Goal: Task Accomplishment & Management: Manage account settings

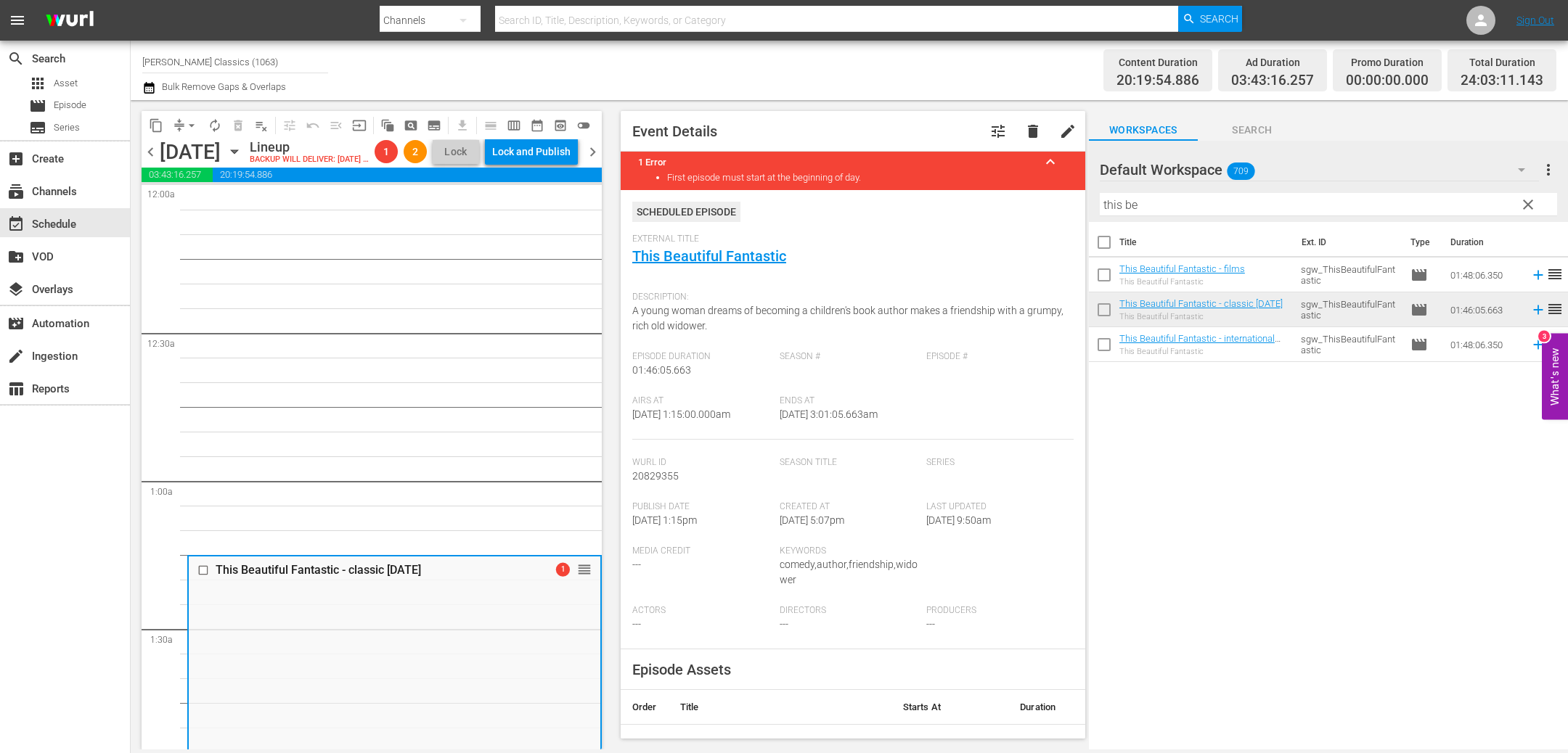
scroll to position [243, 0]
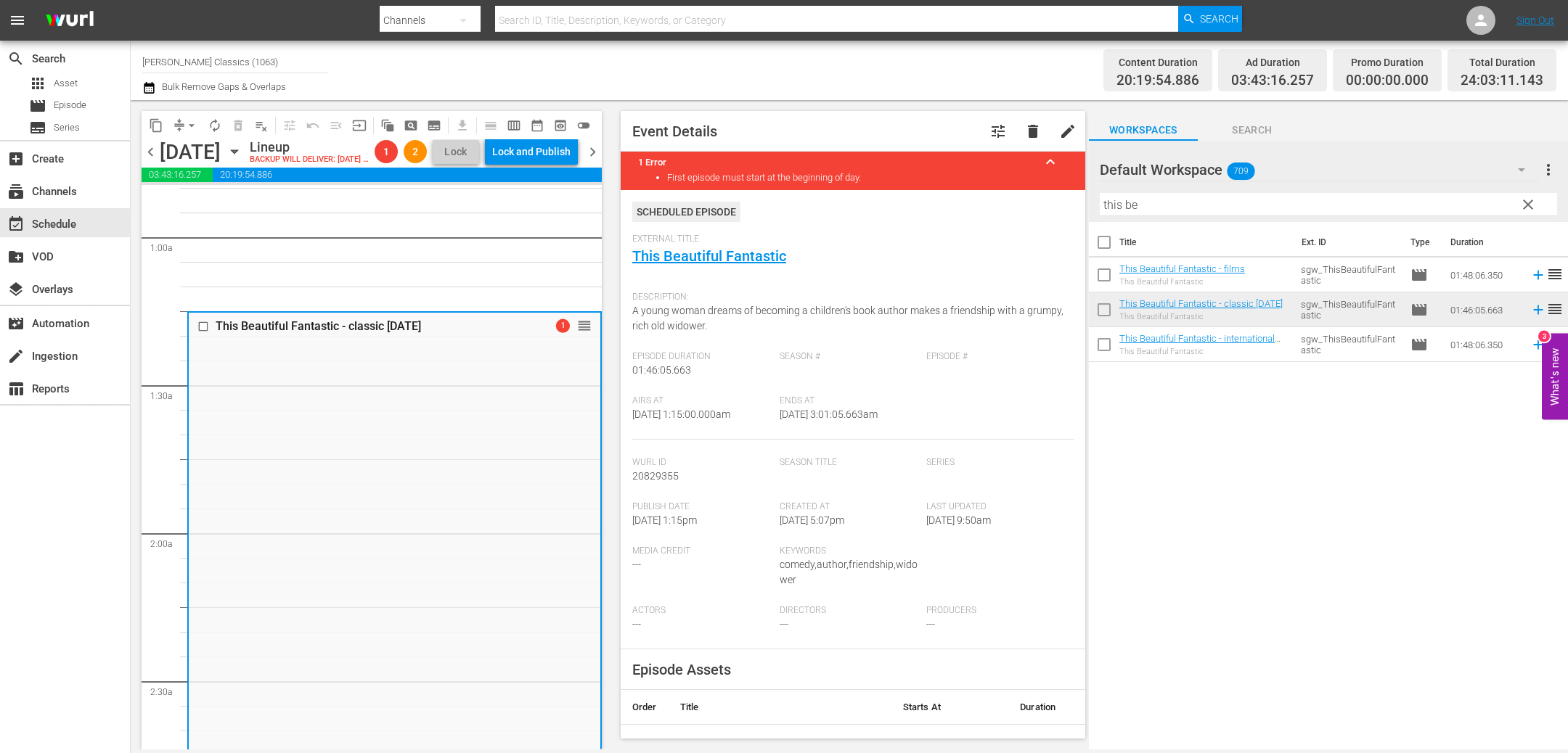
click at [146, 161] on span "chevron_left" at bounding box center [151, 152] width 18 height 18
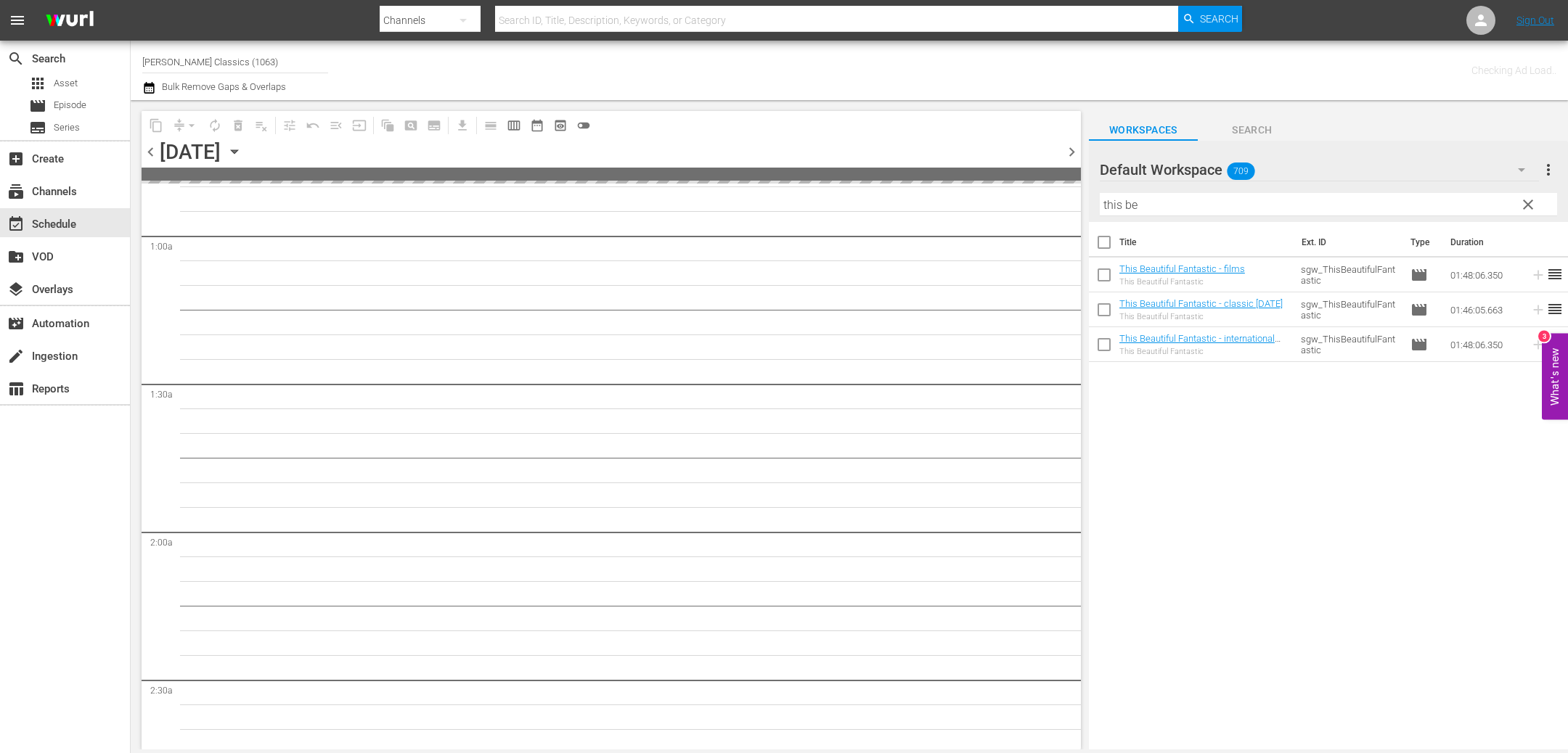
click at [146, 161] on div "chevron_left [DATE] [DATE] chevron_right" at bounding box center [611, 154] width 939 height 28
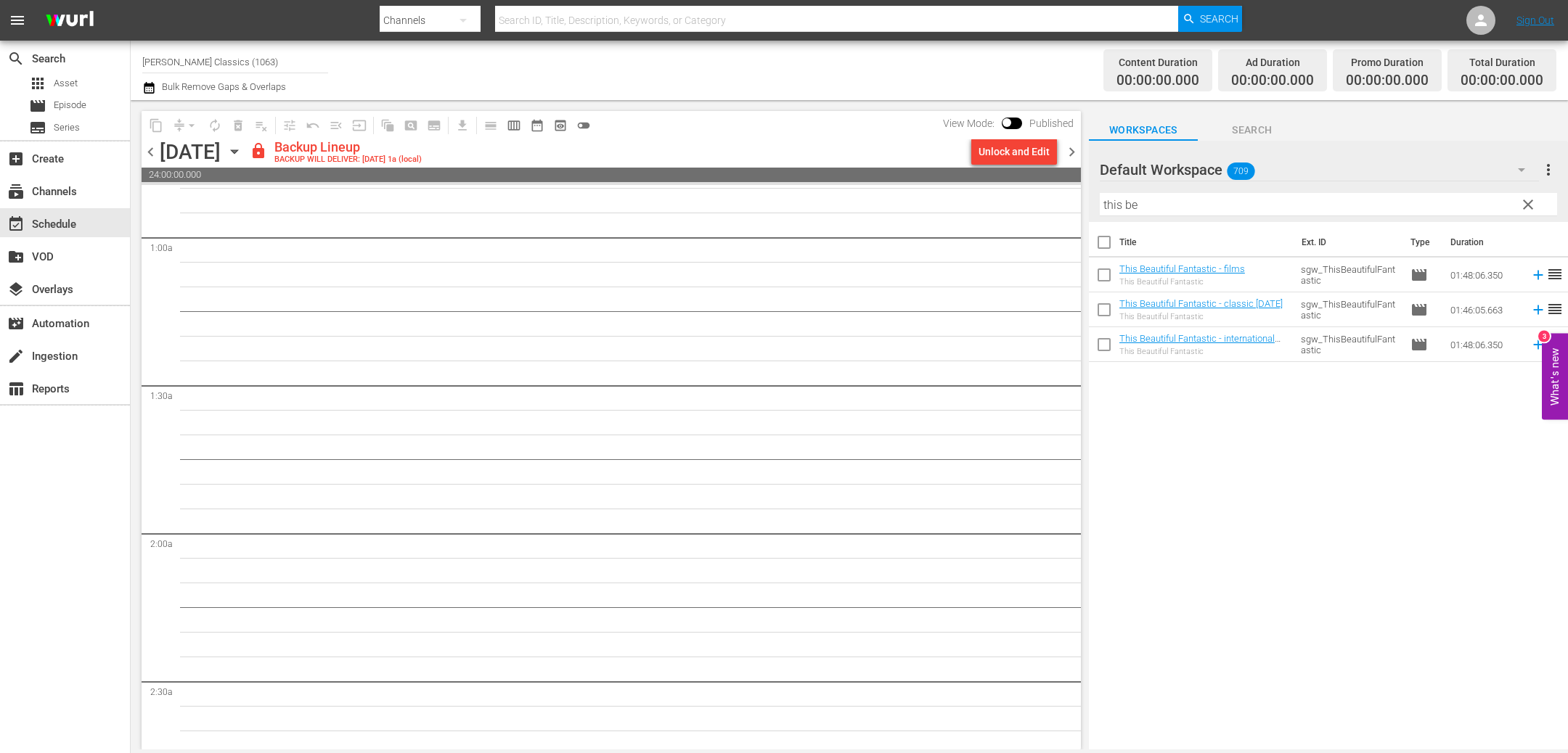
click at [151, 156] on span "chevron_left" at bounding box center [151, 152] width 18 height 18
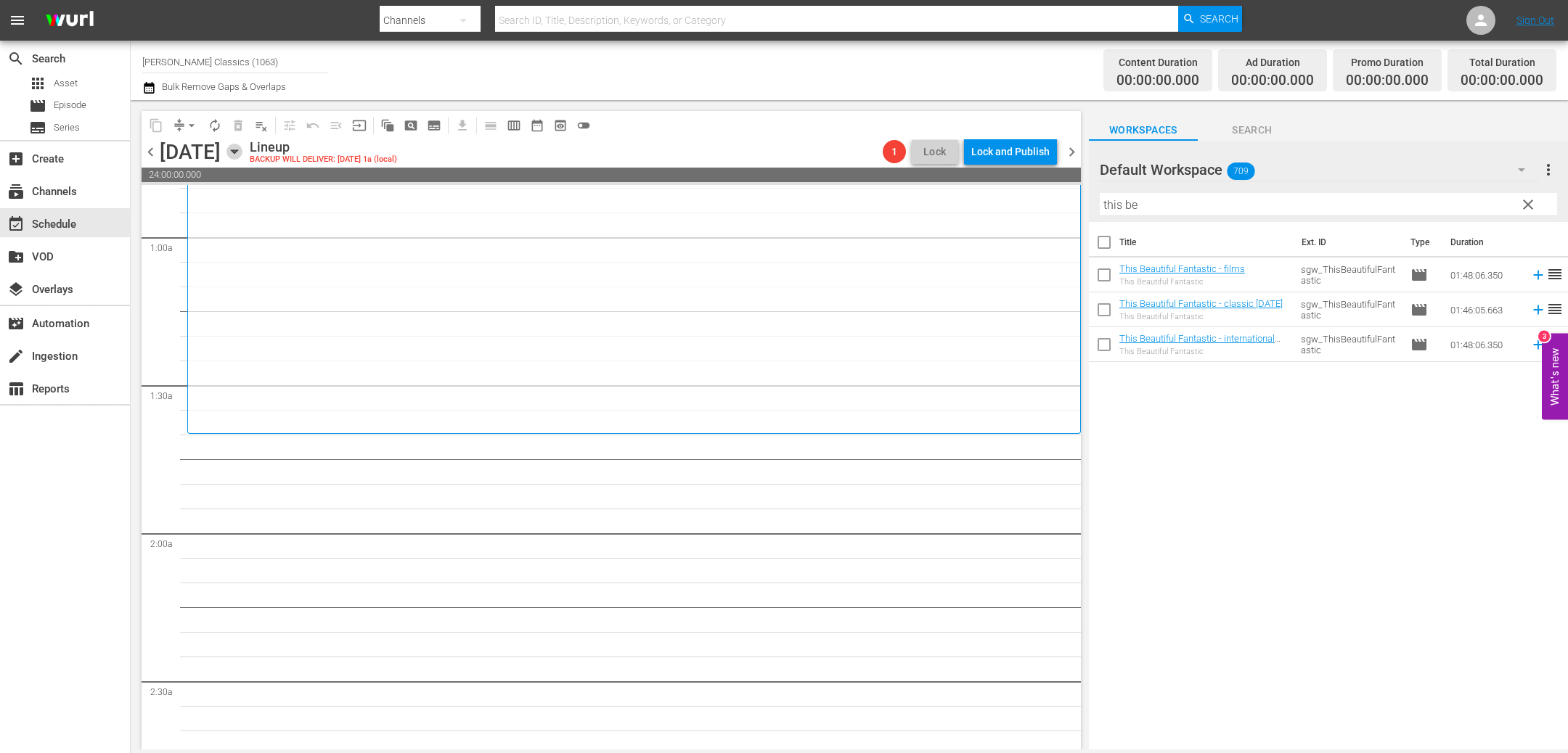
click at [243, 156] on icon "button" at bounding box center [234, 151] width 16 height 16
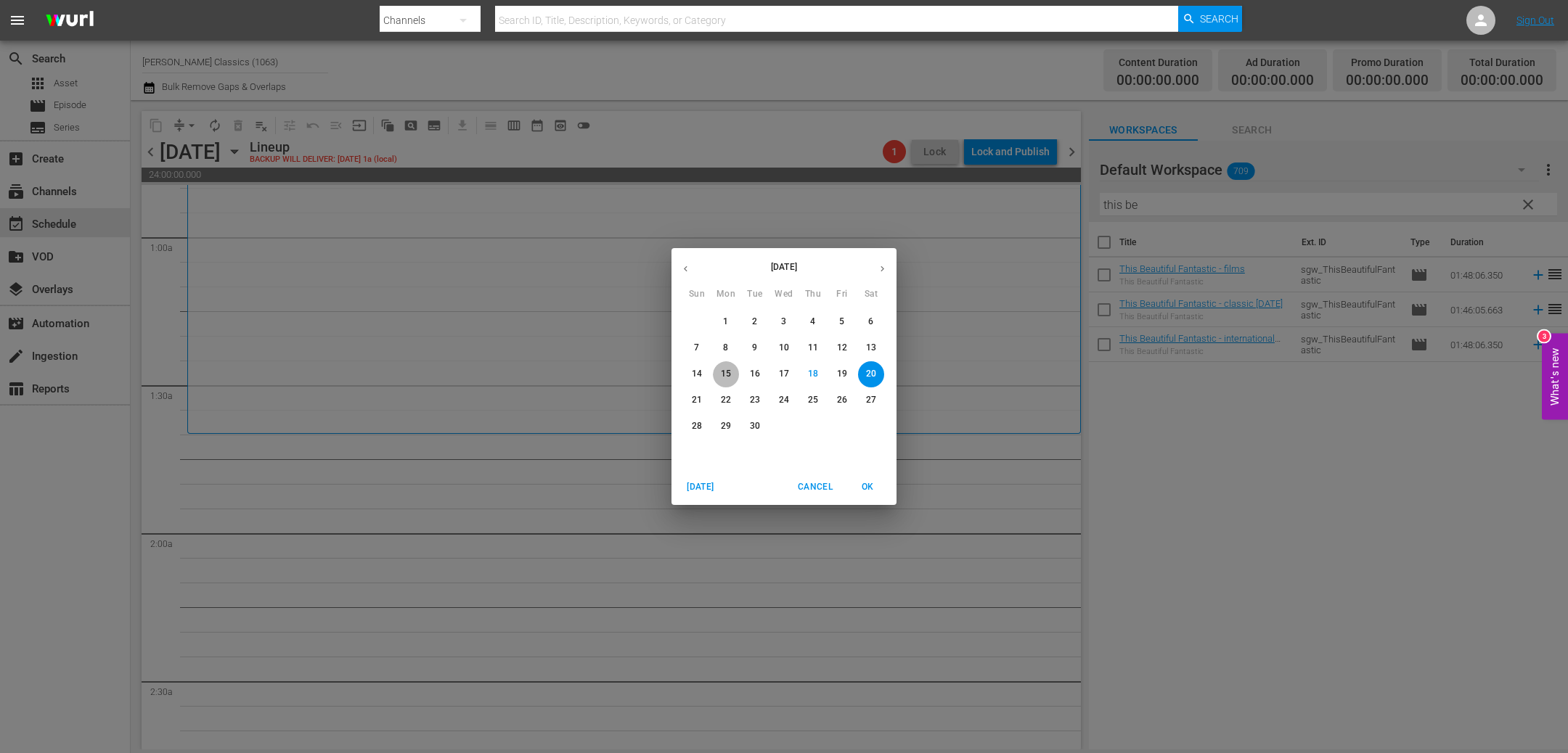
drag, startPoint x: 725, startPoint y: 376, endPoint x: 661, endPoint y: 315, distance: 88.4
click at [725, 376] on p "15" at bounding box center [725, 374] width 10 height 13
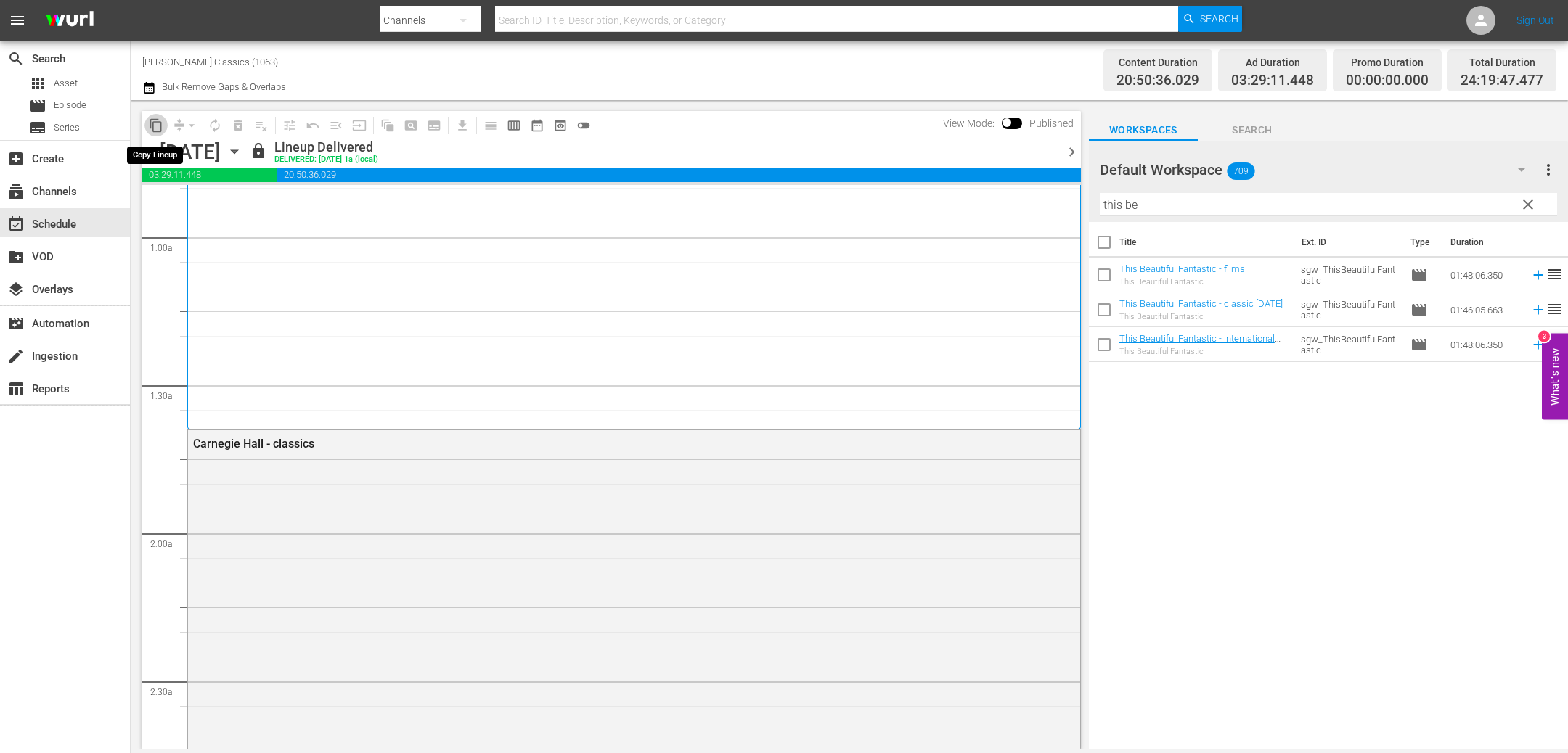
click at [159, 126] on span "content_copy" at bounding box center [156, 125] width 14 height 14
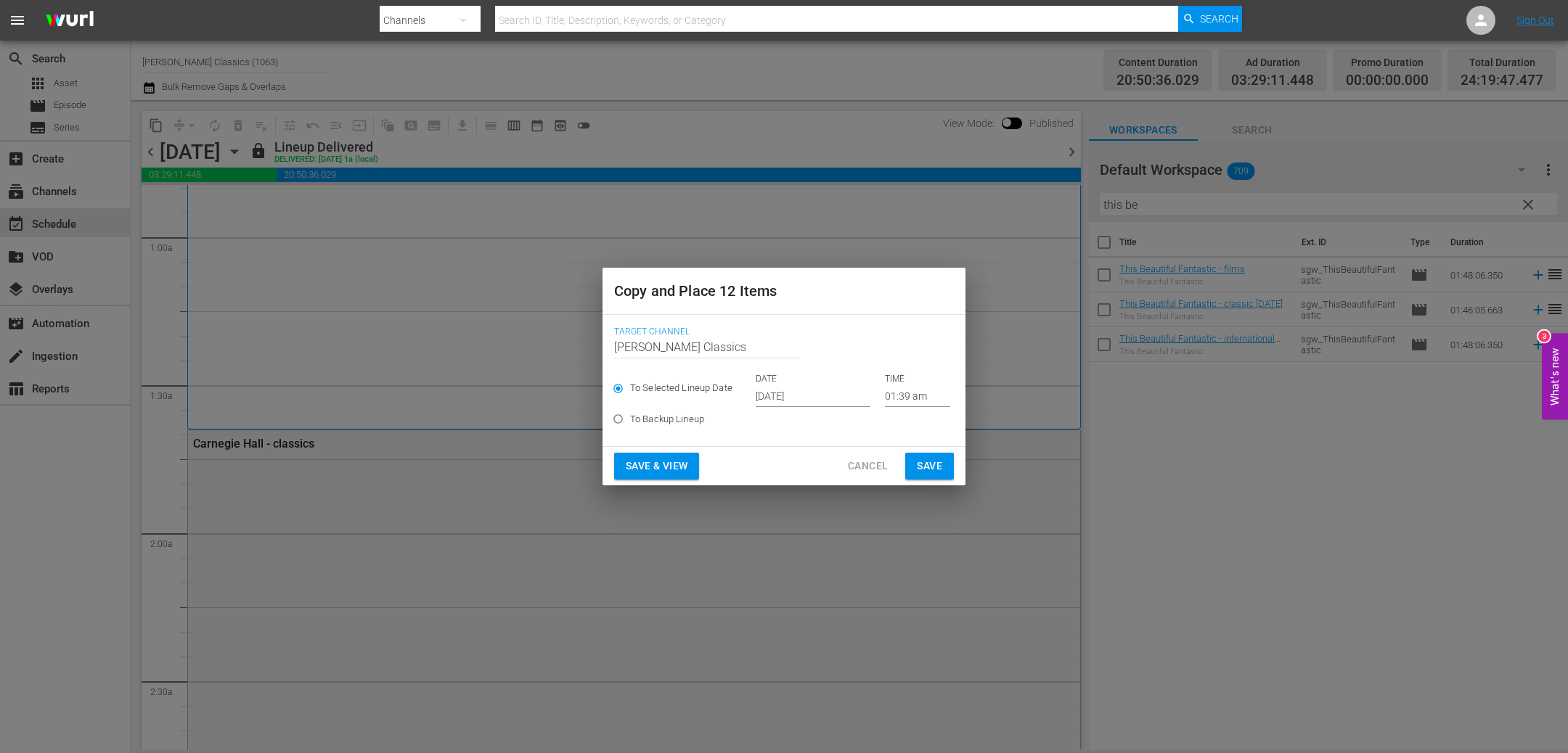
drag, startPoint x: 935, startPoint y: 460, endPoint x: 944, endPoint y: 425, distance: 36.1
click at [935, 460] on span "Save" at bounding box center [929, 466] width 25 height 18
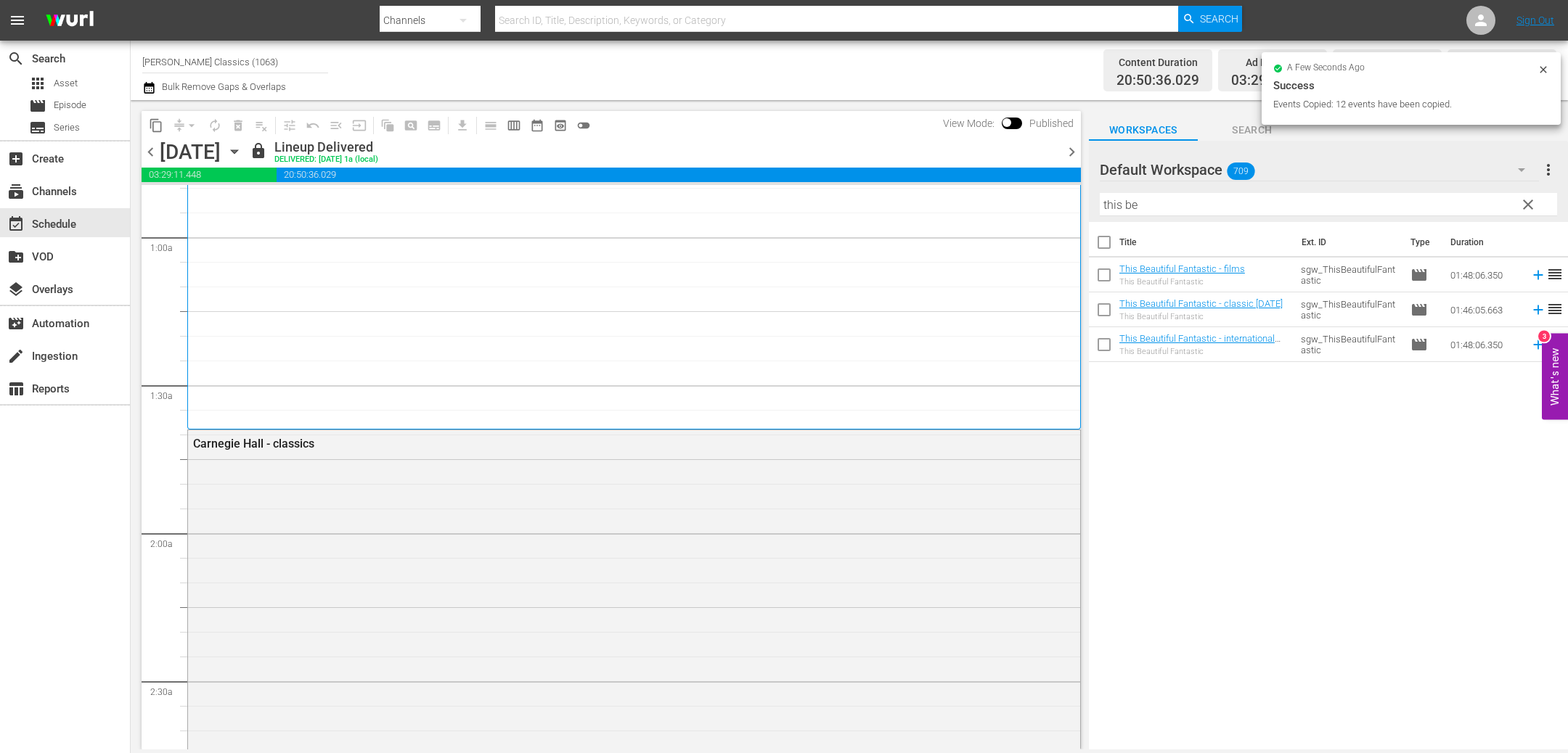
click at [1070, 150] on span "chevron_right" at bounding box center [1072, 152] width 18 height 18
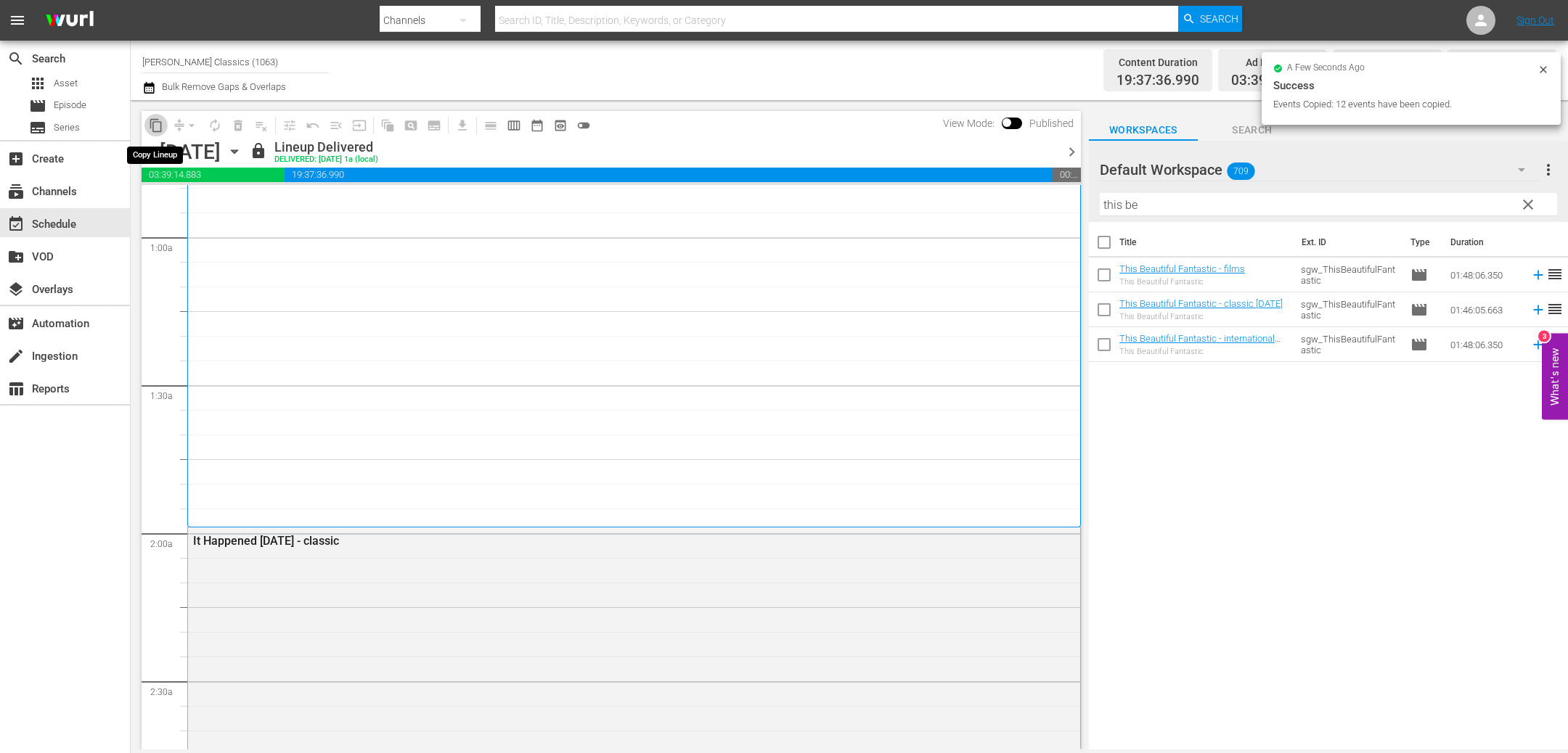
click at [159, 125] on span "content_copy" at bounding box center [156, 125] width 14 height 14
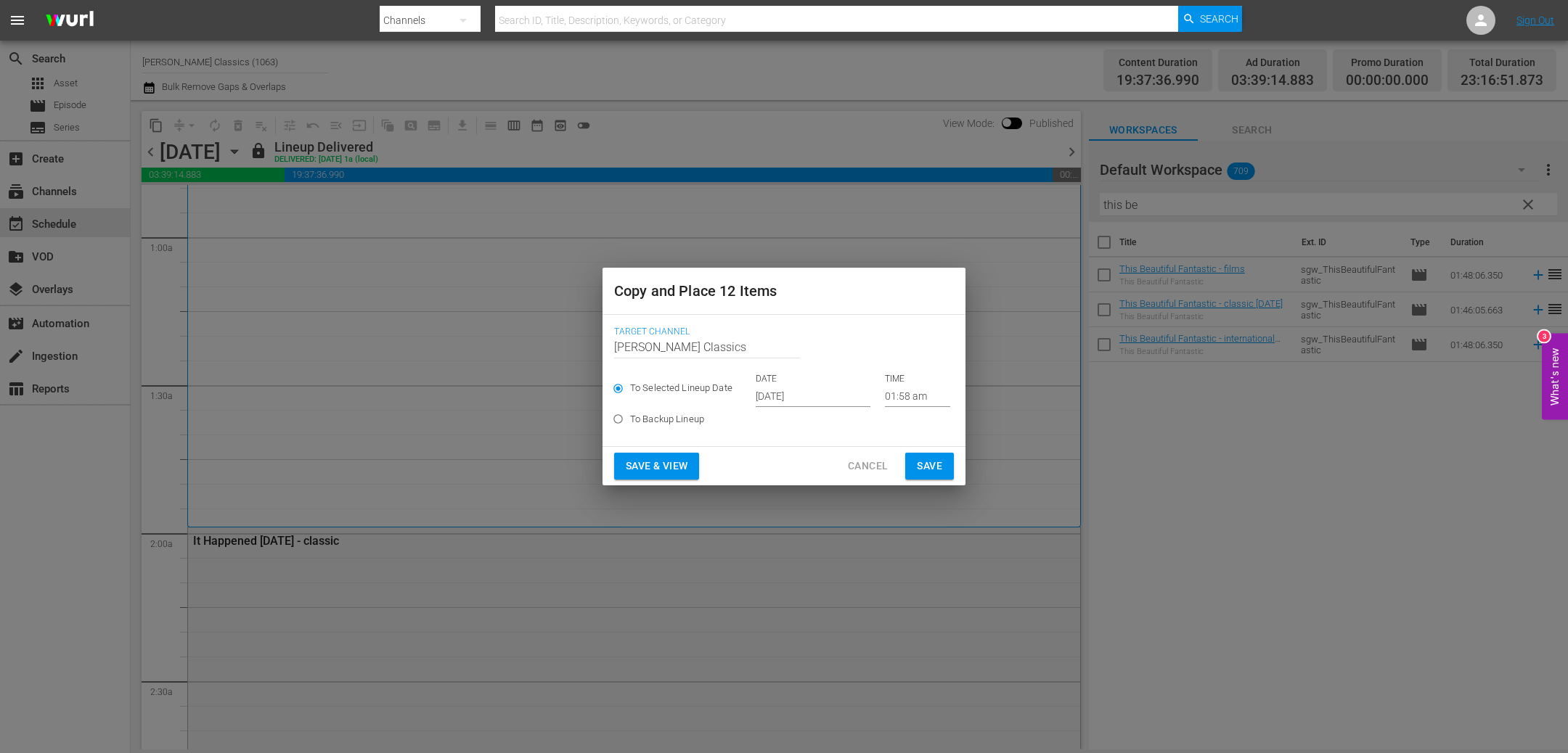
click at [833, 402] on input "[DATE]" at bounding box center [812, 397] width 115 height 22
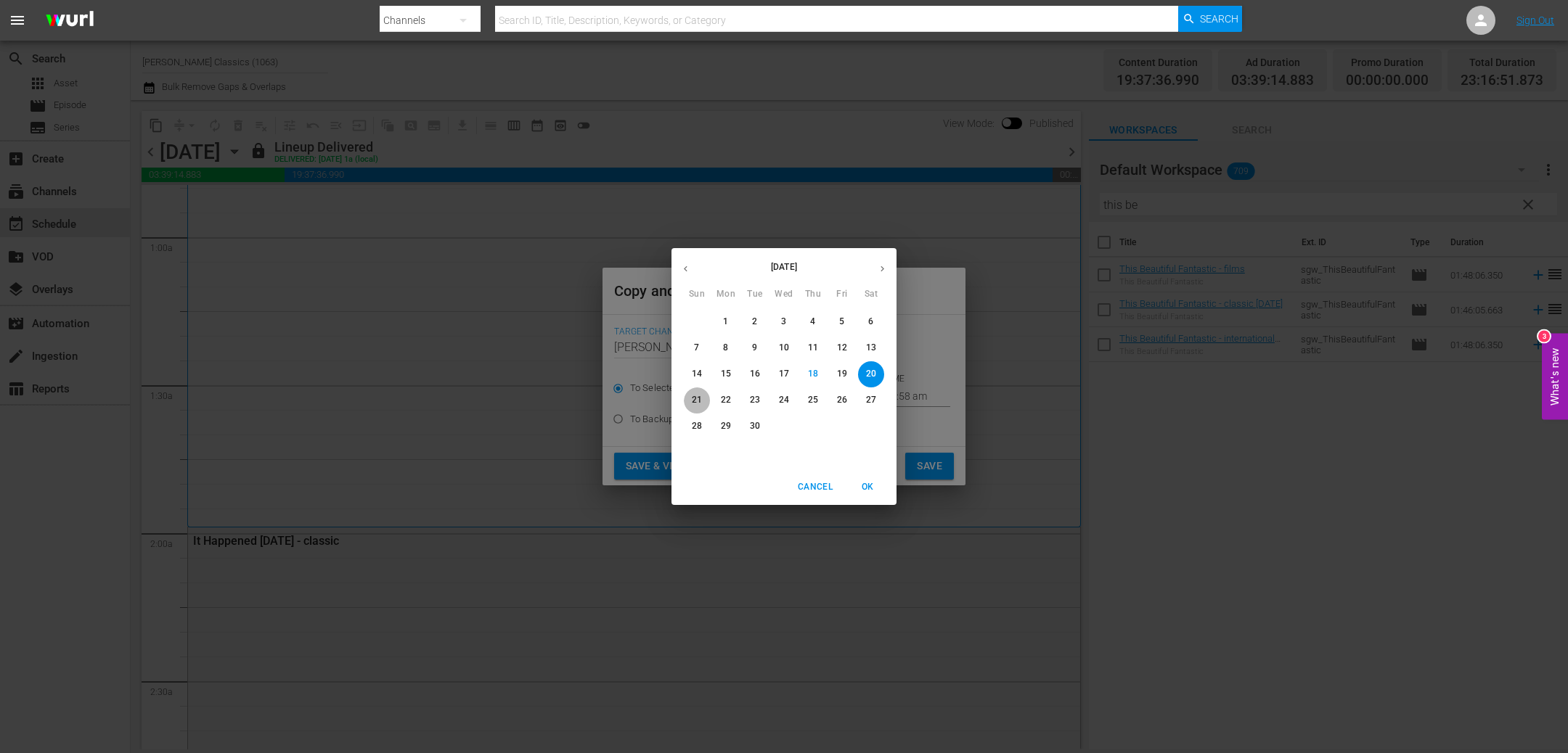
drag, startPoint x: 693, startPoint y: 397, endPoint x: 723, endPoint y: 403, distance: 30.6
click at [692, 397] on p "21" at bounding box center [697, 400] width 10 height 13
type input "[DATE]"
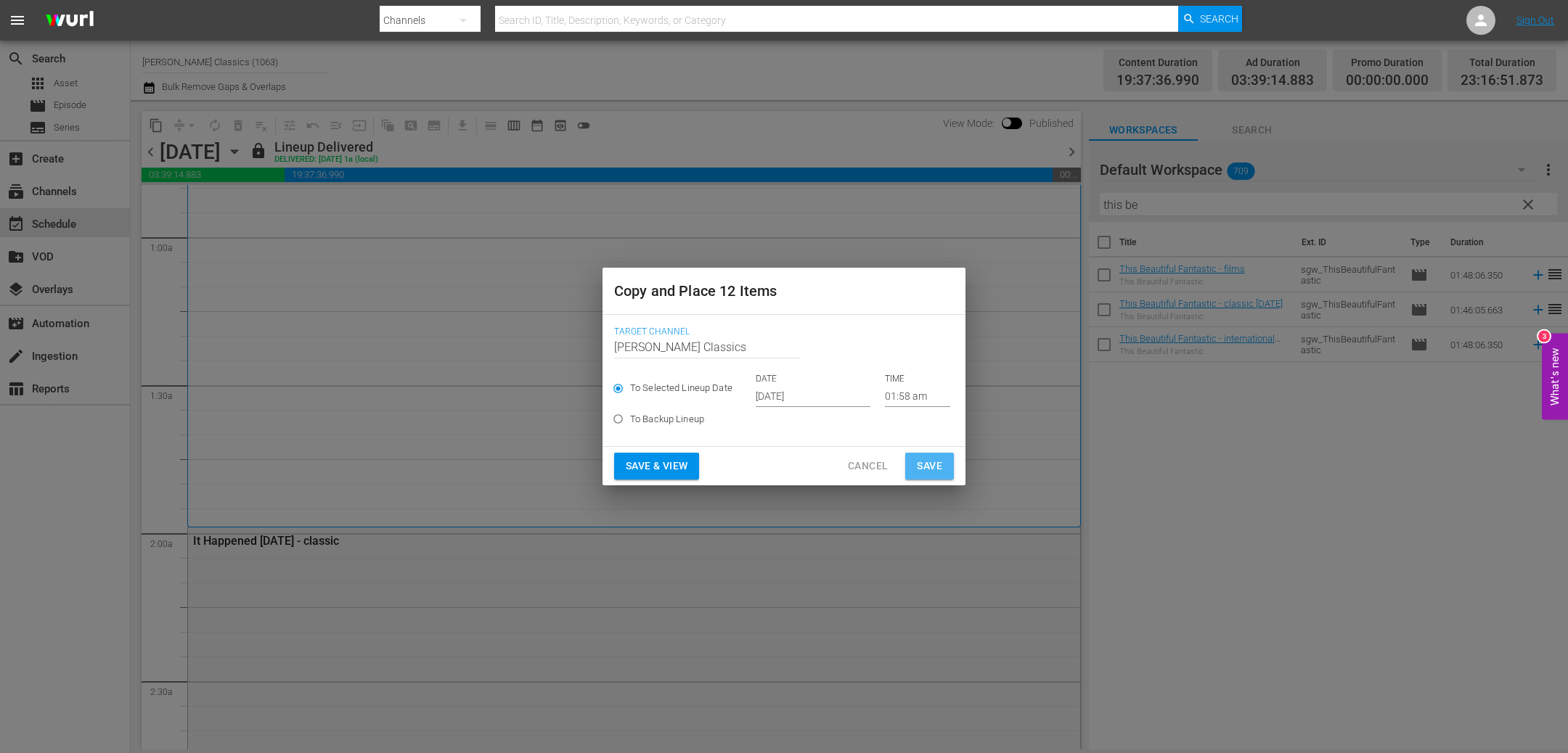
drag, startPoint x: 928, startPoint y: 463, endPoint x: 901, endPoint y: 453, distance: 28.8
click at [928, 463] on span "Save" at bounding box center [929, 466] width 25 height 18
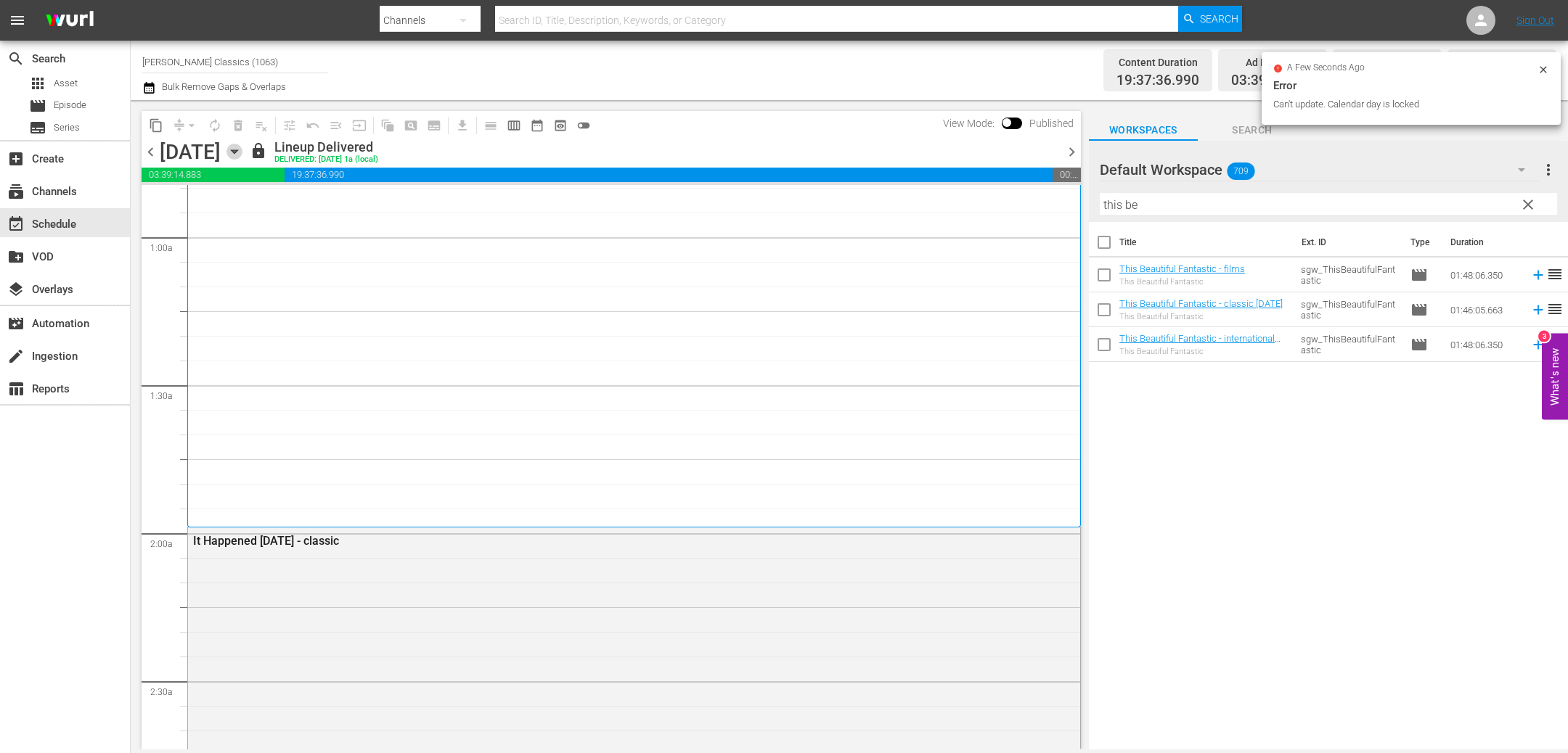
click at [243, 156] on icon "button" at bounding box center [234, 151] width 16 height 16
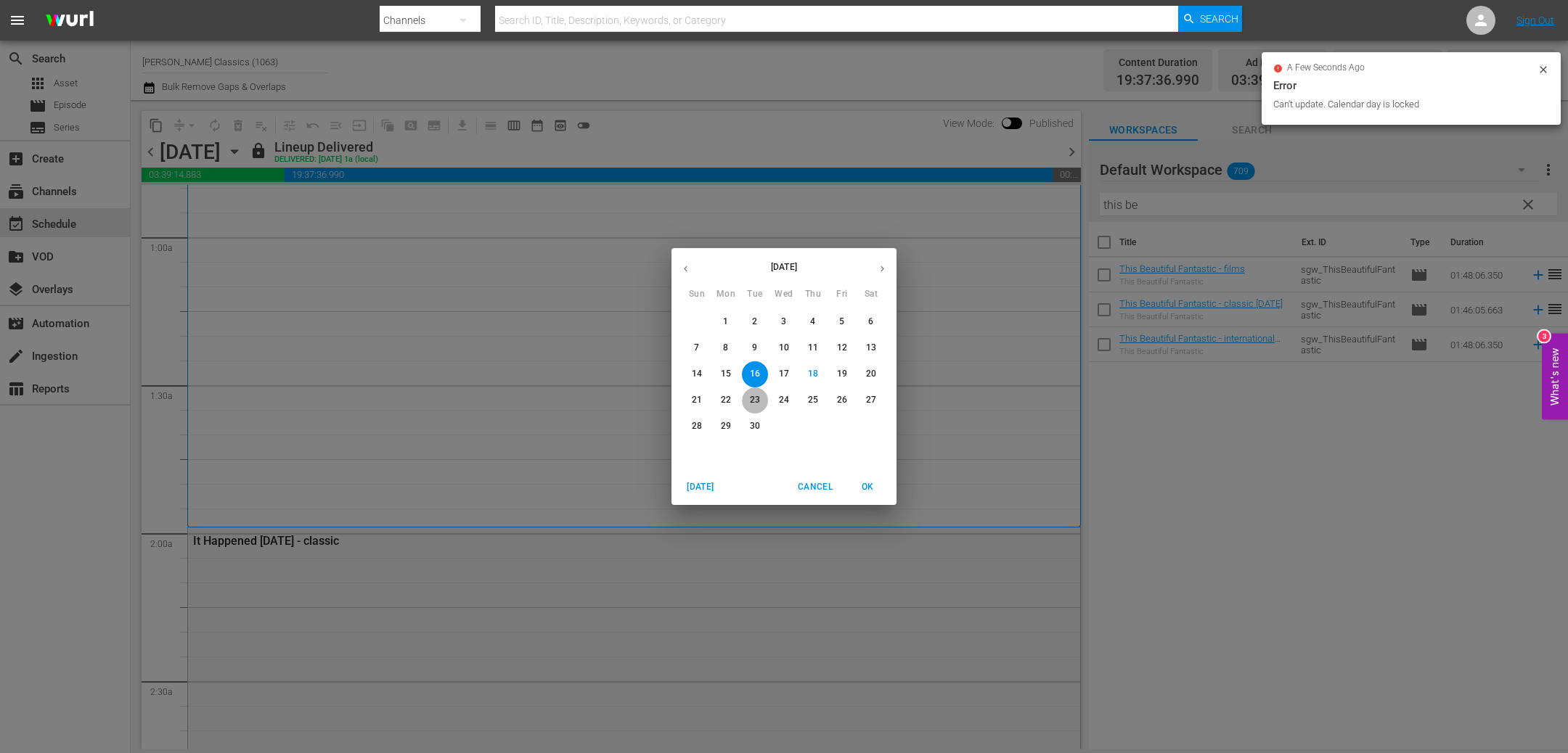
drag, startPoint x: 756, startPoint y: 403, endPoint x: 676, endPoint y: 347, distance: 97.7
click at [756, 403] on p "23" at bounding box center [755, 400] width 10 height 13
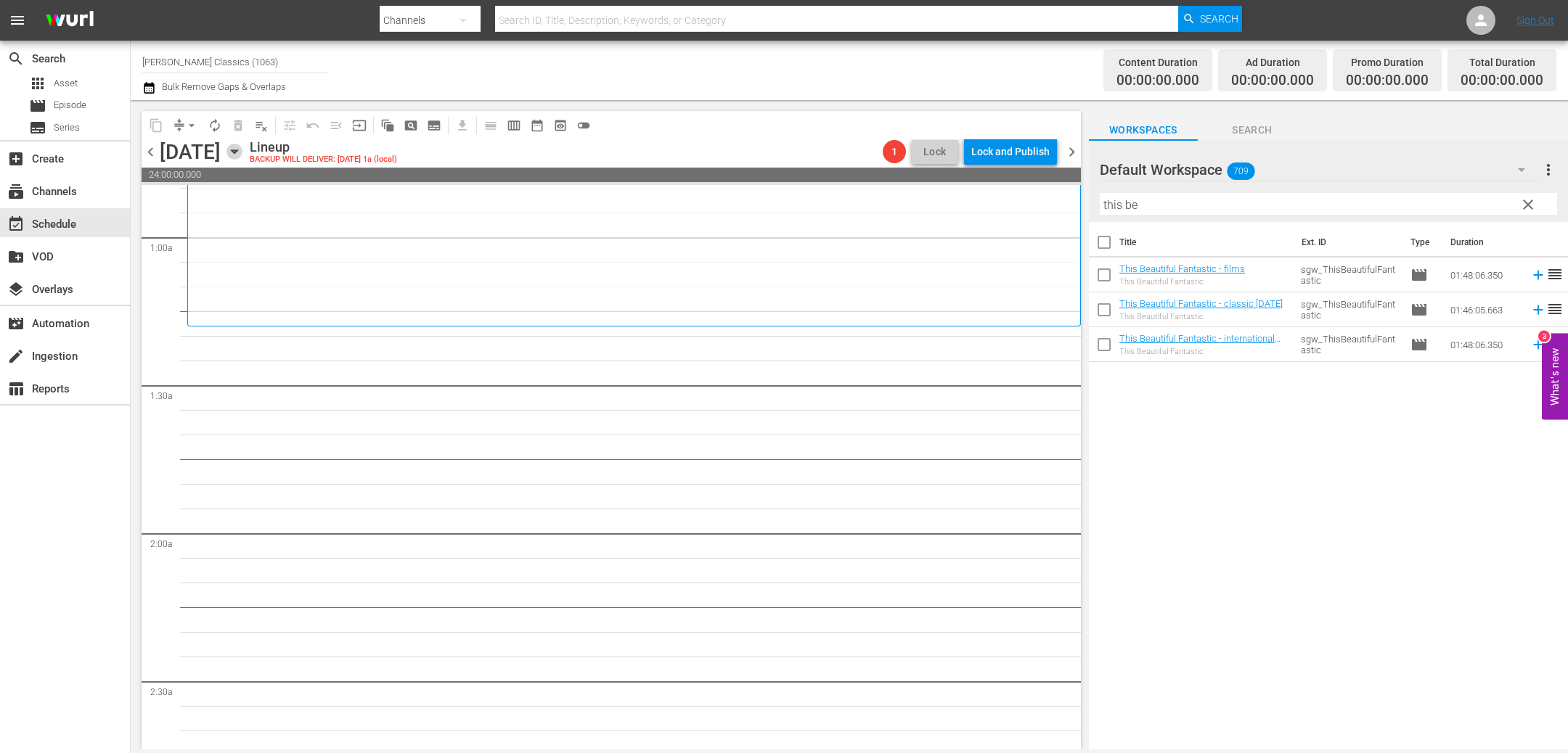
click at [238, 151] on icon "button" at bounding box center [234, 152] width 7 height 3
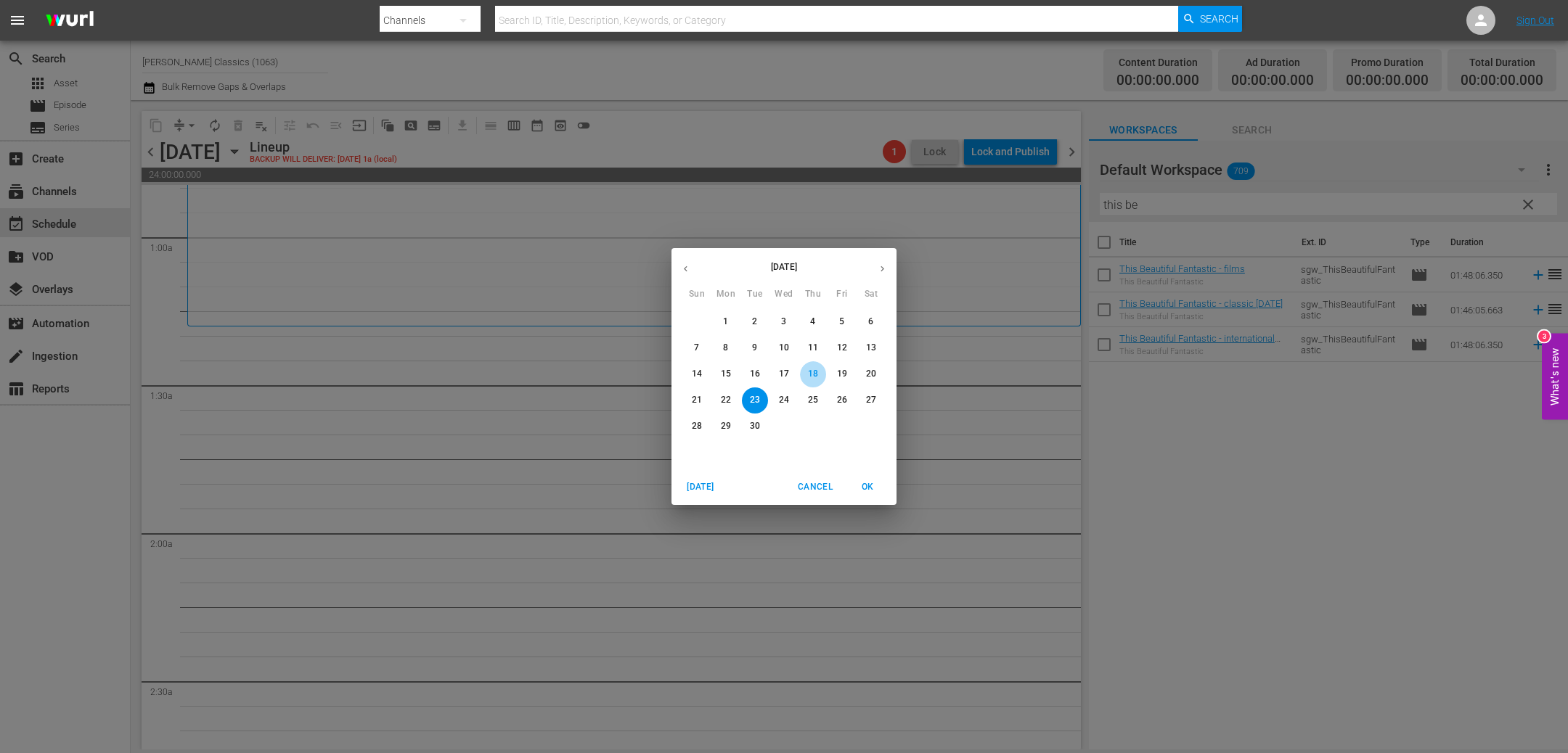
click at [808, 376] on p "18" at bounding box center [812, 374] width 10 height 13
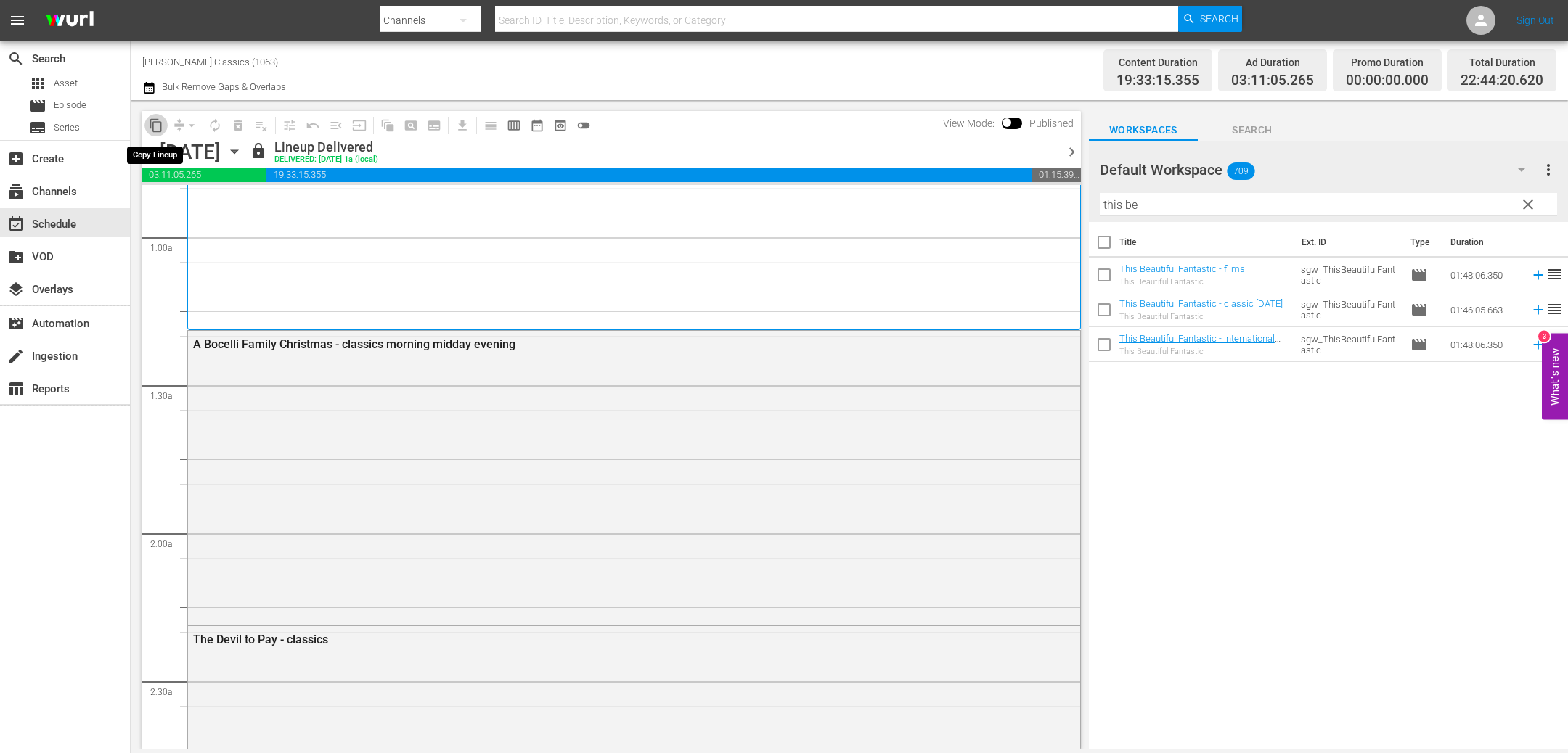
click at [158, 125] on span "content_copy" at bounding box center [156, 125] width 14 height 14
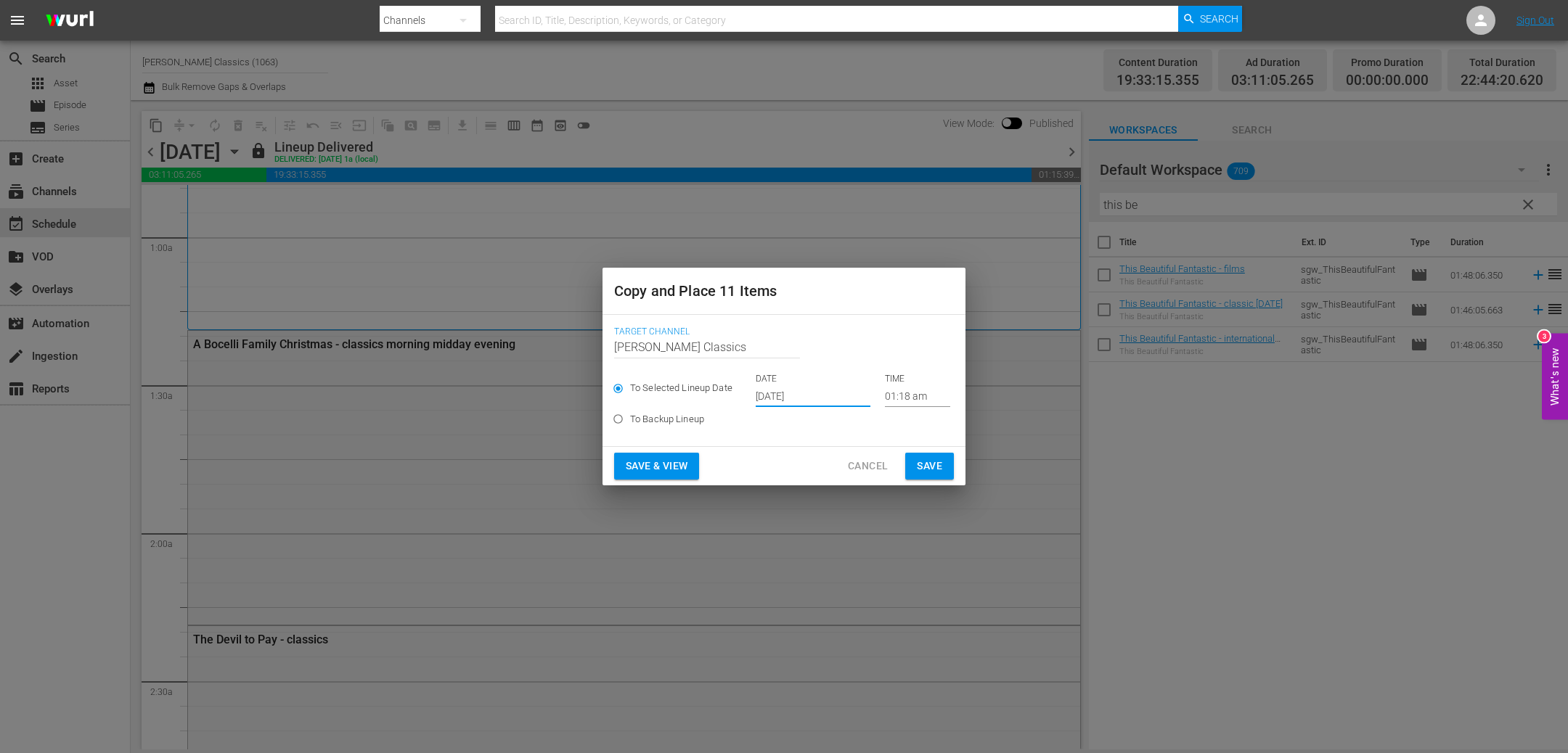
click at [840, 394] on input "[DATE]" at bounding box center [812, 397] width 115 height 22
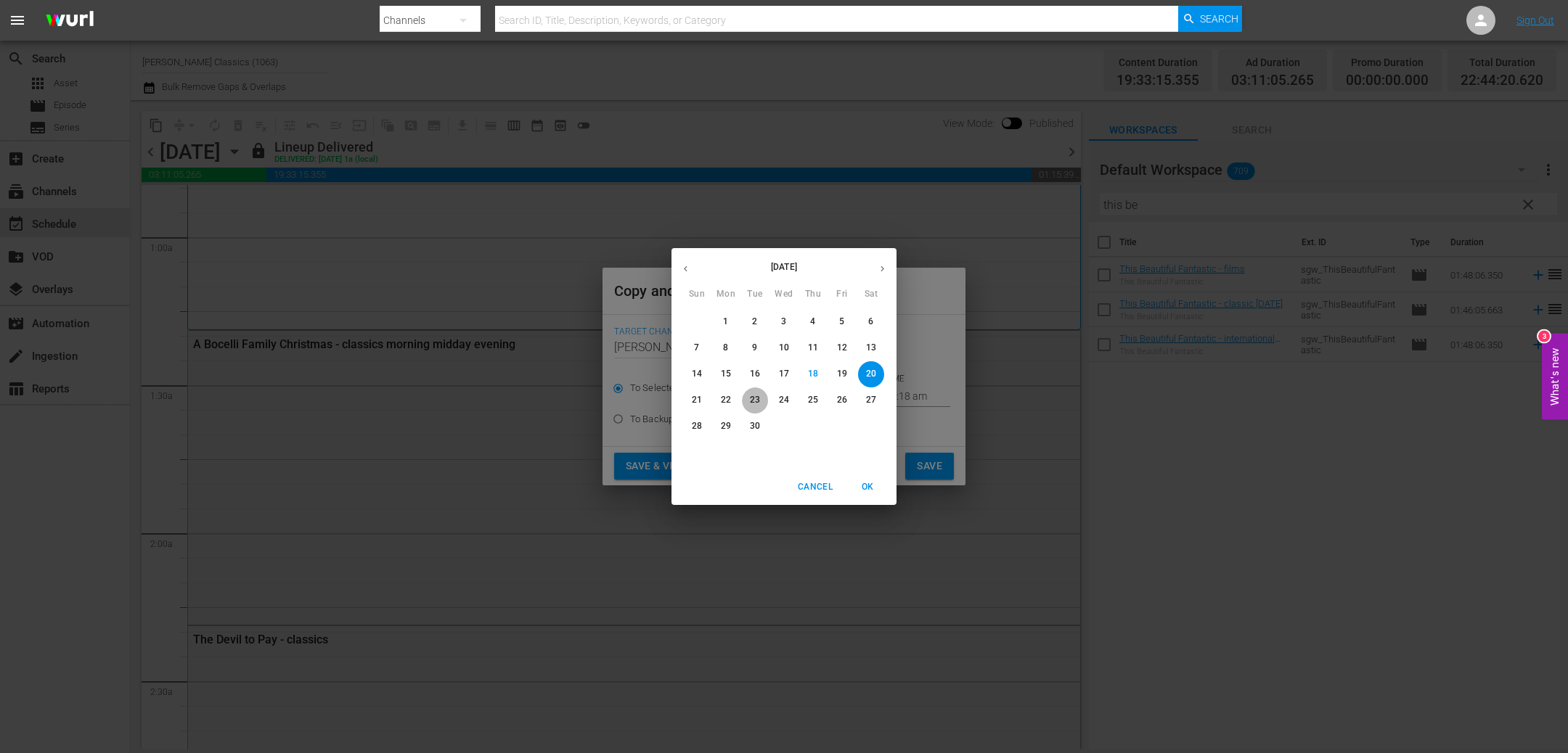
click at [758, 398] on p "23" at bounding box center [755, 400] width 10 height 13
type input "[DATE]"
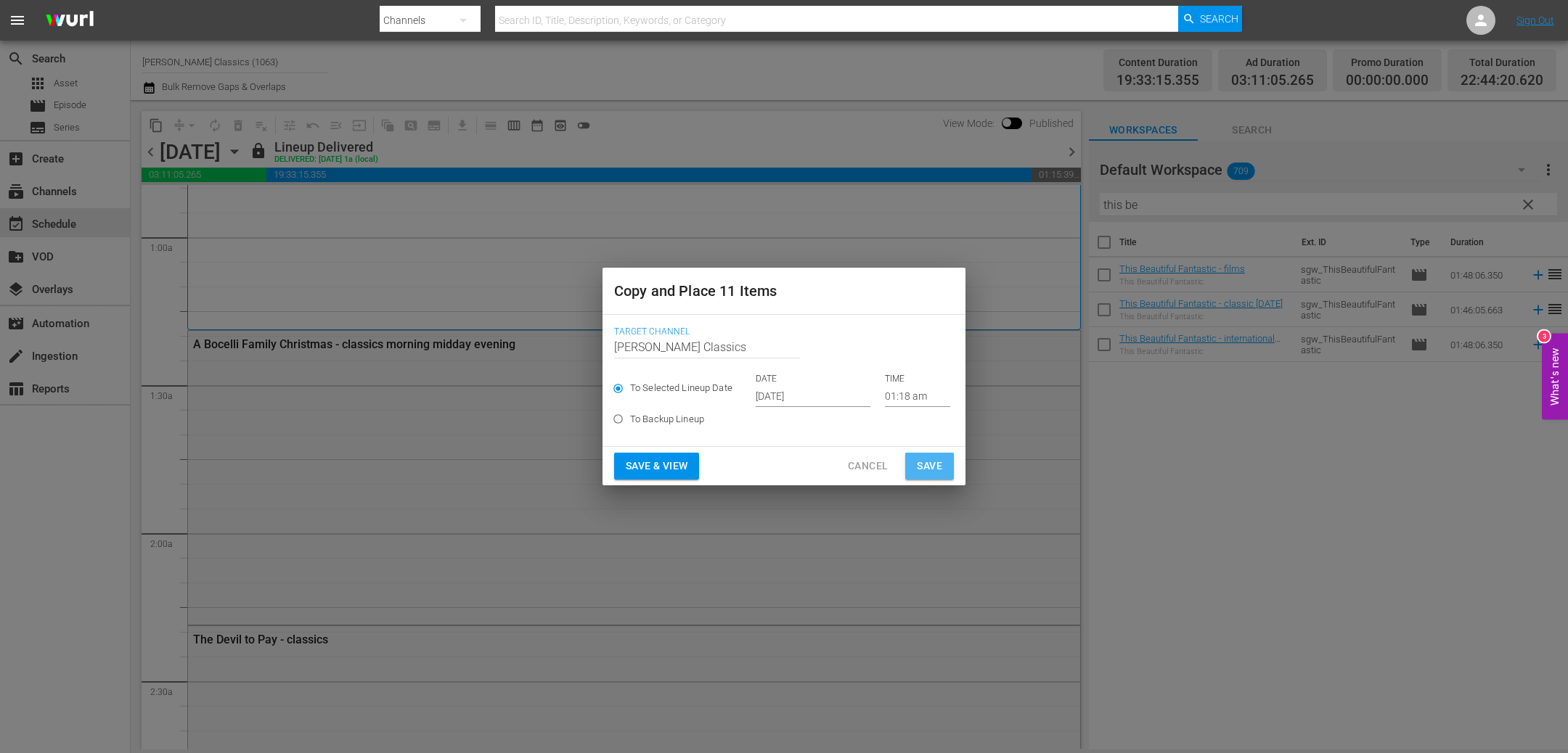
click at [932, 458] on span "Save" at bounding box center [929, 466] width 25 height 18
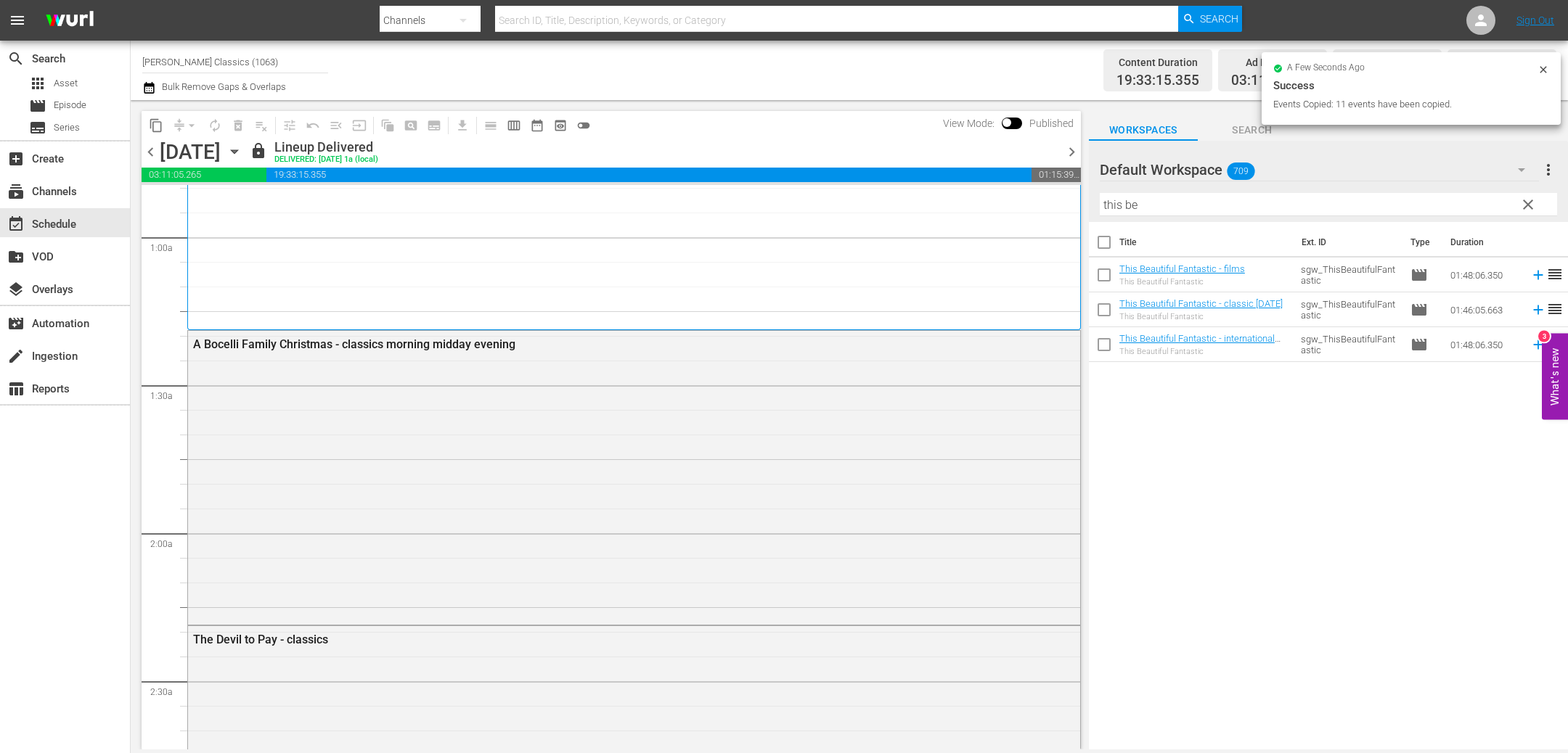
click at [1070, 156] on span "chevron_right" at bounding box center [1072, 152] width 18 height 18
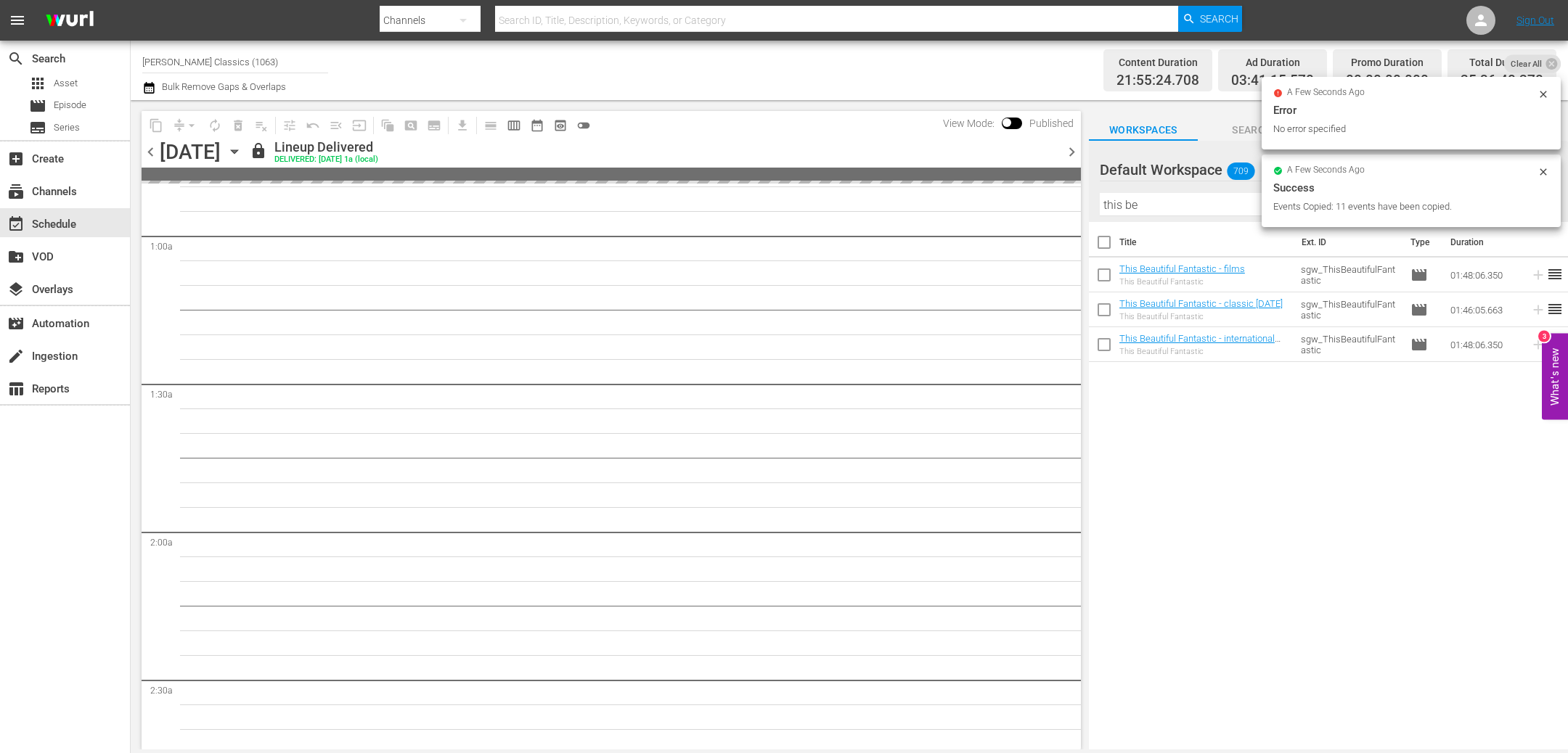
scroll to position [219, 0]
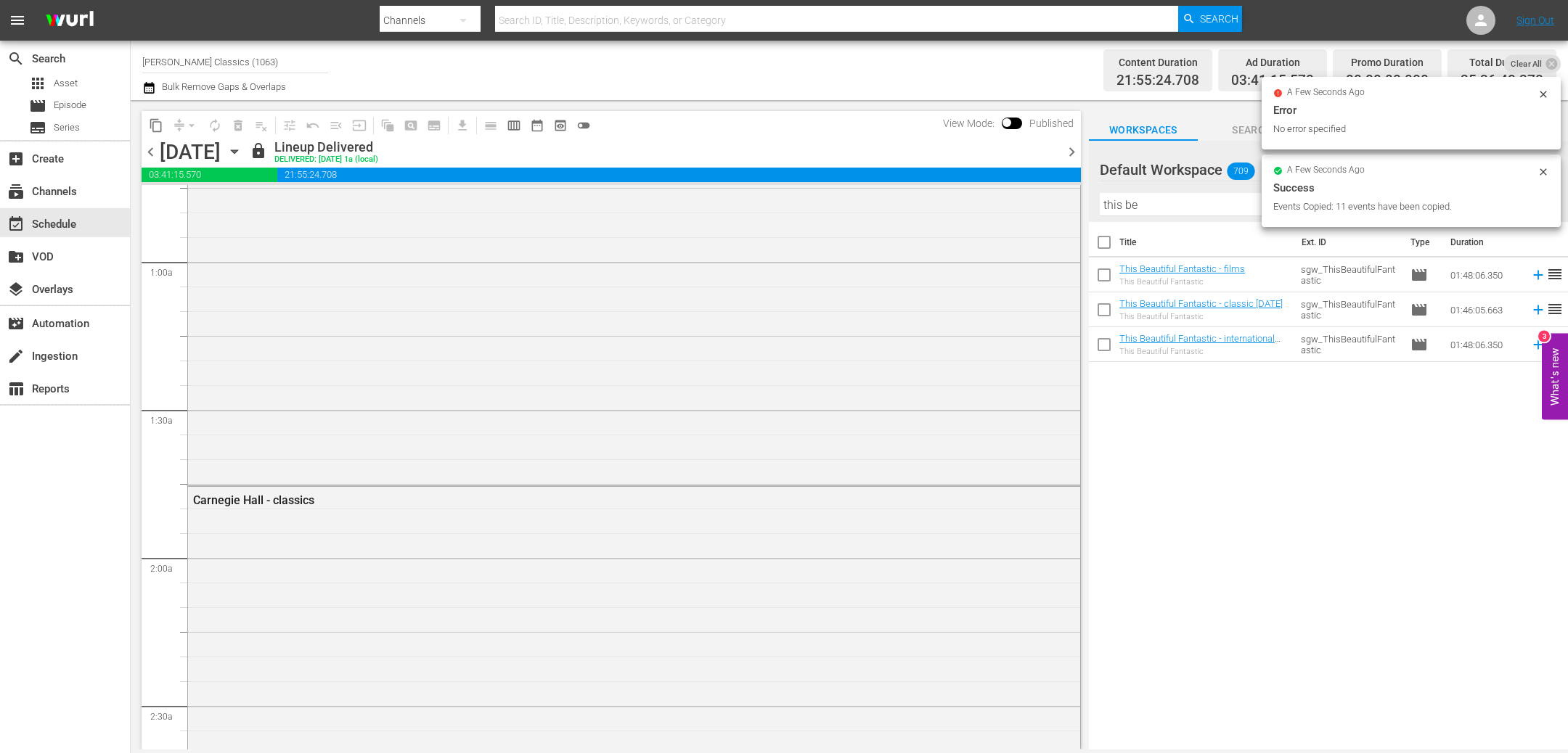
click at [1070, 156] on span "chevron_right" at bounding box center [1072, 152] width 18 height 18
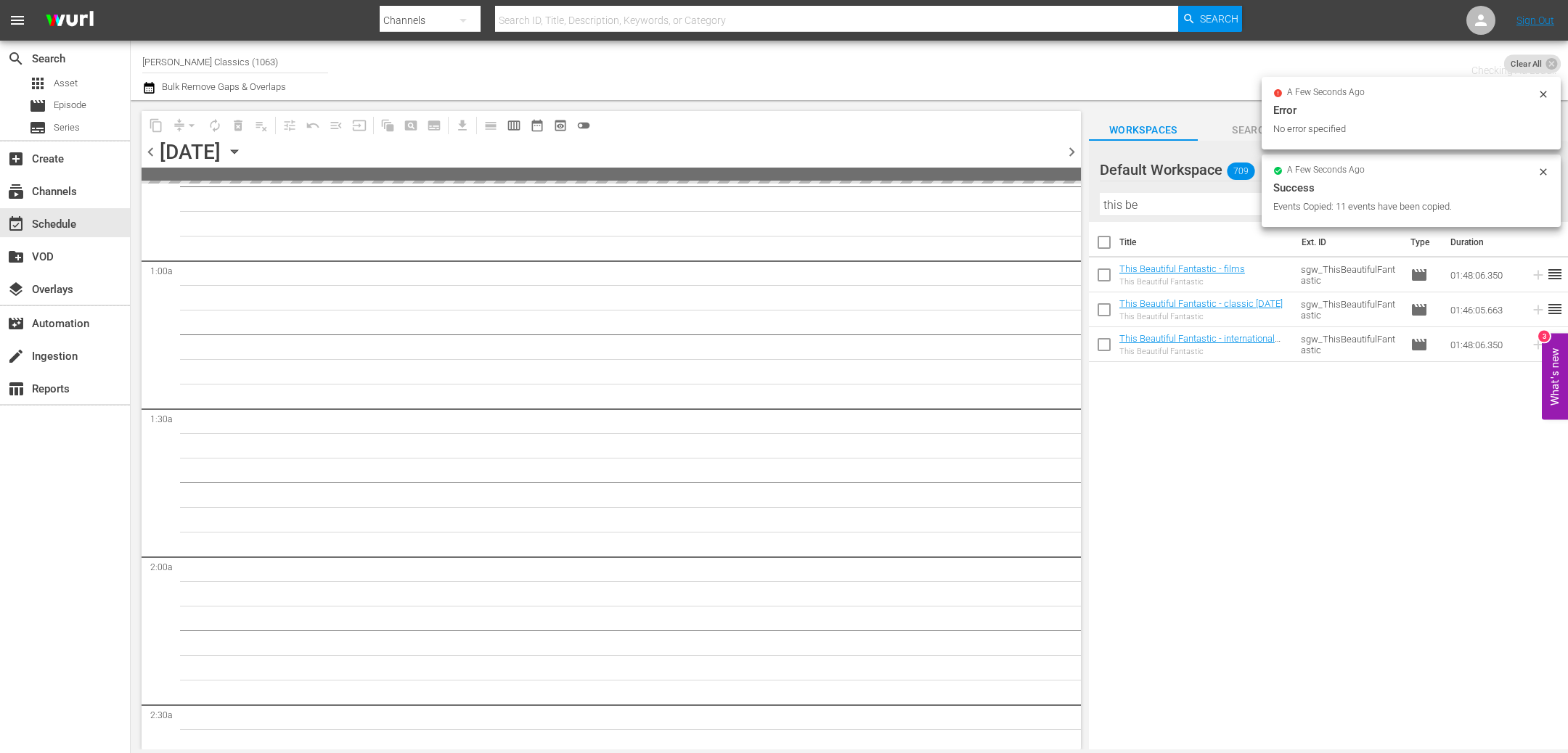
scroll to position [243, 0]
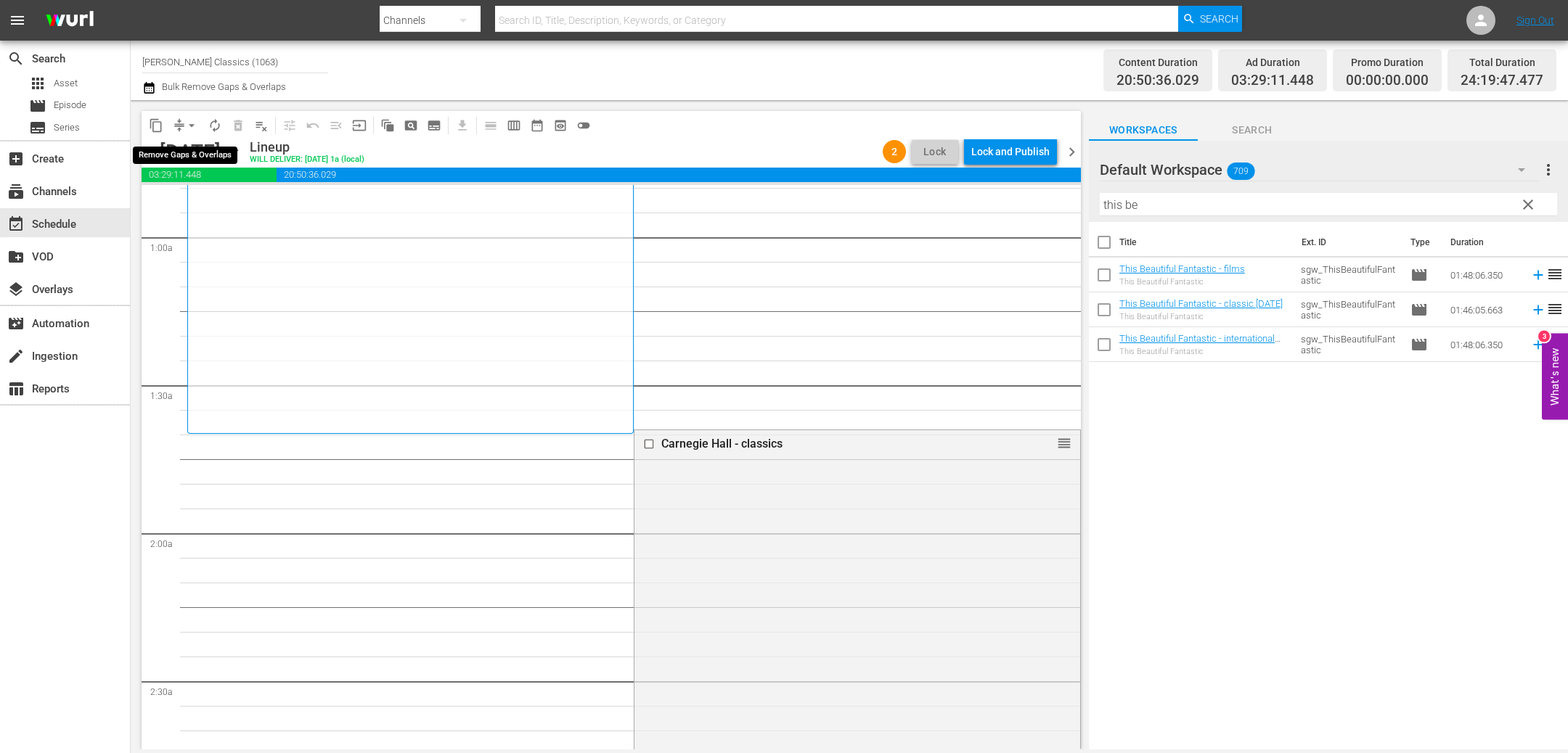
click at [183, 119] on button "arrow_drop_down" at bounding box center [192, 126] width 23 height 23
click at [220, 204] on li "Align to End of Previous Day" at bounding box center [192, 202] width 152 height 24
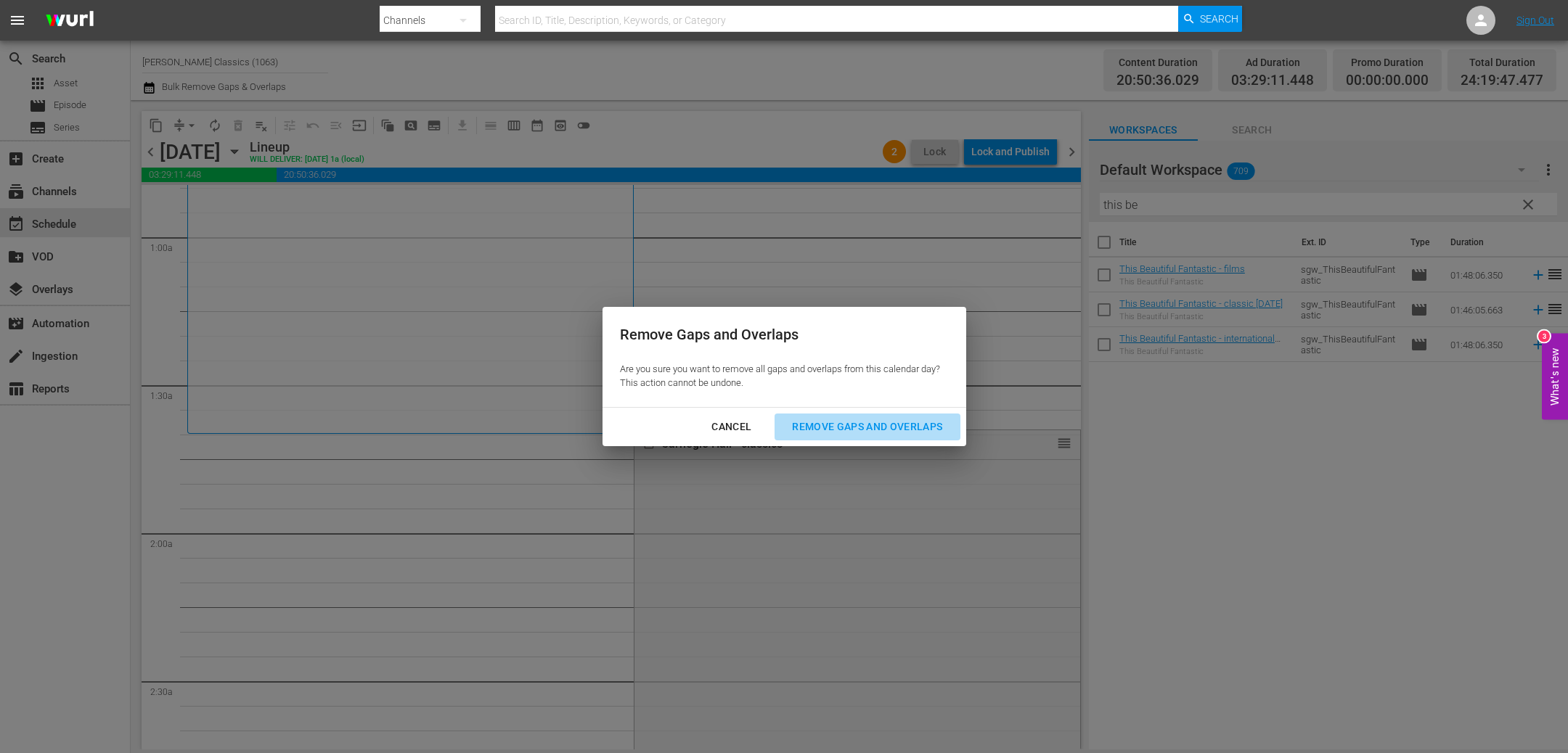
drag, startPoint x: 851, startPoint y: 428, endPoint x: 874, endPoint y: 380, distance: 53.2
click at [851, 426] on div "Remove Gaps and Overlaps" at bounding box center [866, 428] width 173 height 18
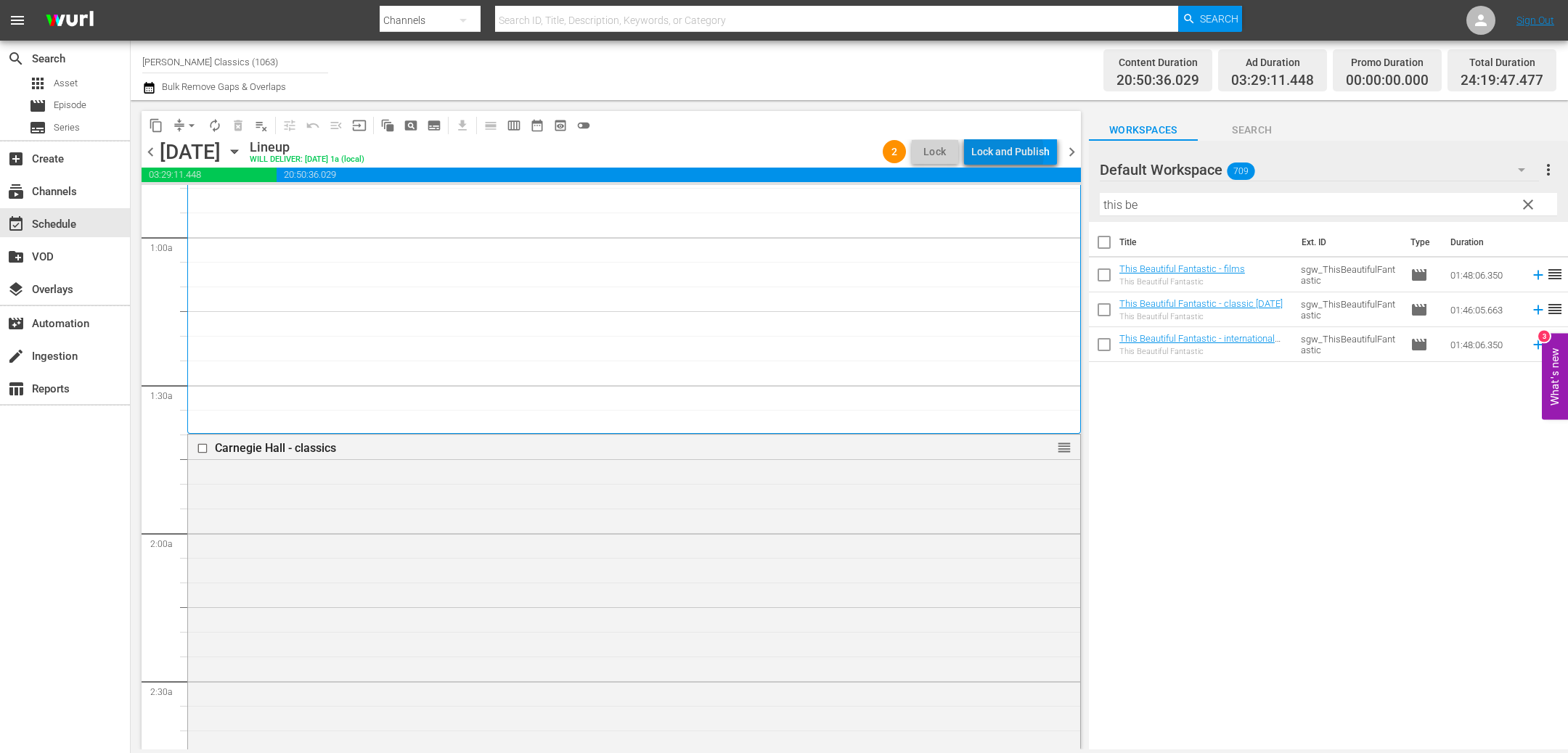
click at [997, 152] on div "Lock and Publish" at bounding box center [1011, 151] width 79 height 26
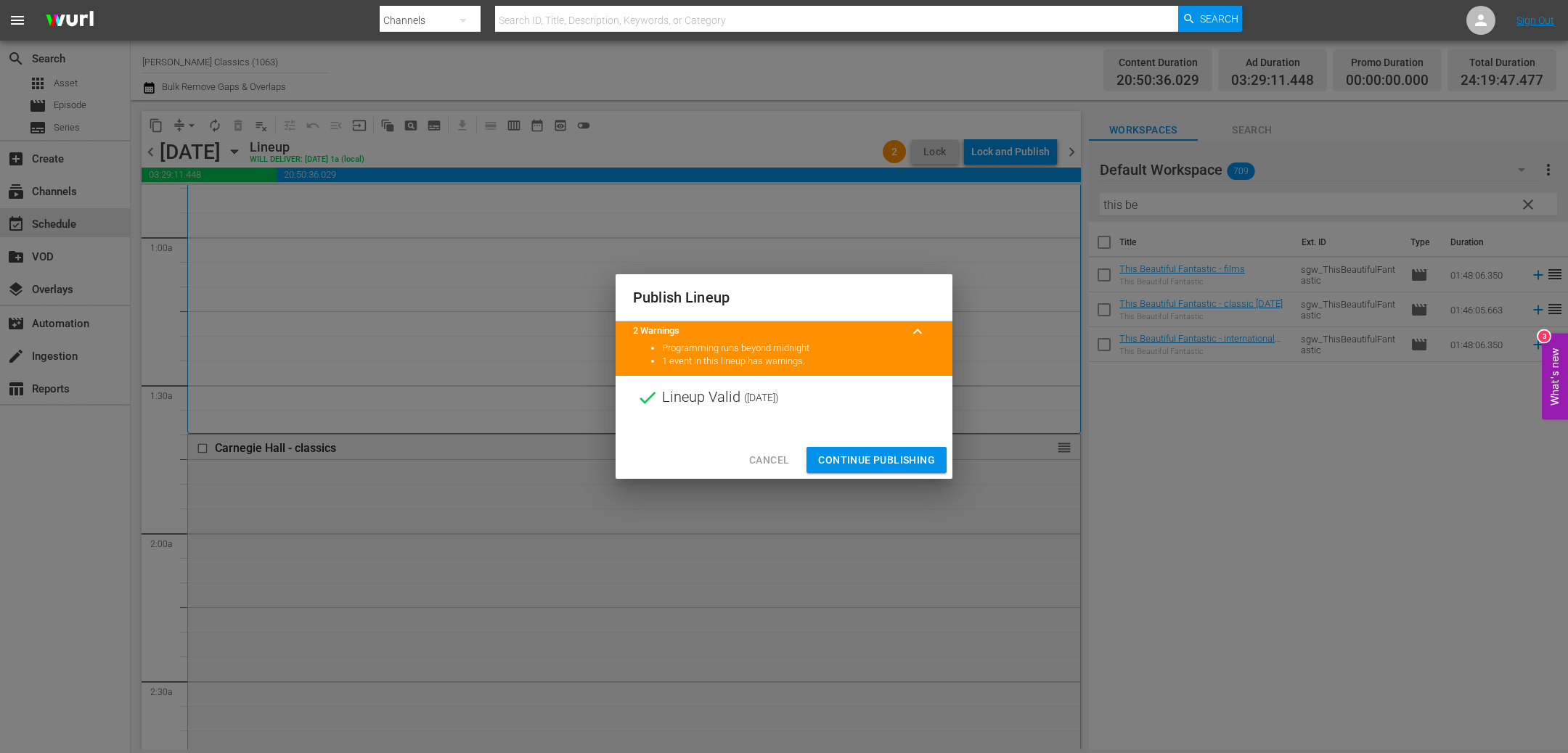
click at [880, 459] on span "Continue Publishing" at bounding box center [877, 460] width 117 height 18
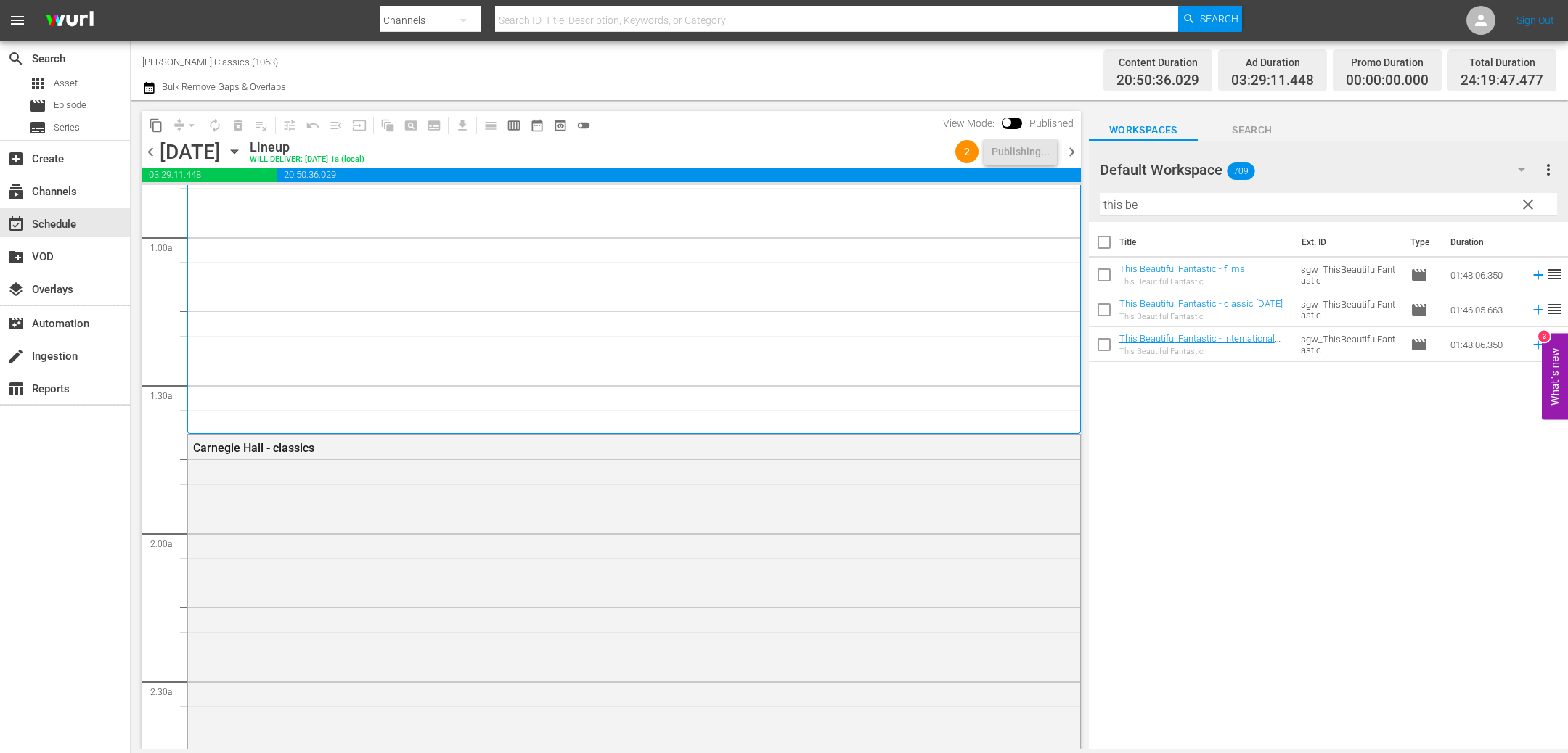
click at [1074, 157] on span "chevron_right" at bounding box center [1072, 152] width 18 height 18
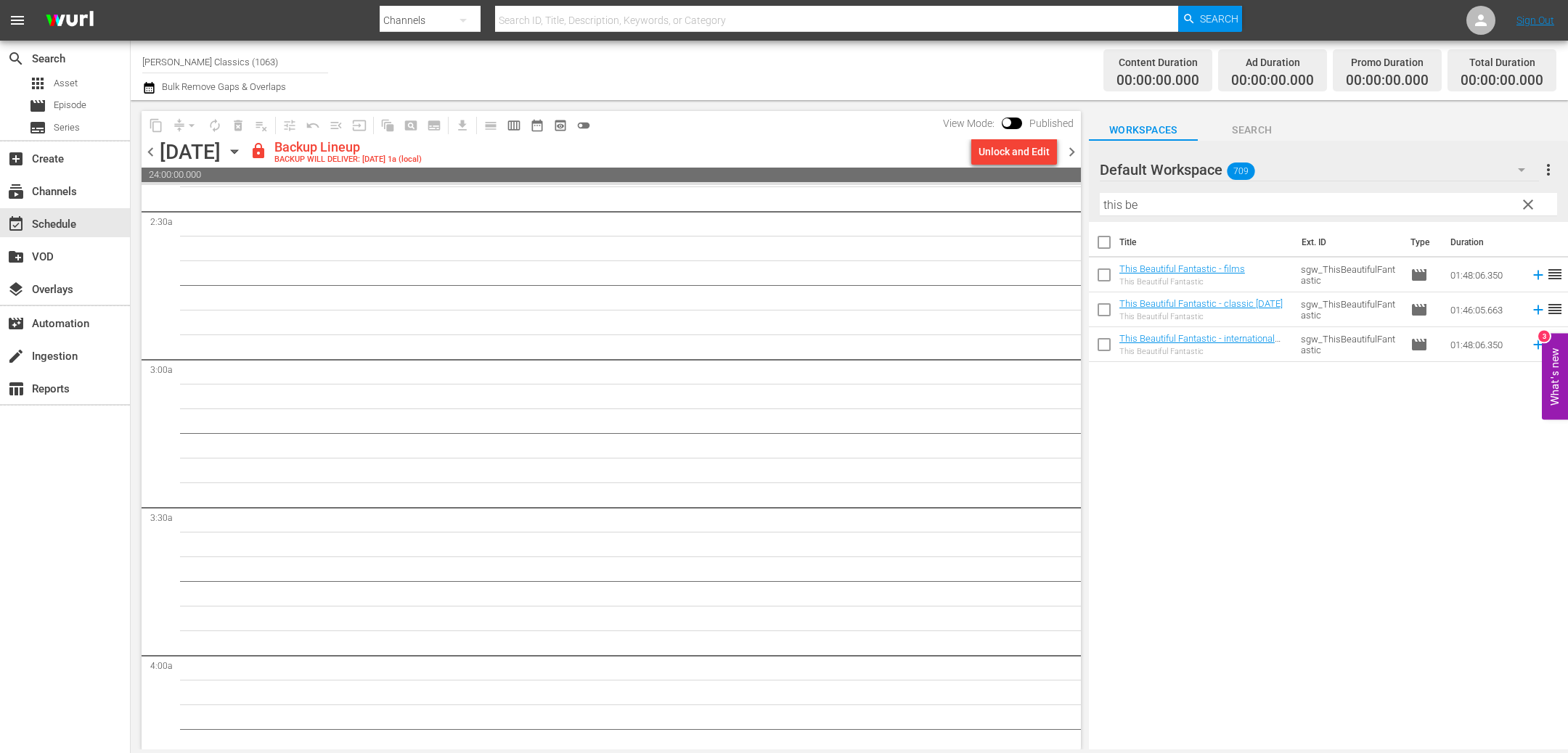
scroll to position [793, 0]
click at [1024, 151] on div "Unlock and Edit" at bounding box center [1013, 151] width 71 height 26
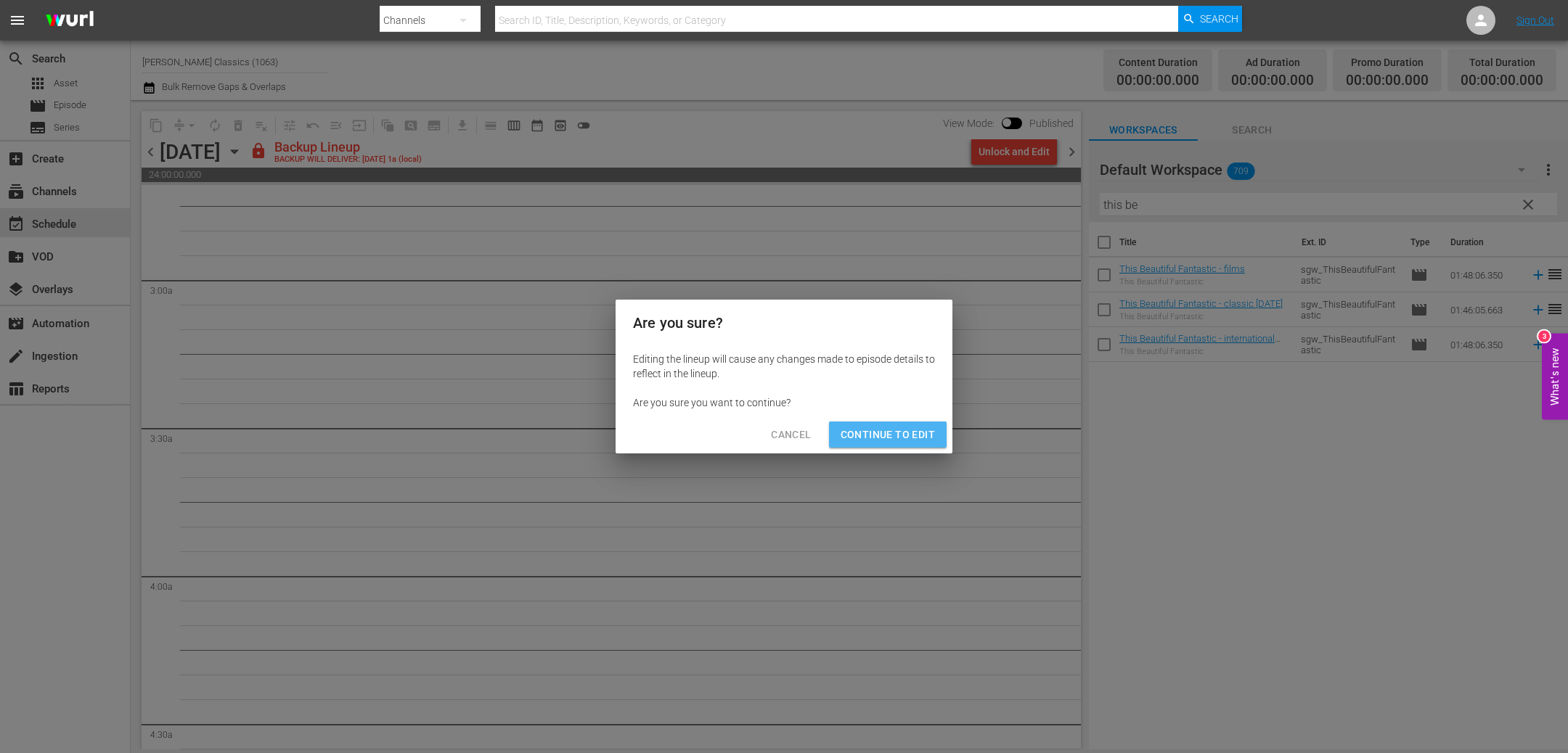
click at [899, 445] on button "Continue to Edit" at bounding box center [888, 435] width 118 height 27
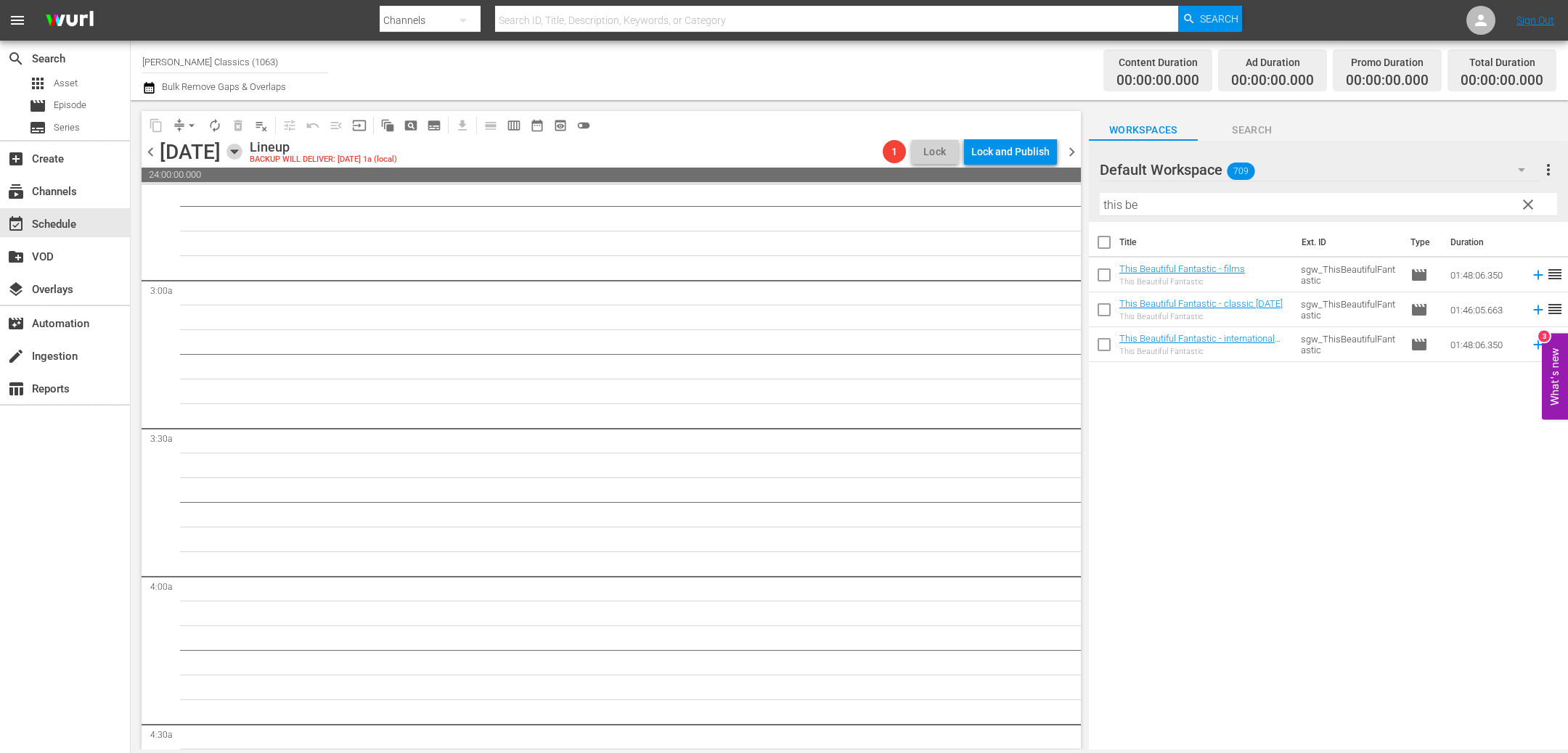
click at [238, 151] on icon "button" at bounding box center [234, 152] width 7 height 3
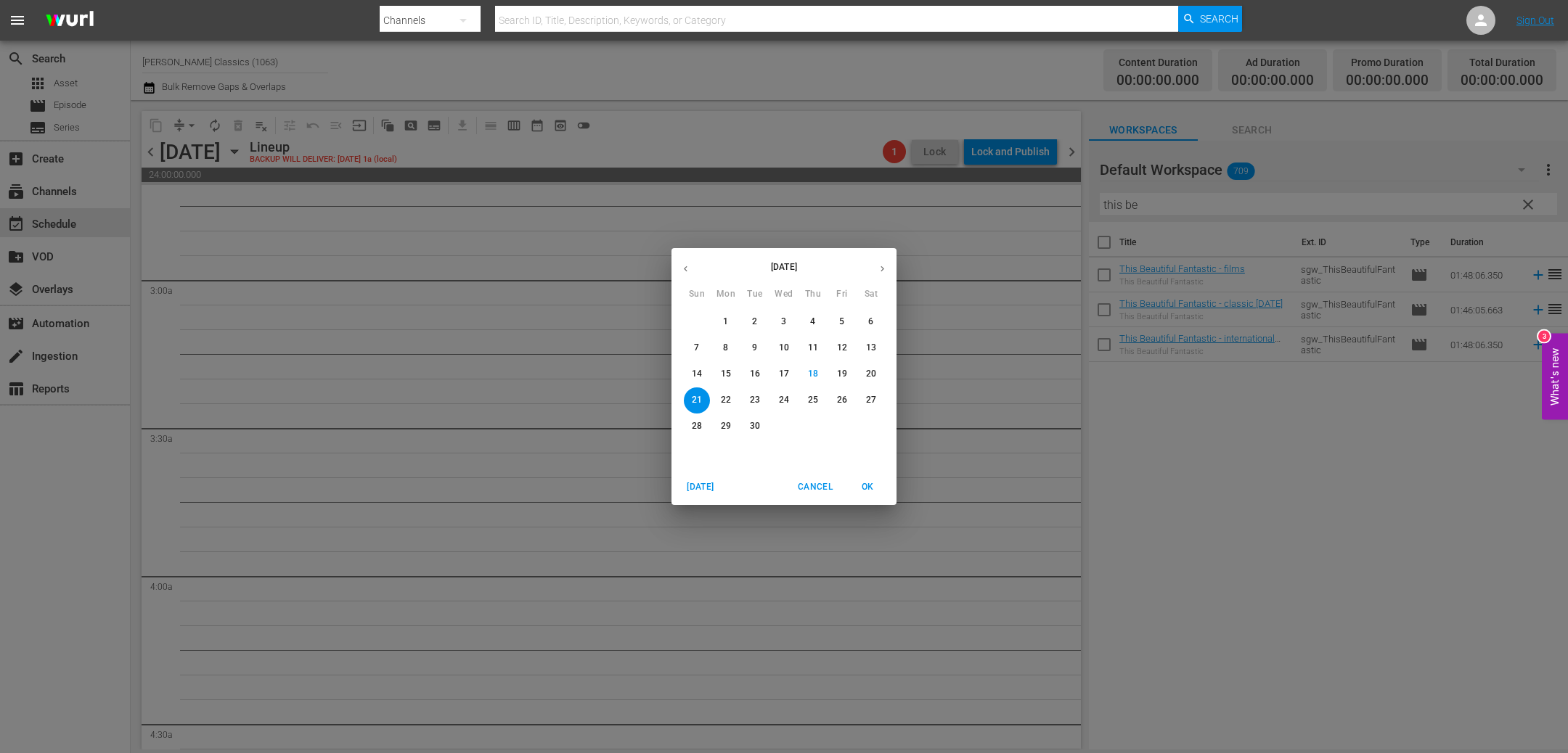
click at [753, 374] on p "16" at bounding box center [755, 374] width 10 height 13
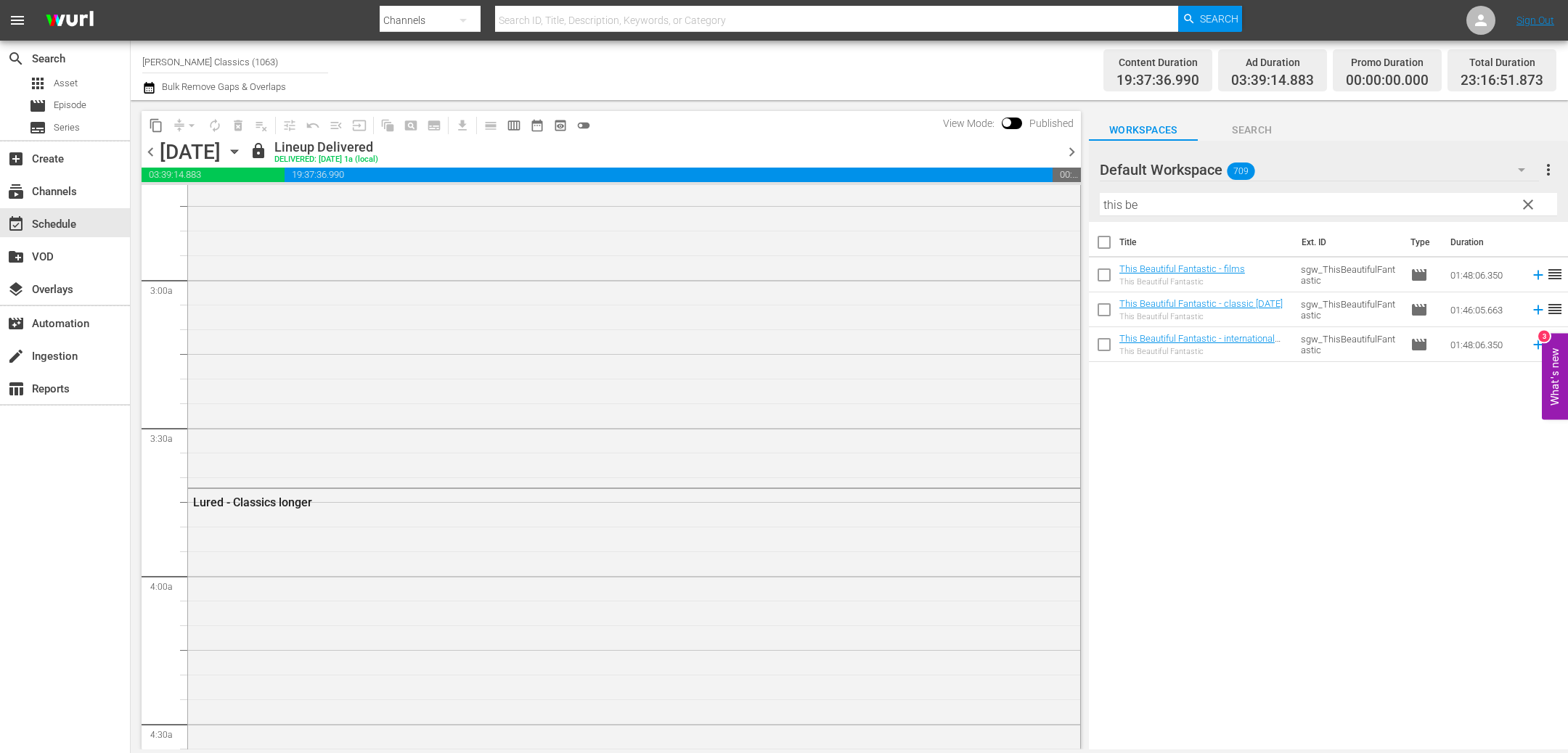
scroll to position [769, 0]
click at [154, 130] on span "content_copy" at bounding box center [156, 125] width 14 height 14
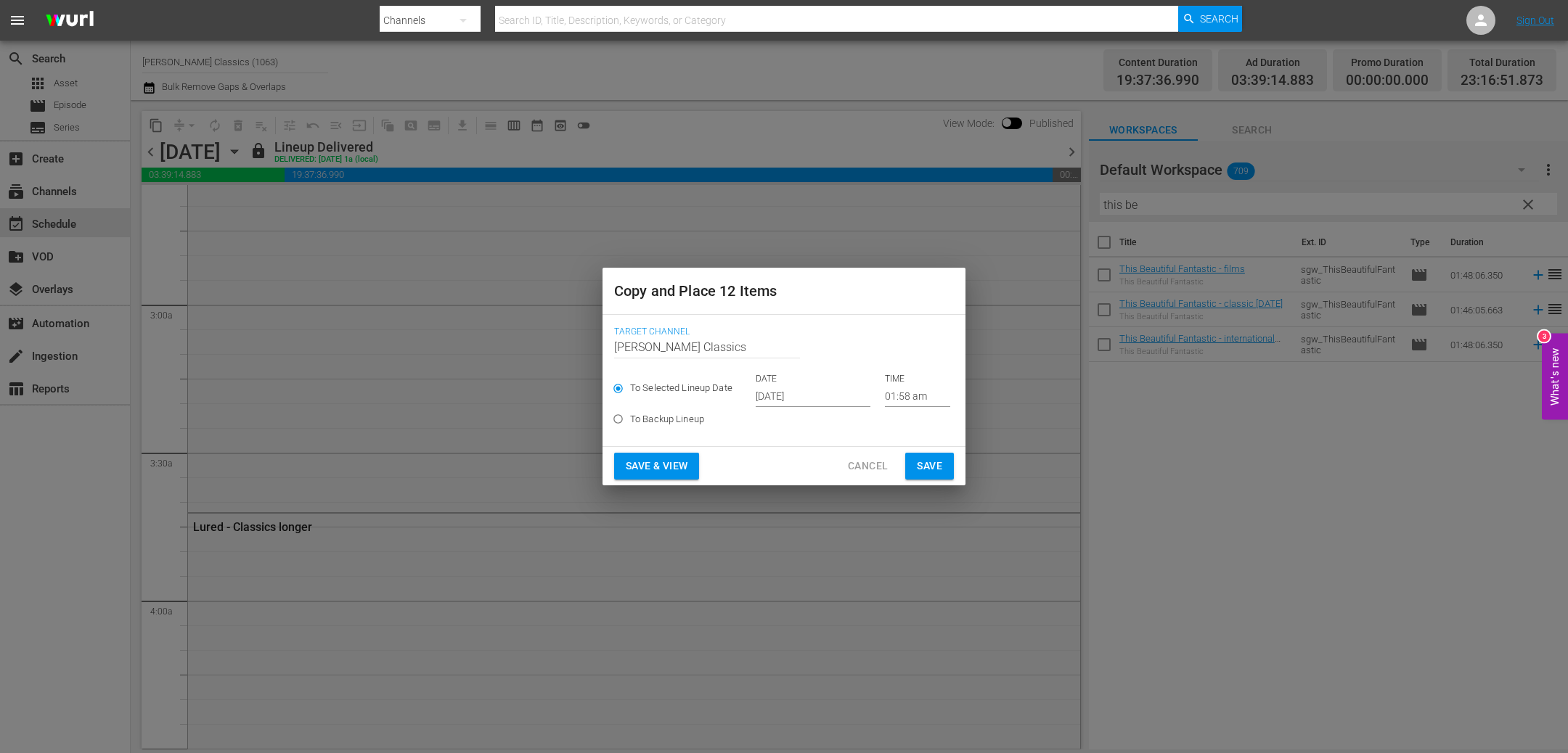
click at [797, 397] on input "[DATE]" at bounding box center [812, 397] width 115 height 22
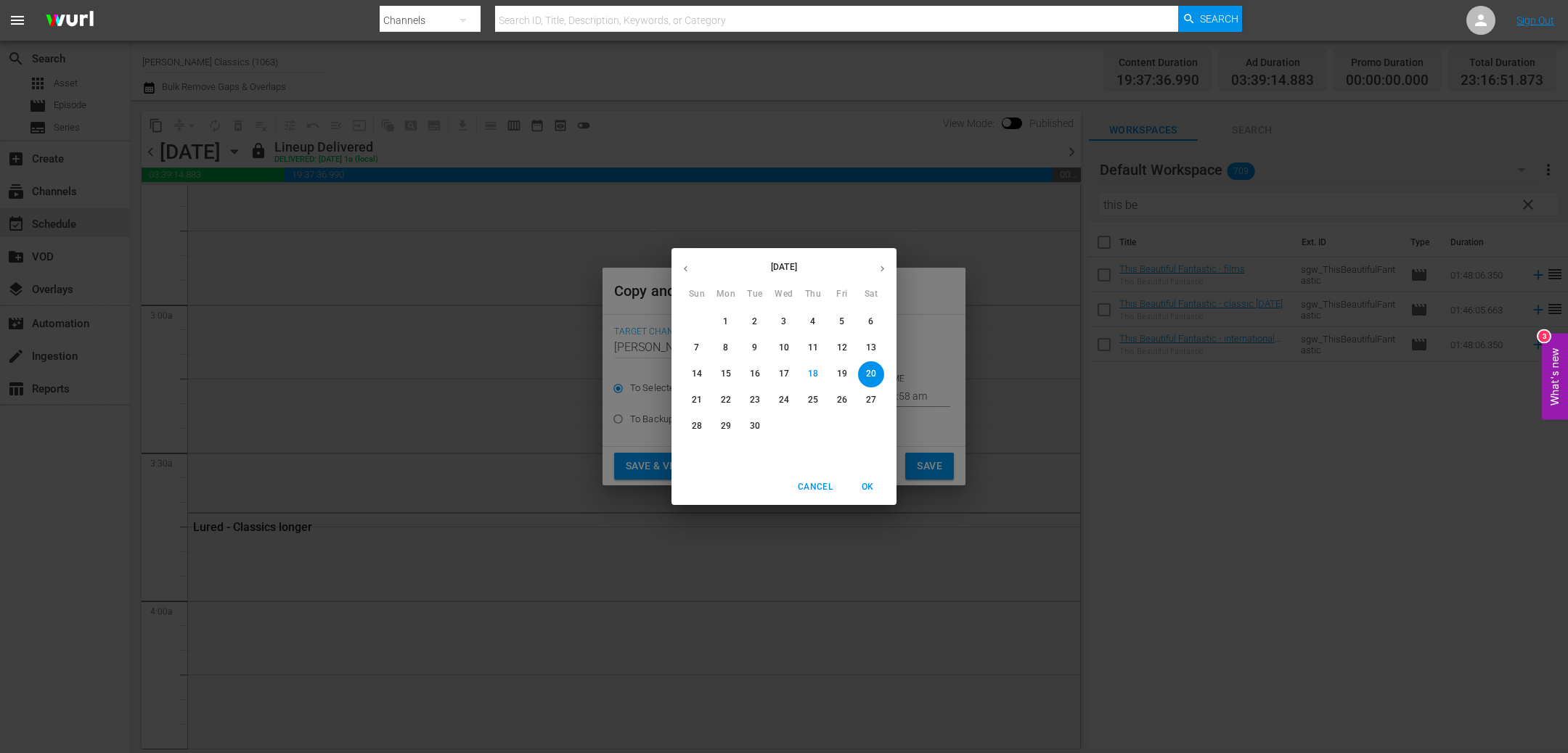
click at [693, 400] on p "21" at bounding box center [697, 400] width 10 height 13
type input "[DATE]"
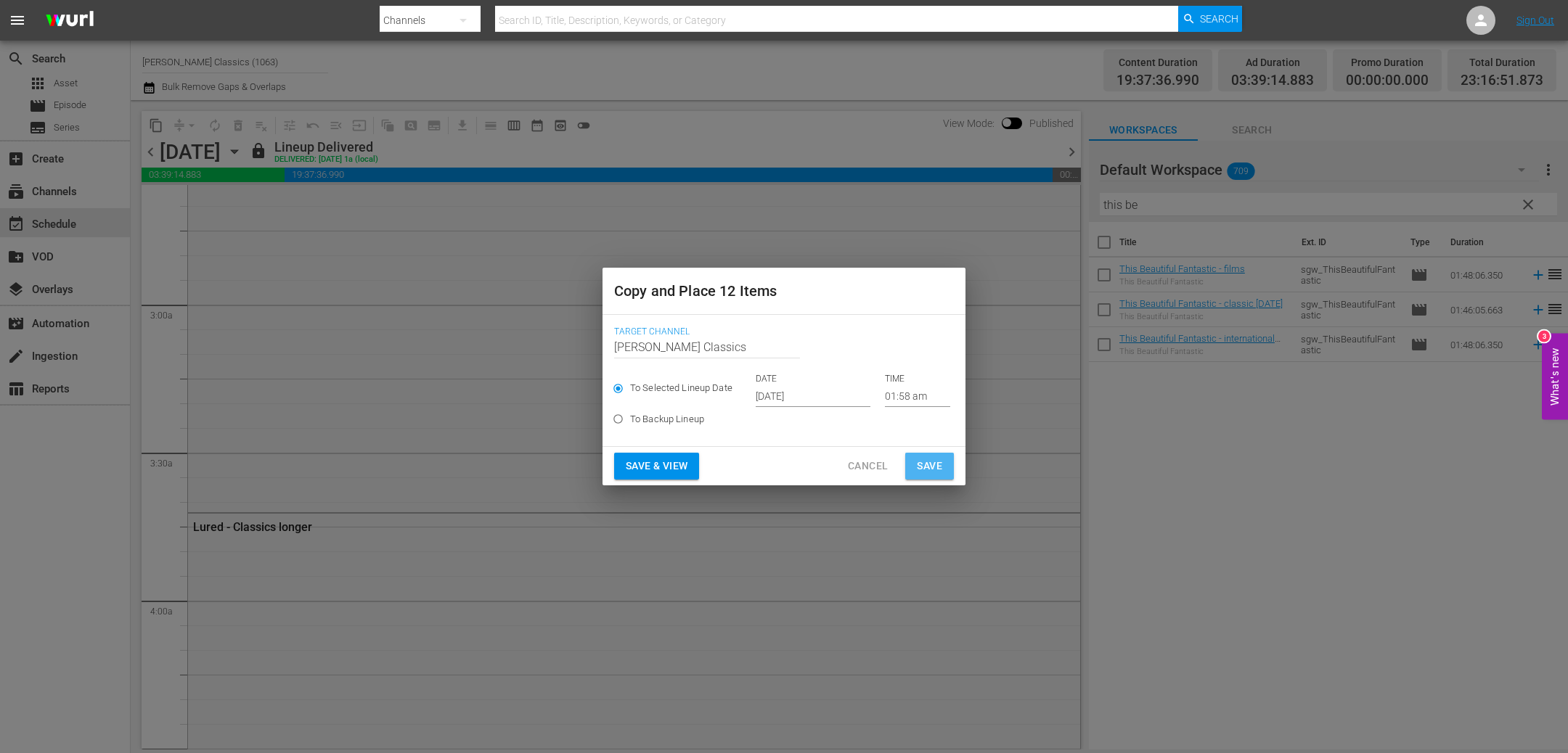
click at [947, 465] on button "Save" at bounding box center [930, 466] width 49 height 27
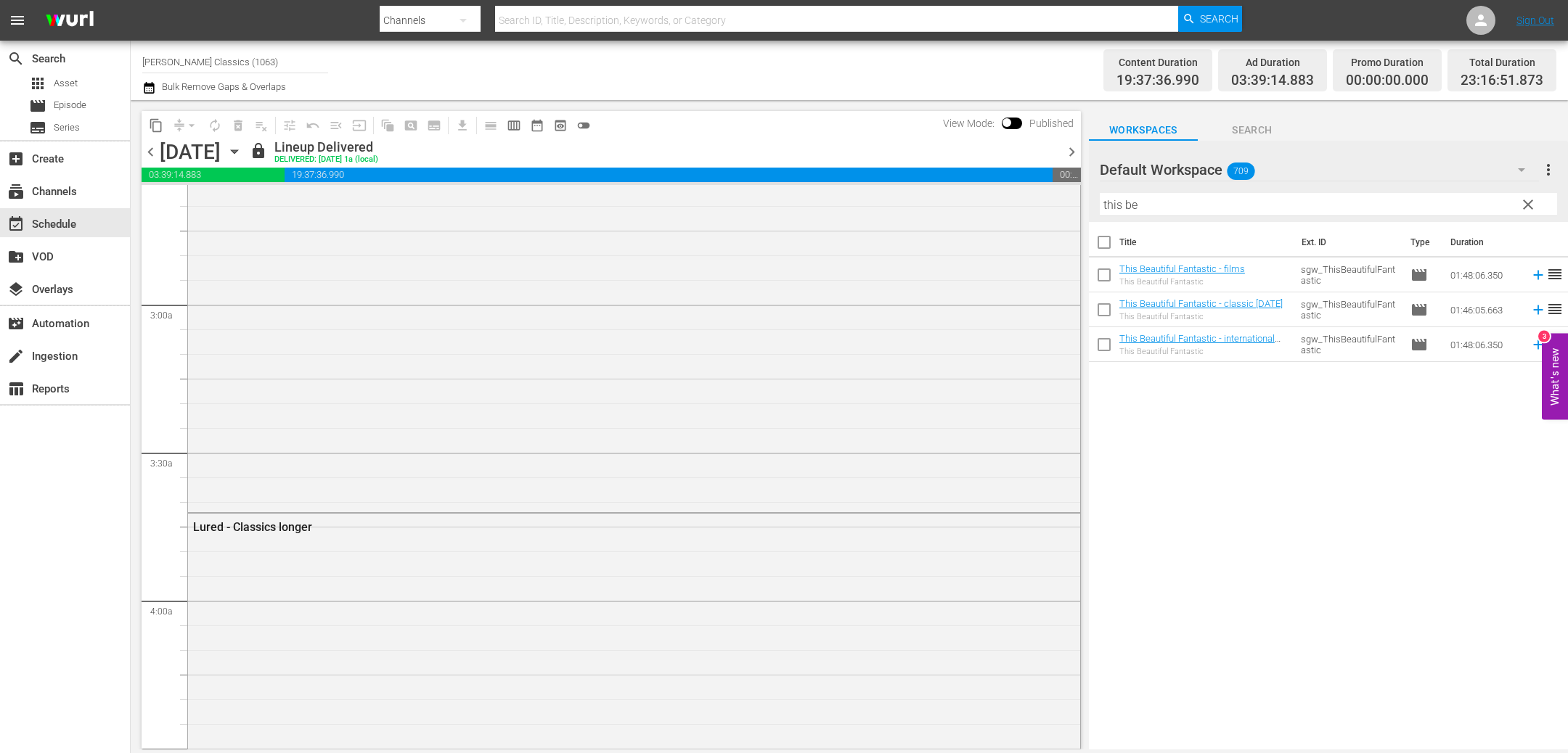
click at [243, 148] on icon "button" at bounding box center [234, 151] width 16 height 16
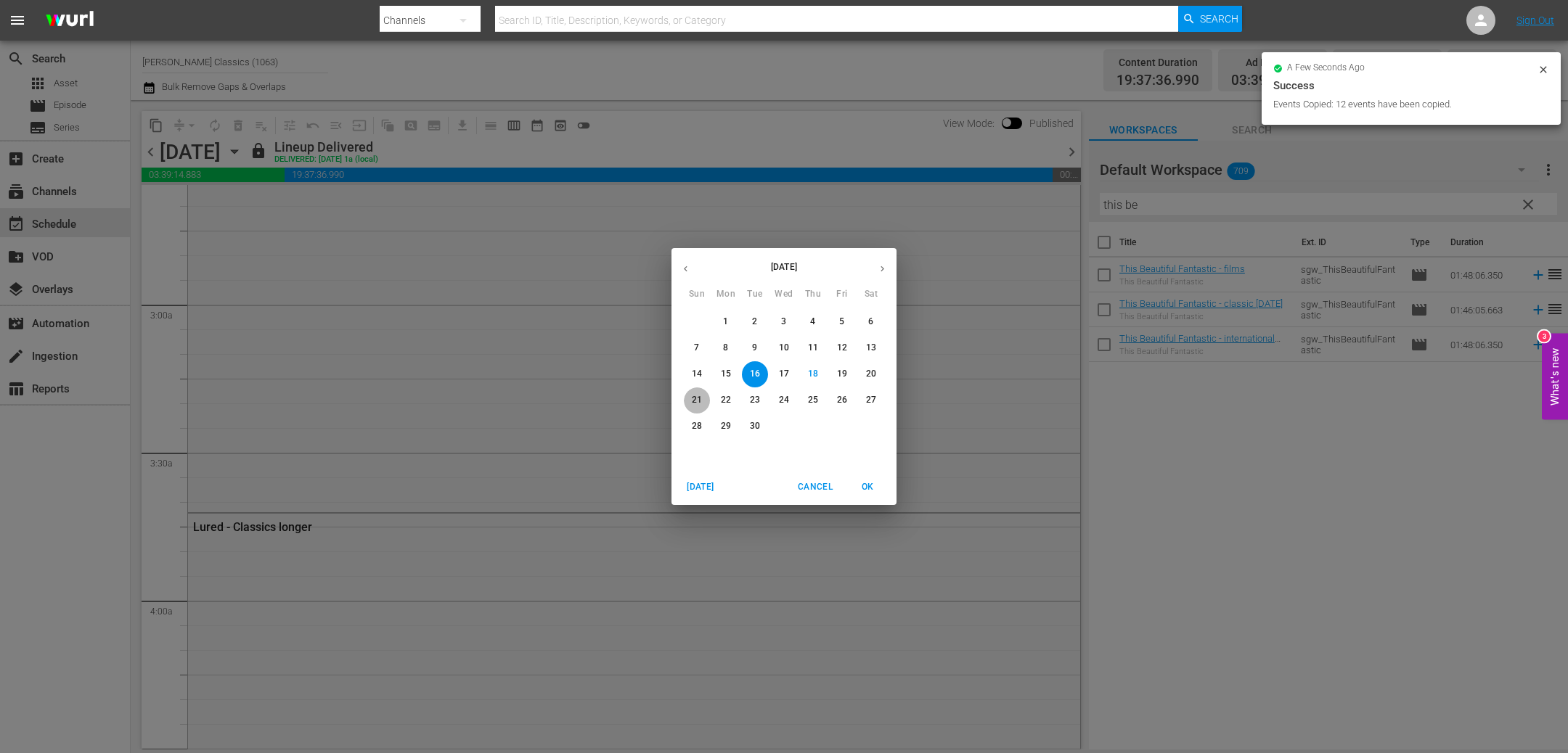
click at [698, 405] on p "21" at bounding box center [697, 400] width 10 height 13
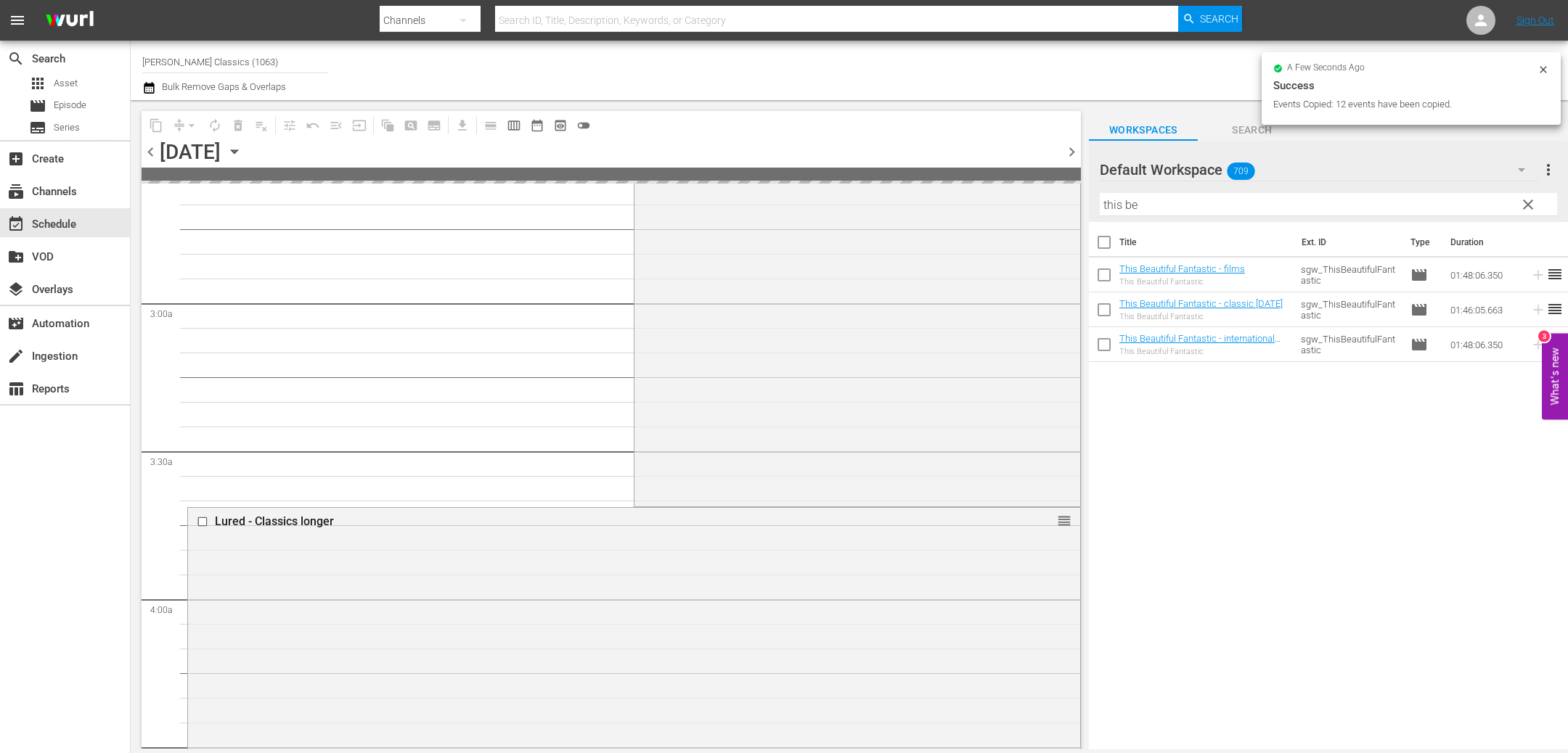
scroll to position [793, 0]
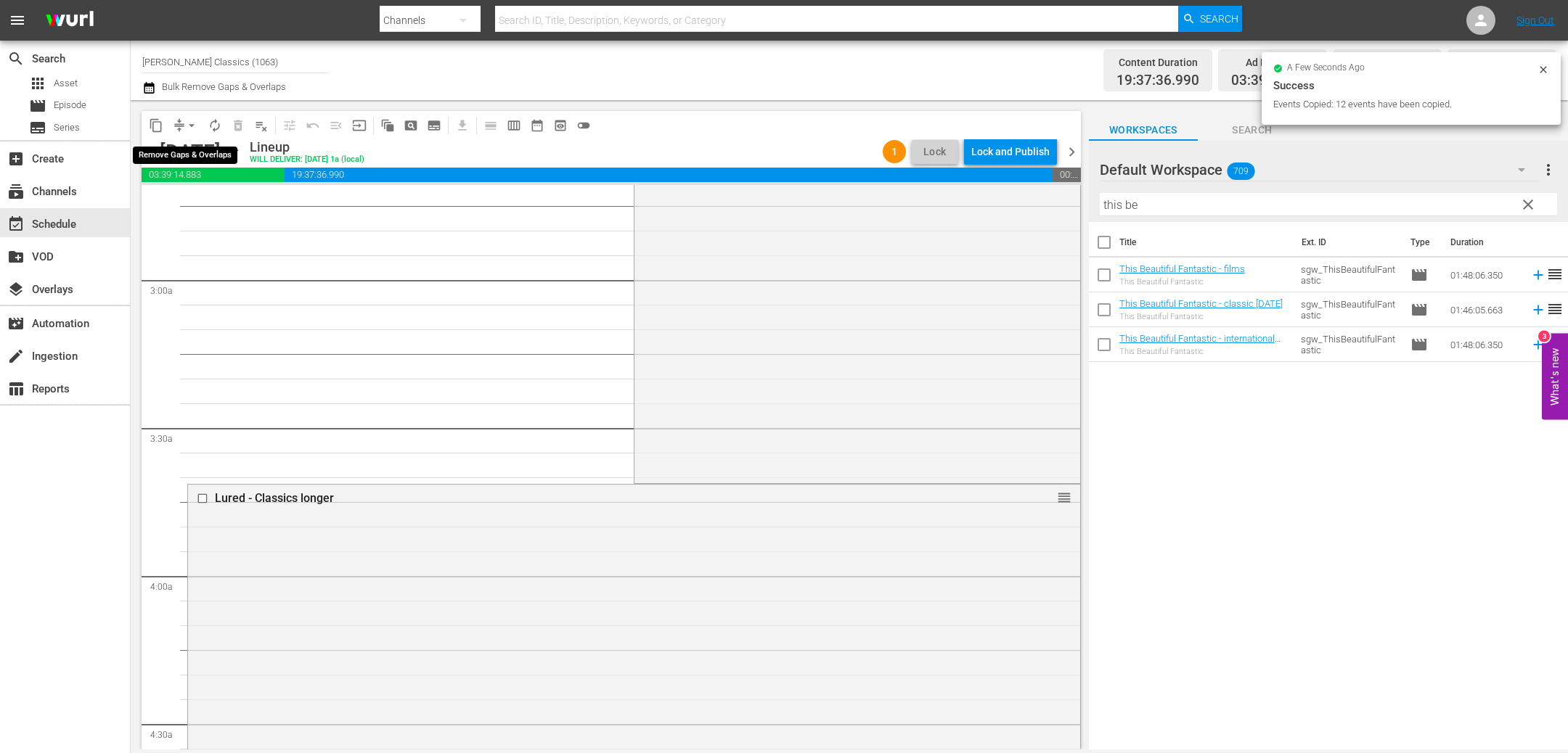
click at [192, 126] on span "arrow_drop_down" at bounding box center [191, 125] width 14 height 14
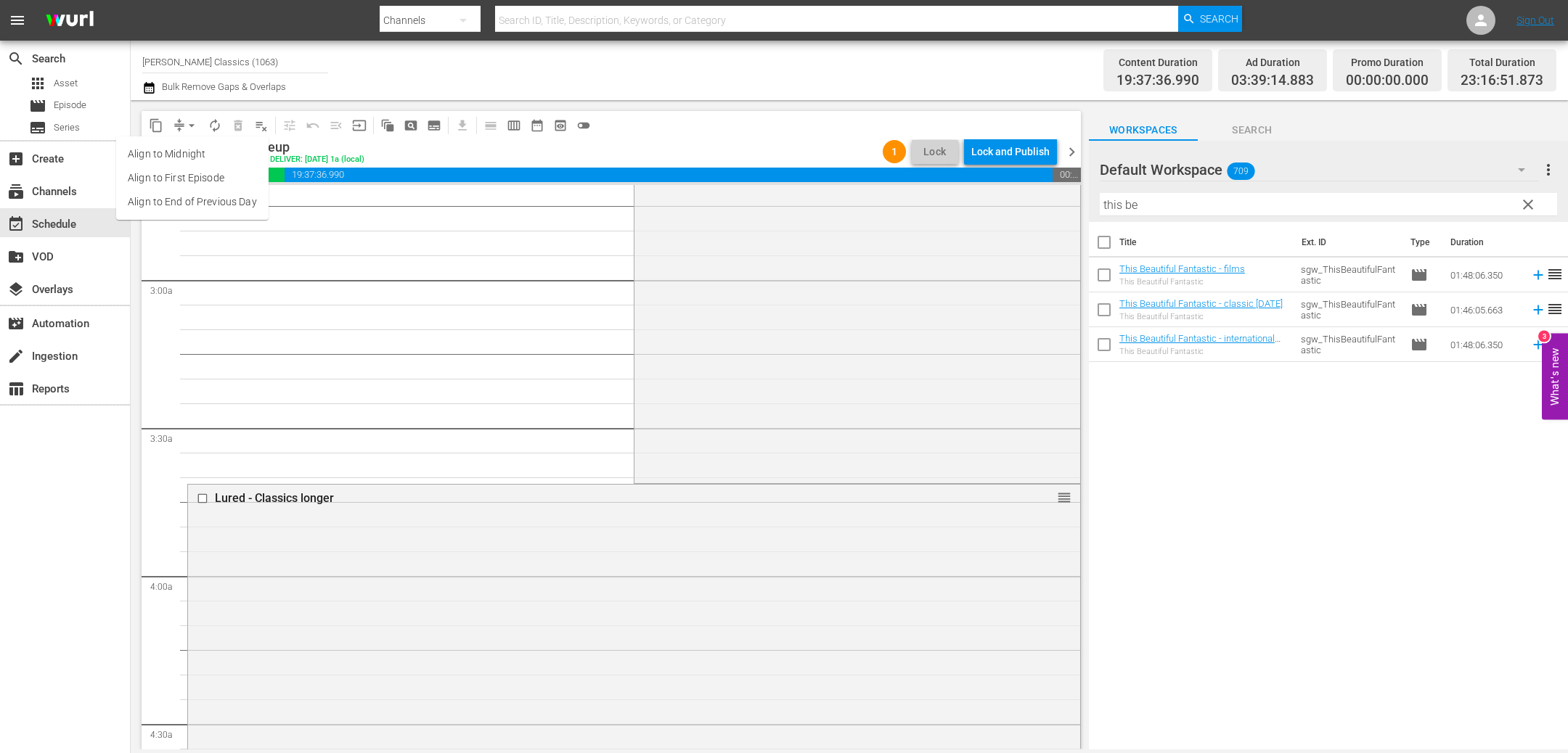
click at [208, 202] on li "Align to End of Previous Day" at bounding box center [192, 202] width 152 height 24
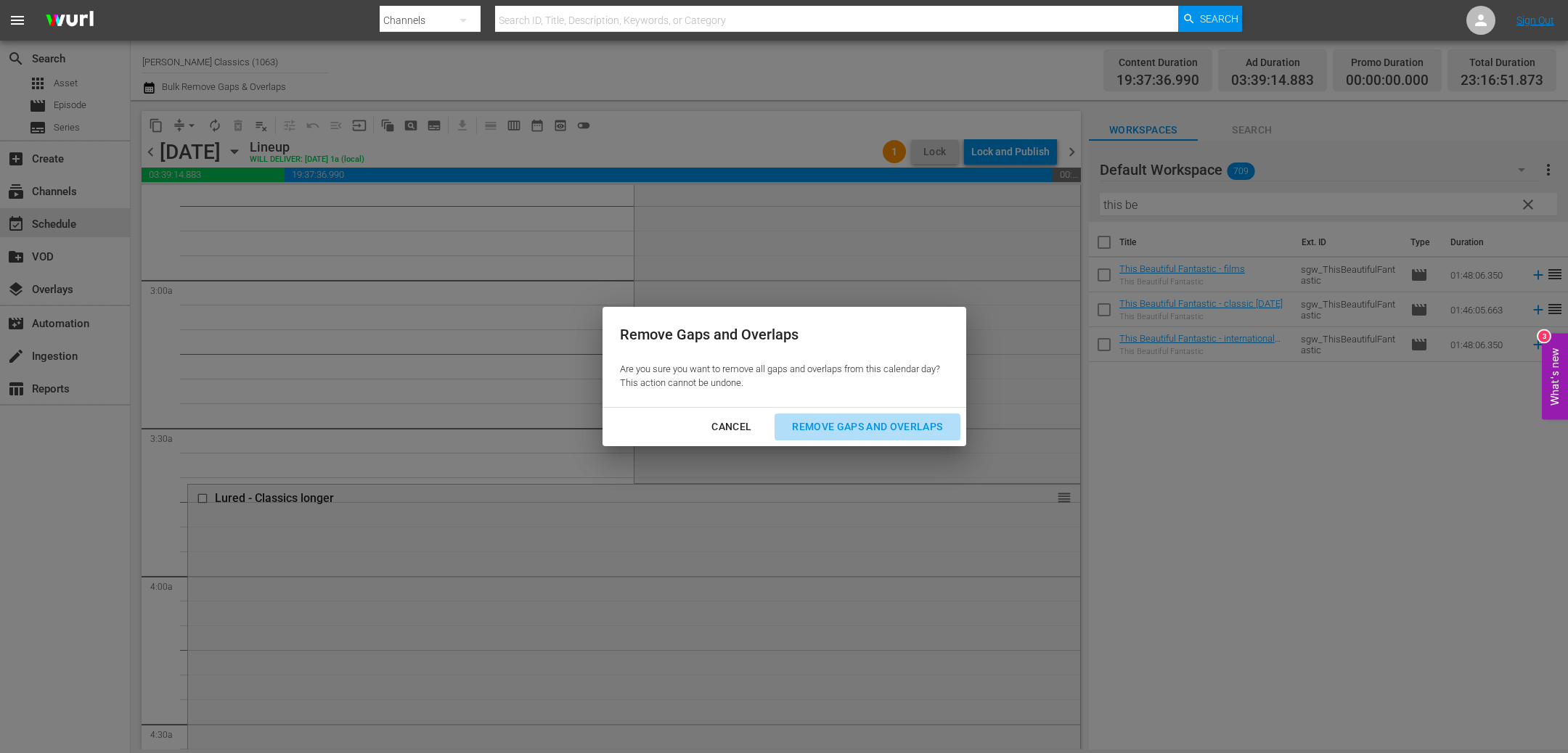
click at [845, 422] on div "Remove Gaps and Overlaps" at bounding box center [866, 428] width 173 height 18
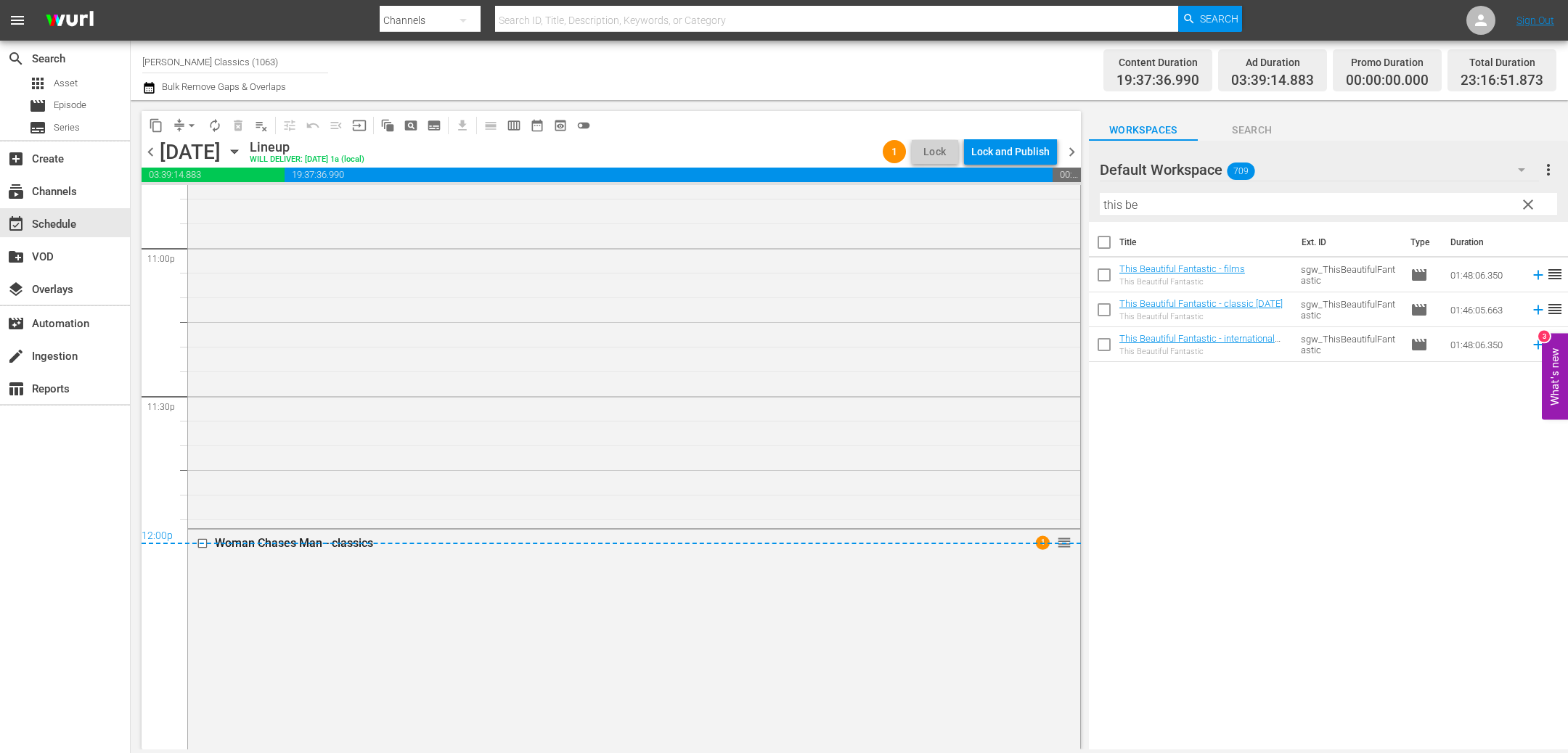
scroll to position [6918, 0]
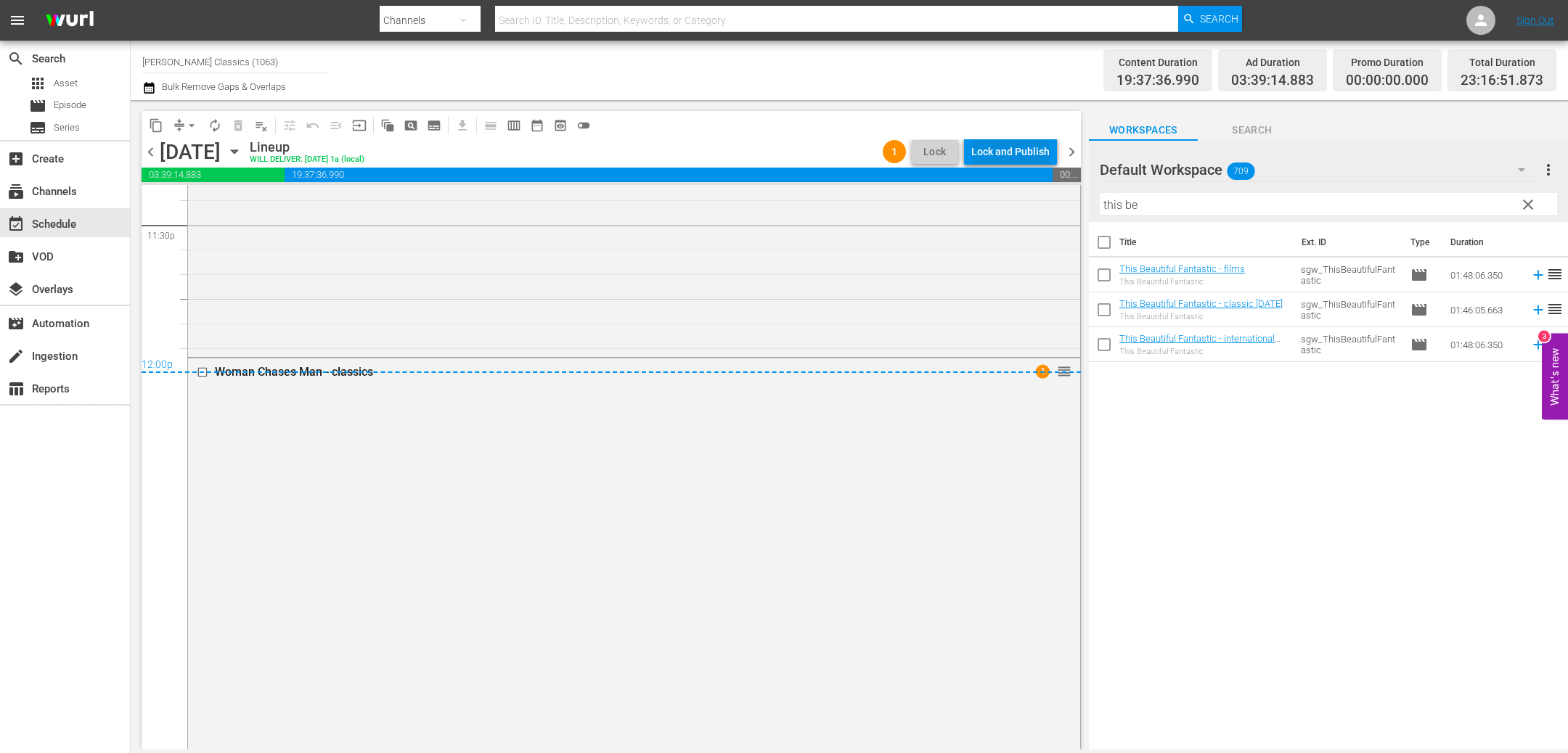
click at [1037, 153] on div "Lock and Publish" at bounding box center [1011, 151] width 79 height 26
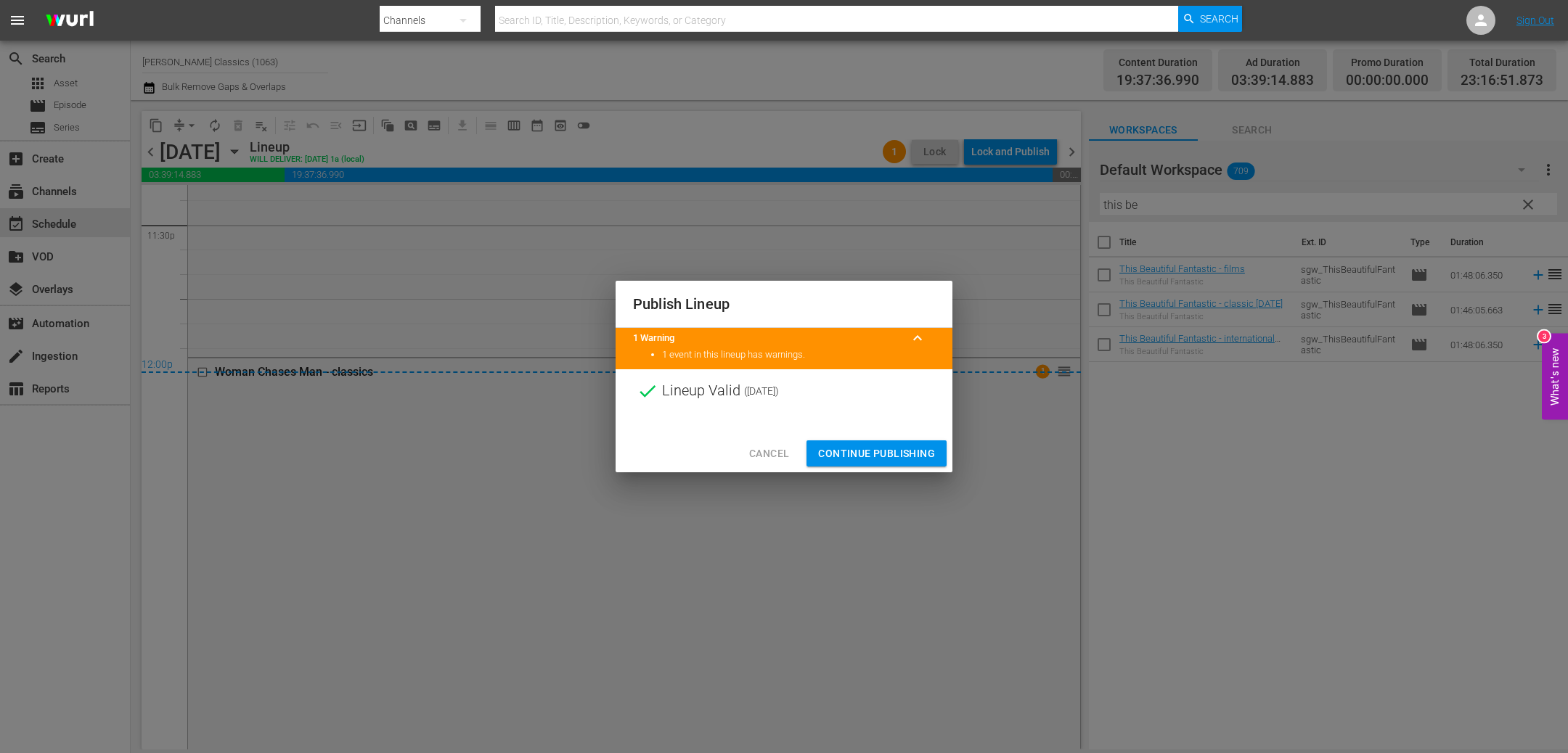
click at [900, 455] on span "Continue Publishing" at bounding box center [877, 454] width 117 height 18
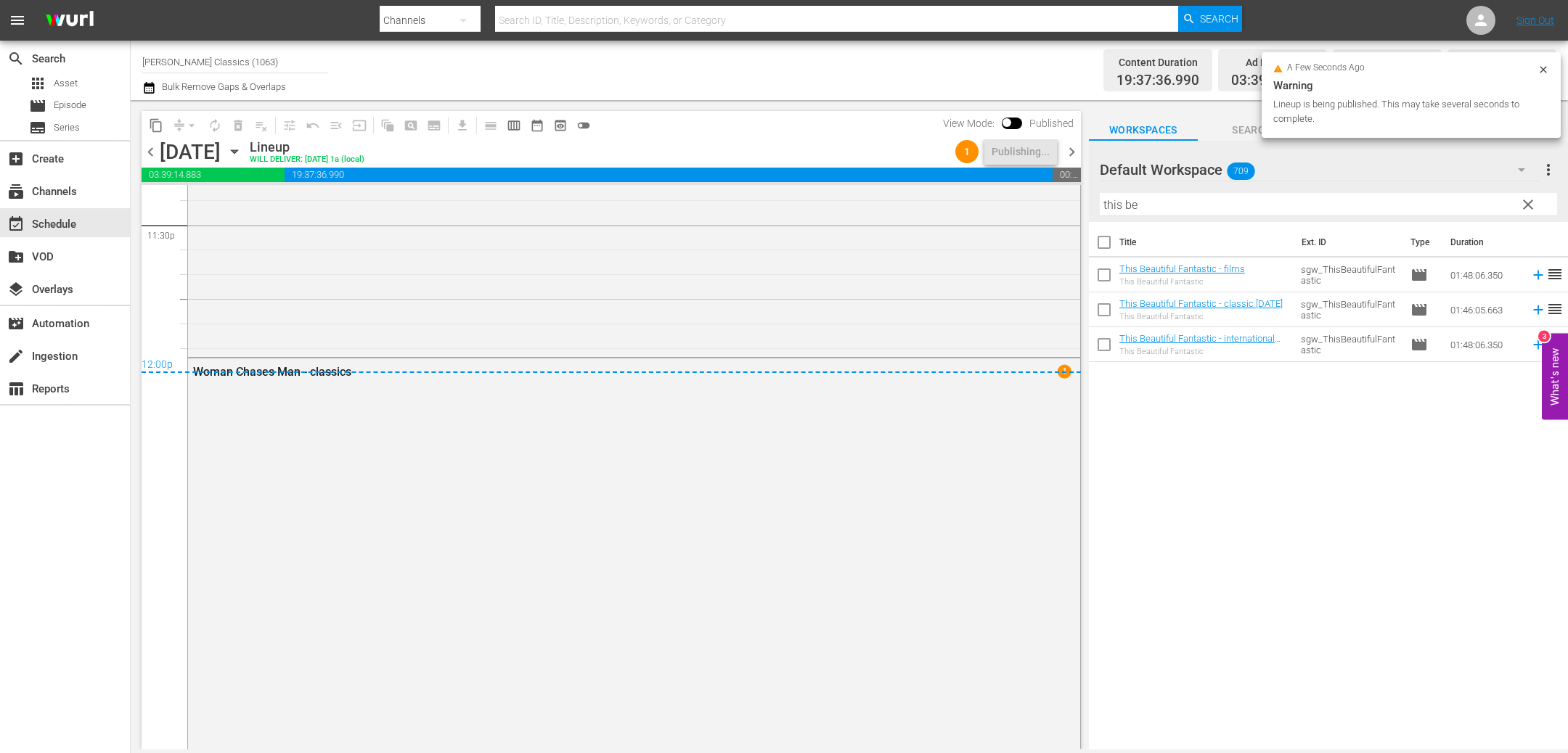
click at [1074, 153] on span "chevron_right" at bounding box center [1072, 152] width 18 height 18
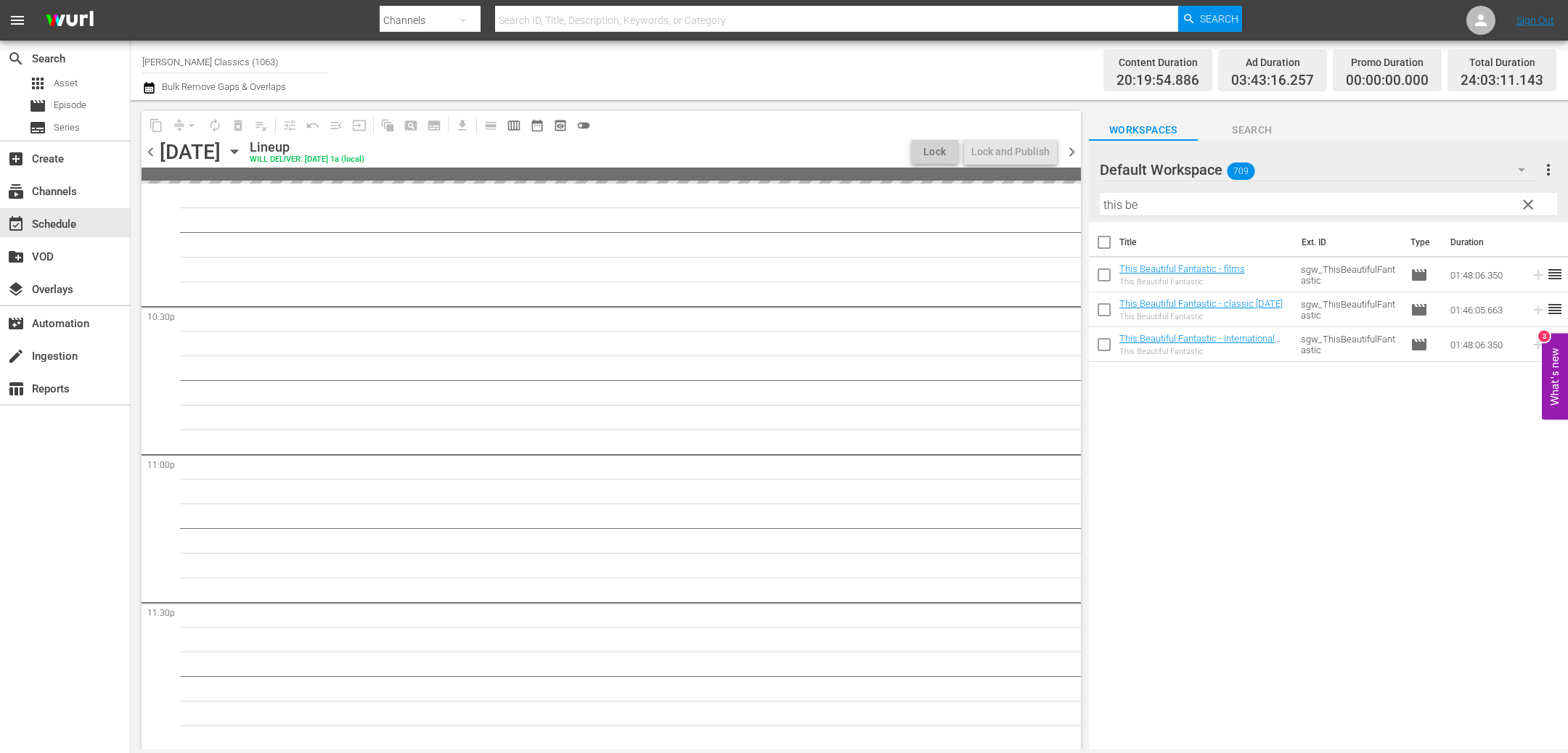
scroll to position [6391, 0]
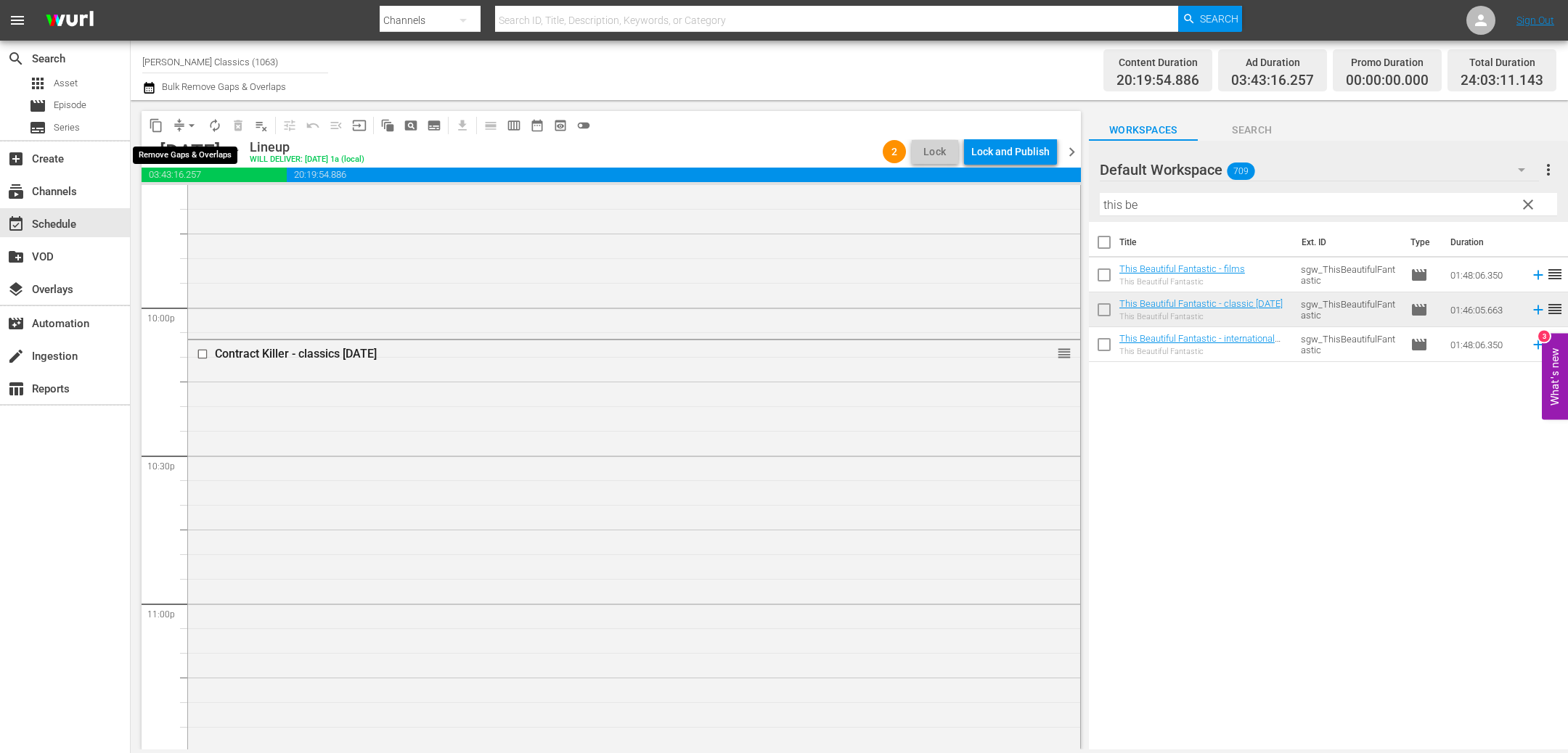
click at [188, 127] on span "arrow_drop_down" at bounding box center [191, 125] width 14 height 14
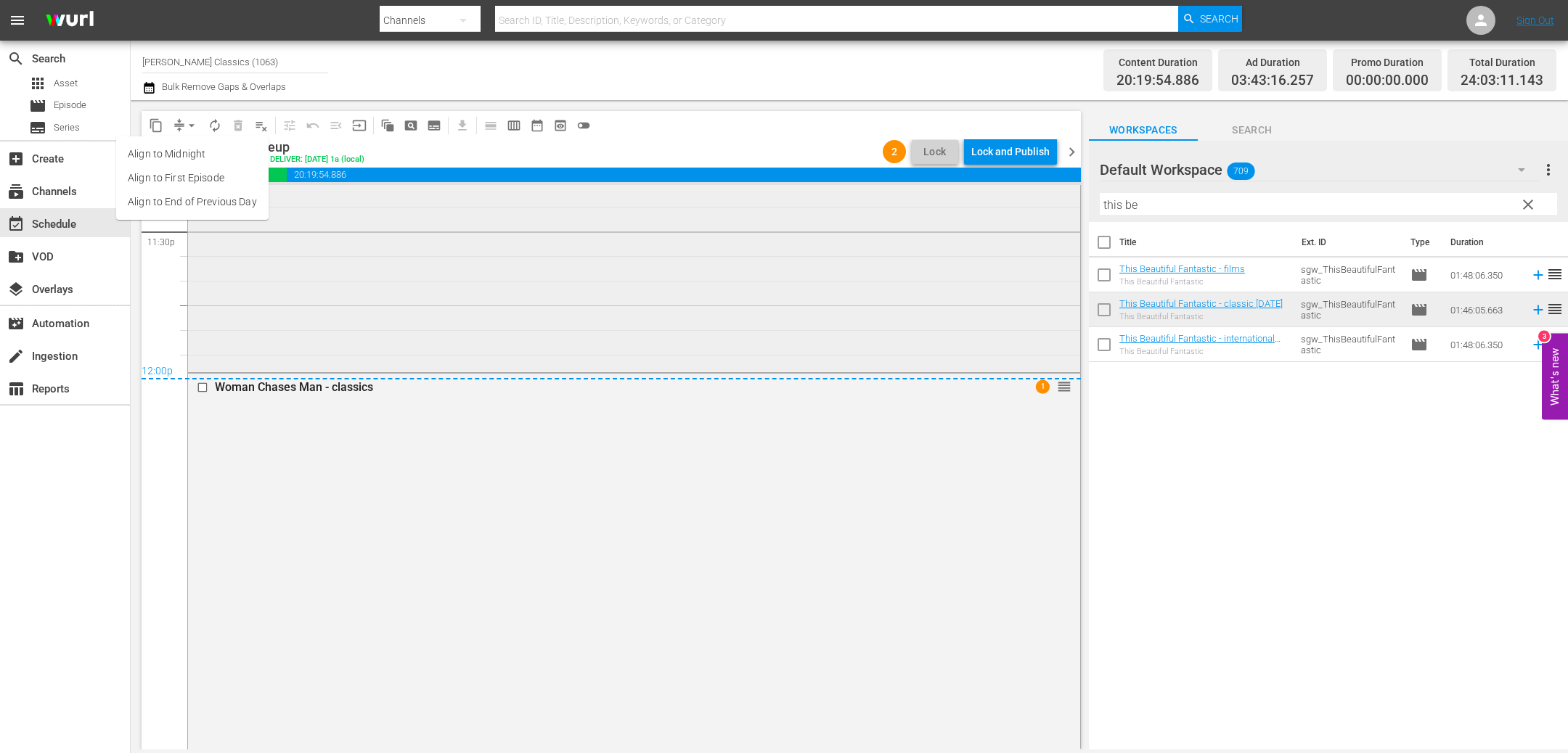
scroll to position [6927, 0]
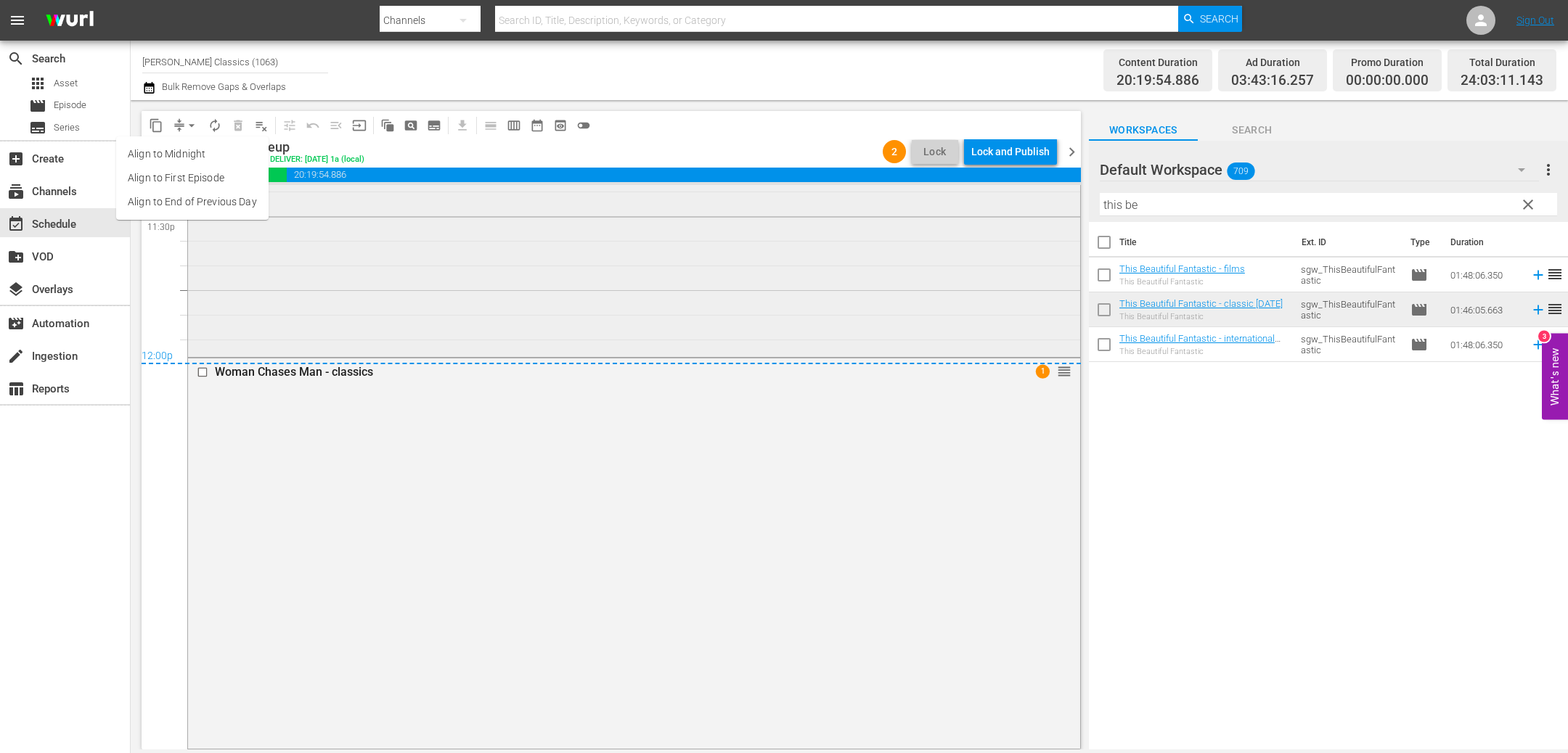
click at [583, 341] on div "Contract Killer - classics [DATE] reorder" at bounding box center [634, 79] width 892 height 550
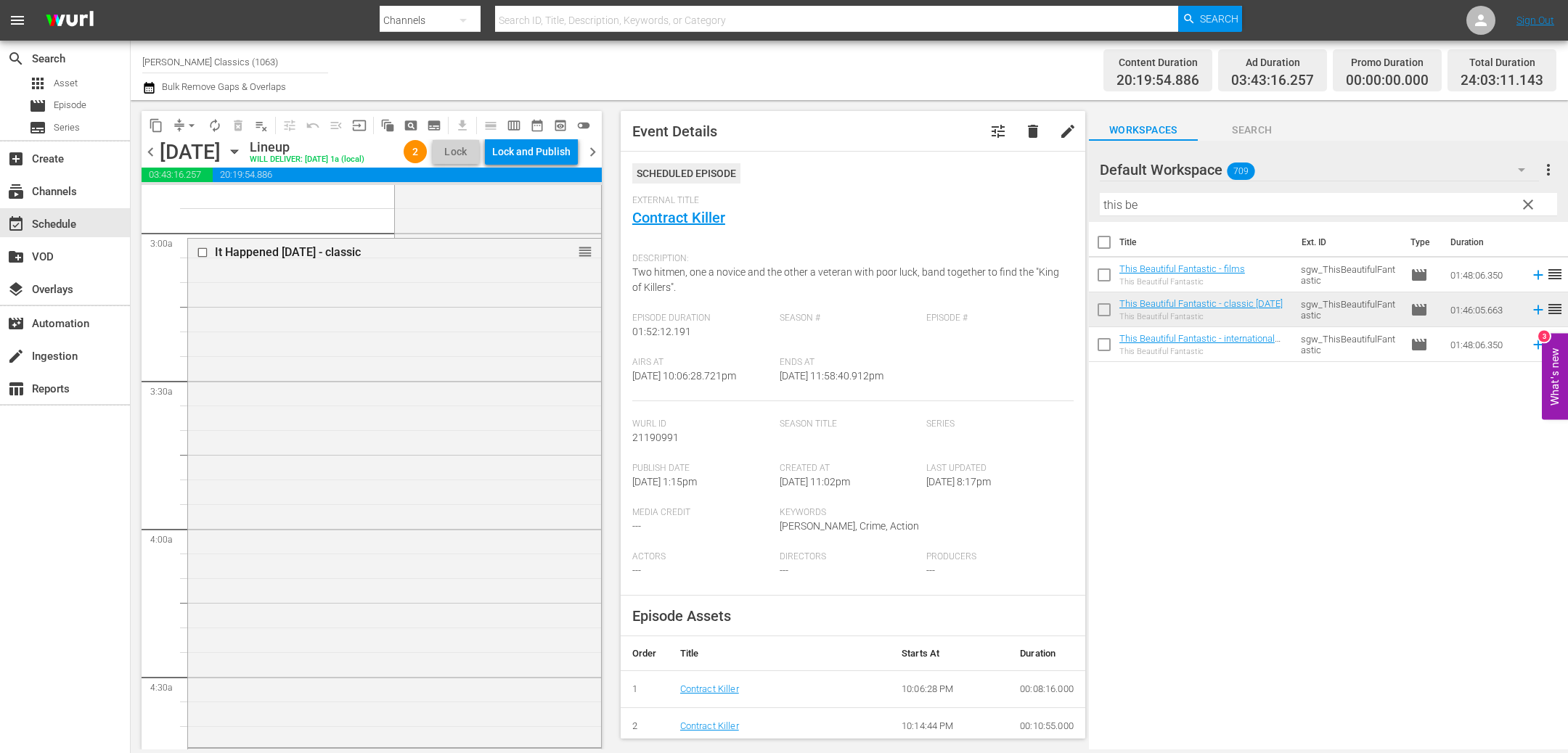
scroll to position [0, 0]
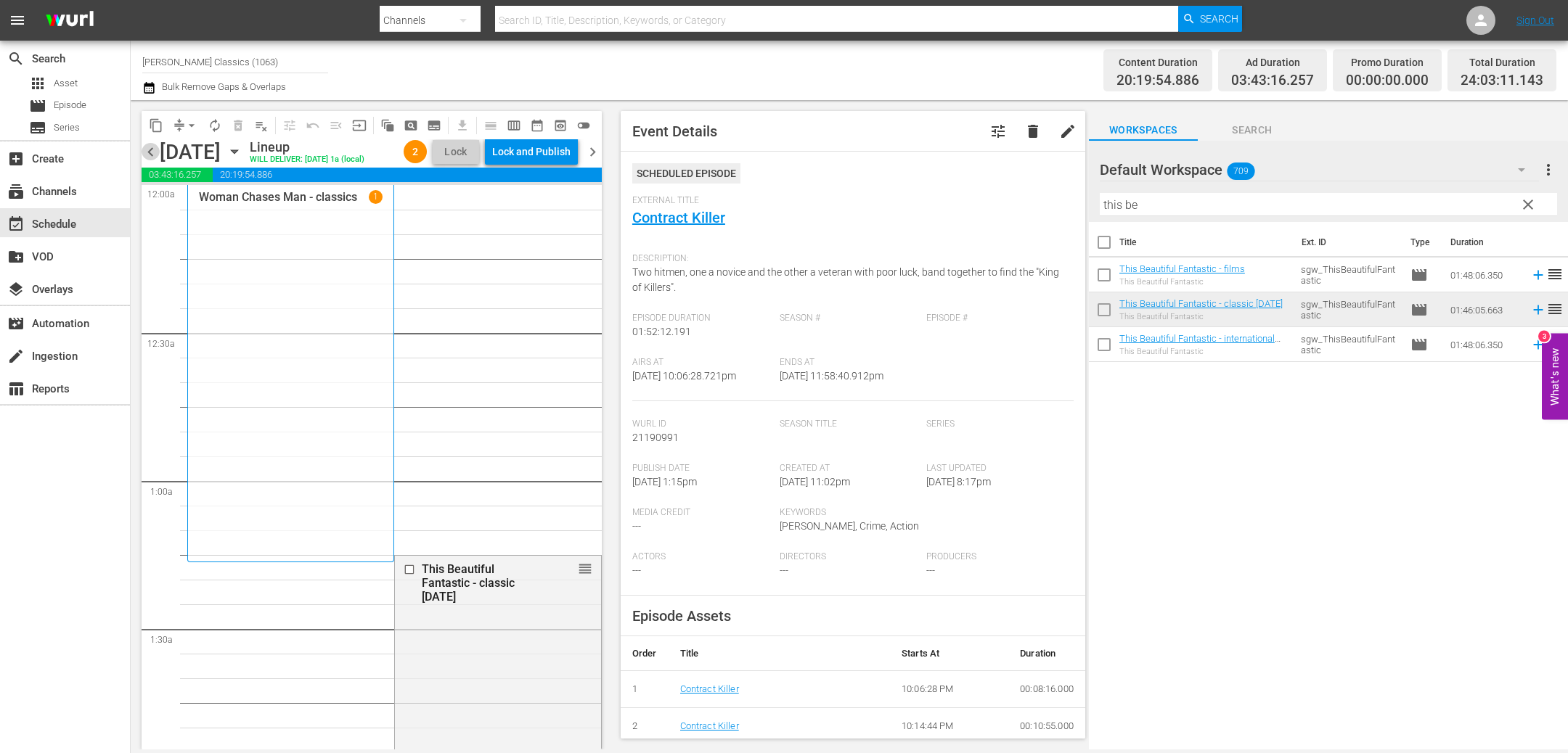
click at [152, 161] on span "chevron_left" at bounding box center [151, 152] width 18 height 18
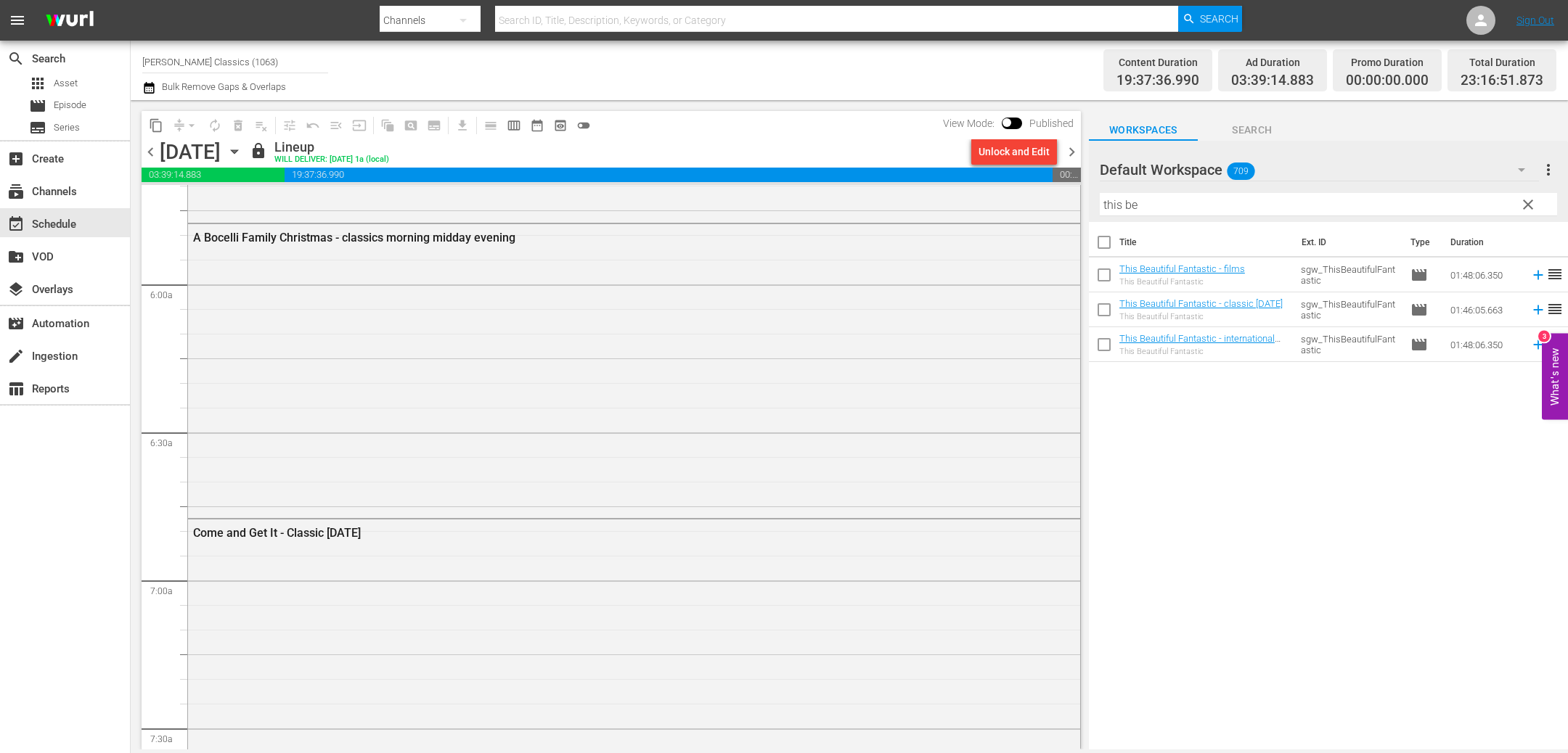
scroll to position [1727, 0]
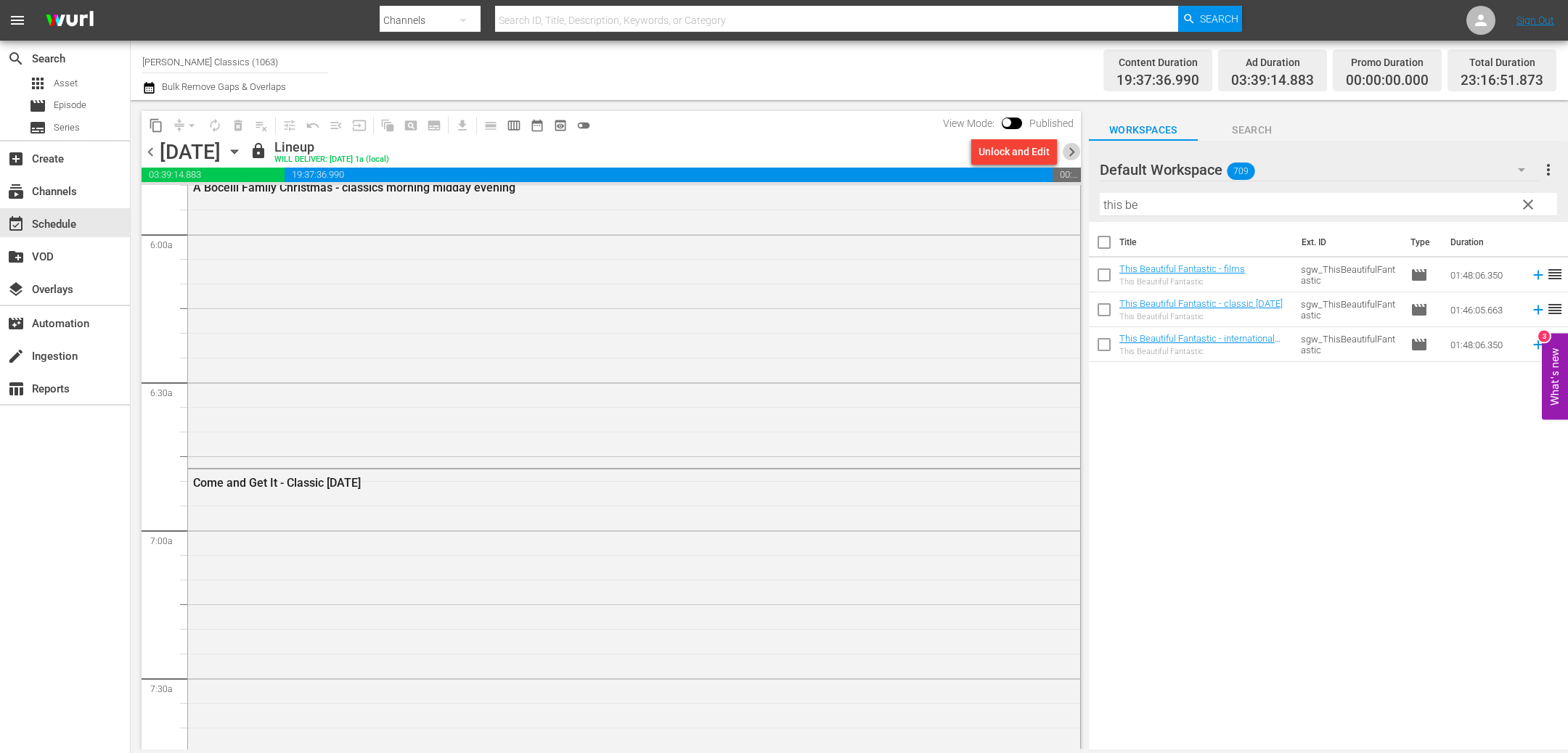
click at [1077, 156] on span "chevron_right" at bounding box center [1072, 152] width 18 height 18
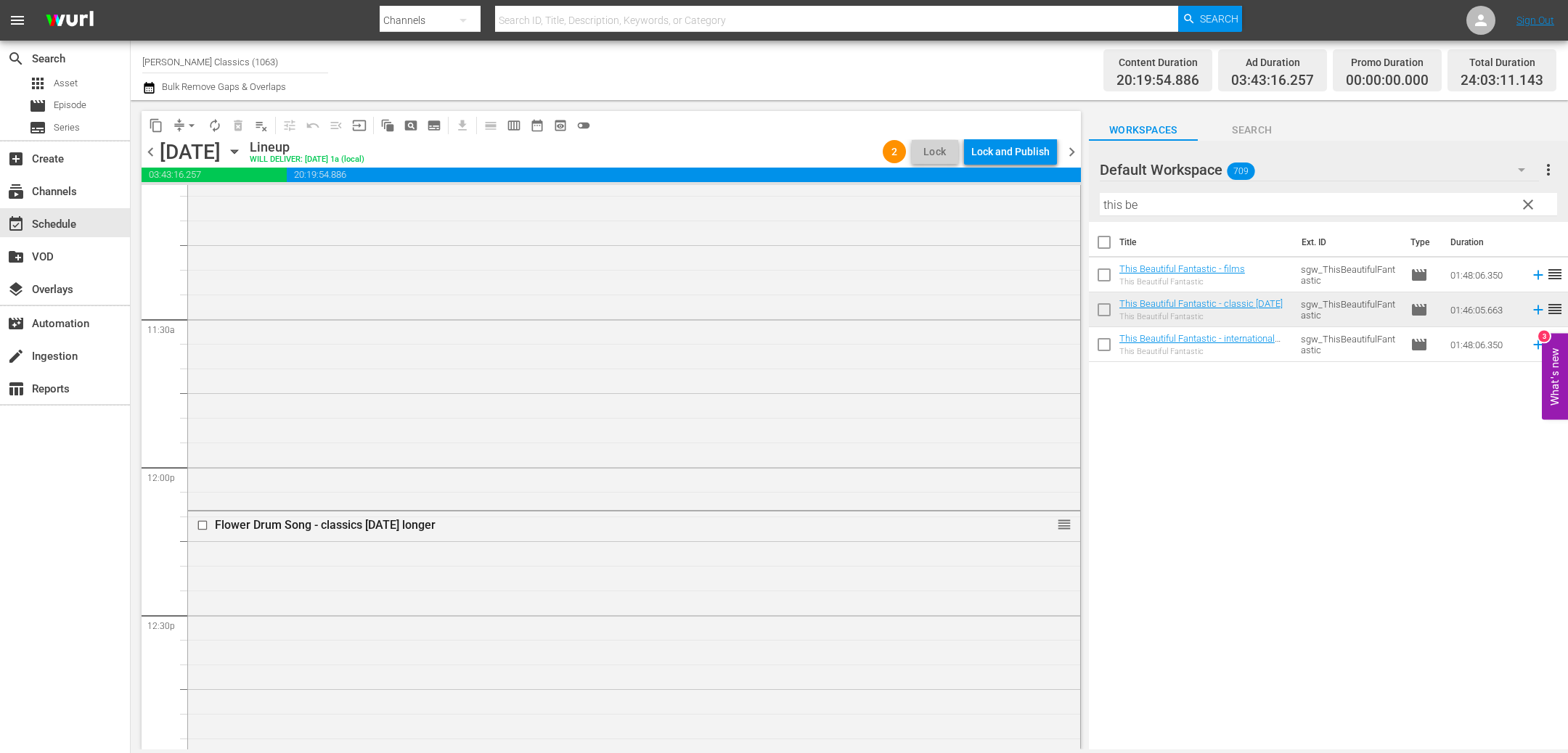
scroll to position [3270, 0]
click at [149, 151] on span "chevron_left" at bounding box center [151, 152] width 18 height 18
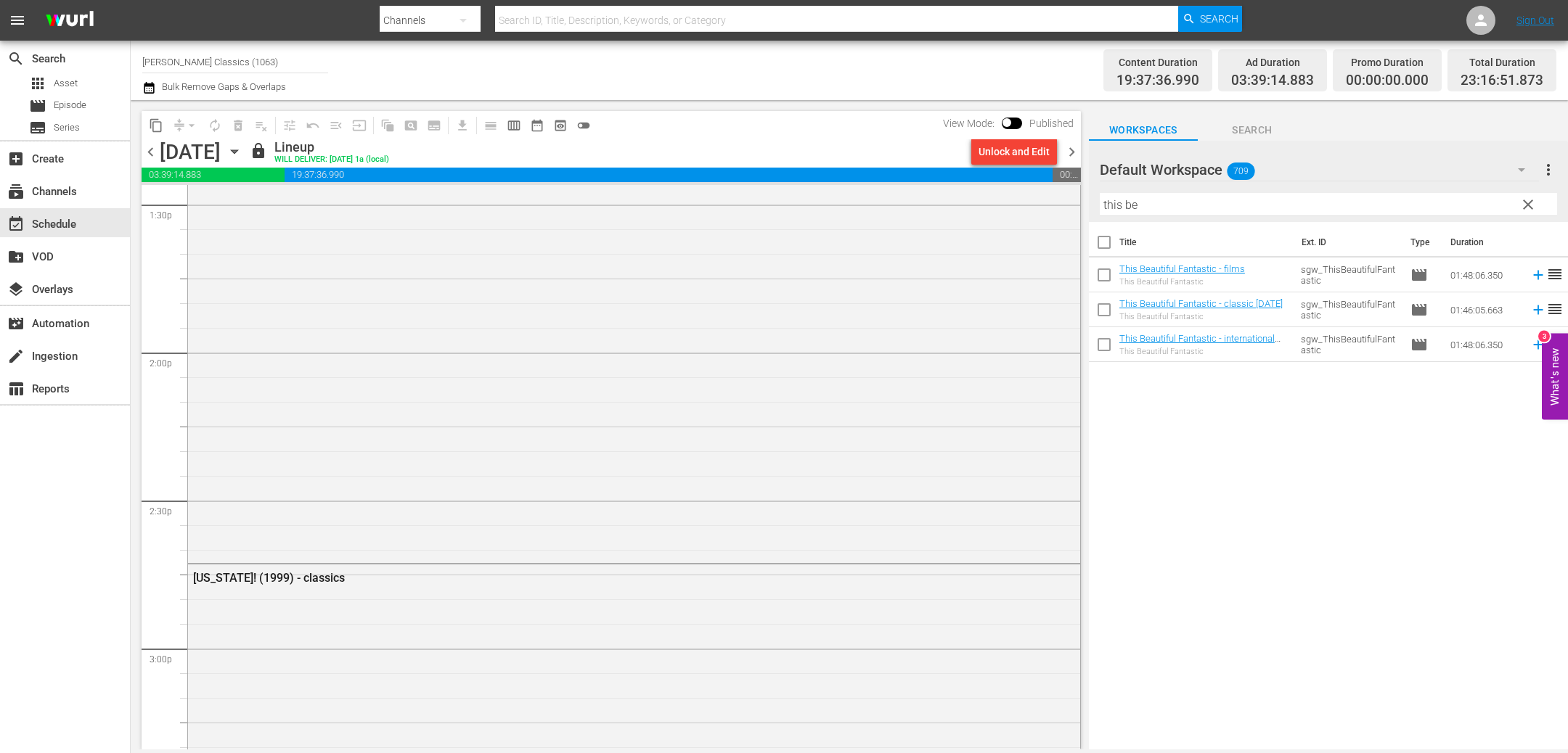
scroll to position [4108, 0]
click at [1053, 145] on button "Unlock and Edit" at bounding box center [1014, 151] width 85 height 26
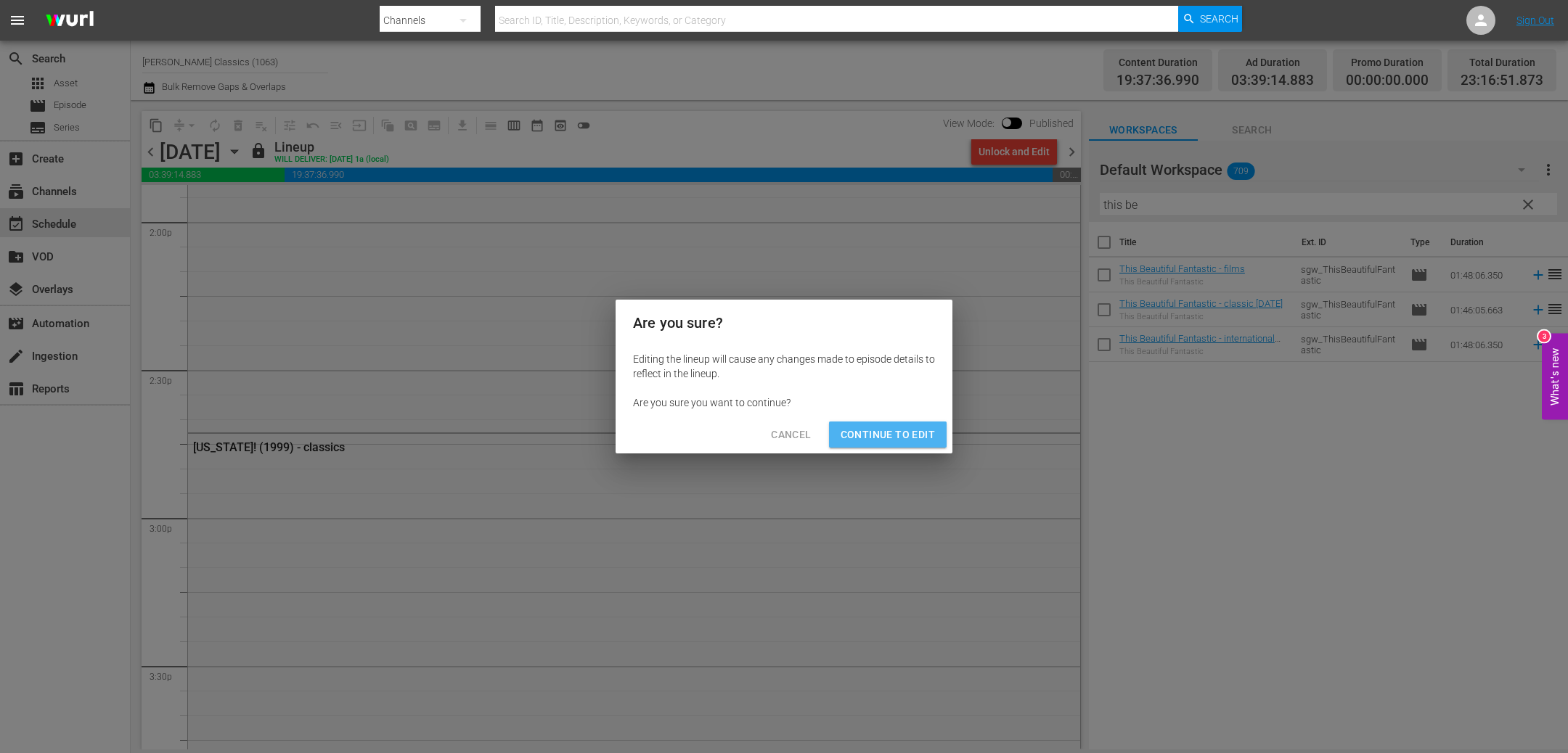
click at [910, 446] on button "Continue to Edit" at bounding box center [888, 435] width 118 height 27
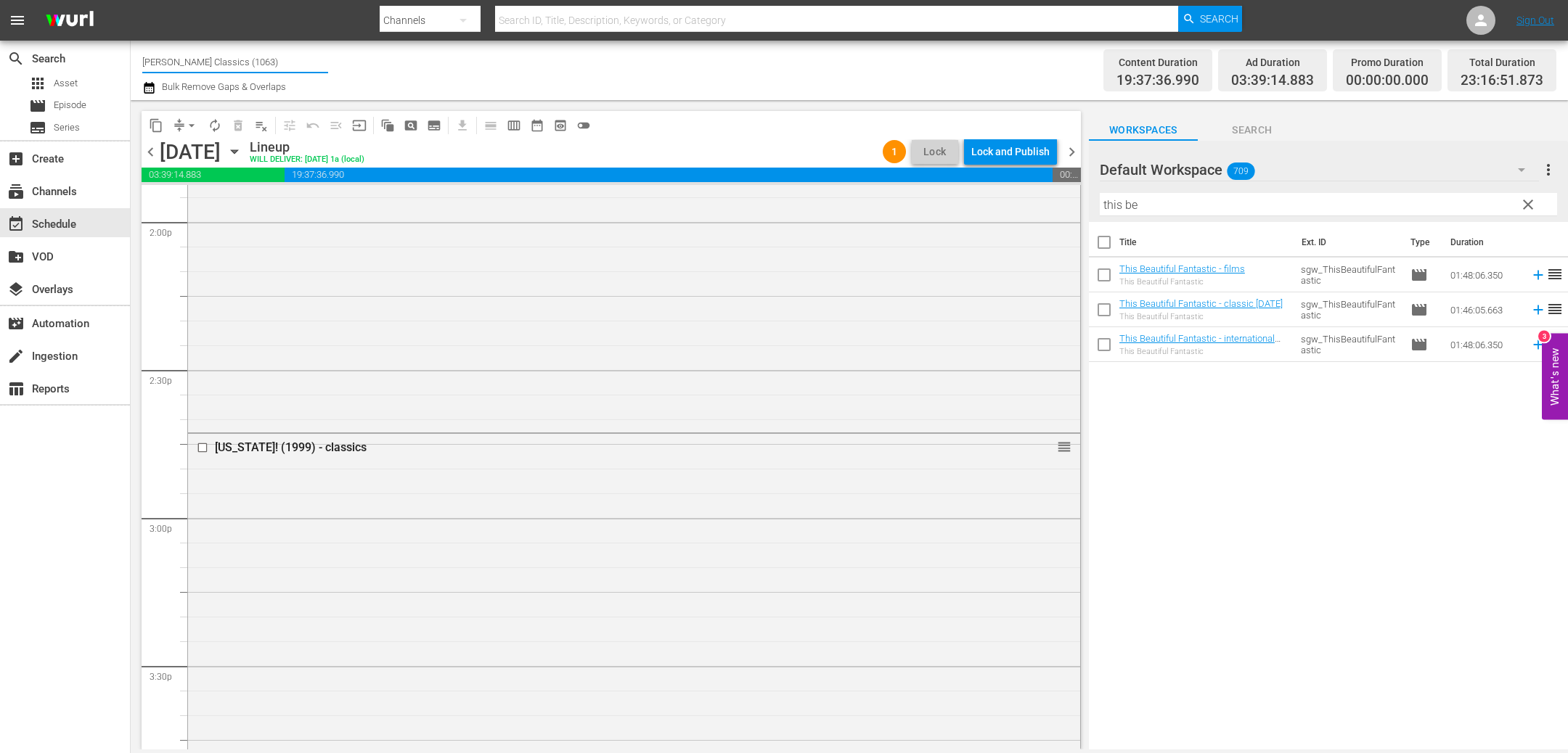
drag, startPoint x: 217, startPoint y: 62, endPoint x: 394, endPoint y: 93, distance: 179.7
click at [394, 93] on div "Channel Title [PERSON_NAME] Classics (1063) Bulk Remove Gaps & Overlaps" at bounding box center [528, 70] width 771 height 52
click at [396, 100] on div "[PERSON_NAME] Films (1062 - samuelgoldwyn_films_1)" at bounding box center [341, 102] width 376 height 35
type input "[PERSON_NAME] Films (1062 - samuelgoldwyn_films_1)"
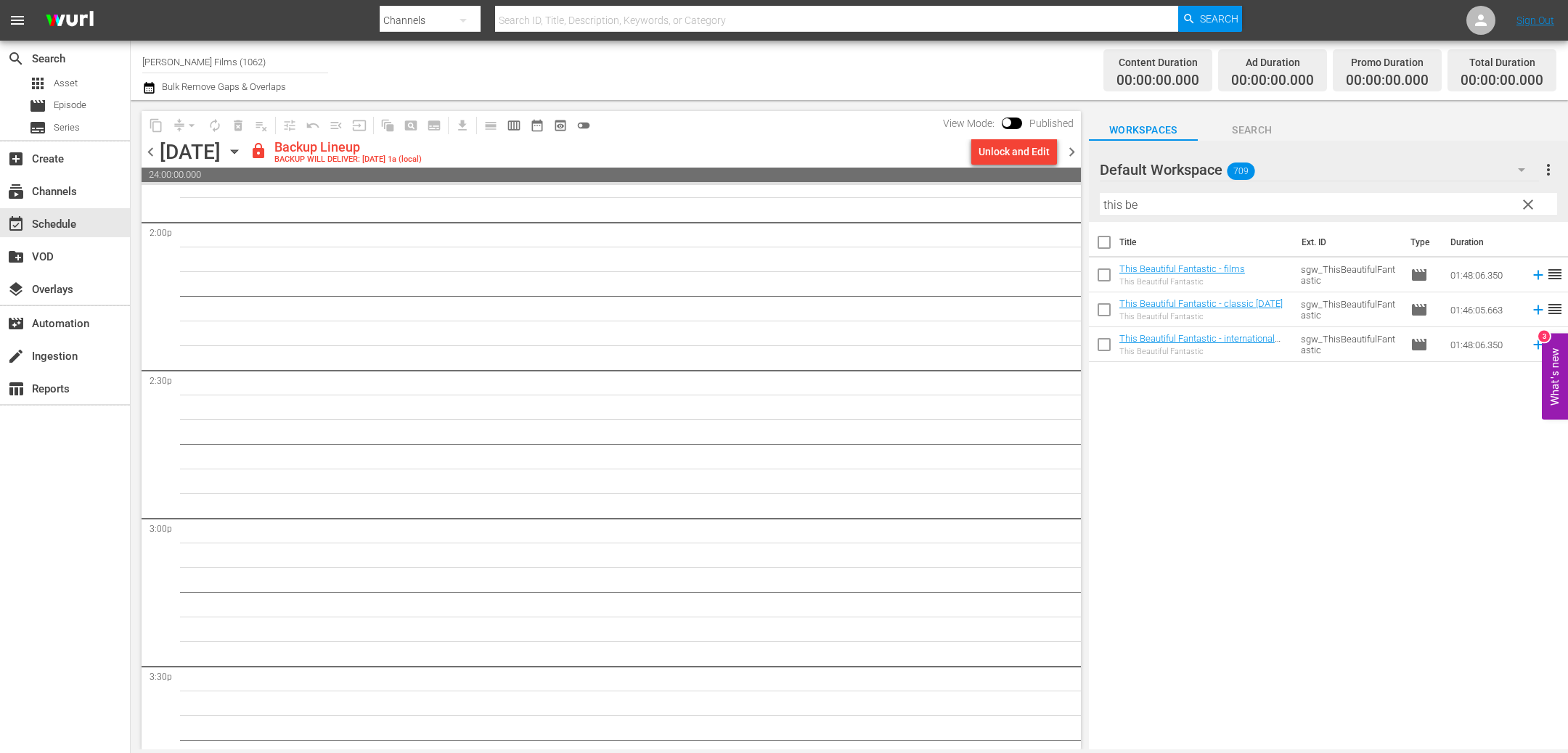
scroll to position [4208, 0]
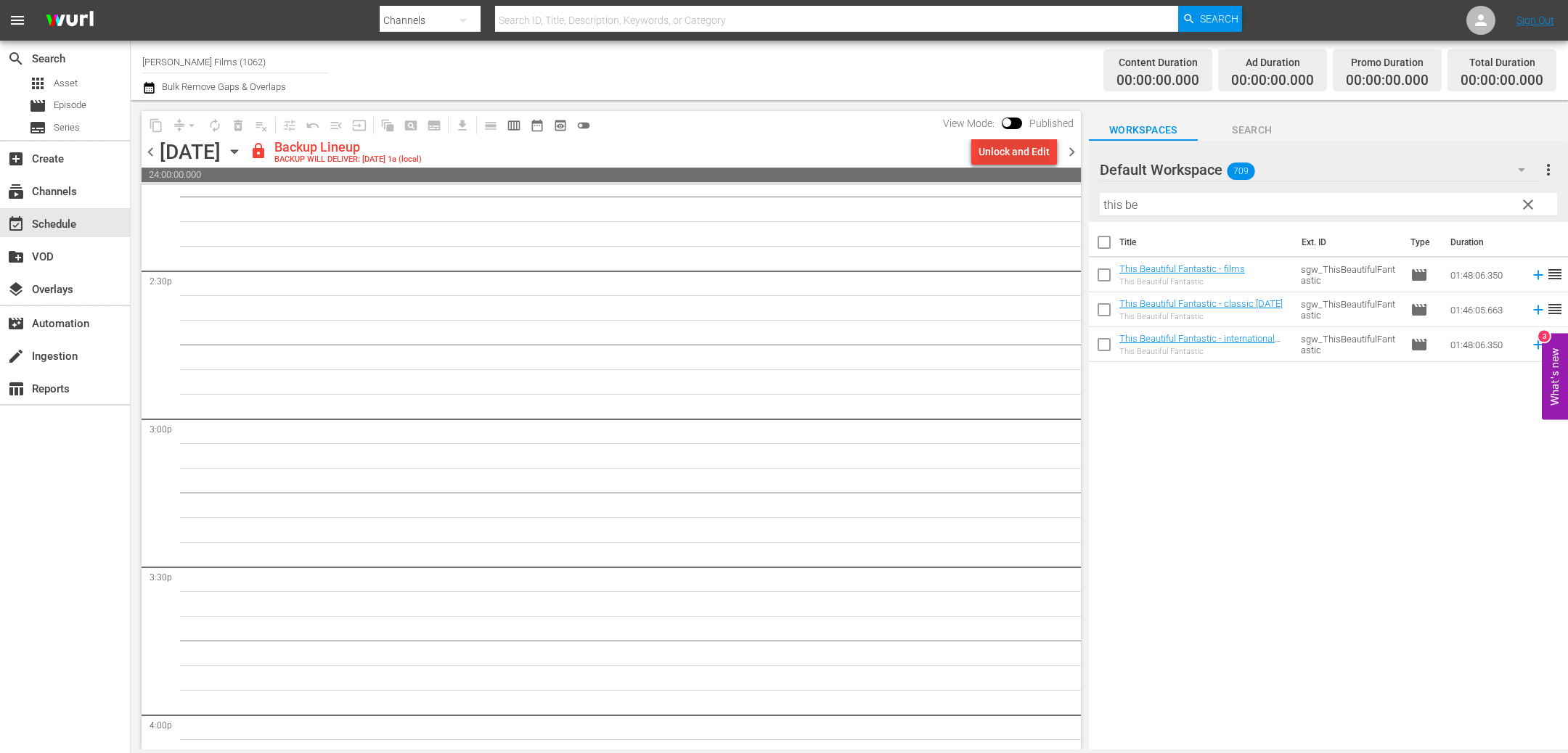
click at [998, 156] on div "Unlock and Edit" at bounding box center [1013, 151] width 71 height 26
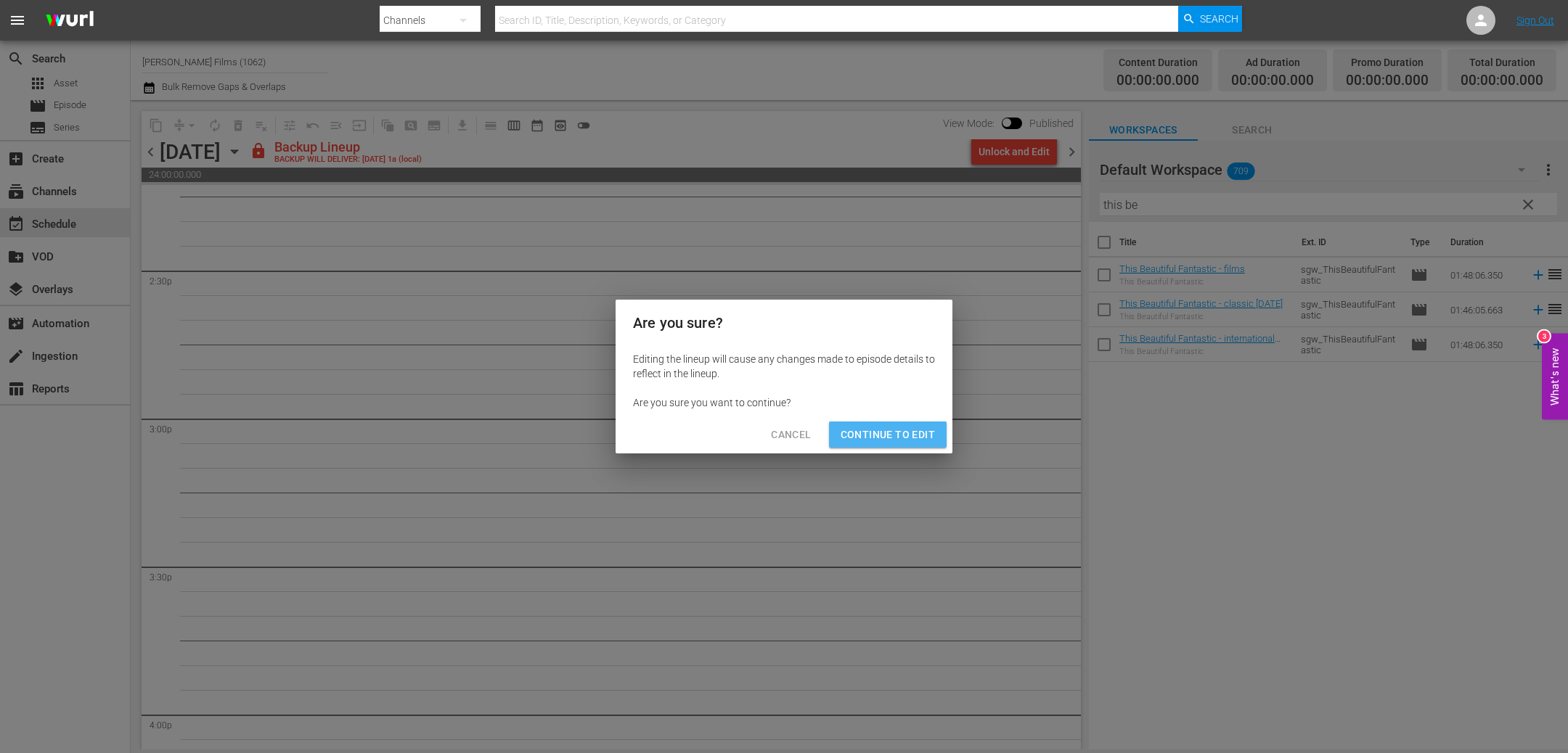
drag, startPoint x: 894, startPoint y: 425, endPoint x: 406, endPoint y: 248, distance: 519.1
click at [894, 424] on button "Continue to Edit" at bounding box center [888, 435] width 118 height 27
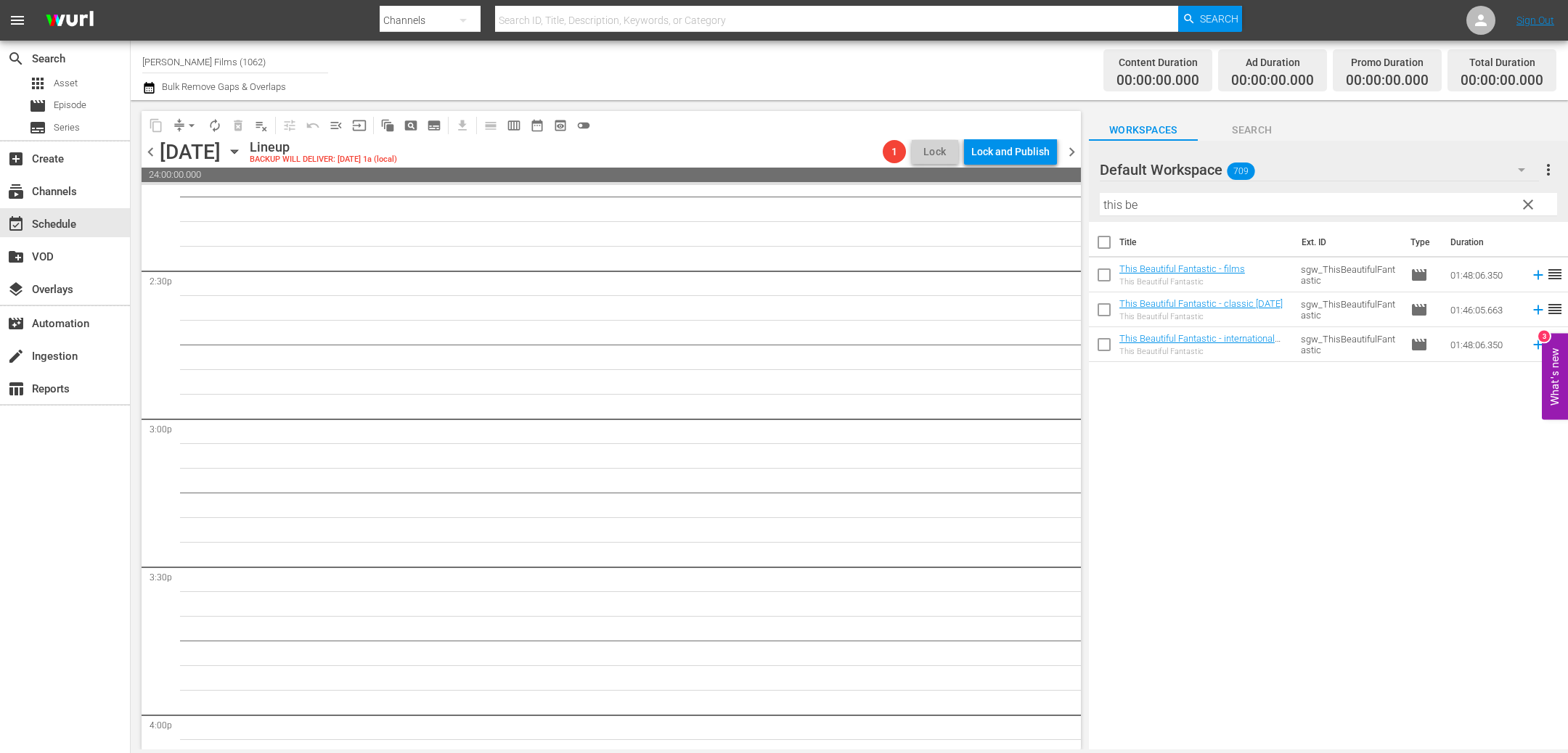
click at [156, 156] on span "chevron_left" at bounding box center [151, 152] width 18 height 18
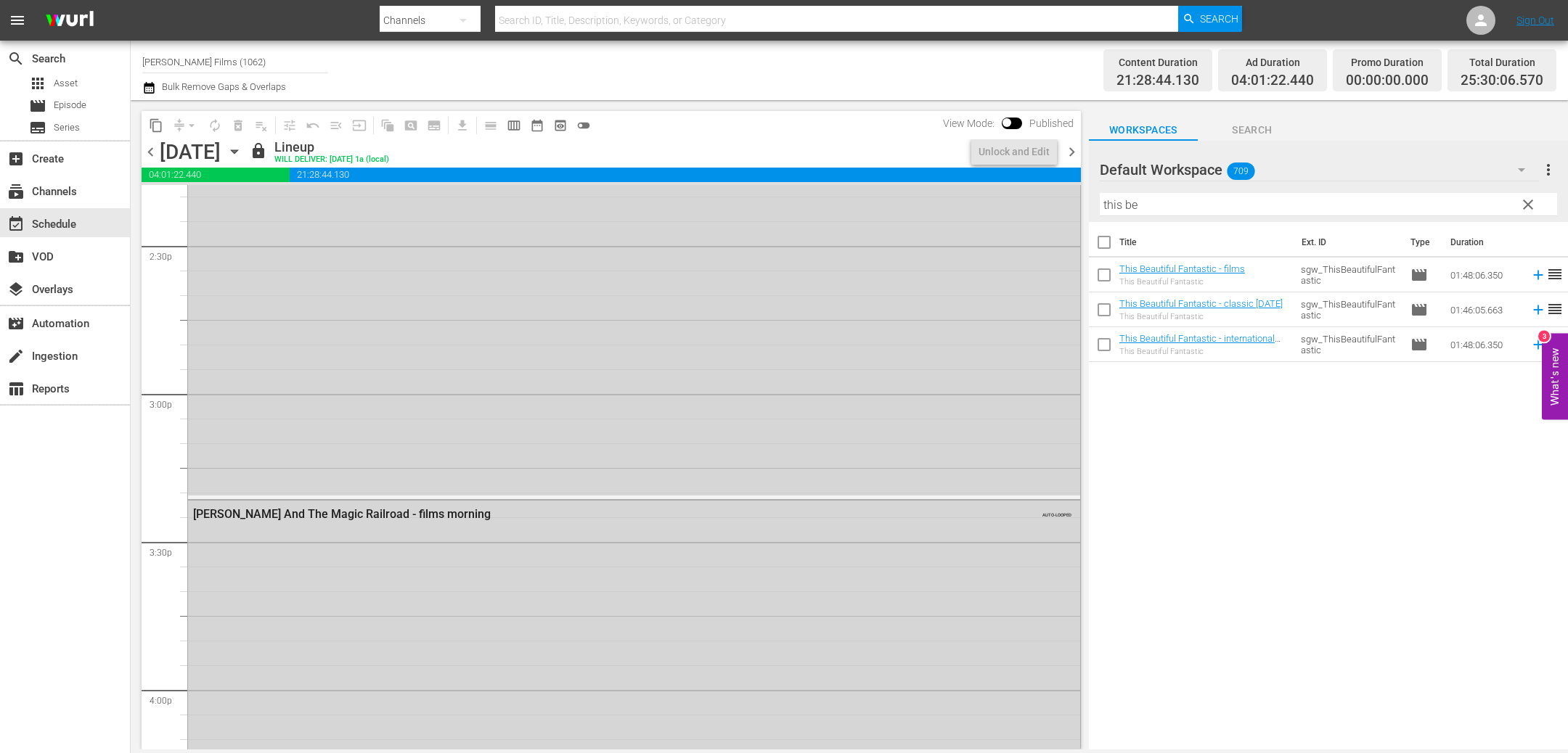
scroll to position [4108, 0]
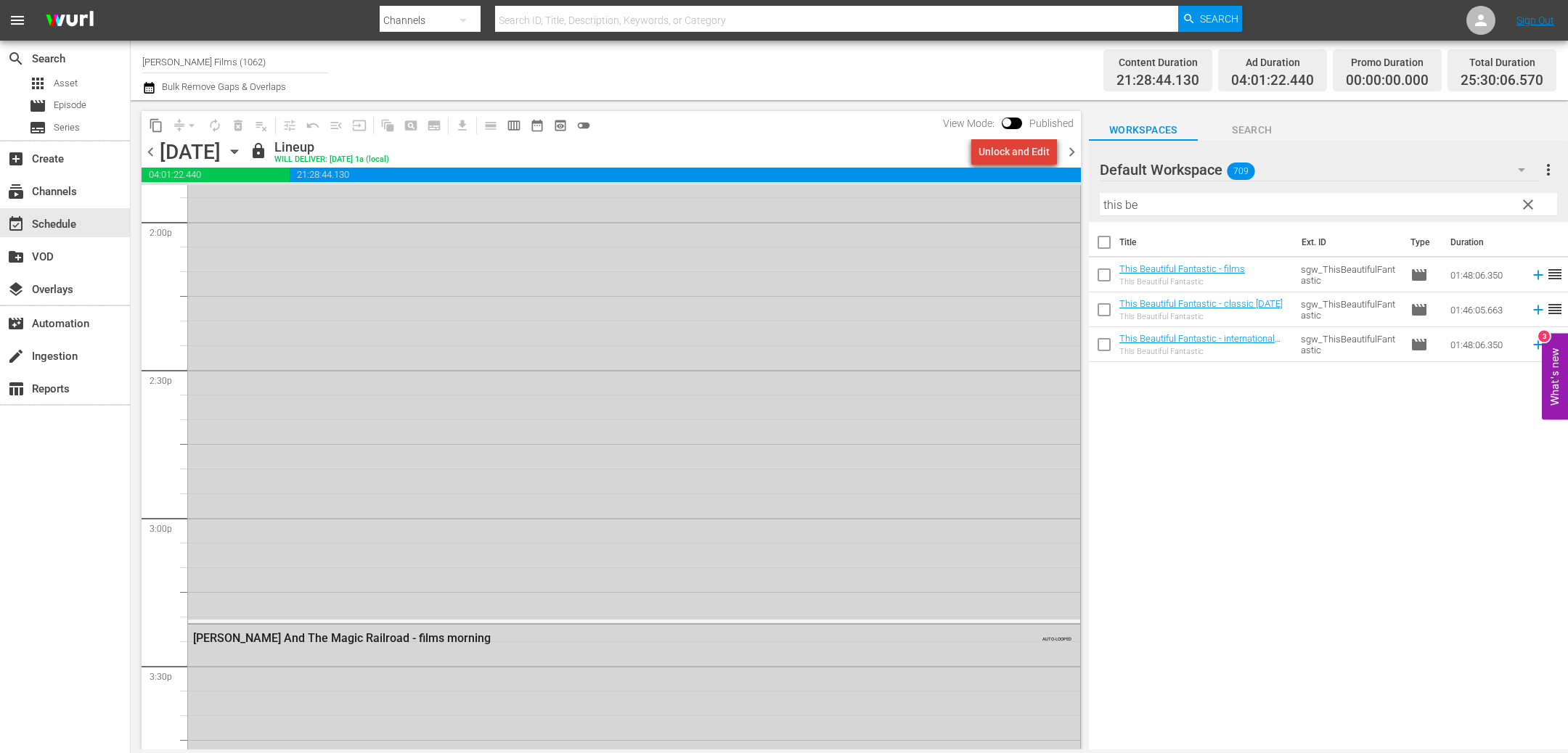
click at [1030, 151] on div "Unlock and Edit" at bounding box center [1013, 151] width 71 height 26
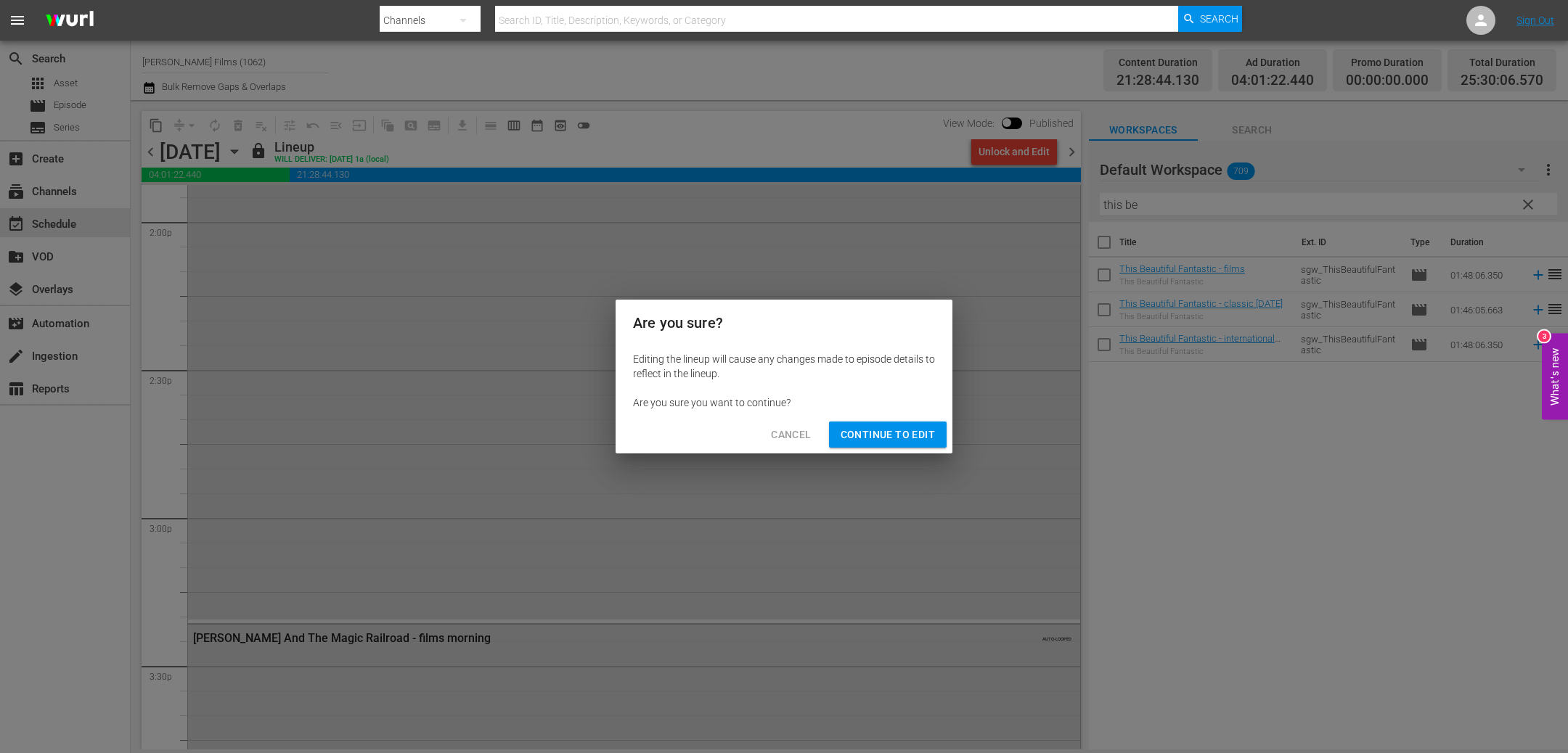
click at [921, 432] on span "Continue to Edit" at bounding box center [887, 435] width 95 height 18
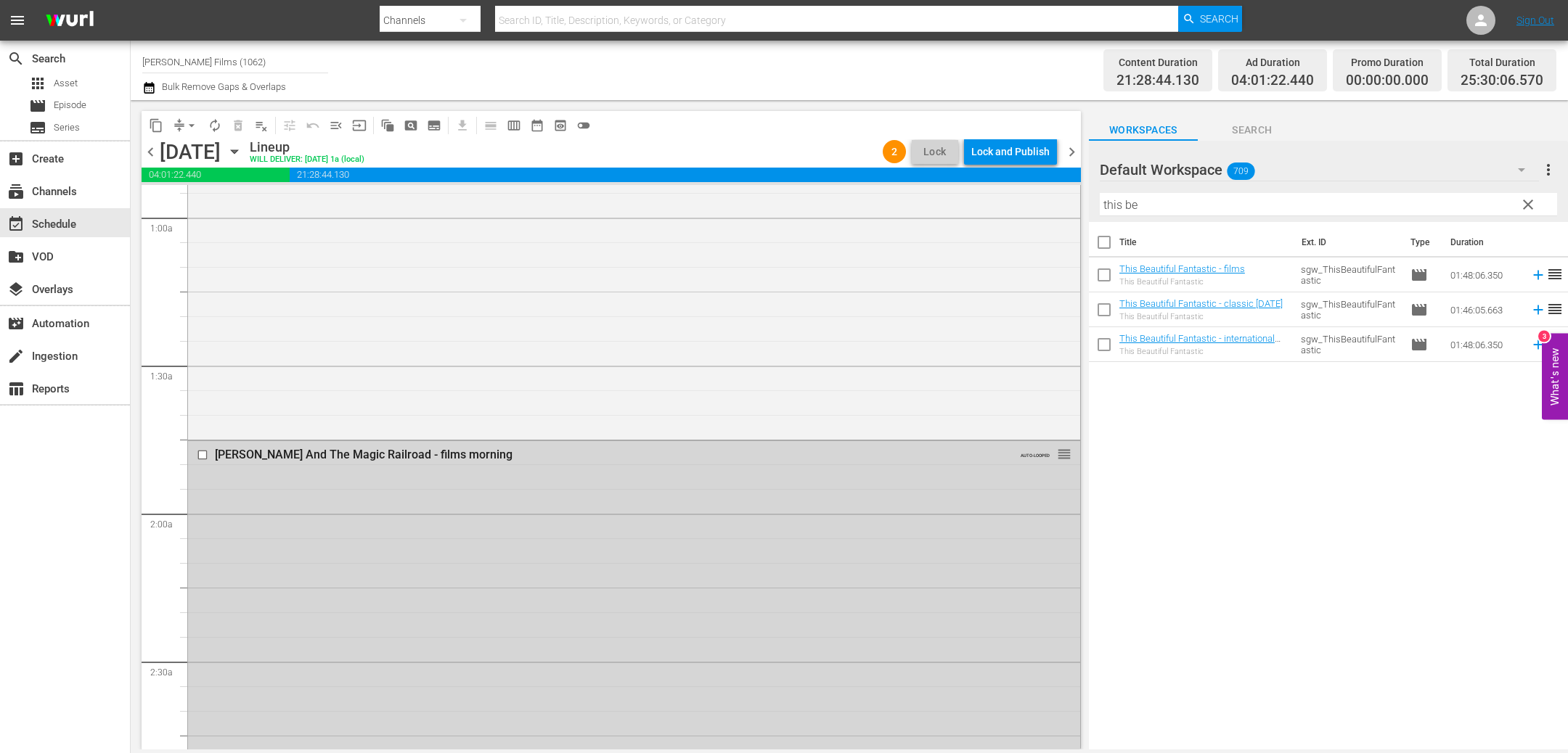
scroll to position [0, 0]
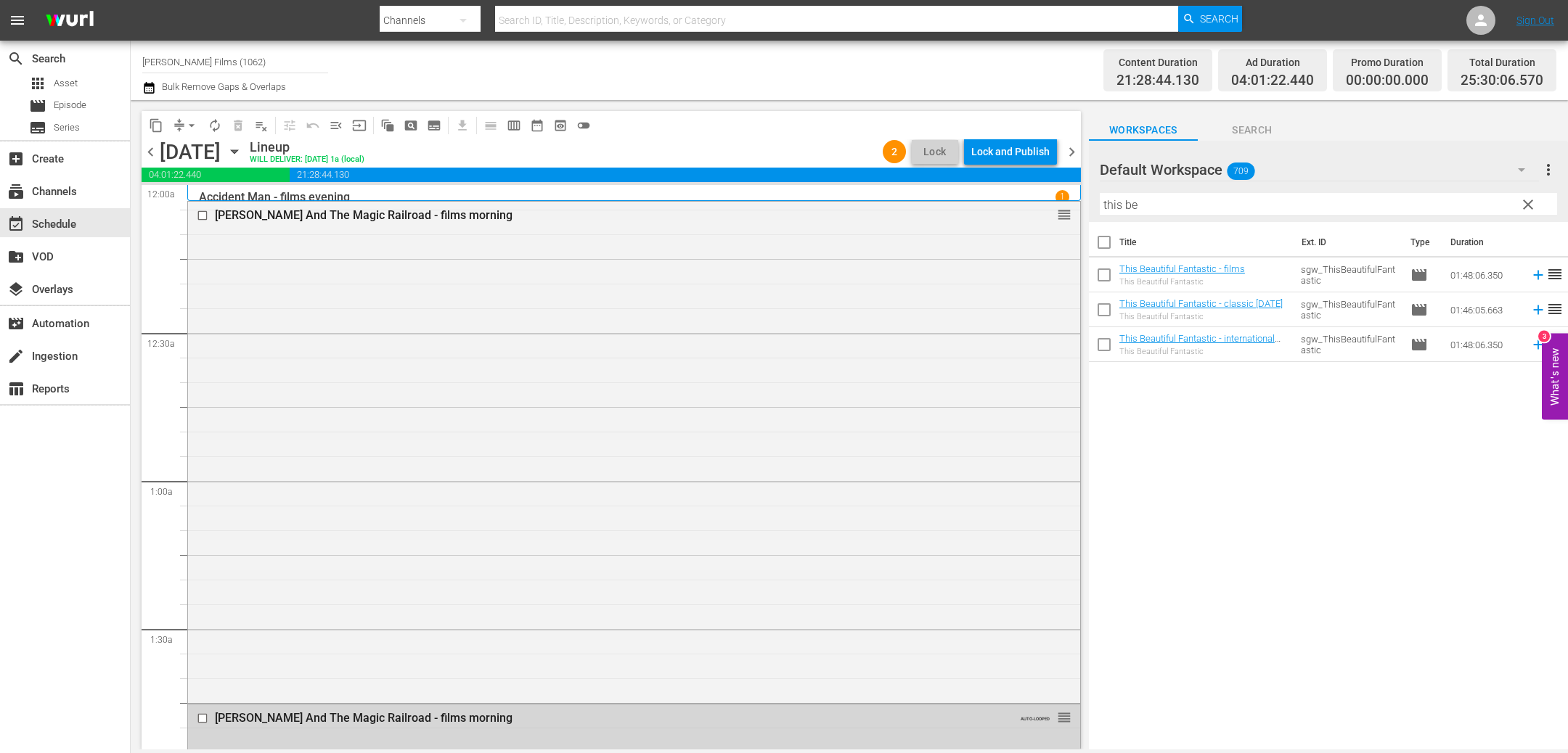
click at [1076, 151] on span "chevron_right" at bounding box center [1072, 152] width 18 height 18
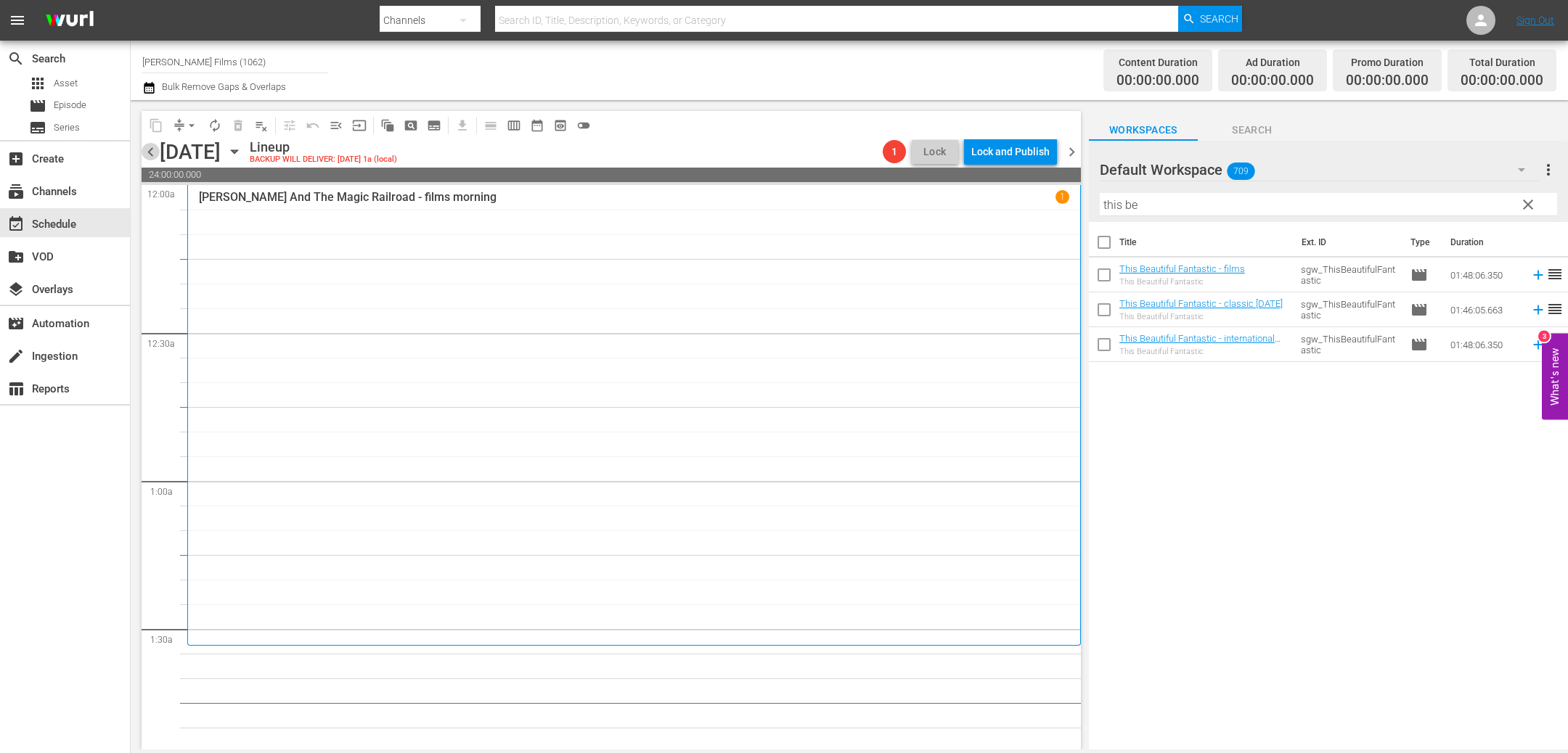
click at [156, 151] on span "chevron_left" at bounding box center [151, 152] width 18 height 18
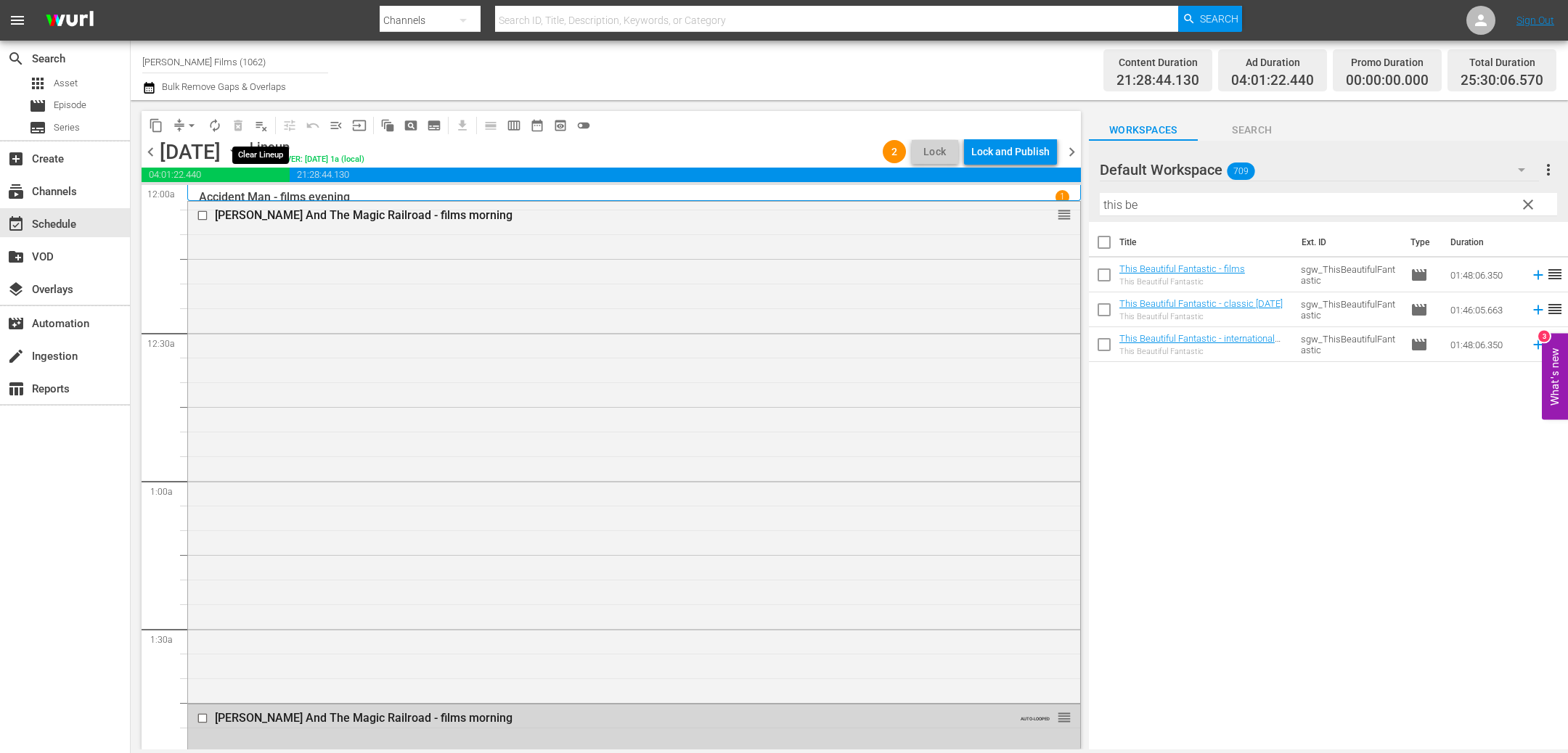
click at [255, 124] on span "playlist_remove_outlined" at bounding box center [261, 125] width 14 height 14
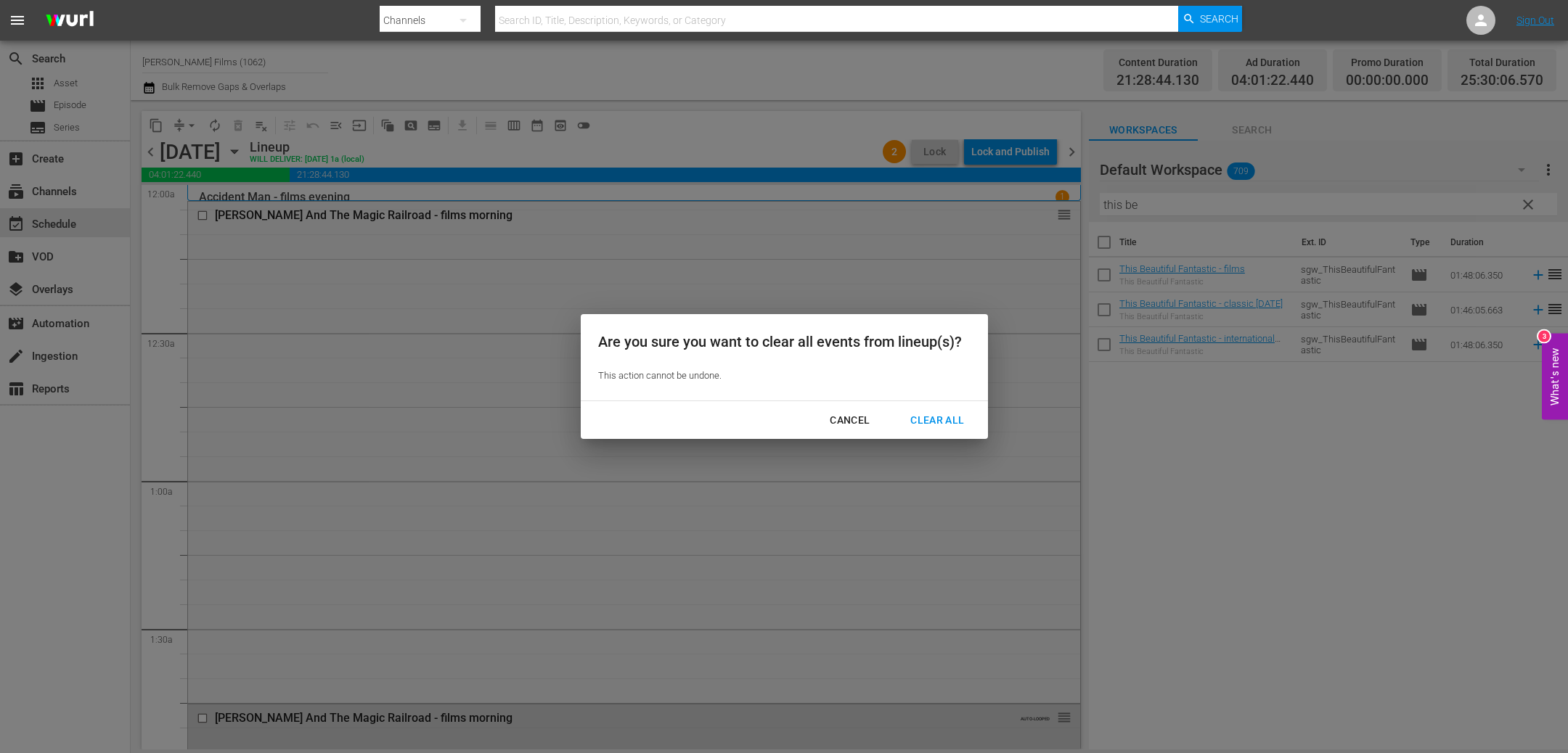
click at [935, 424] on div "Clear All" at bounding box center [937, 421] width 77 height 18
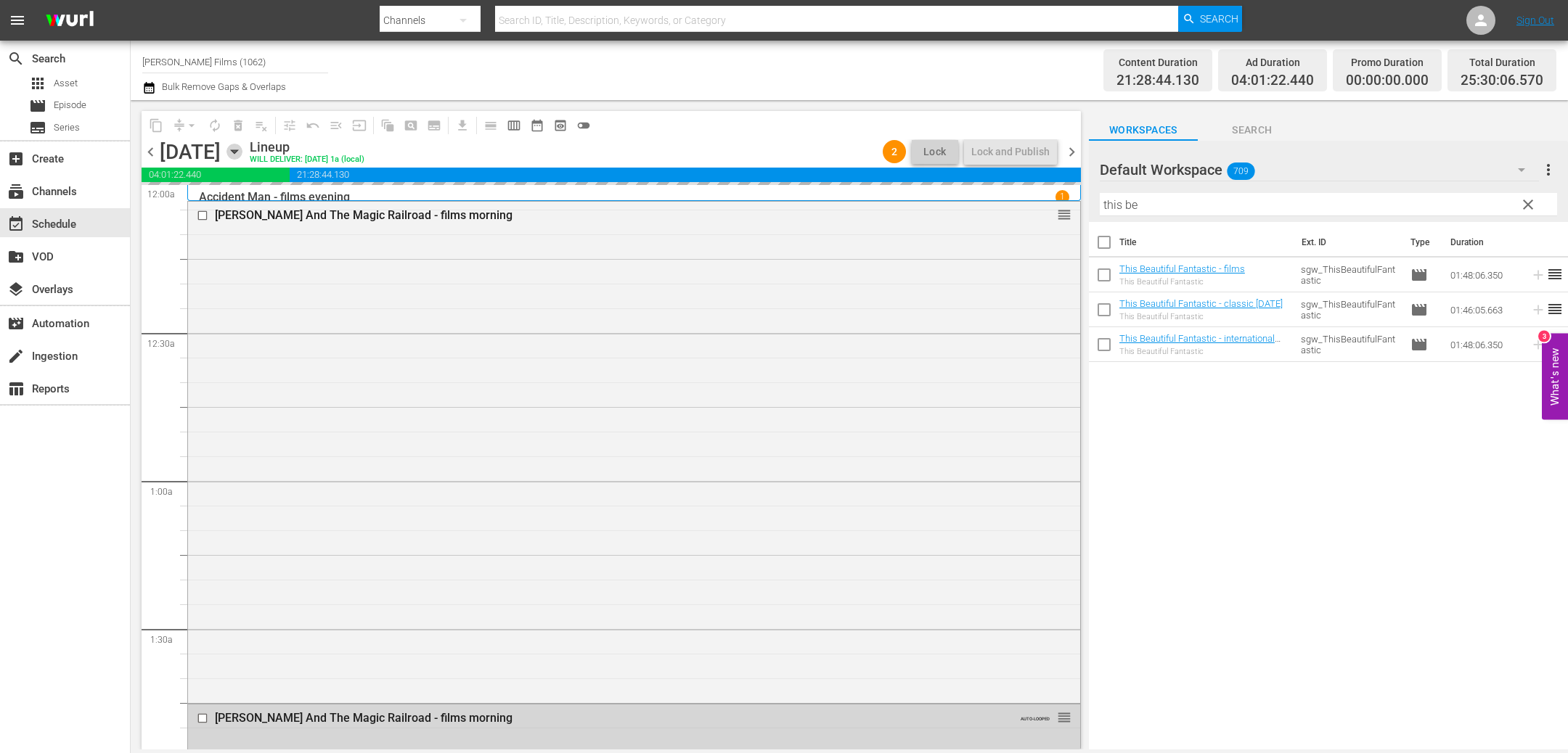
click at [238, 152] on icon "button" at bounding box center [234, 152] width 7 height 3
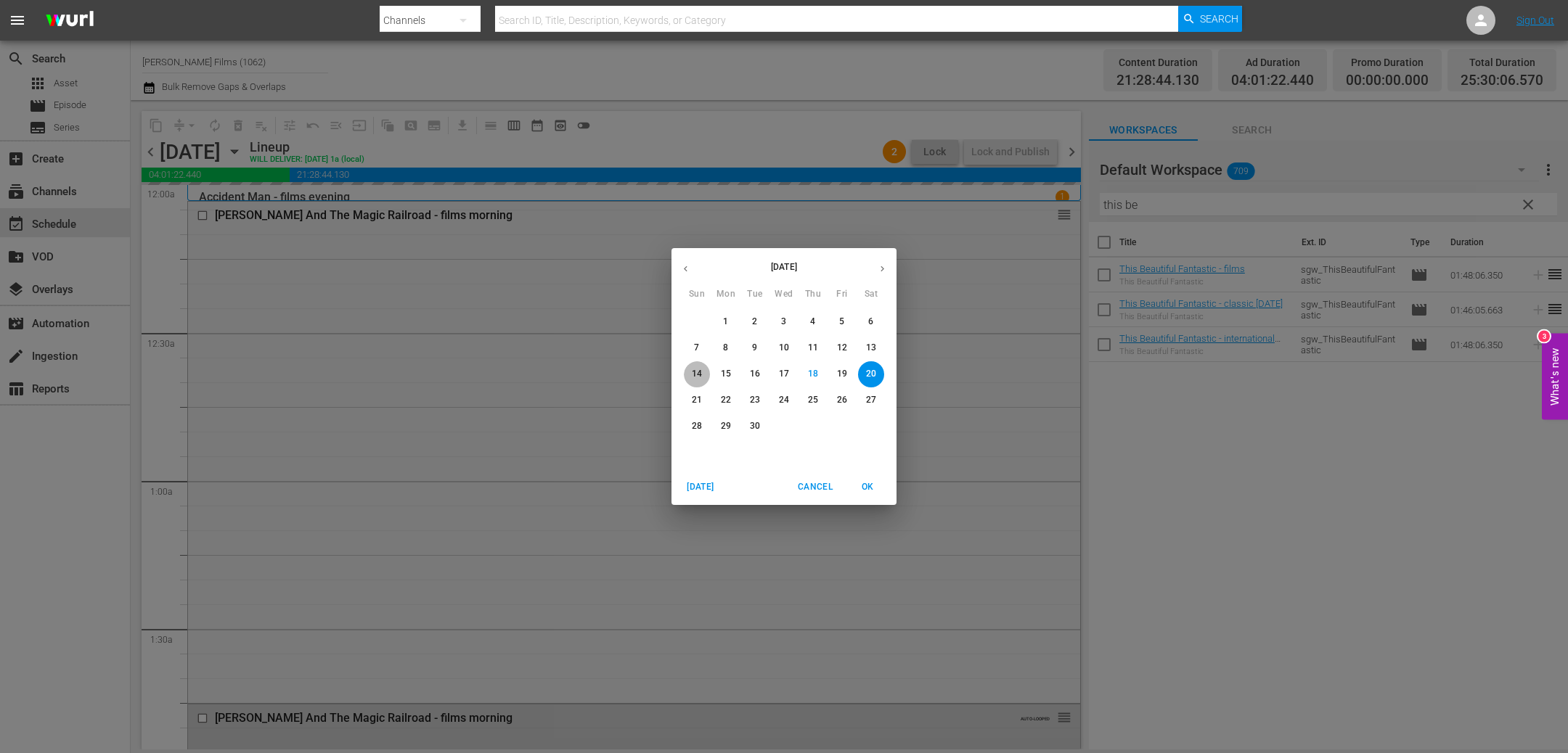
drag, startPoint x: 700, startPoint y: 376, endPoint x: 500, endPoint y: 273, distance: 225.0
click at [700, 376] on p "14" at bounding box center [697, 374] width 10 height 13
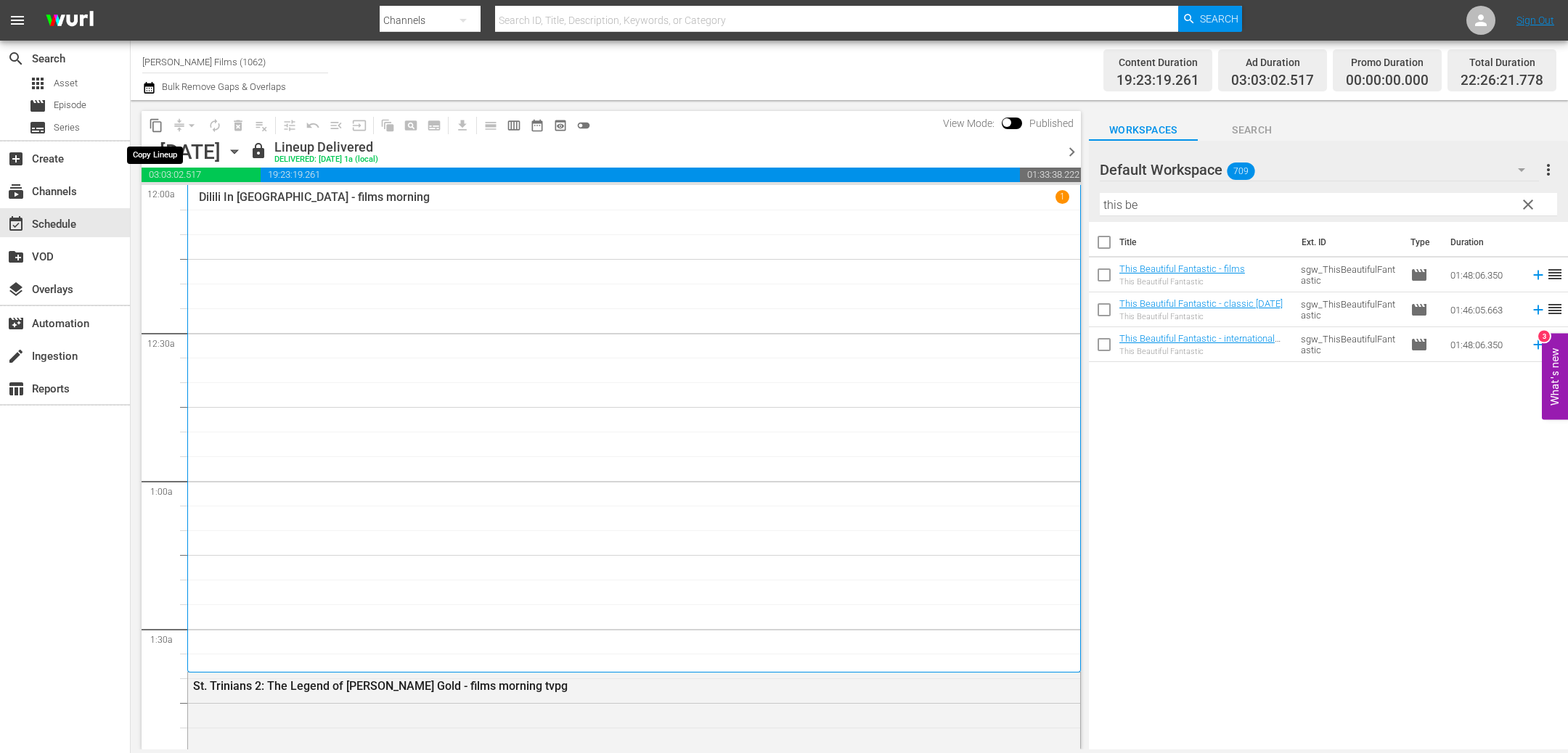
click at [158, 131] on span "content_copy" at bounding box center [156, 125] width 14 height 14
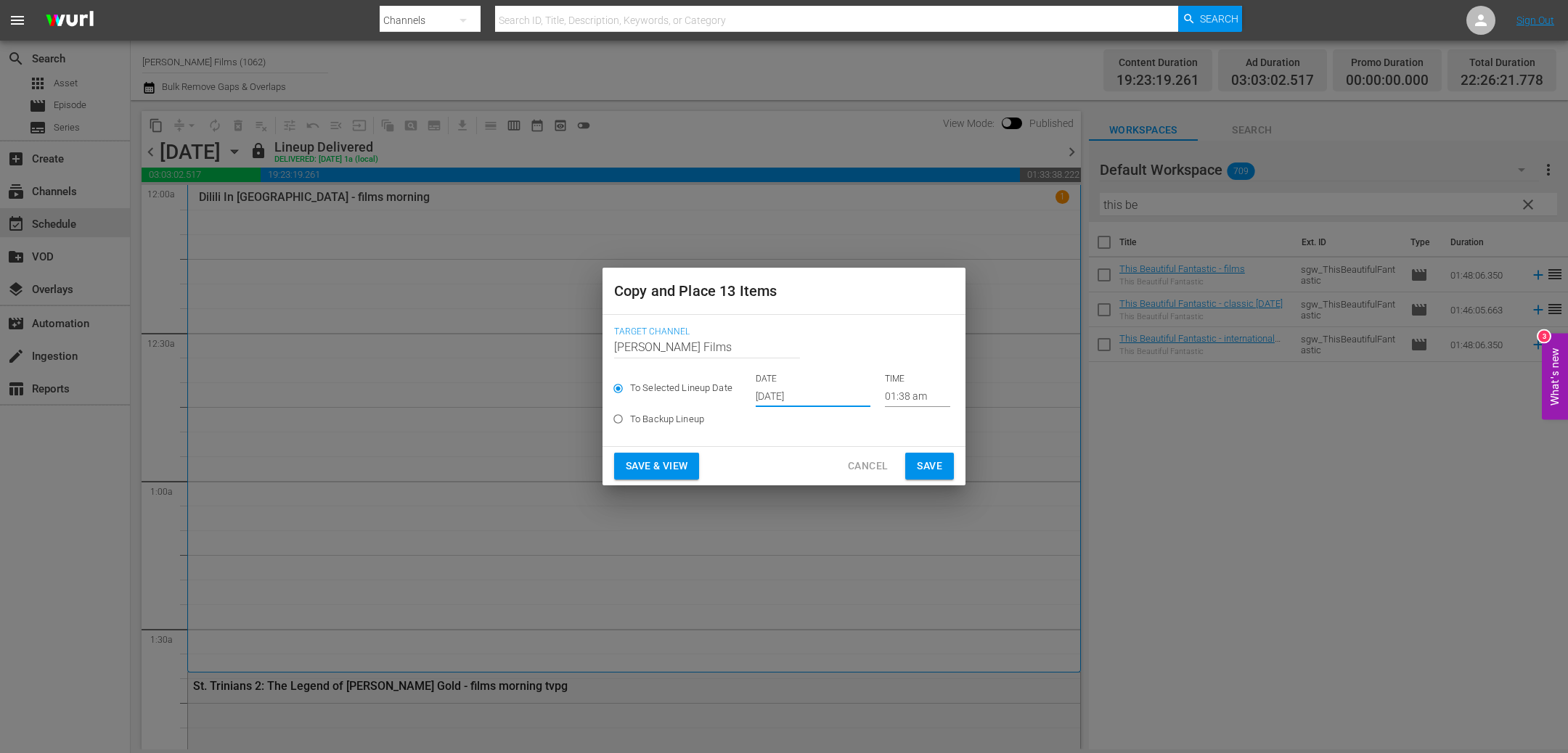
click at [826, 394] on input "[DATE]" at bounding box center [812, 397] width 115 height 22
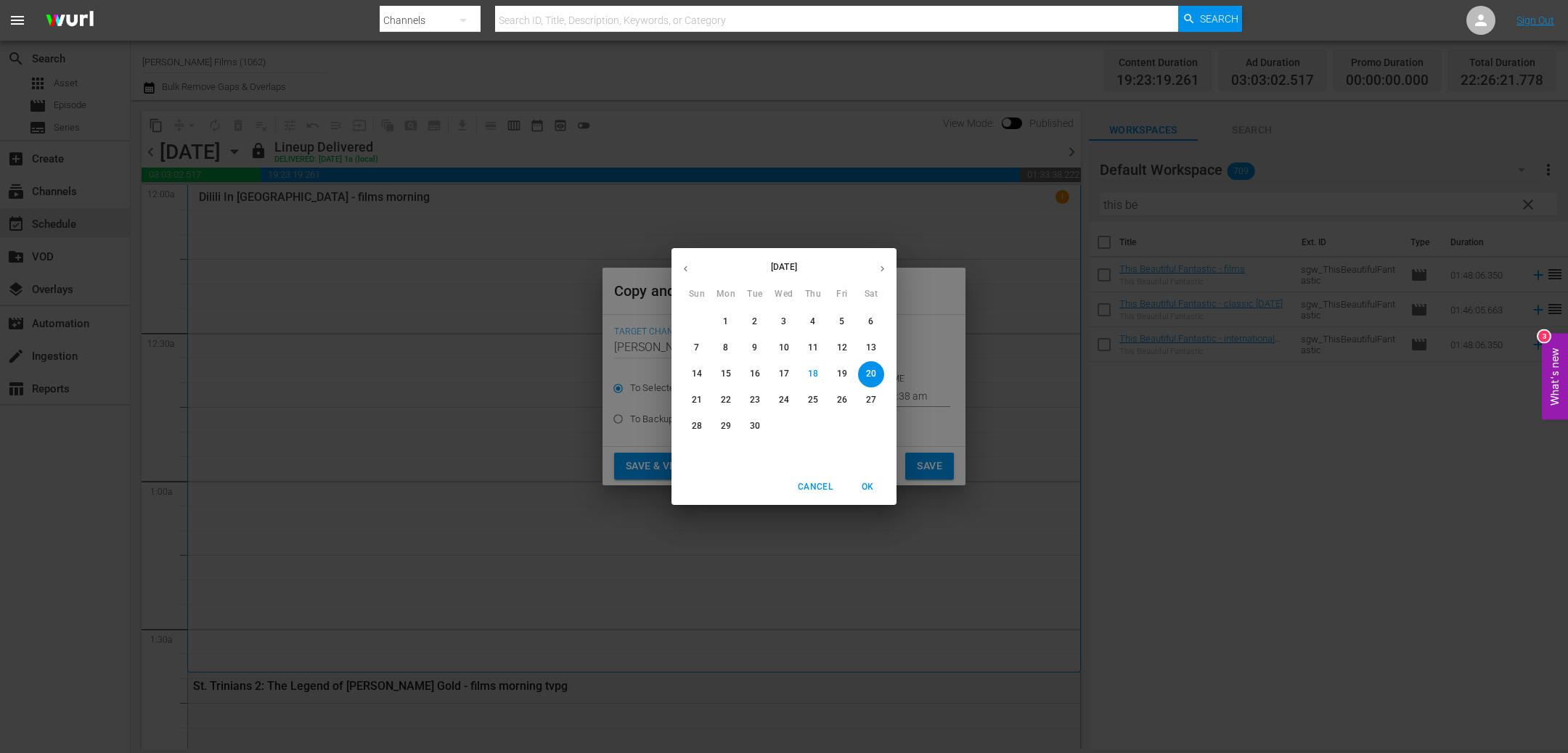
click at [692, 402] on p "21" at bounding box center [697, 400] width 10 height 13
type input "[DATE]"
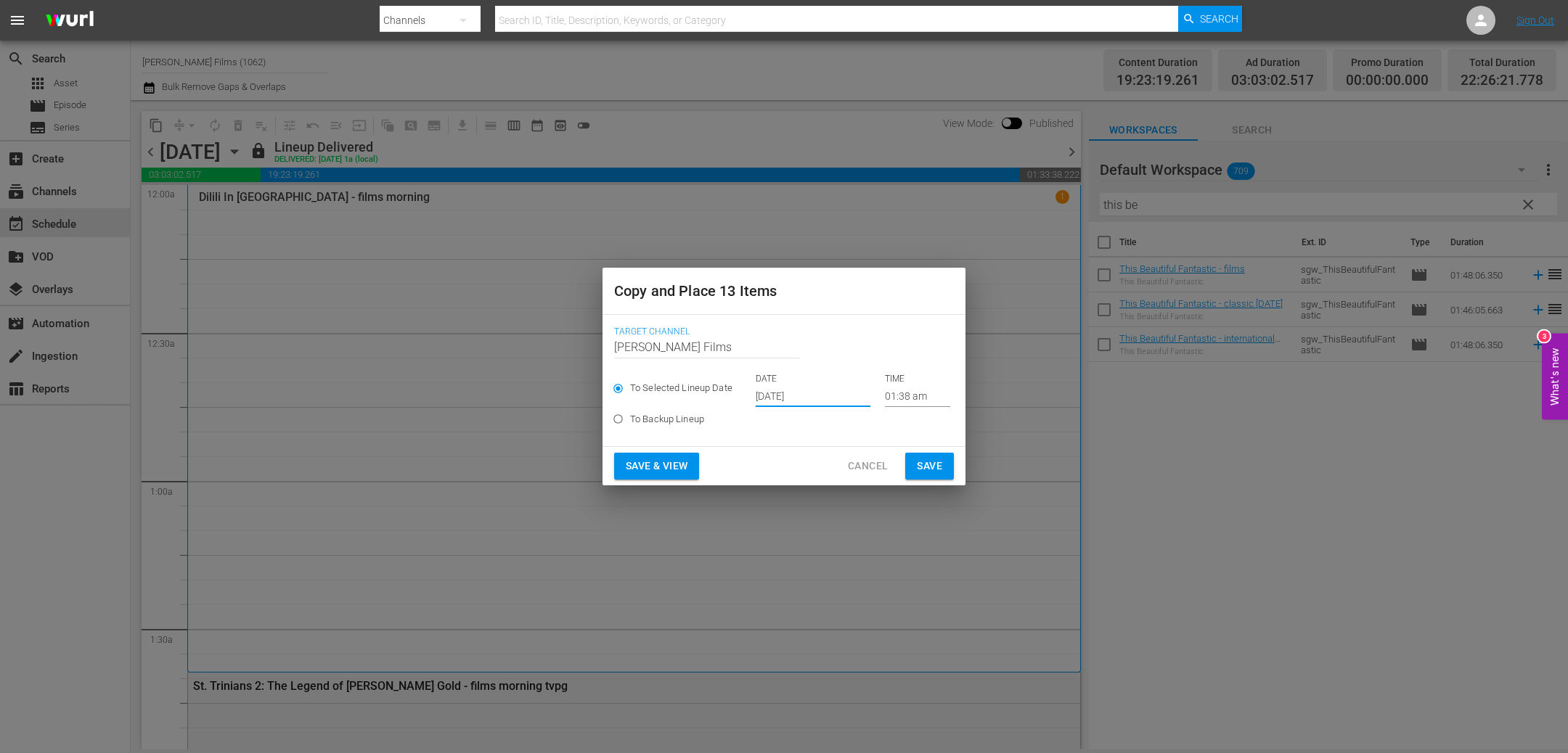
click at [916, 461] on span "Save" at bounding box center [929, 466] width 25 height 18
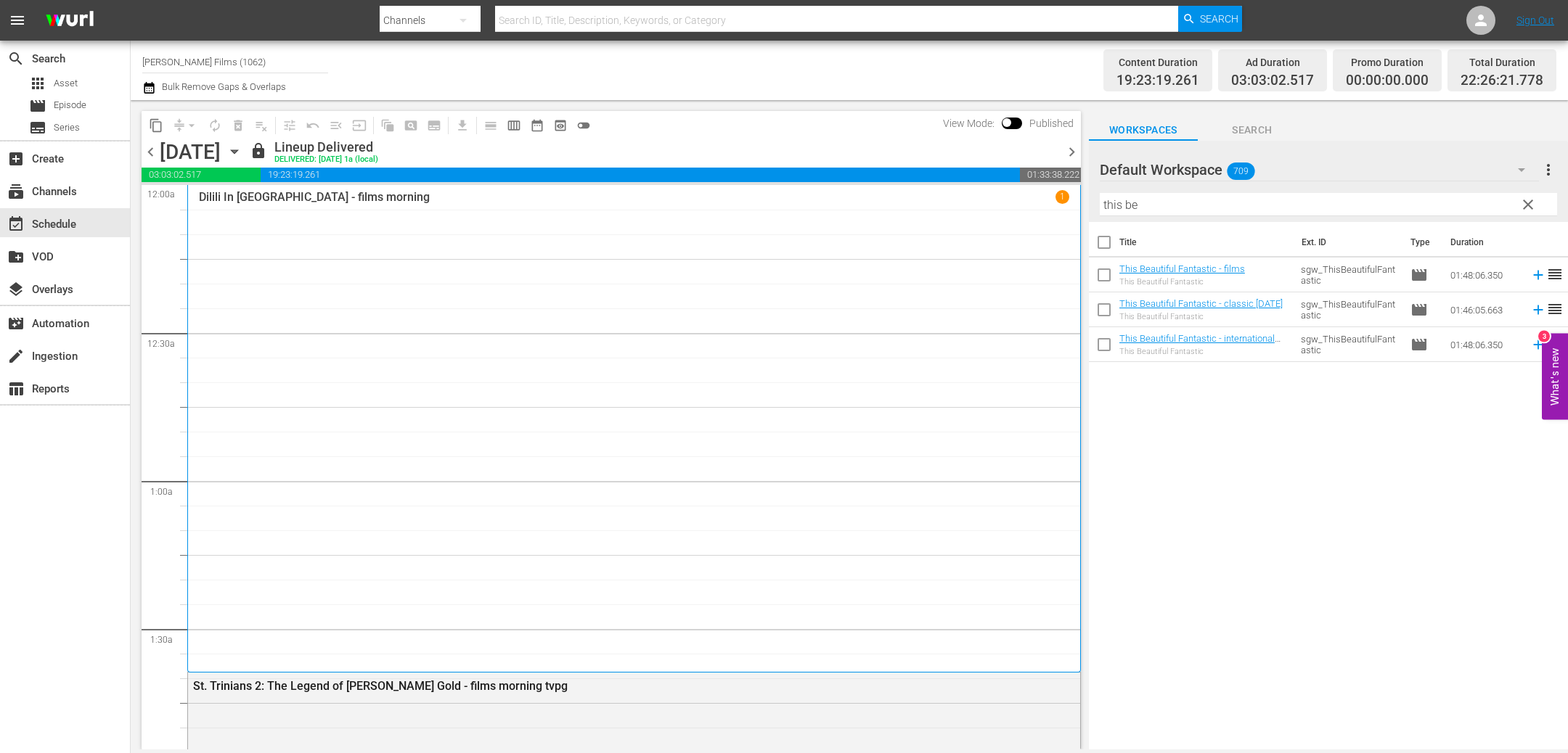
click at [238, 151] on icon "button" at bounding box center [234, 152] width 7 height 3
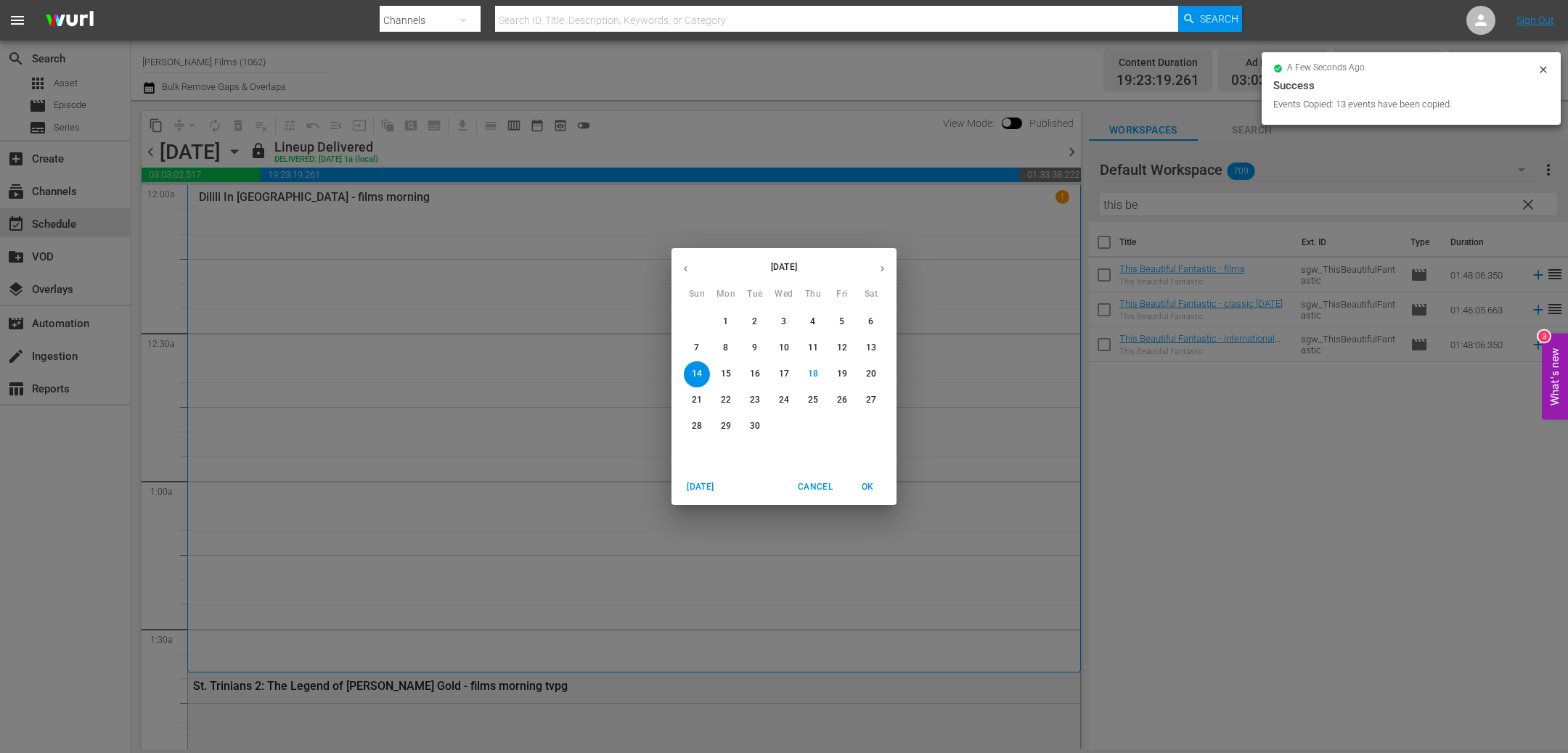
click at [869, 370] on p "20" at bounding box center [871, 374] width 10 height 13
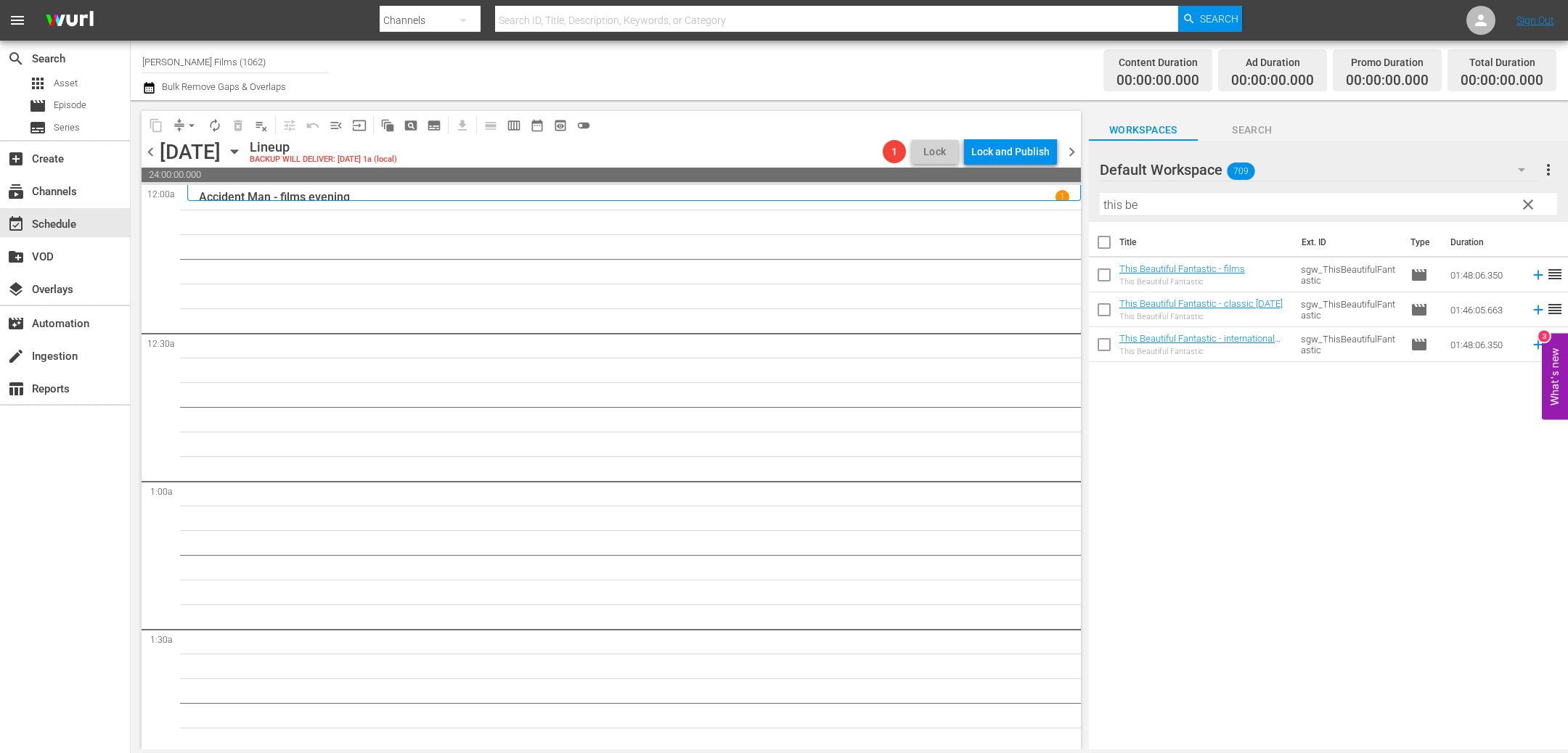
click at [243, 152] on icon "button" at bounding box center [234, 151] width 16 height 16
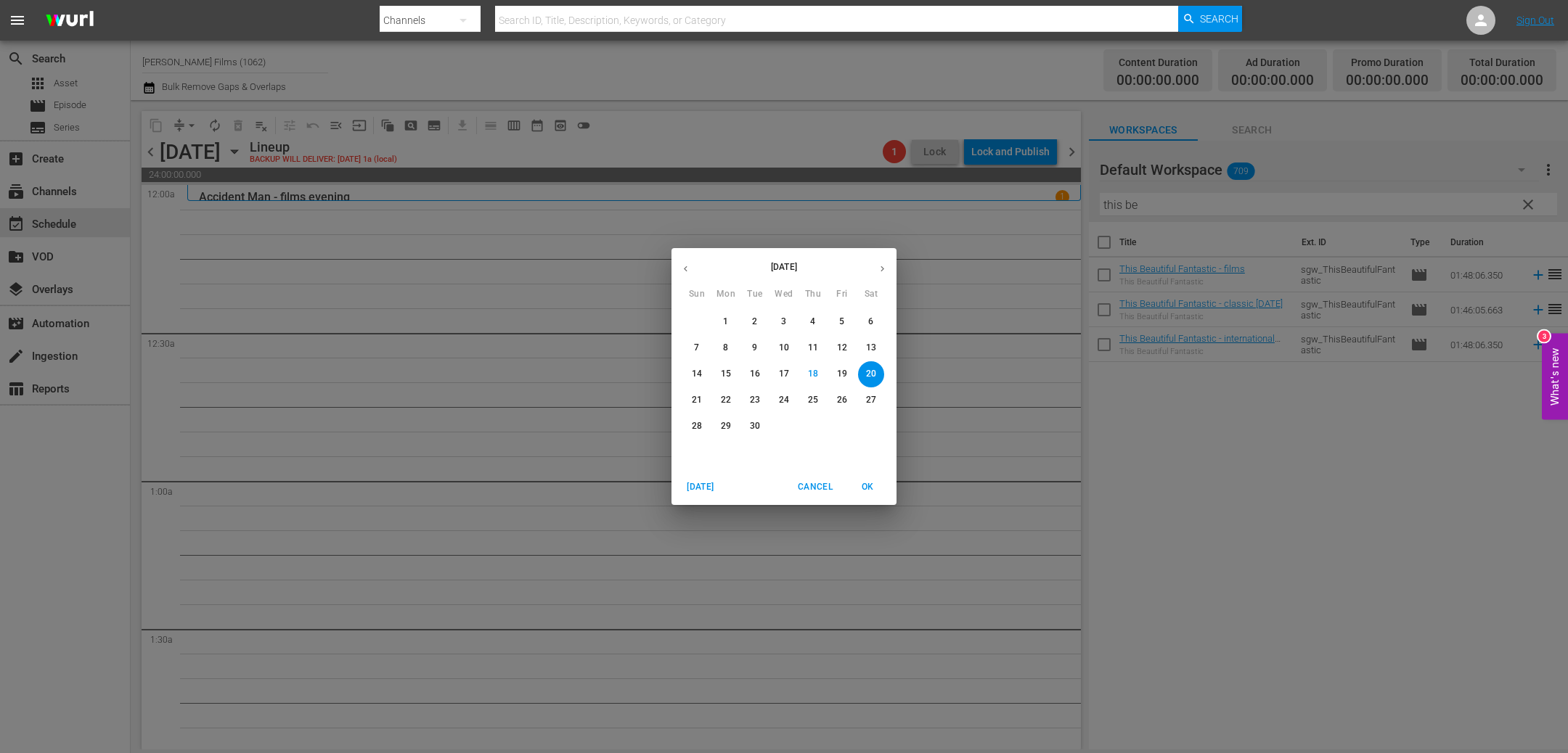
drag, startPoint x: 873, startPoint y: 353, endPoint x: 791, endPoint y: 344, distance: 82.5
click at [873, 353] on p "13" at bounding box center [871, 348] width 10 height 13
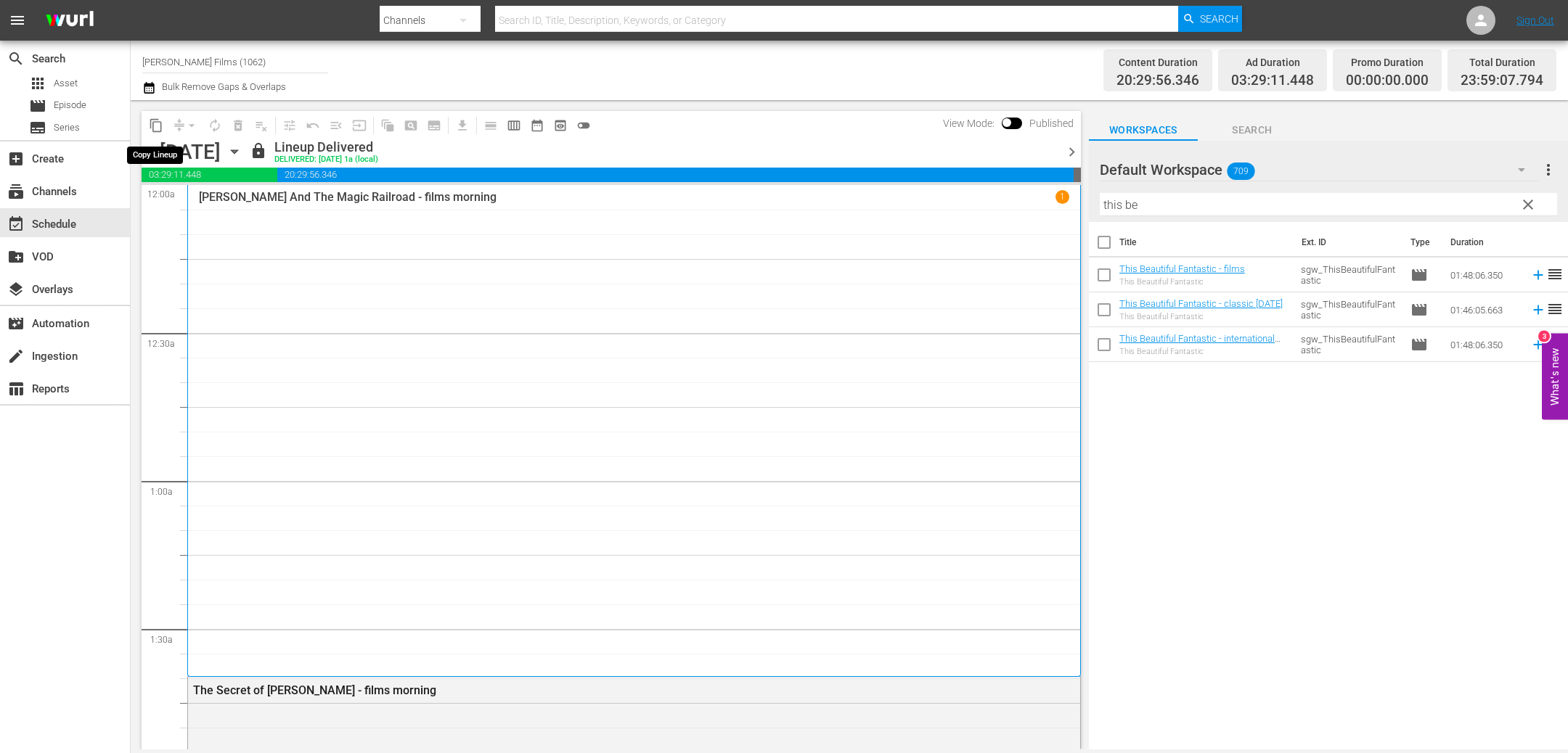
click at [157, 128] on span "content_copy" at bounding box center [156, 125] width 14 height 14
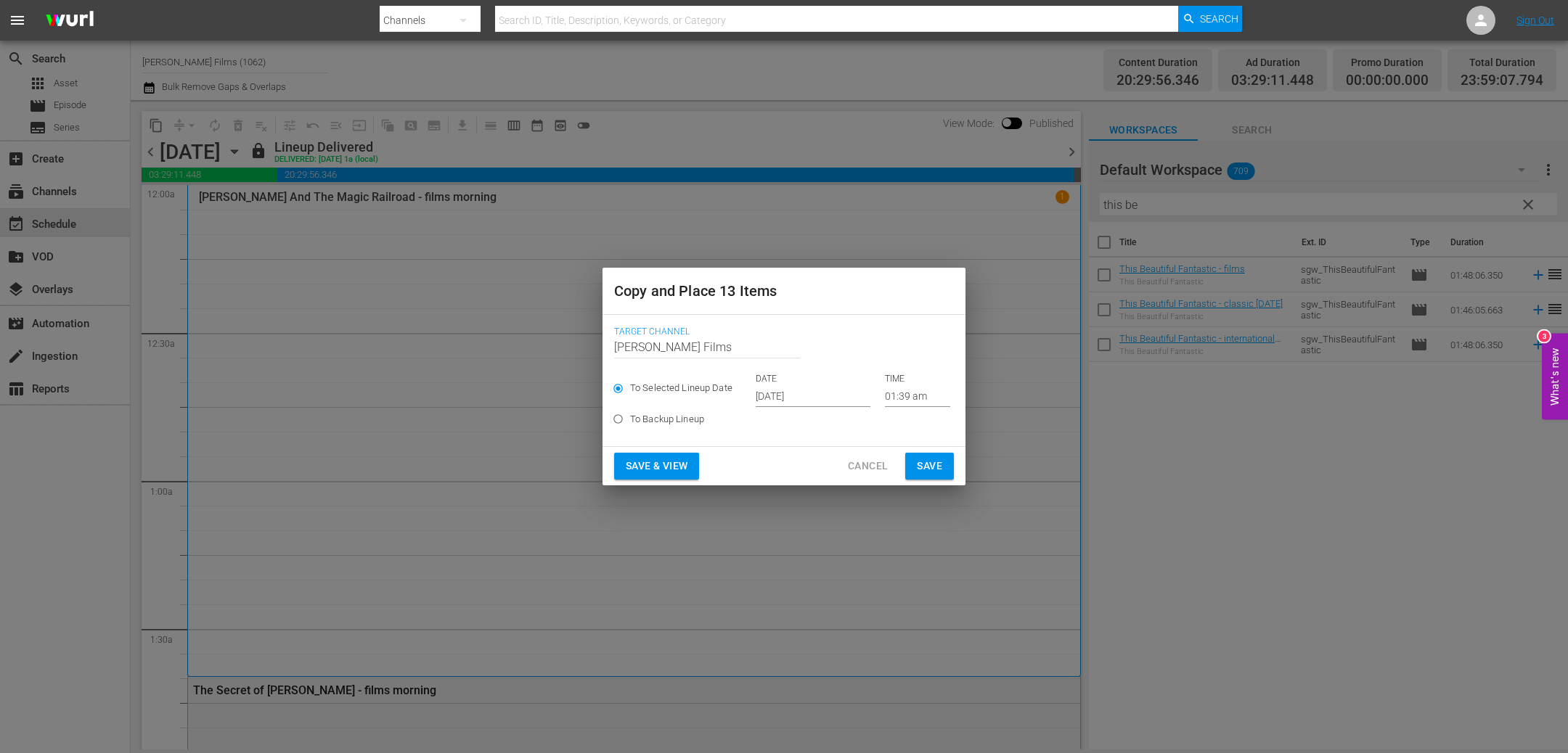
click at [923, 463] on span "Save" at bounding box center [929, 466] width 25 height 18
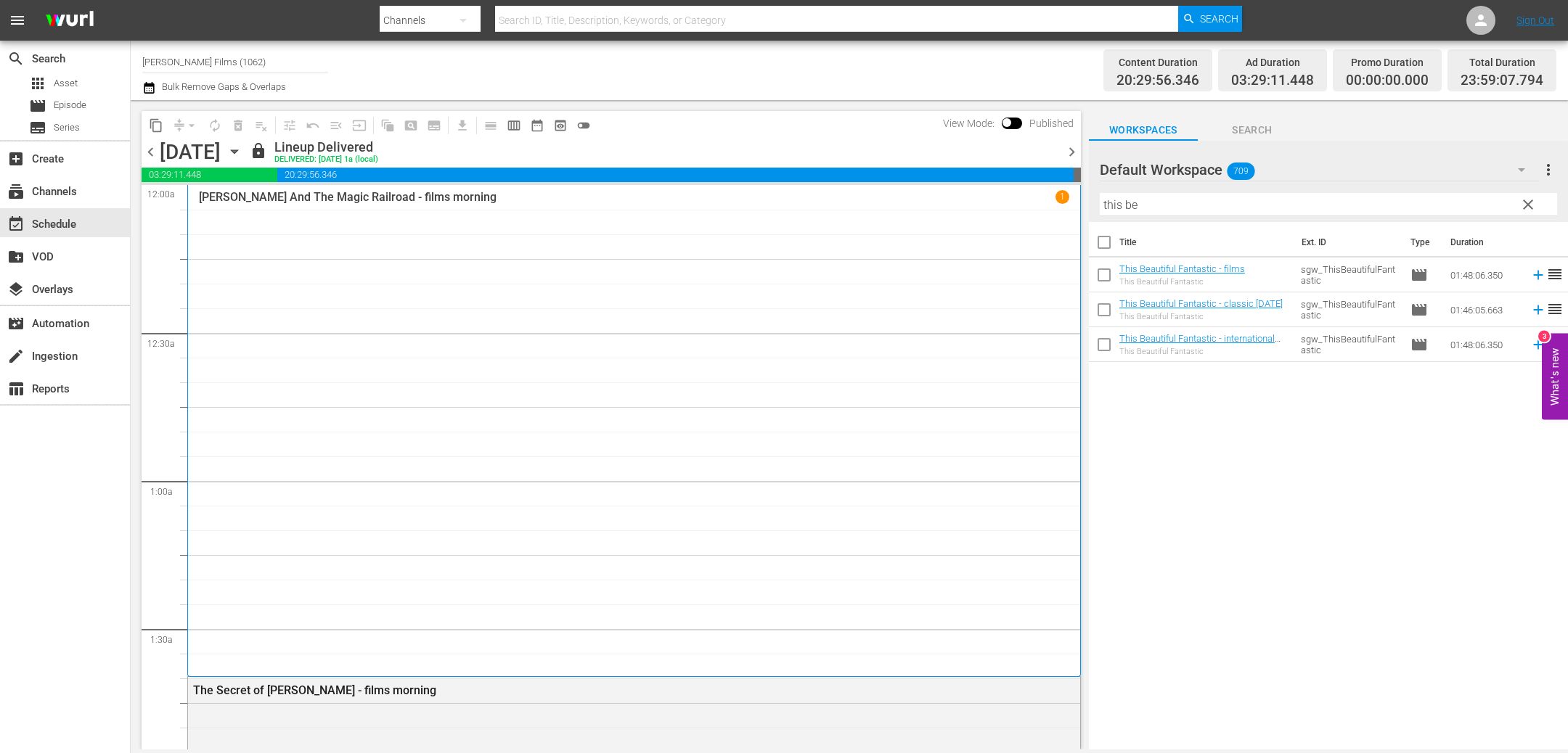
click at [243, 148] on icon "button" at bounding box center [234, 151] width 16 height 16
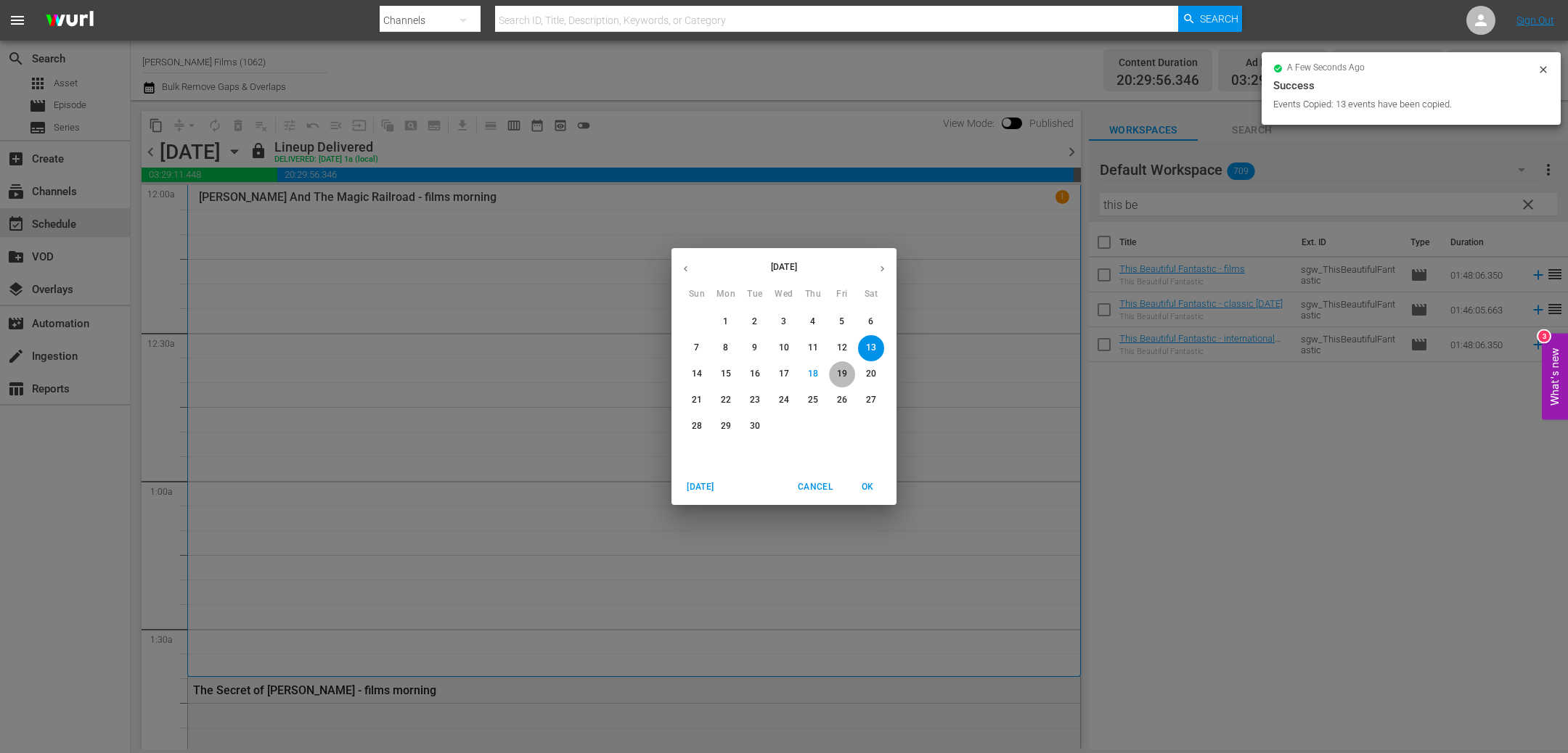
click at [845, 375] on p "19" at bounding box center [842, 374] width 10 height 13
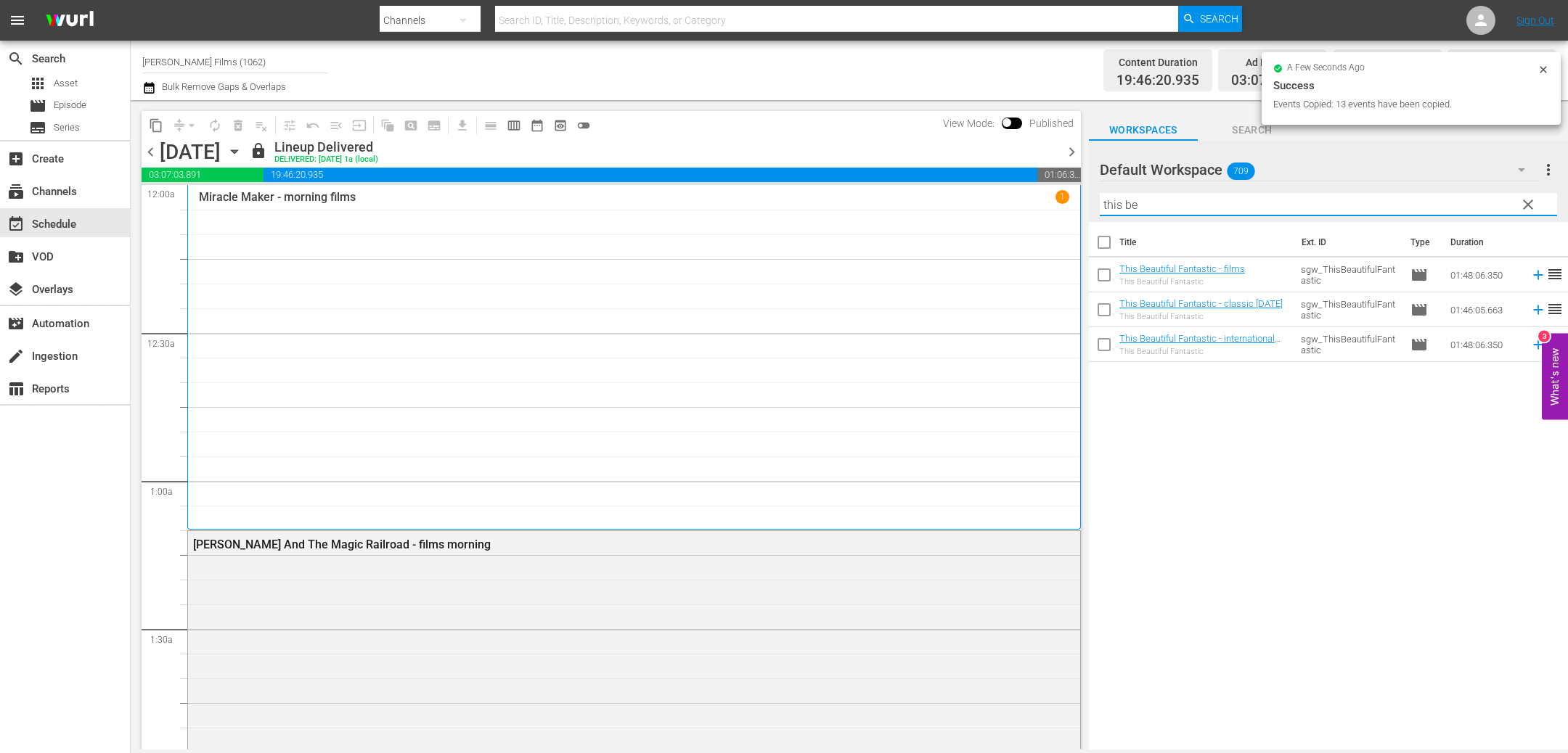
drag, startPoint x: 1199, startPoint y: 207, endPoint x: 994, endPoint y: 205, distance: 205.0
click at [994, 205] on div "content_copy compress arrow_drop_down autorenew_outlined delete_forever_outline…" at bounding box center [848, 425] width 1437 height 649
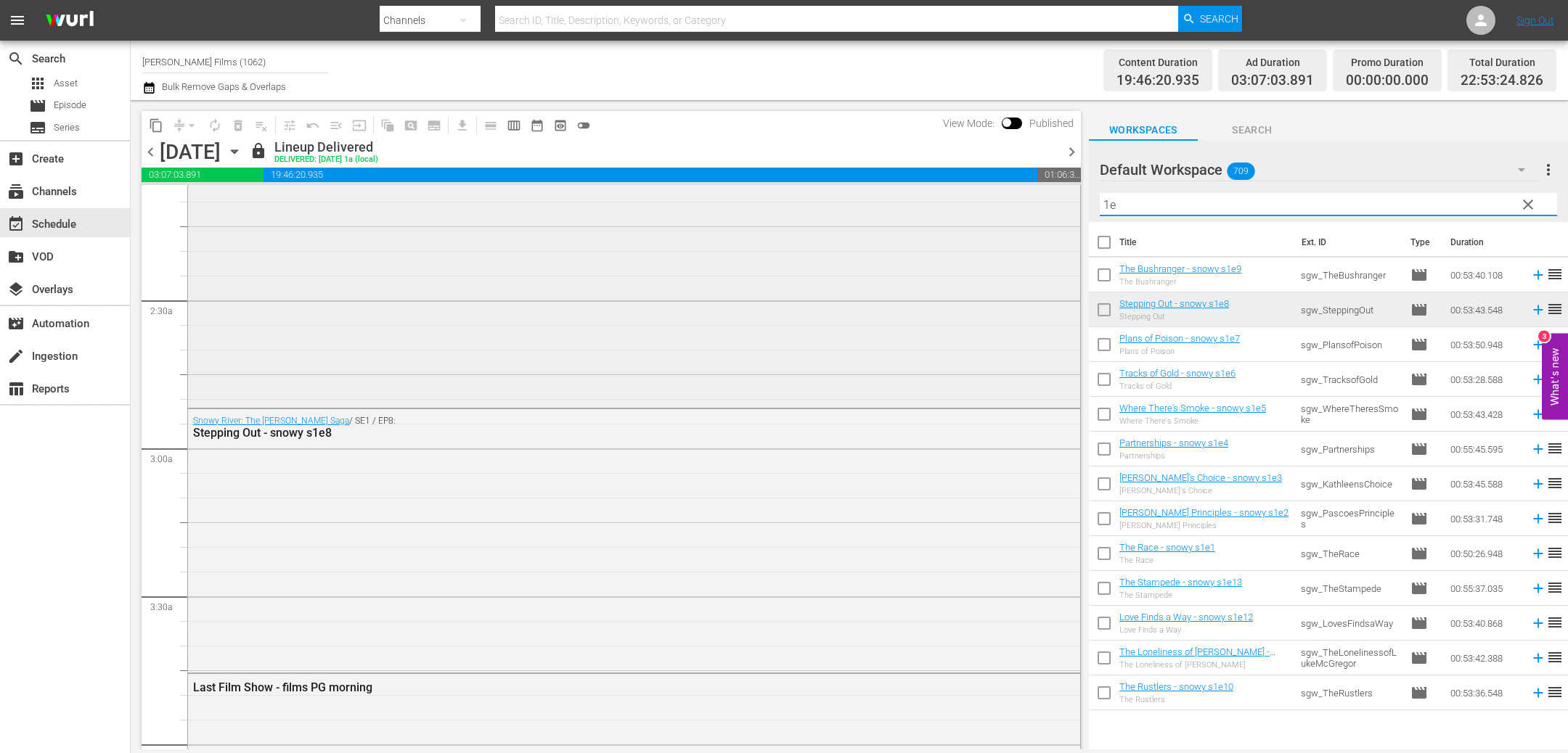
scroll to position [688, 0]
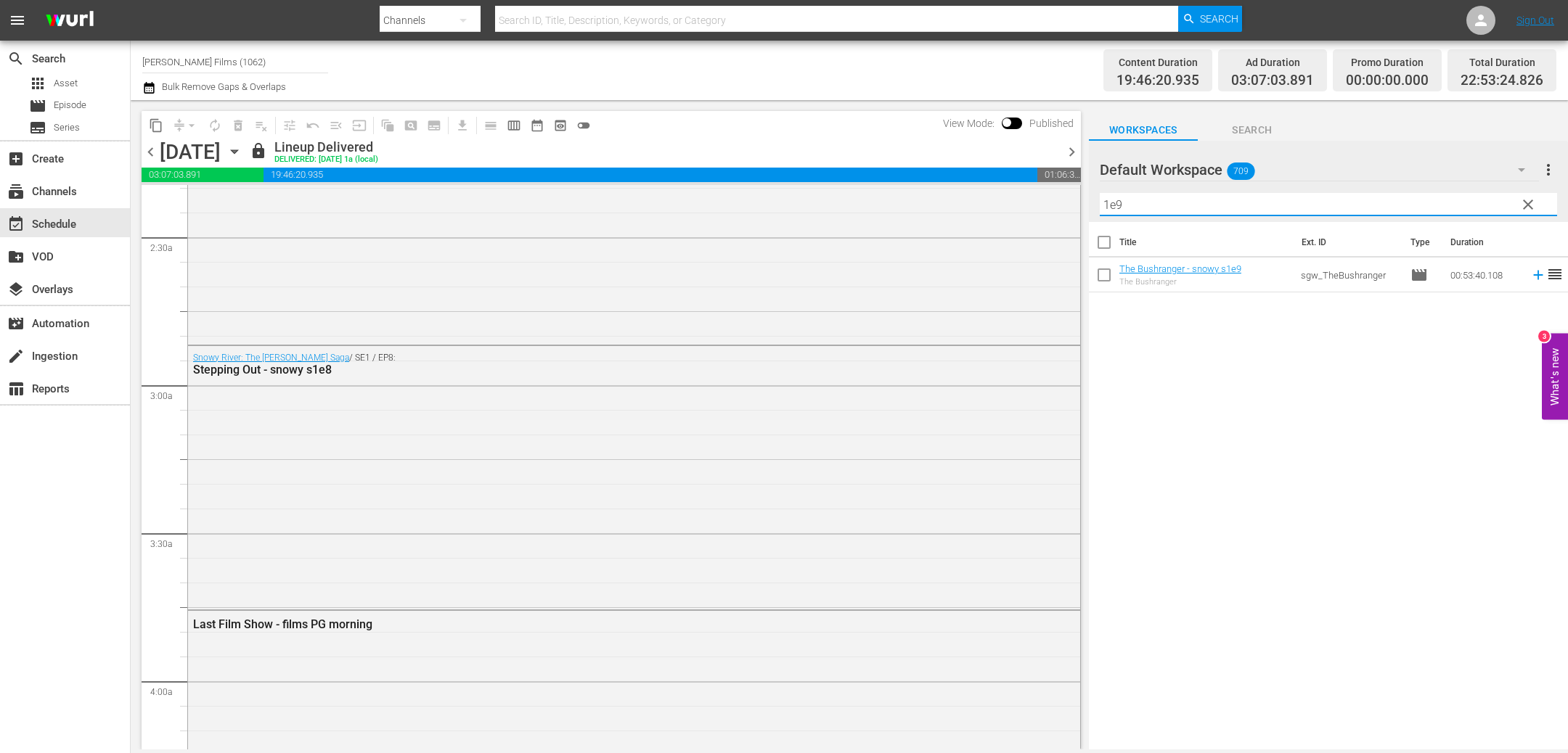
click at [1079, 153] on span "chevron_right" at bounding box center [1072, 152] width 18 height 18
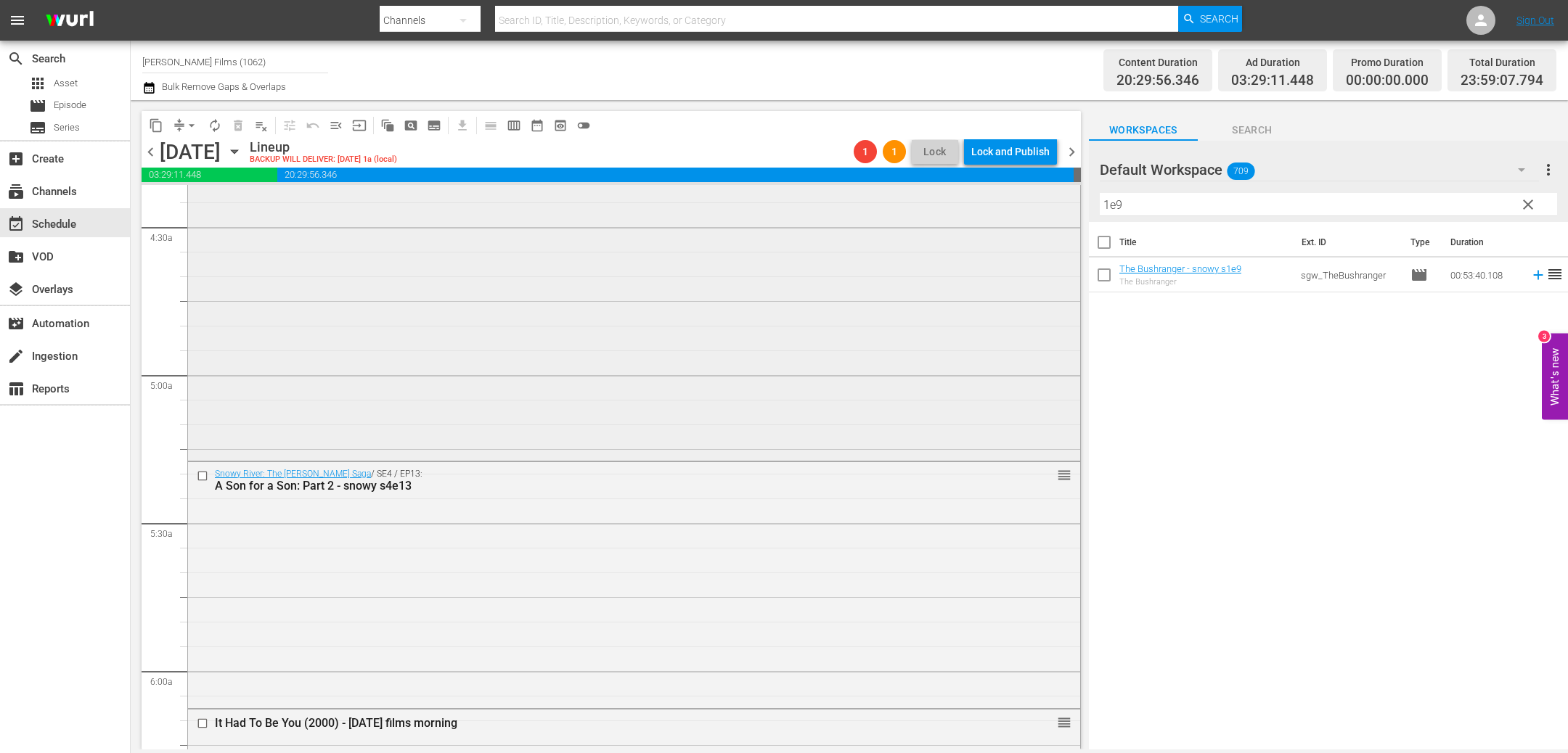
scroll to position [1377, 0]
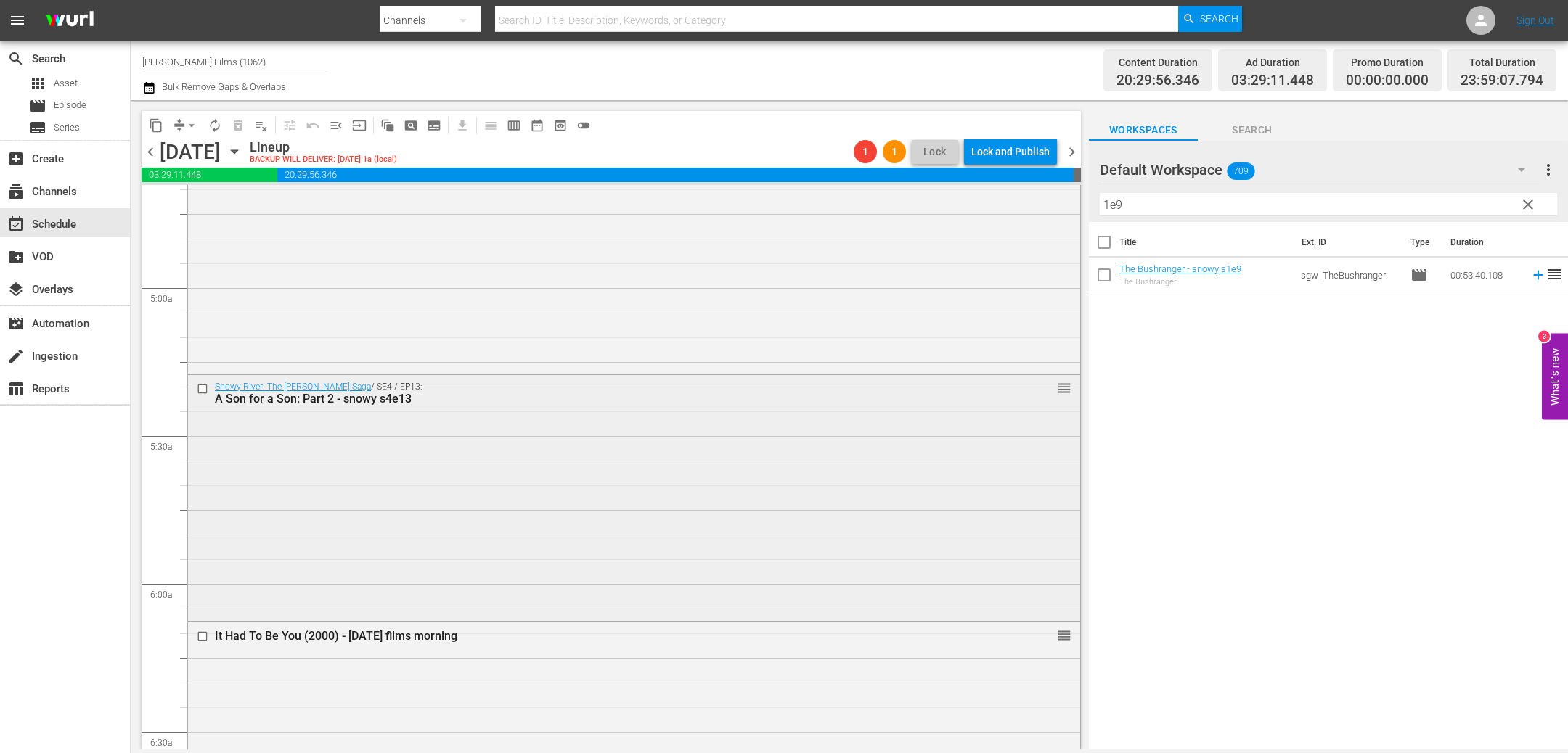
click at [201, 386] on input "checkbox" at bounding box center [204, 388] width 15 height 13
click at [238, 126] on span "delete_forever_outlined" at bounding box center [238, 125] width 14 height 14
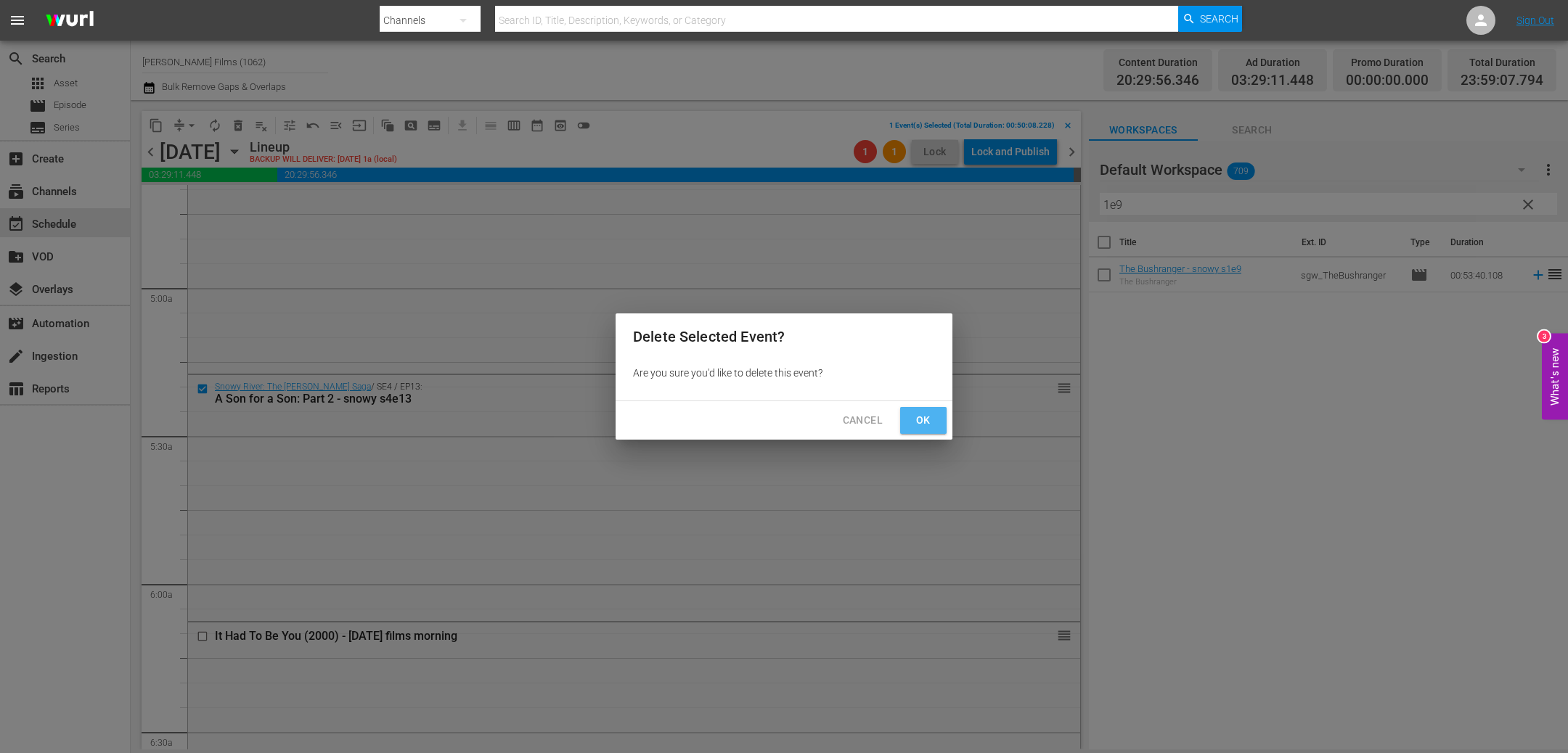
click at [916, 423] on span "Ok" at bounding box center [923, 421] width 23 height 18
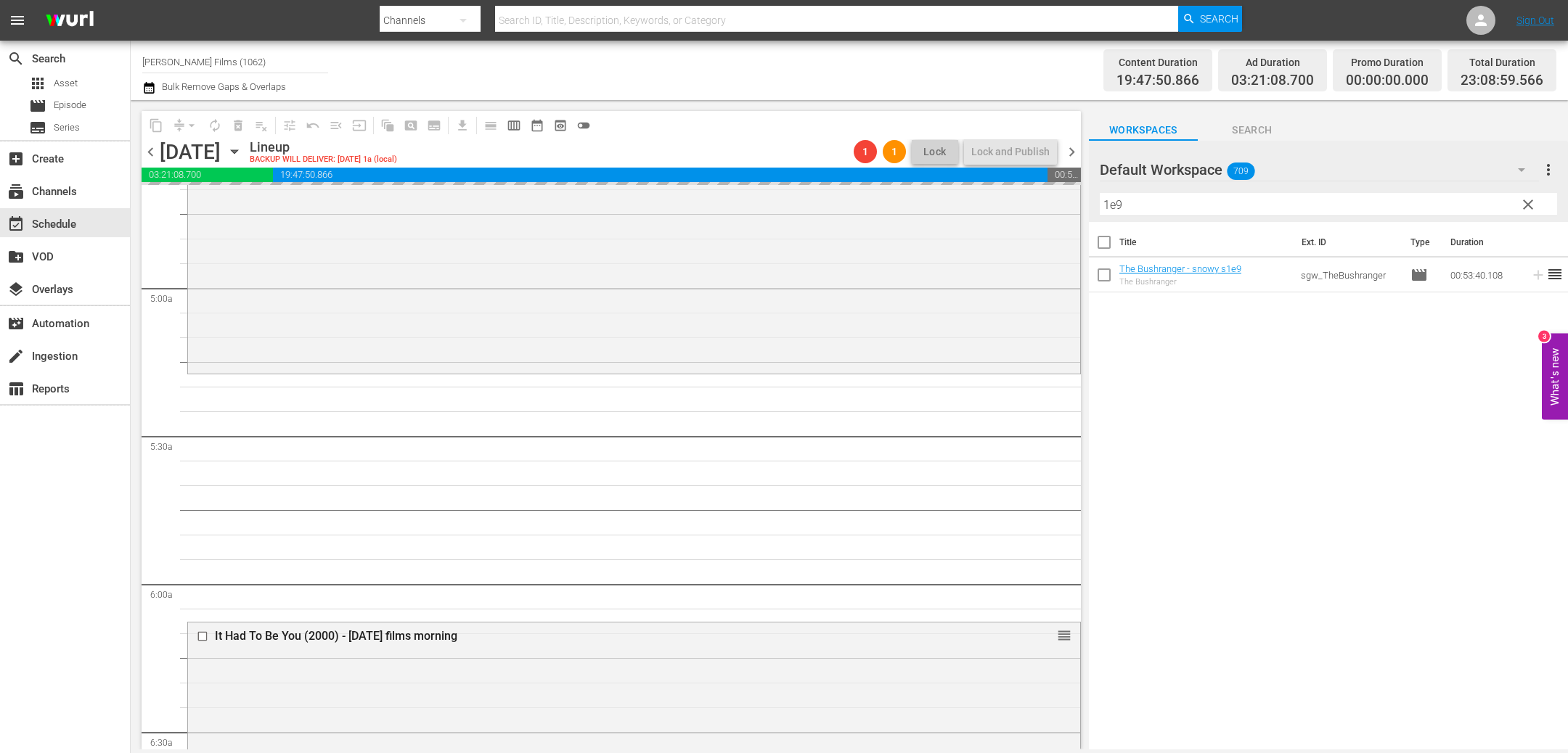
click at [1302, 204] on input "1e9" at bounding box center [1328, 205] width 457 height 23
click at [1069, 151] on span "chevron_right" at bounding box center [1072, 152] width 18 height 18
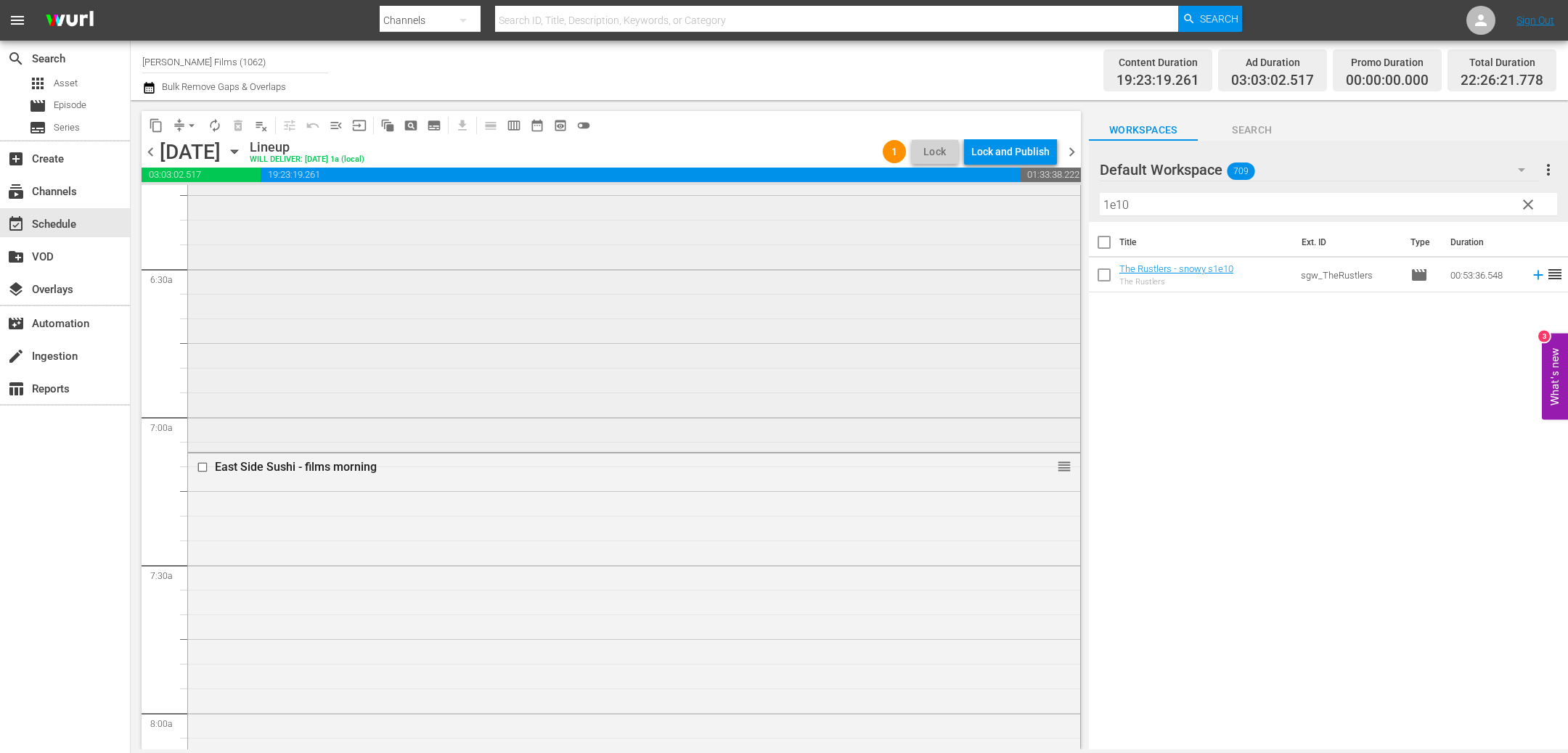
scroll to position [1842, 0]
click at [151, 153] on span "chevron_left" at bounding box center [151, 152] width 18 height 18
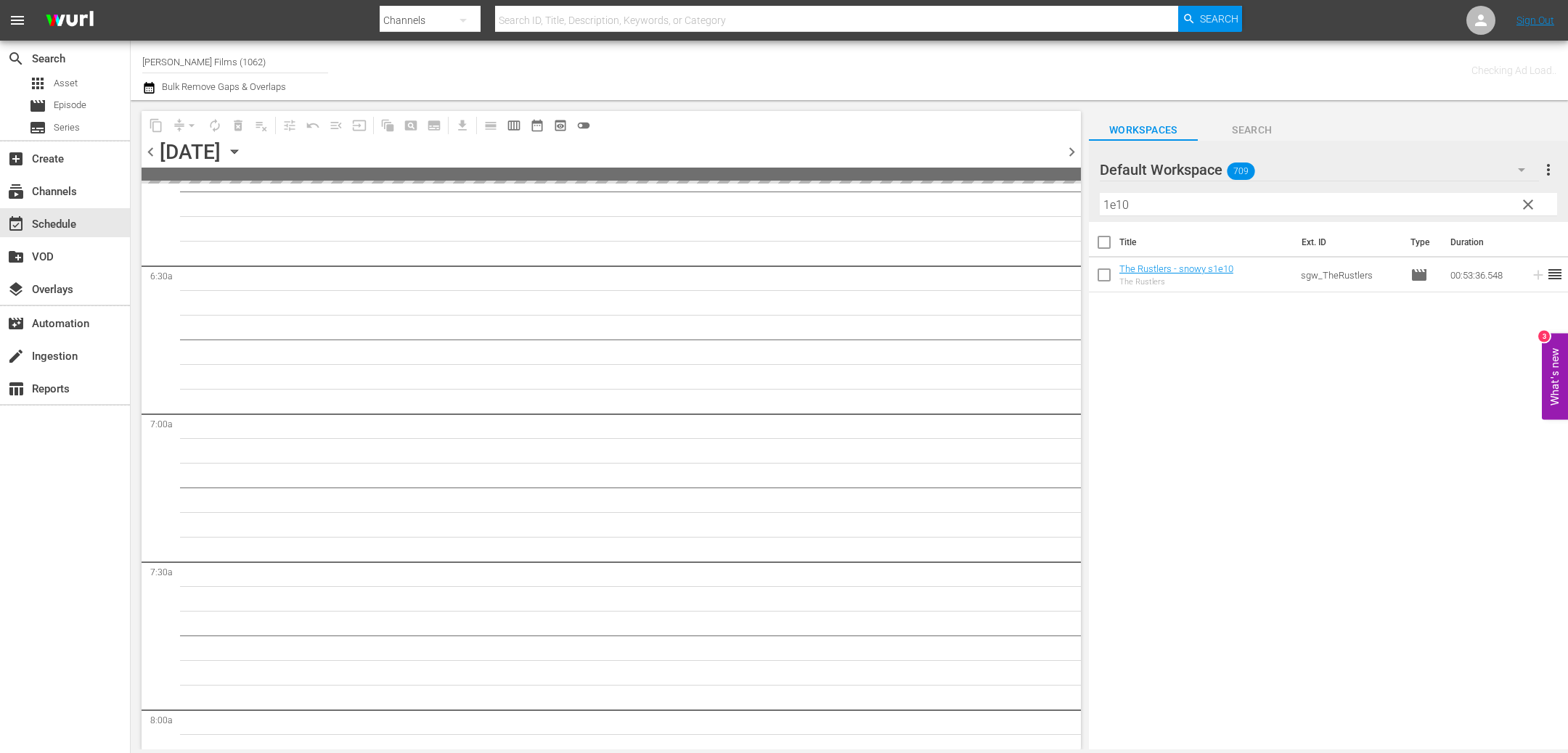
scroll to position [1917, 0]
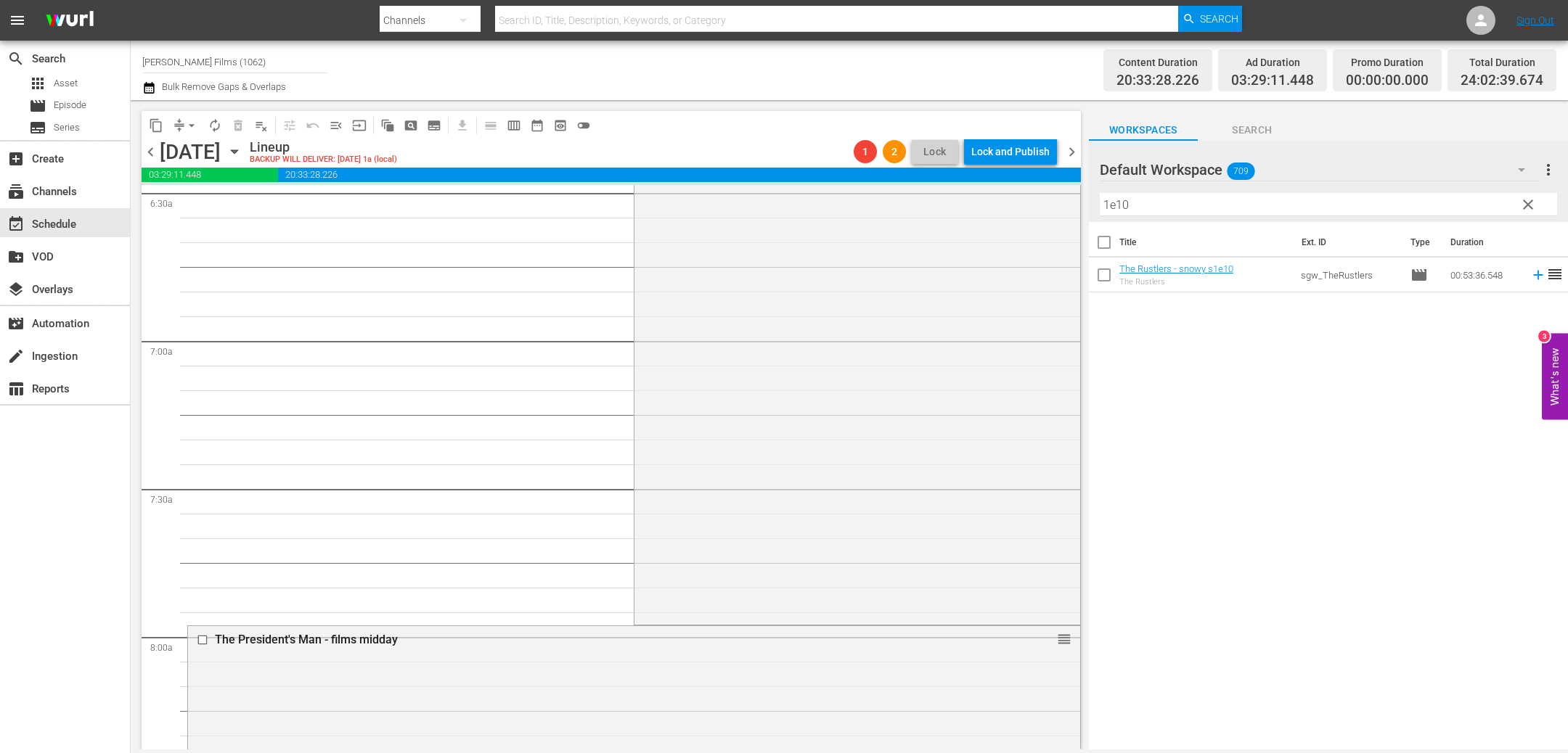
click at [151, 153] on span "chevron_left" at bounding box center [151, 152] width 18 height 18
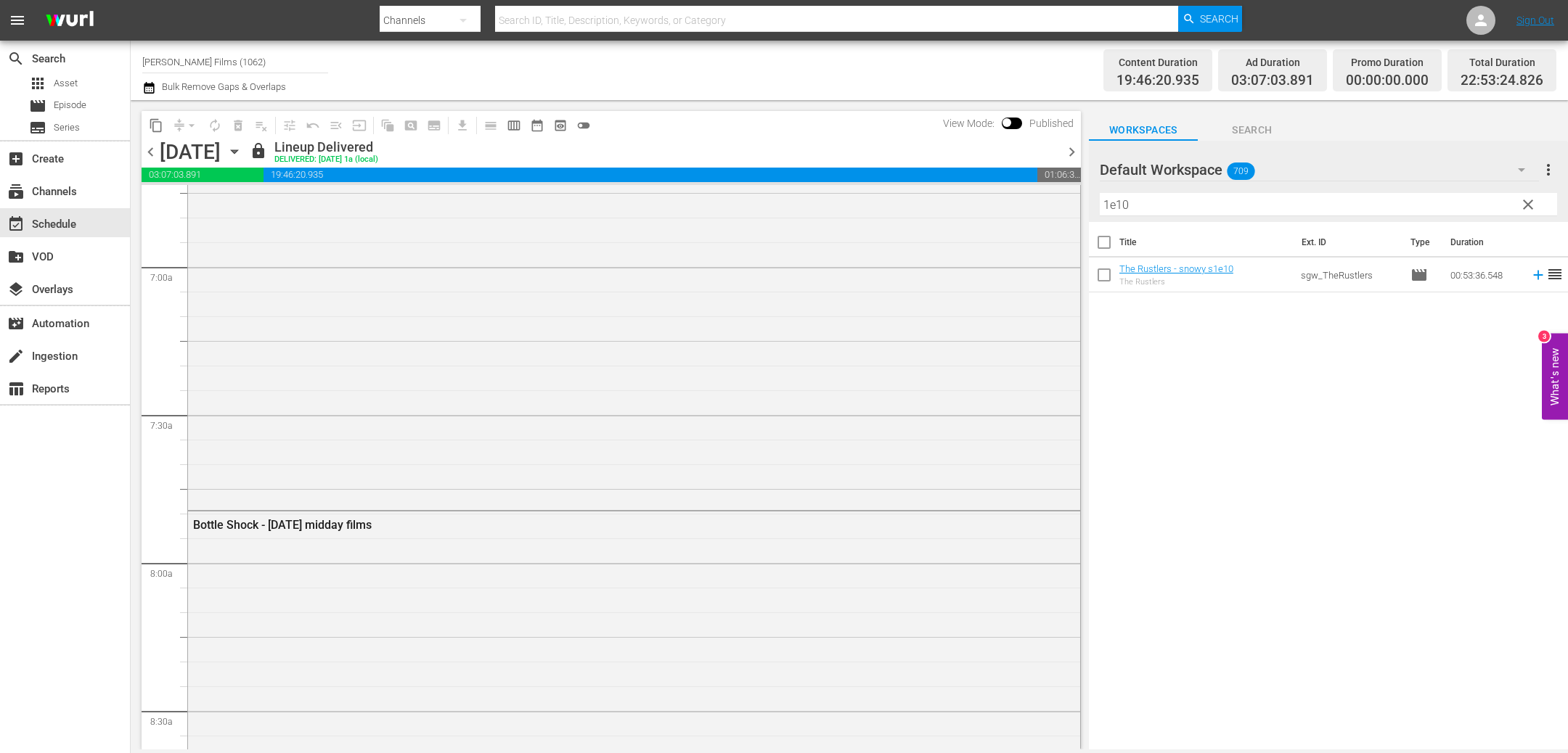
scroll to position [1942, 0]
click at [1074, 151] on span "chevron_right" at bounding box center [1072, 152] width 18 height 18
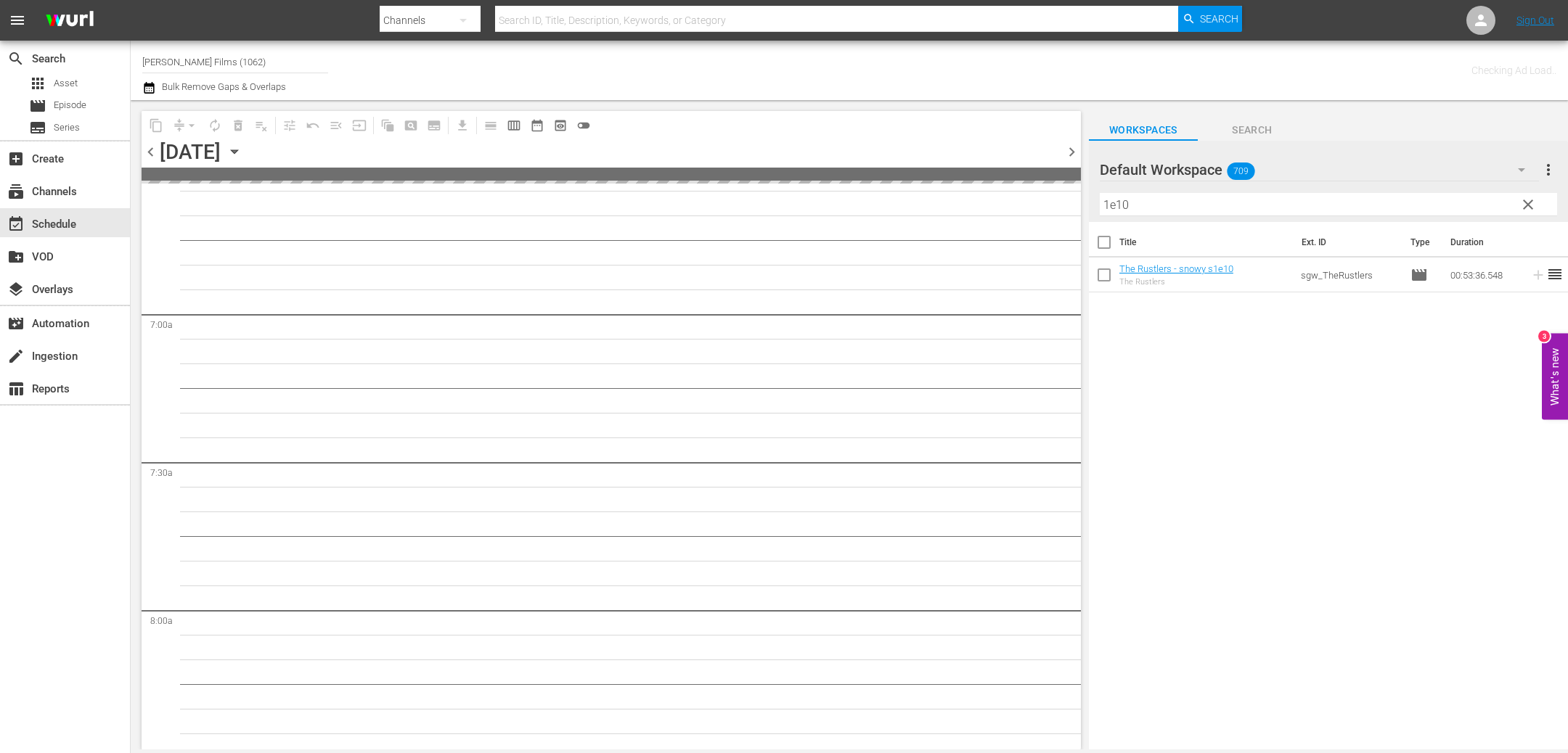
scroll to position [1990, 0]
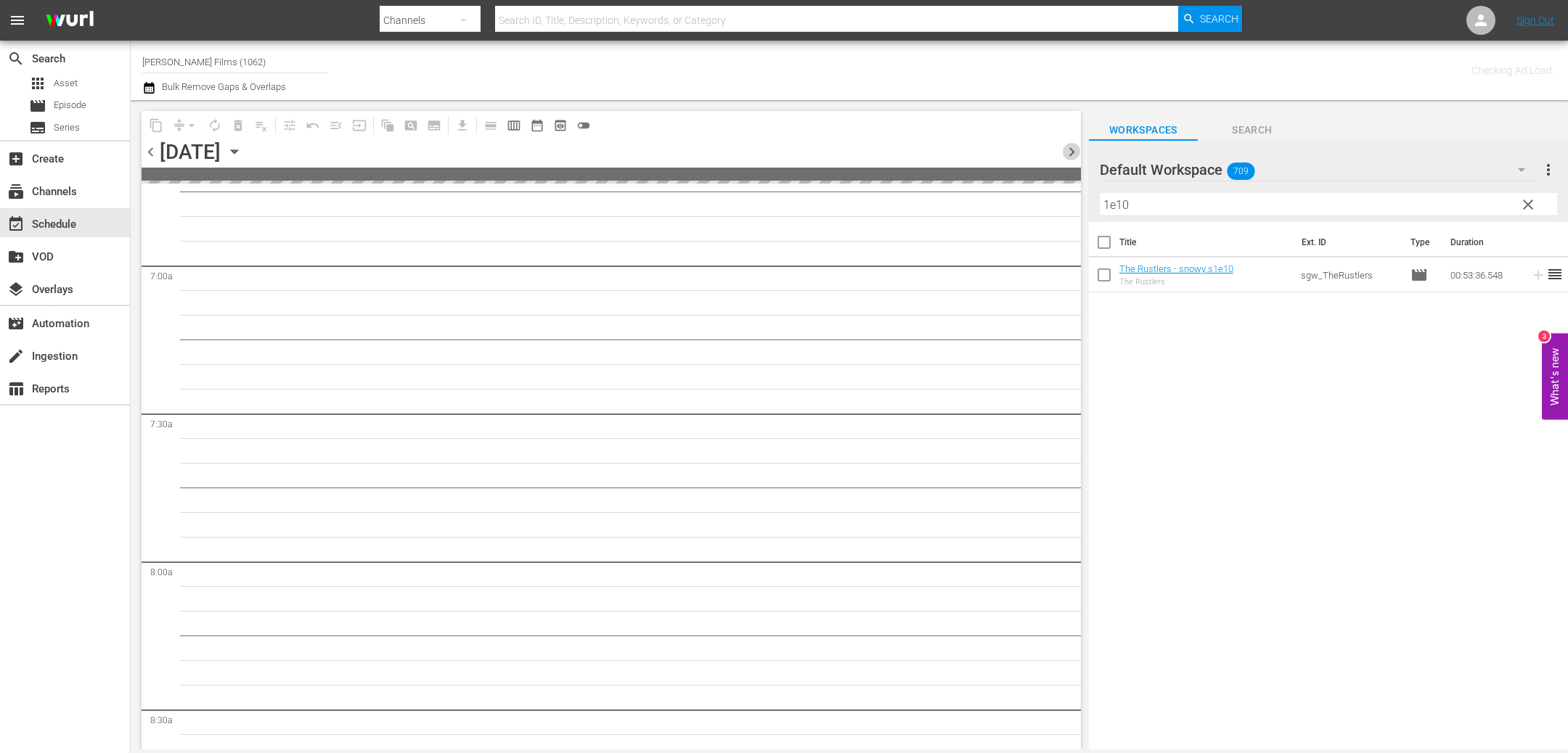
click at [1074, 151] on span "chevron_right" at bounding box center [1072, 152] width 18 height 18
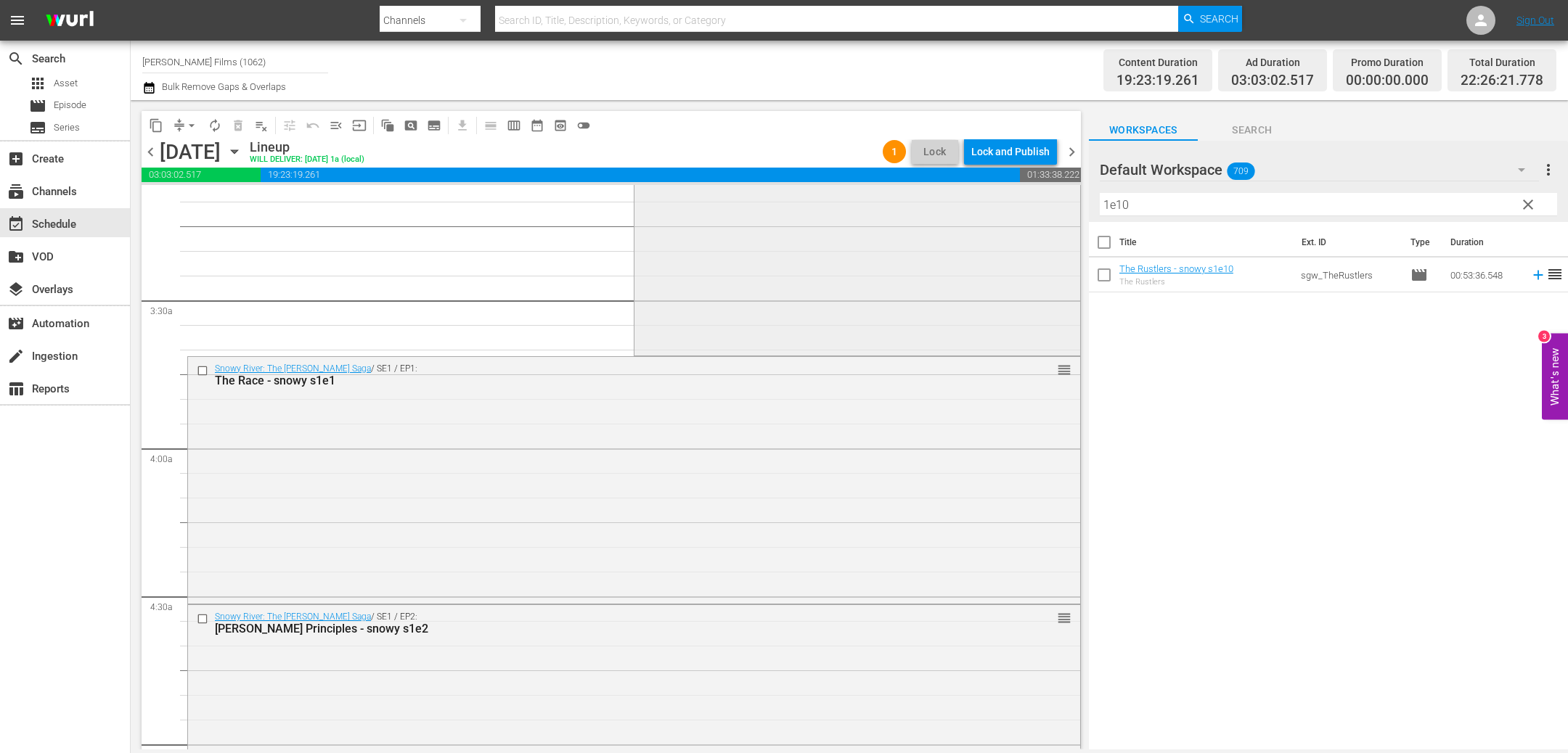
scroll to position [916, 0]
click at [201, 373] on input "checkbox" at bounding box center [204, 375] width 15 height 13
click at [205, 627] on input "checkbox" at bounding box center [204, 623] width 15 height 13
click at [247, 131] on button "delete_forever_outlined" at bounding box center [238, 126] width 23 height 23
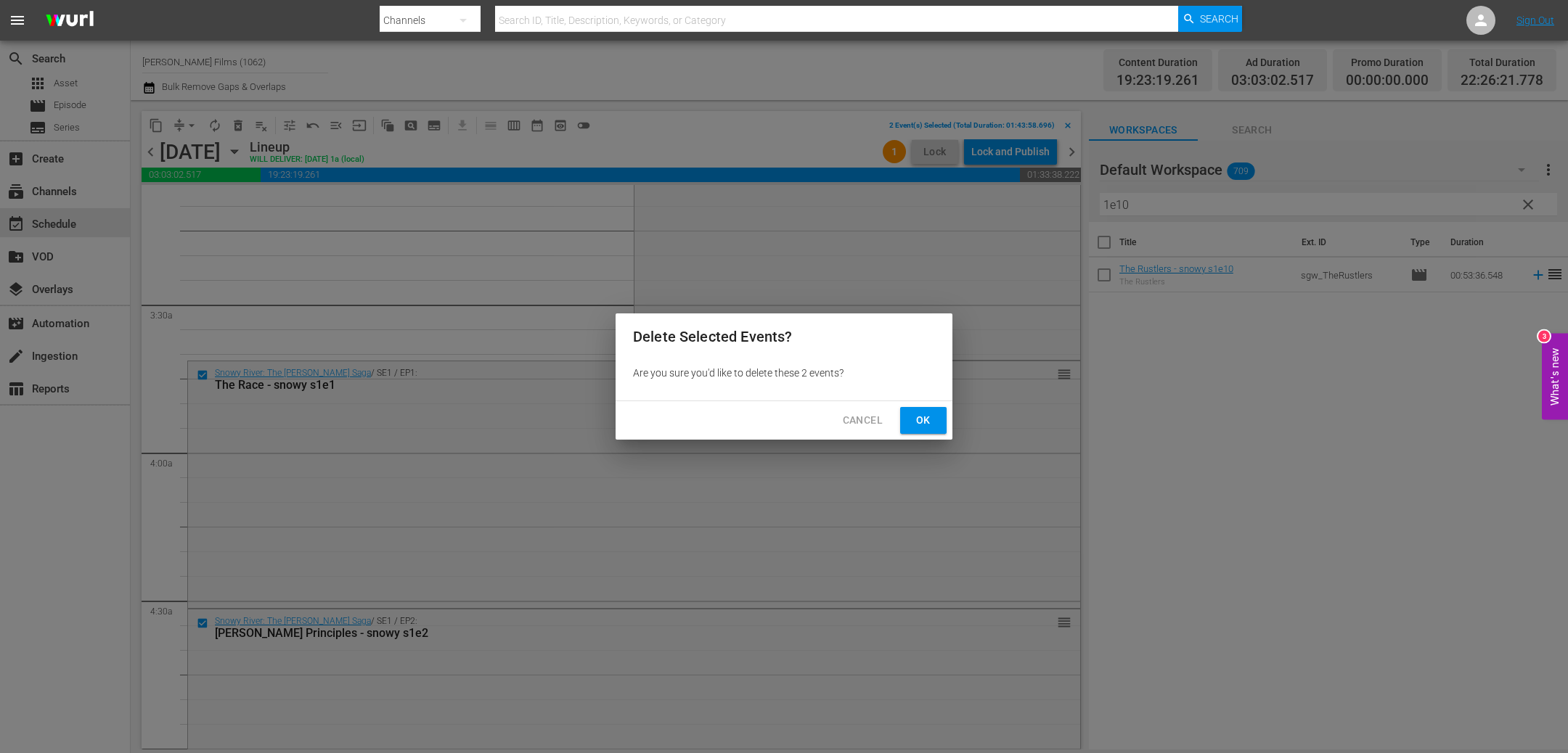
click at [924, 425] on span "Ok" at bounding box center [923, 421] width 23 height 18
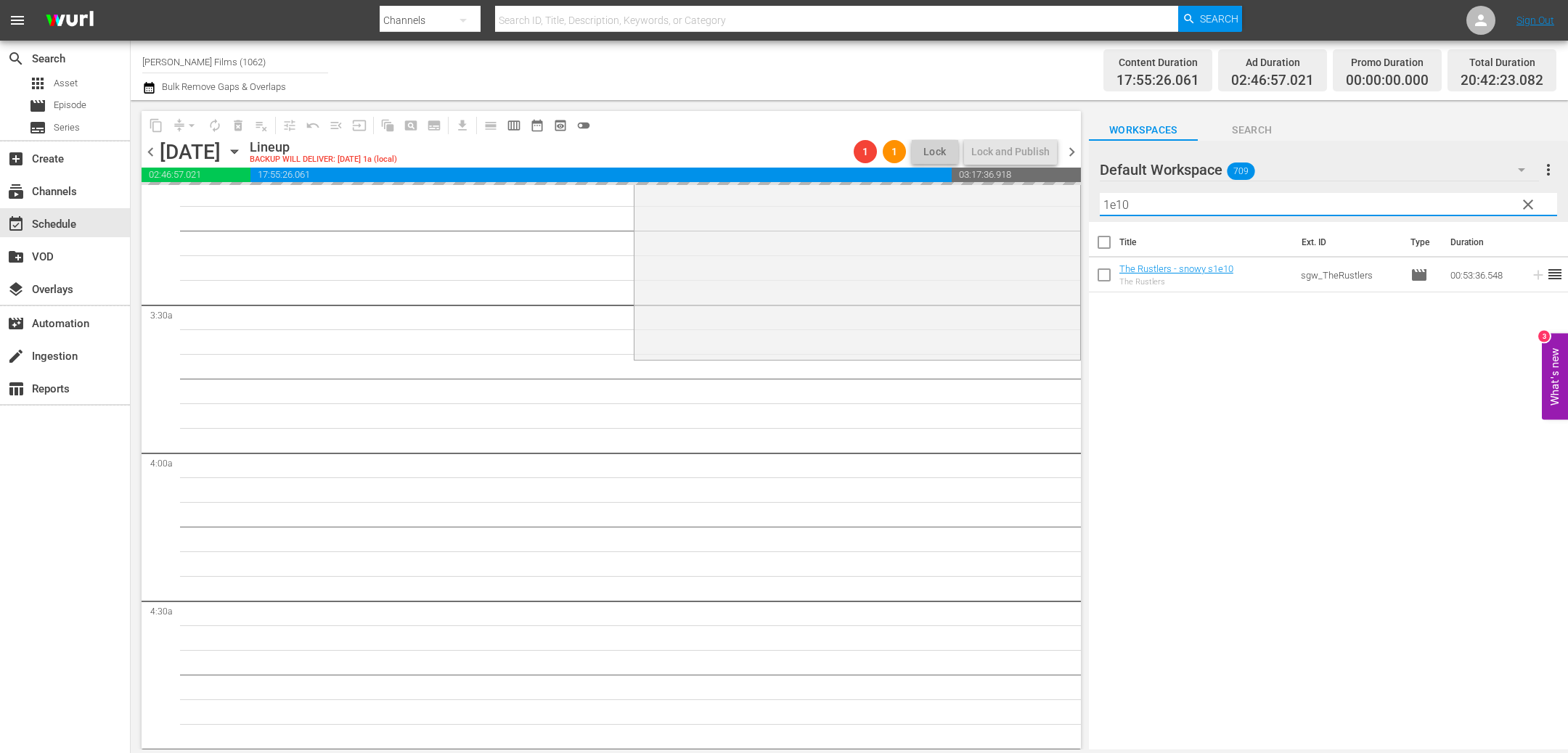
click at [1227, 200] on input "1e10" at bounding box center [1328, 205] width 457 height 23
click at [145, 151] on span "chevron_left" at bounding box center [151, 152] width 18 height 18
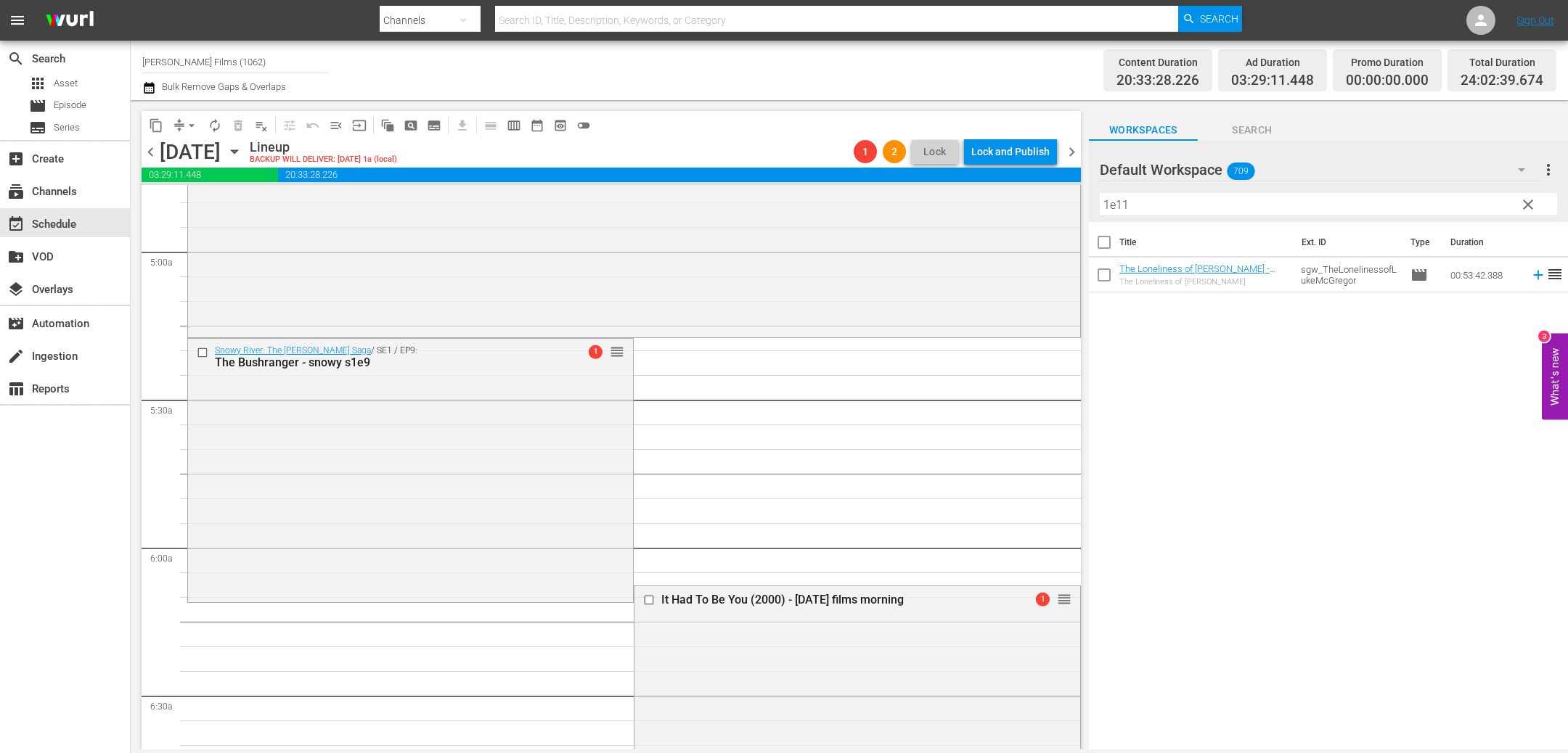
scroll to position [1427, 0]
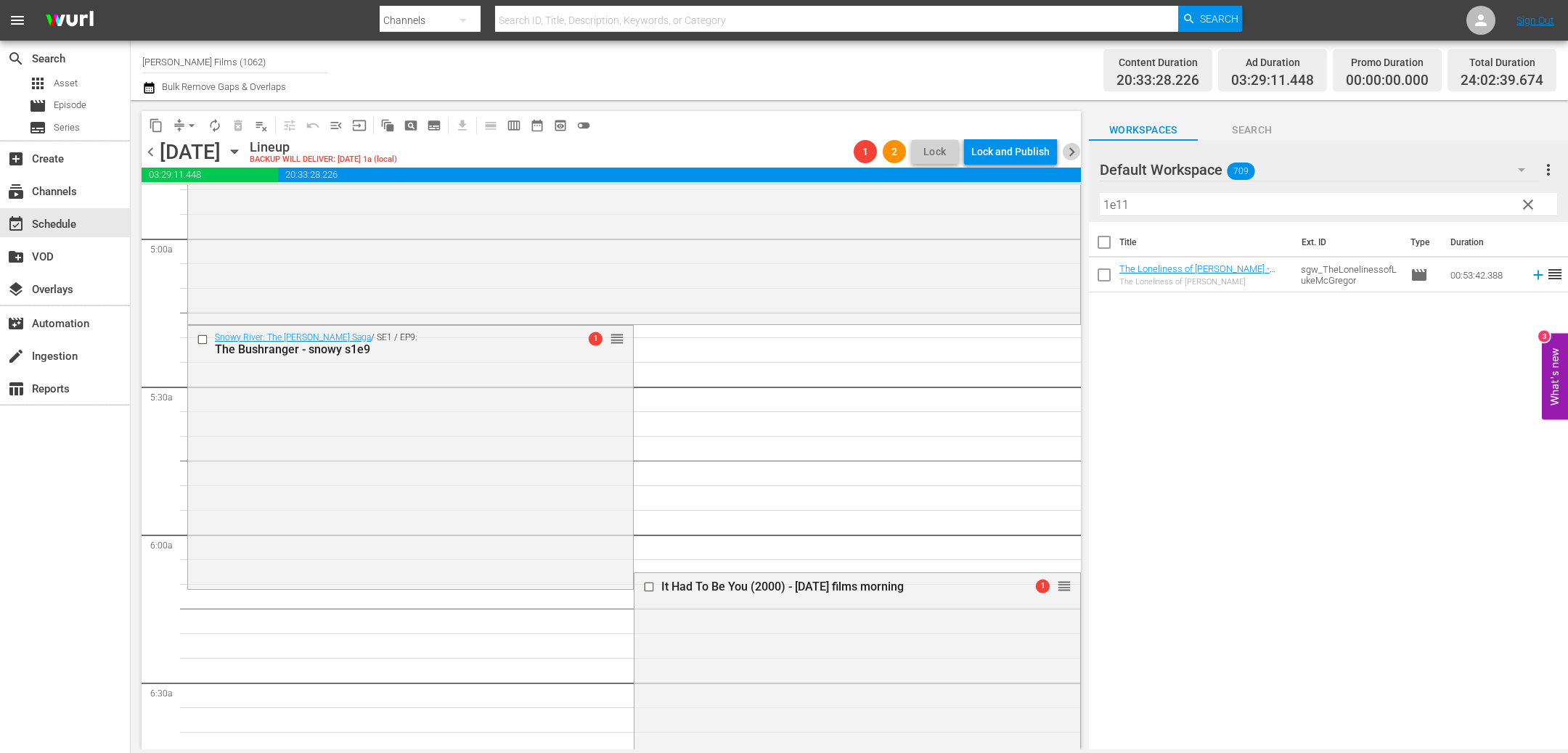
click at [1074, 153] on span "chevron_right" at bounding box center [1072, 152] width 18 height 18
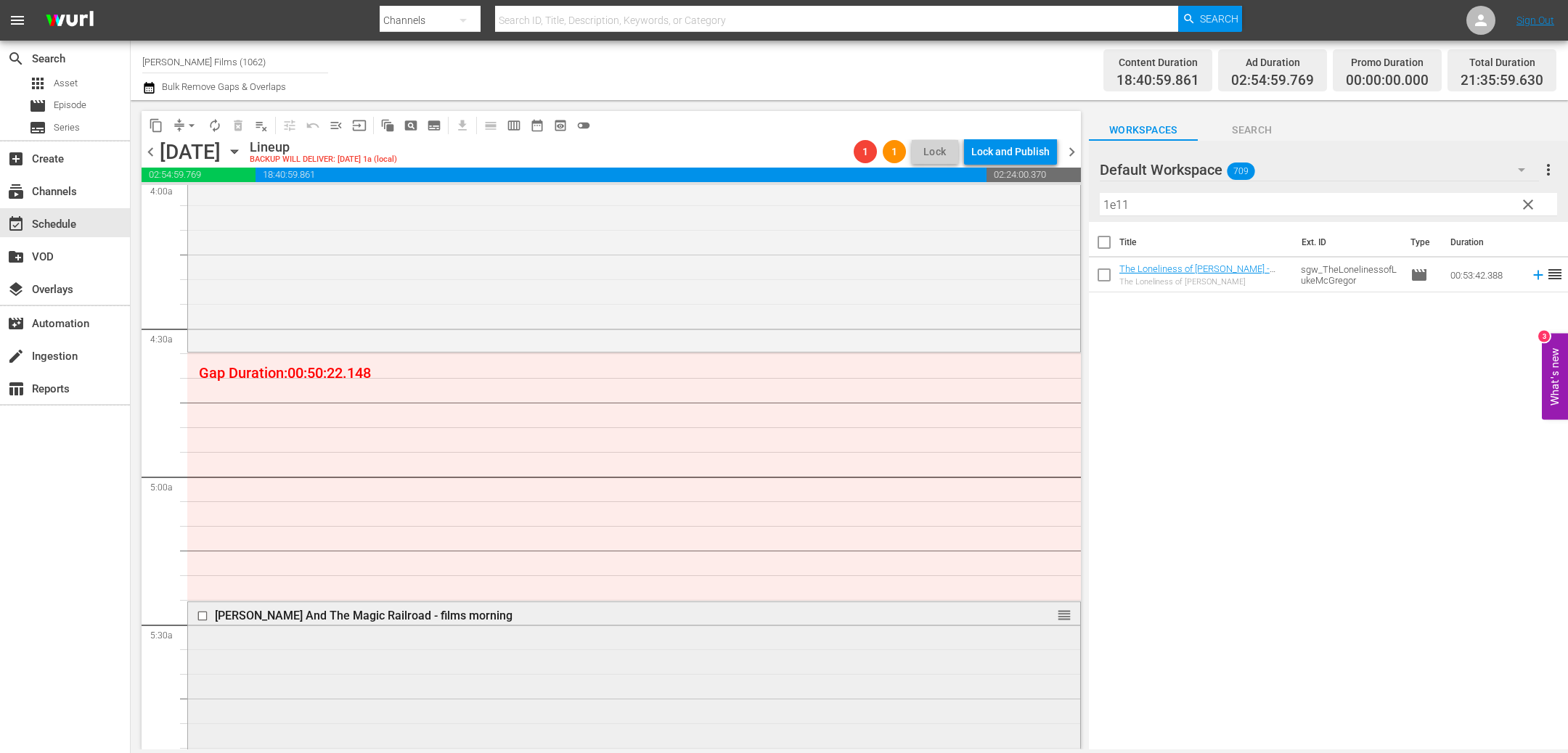
scroll to position [1053, 0]
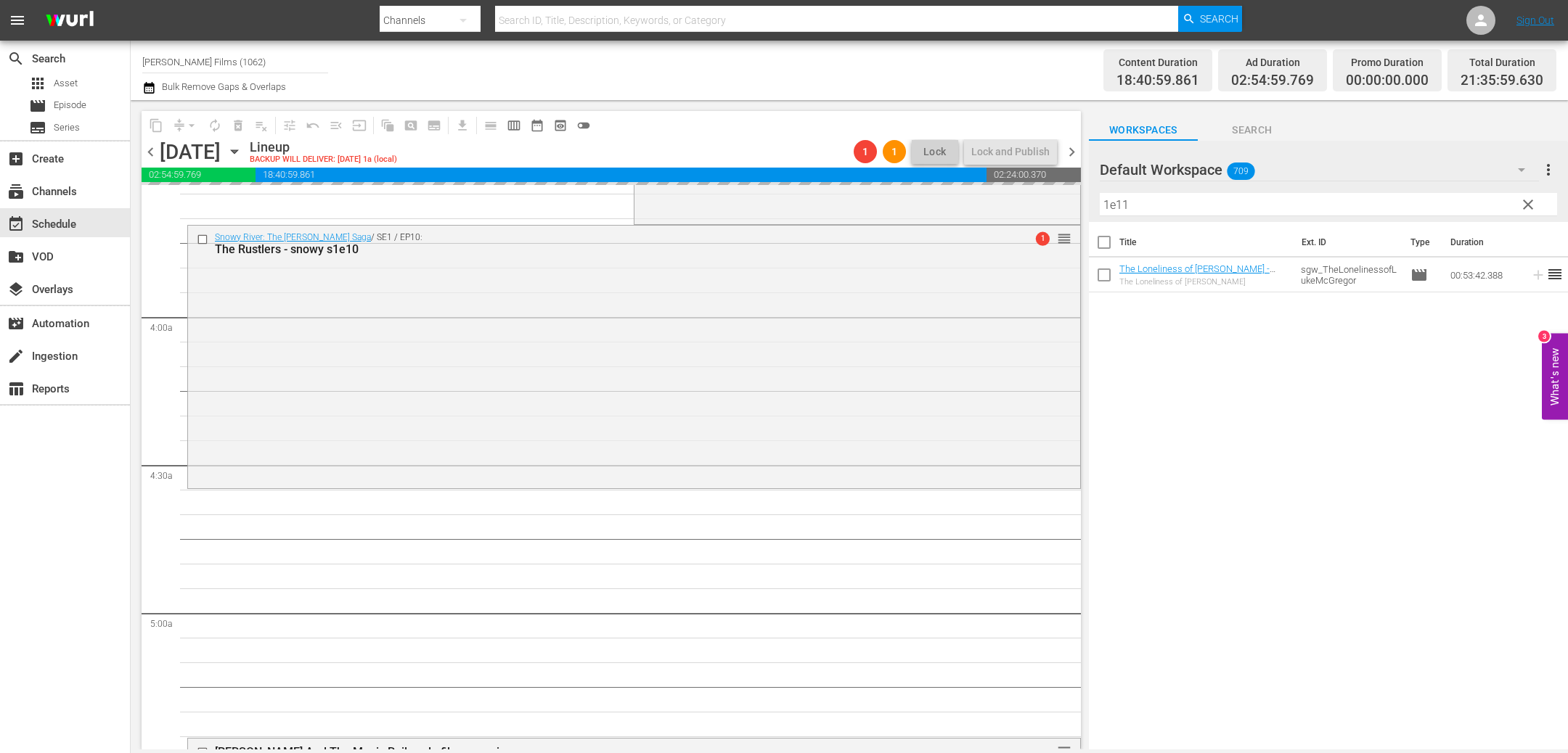
click at [152, 154] on span "chevron_left" at bounding box center [151, 152] width 18 height 18
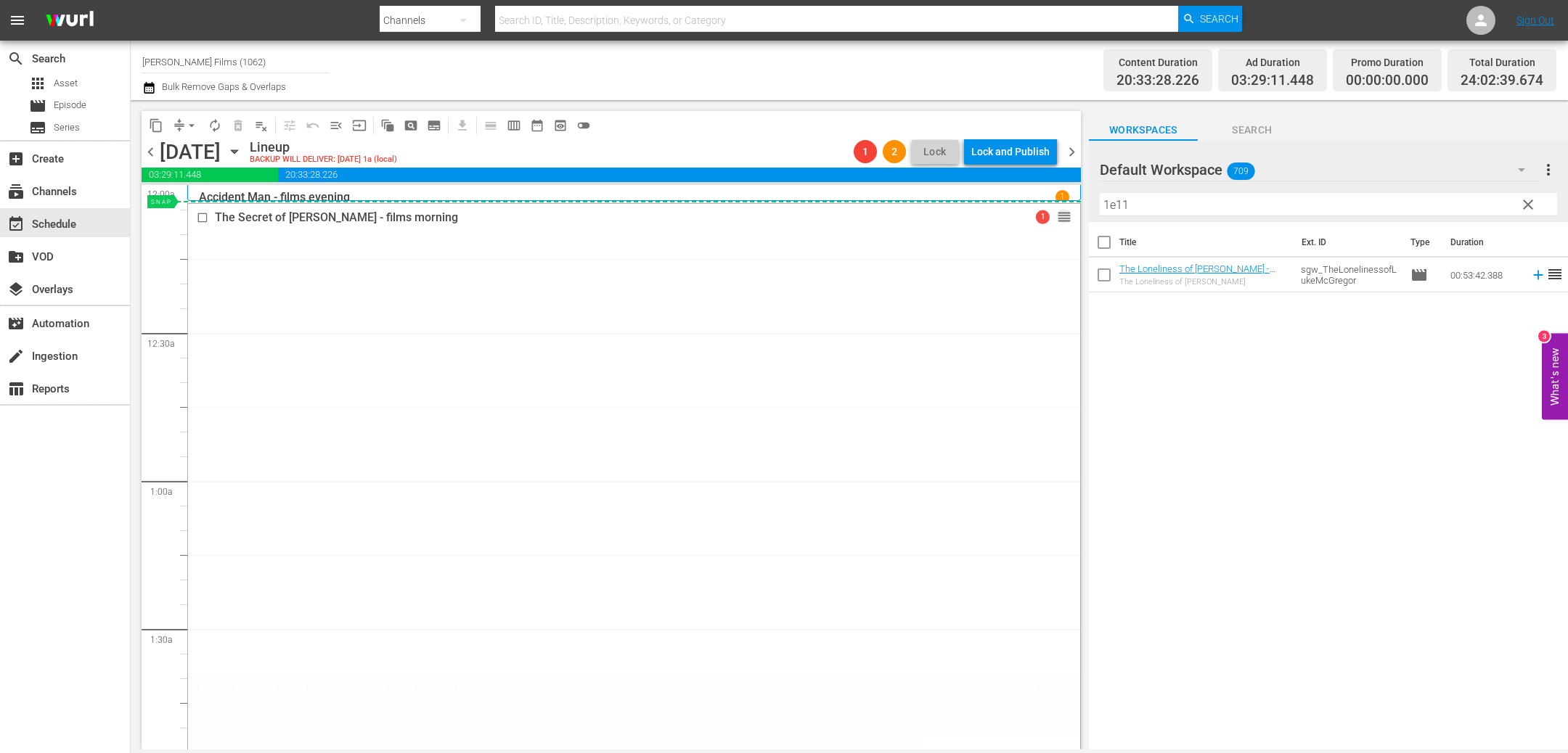
drag, startPoint x: 1059, startPoint y: 684, endPoint x: 935, endPoint y: 211, distance: 489.0
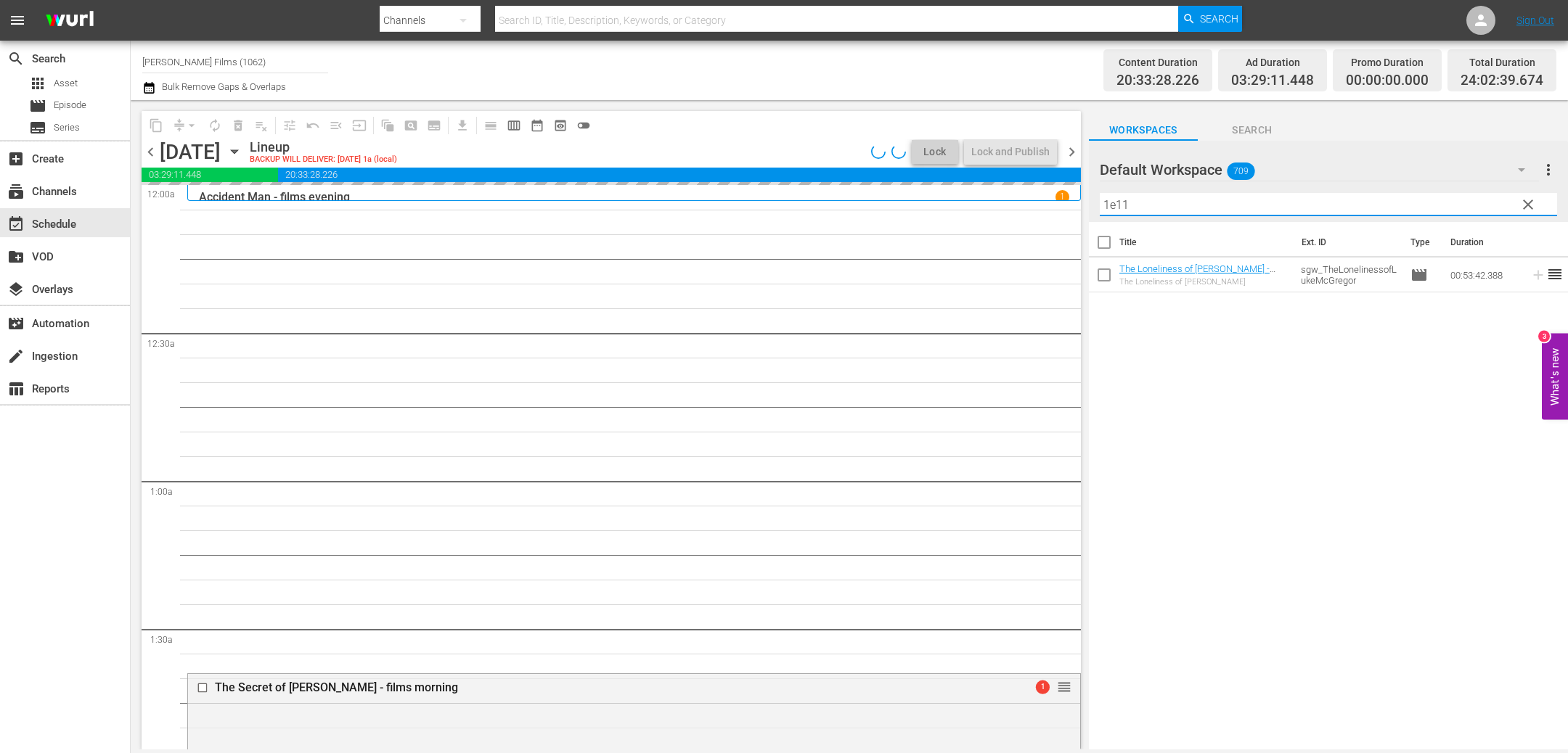
drag, startPoint x: 1193, startPoint y: 200, endPoint x: 1025, endPoint y: 207, distance: 168.1
click at [1025, 207] on div "content_copy compress arrow_drop_down autorenew_outlined delete_forever_outline…" at bounding box center [848, 425] width 1437 height 649
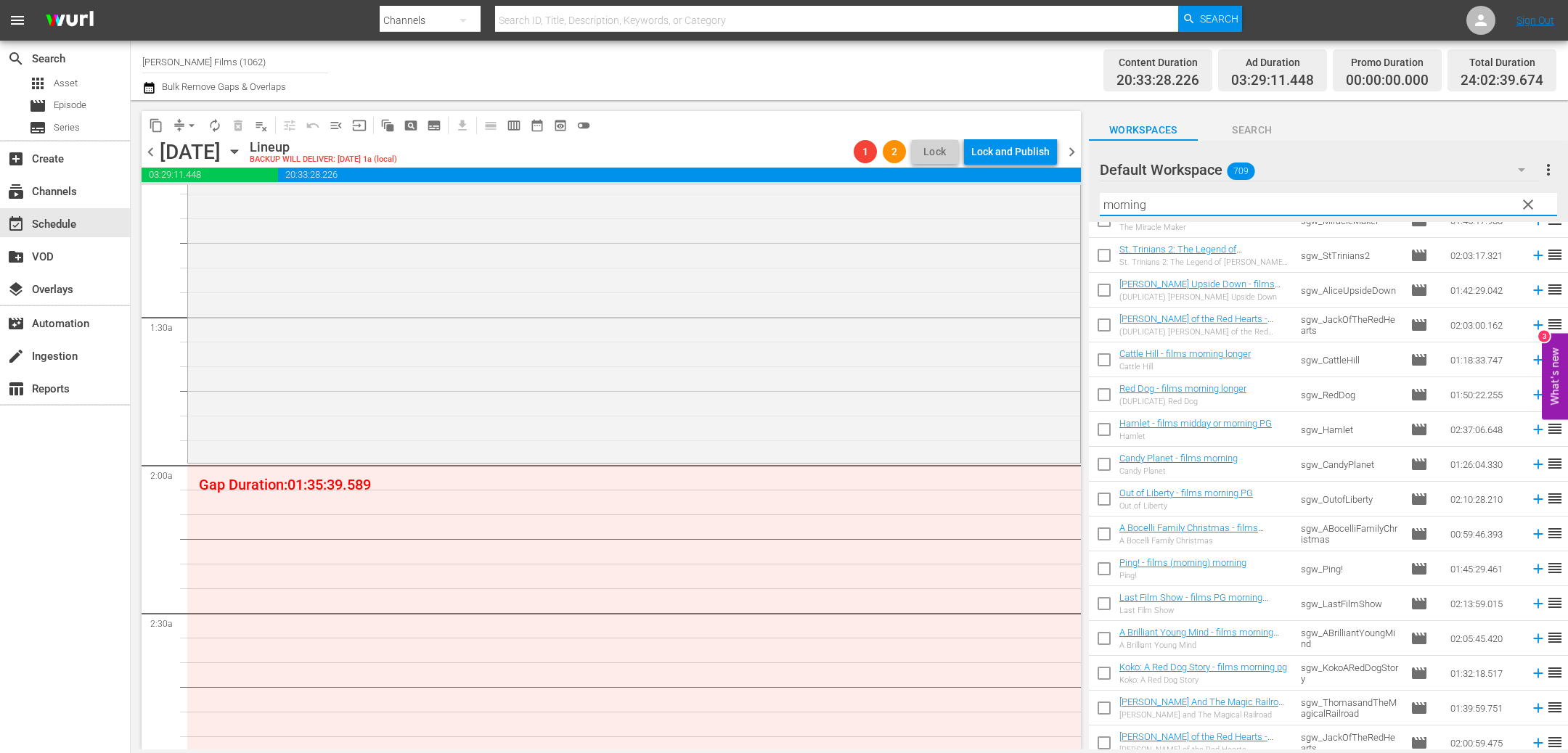
scroll to position [474, 0]
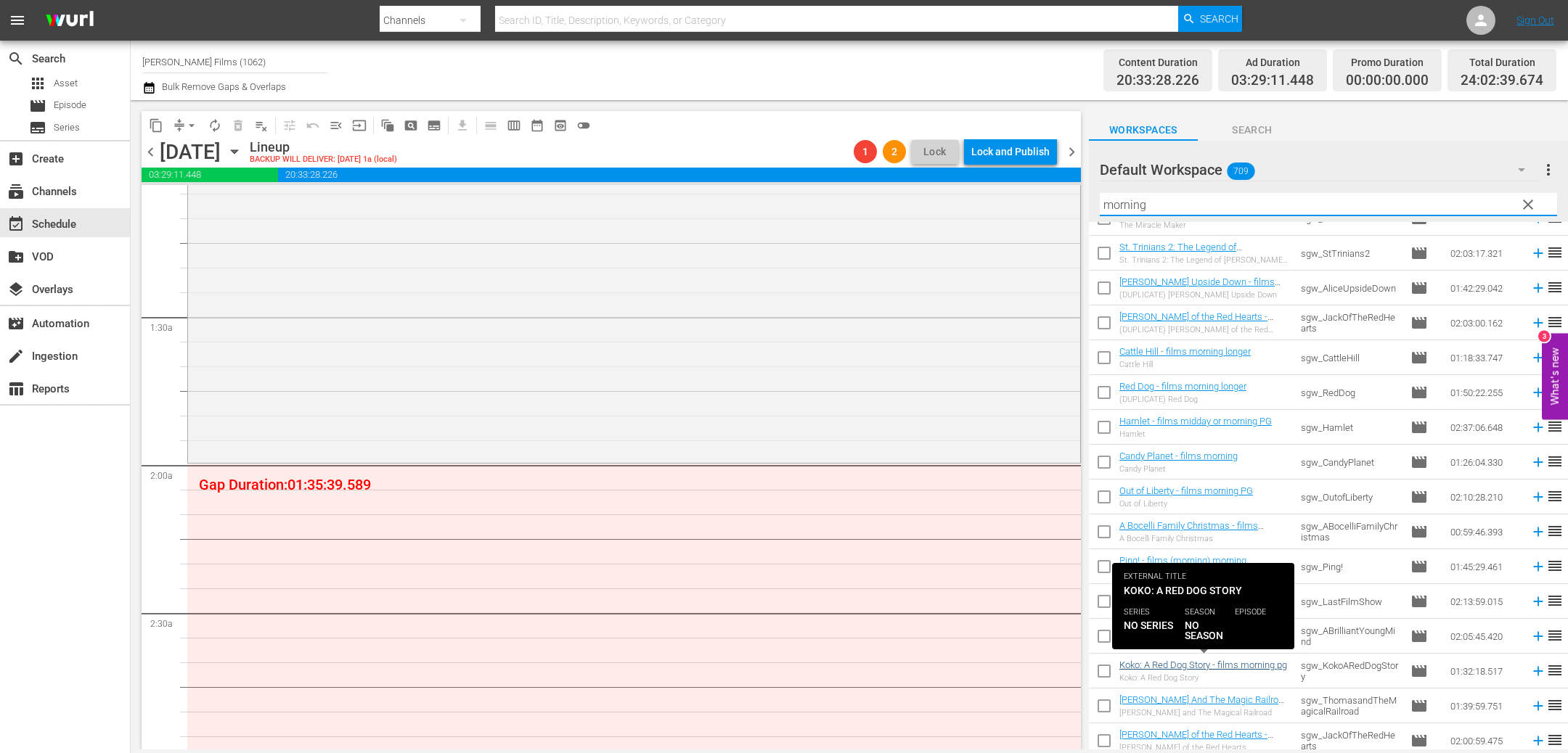
type input "morning"
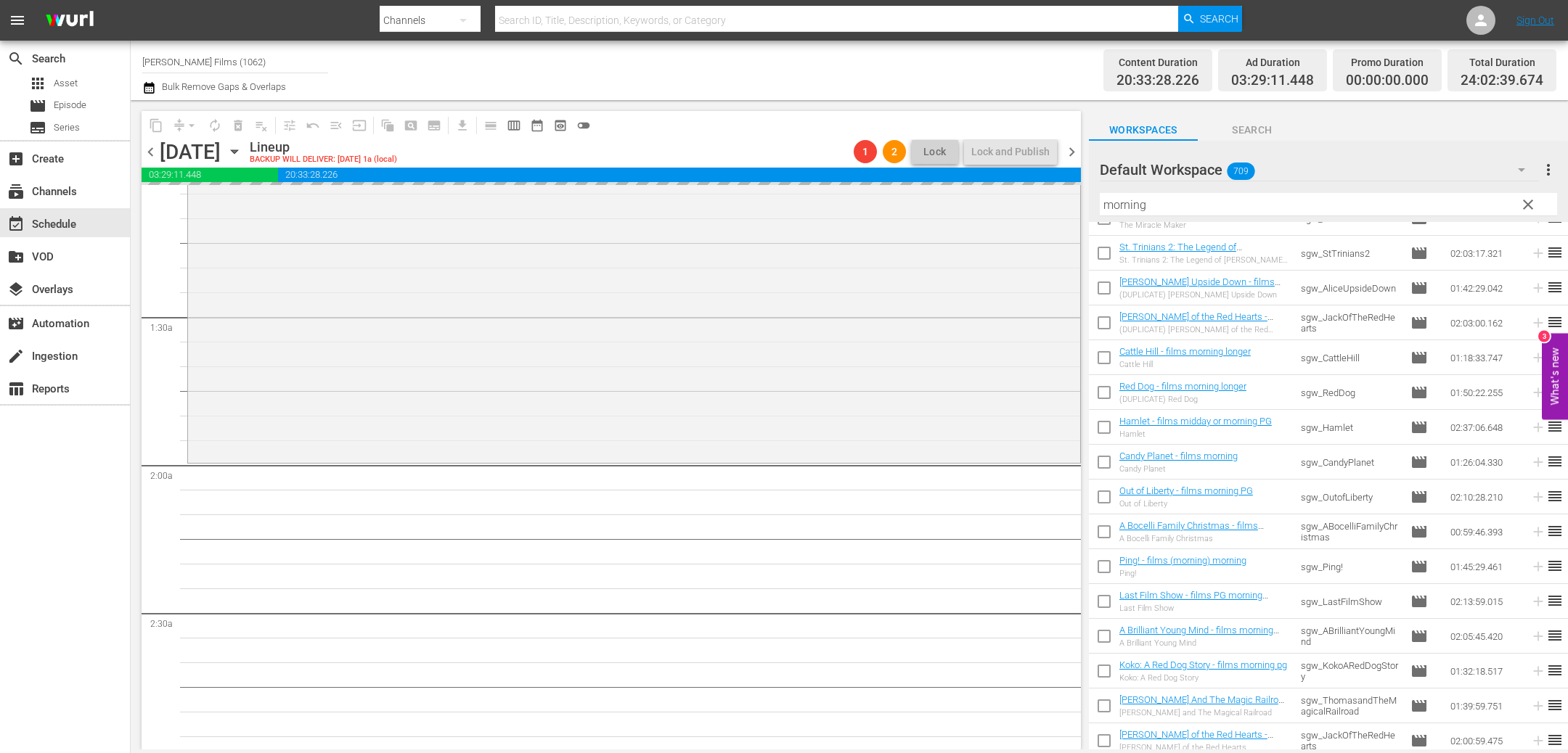
click at [1072, 151] on span "chevron_right" at bounding box center [1072, 152] width 18 height 18
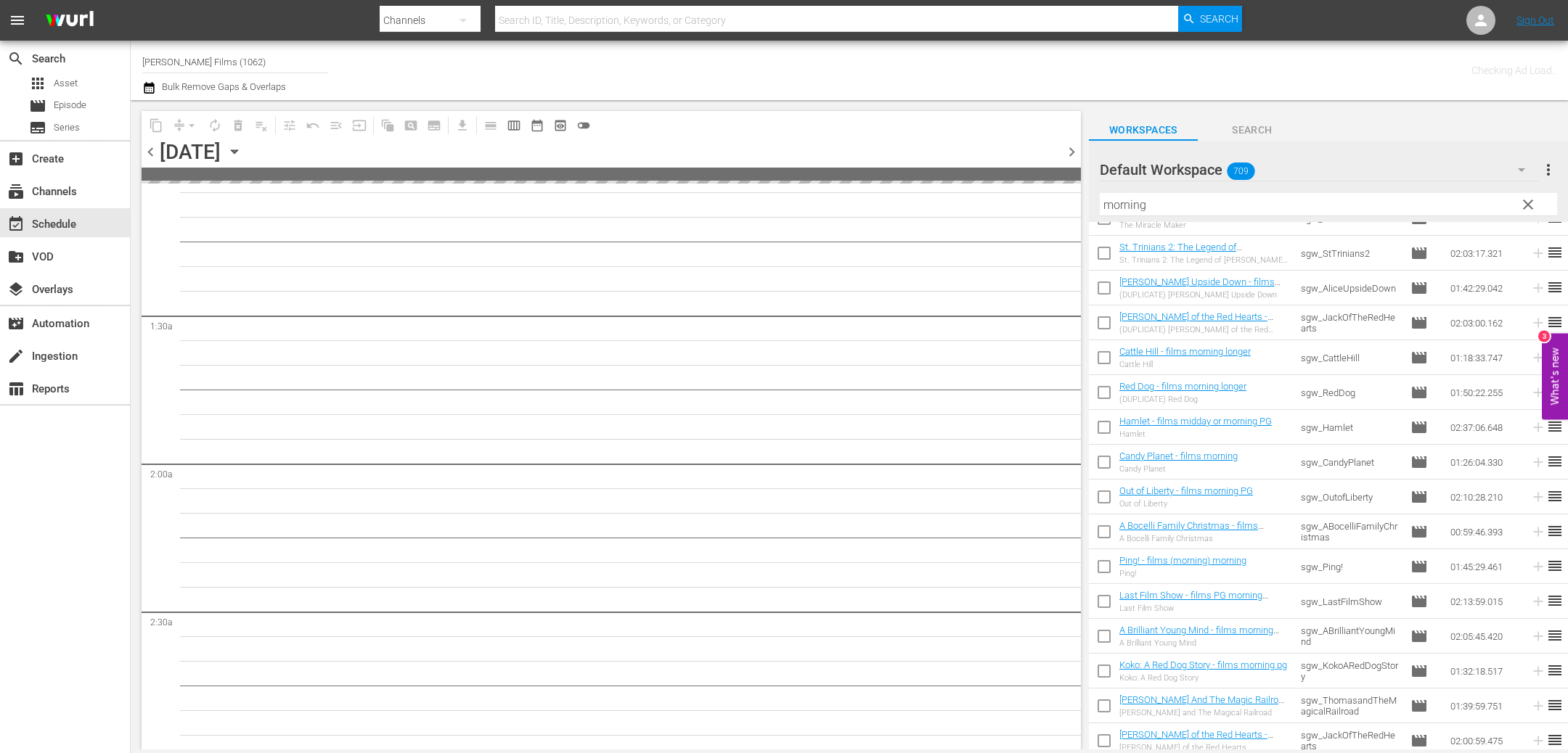
scroll to position [336, 0]
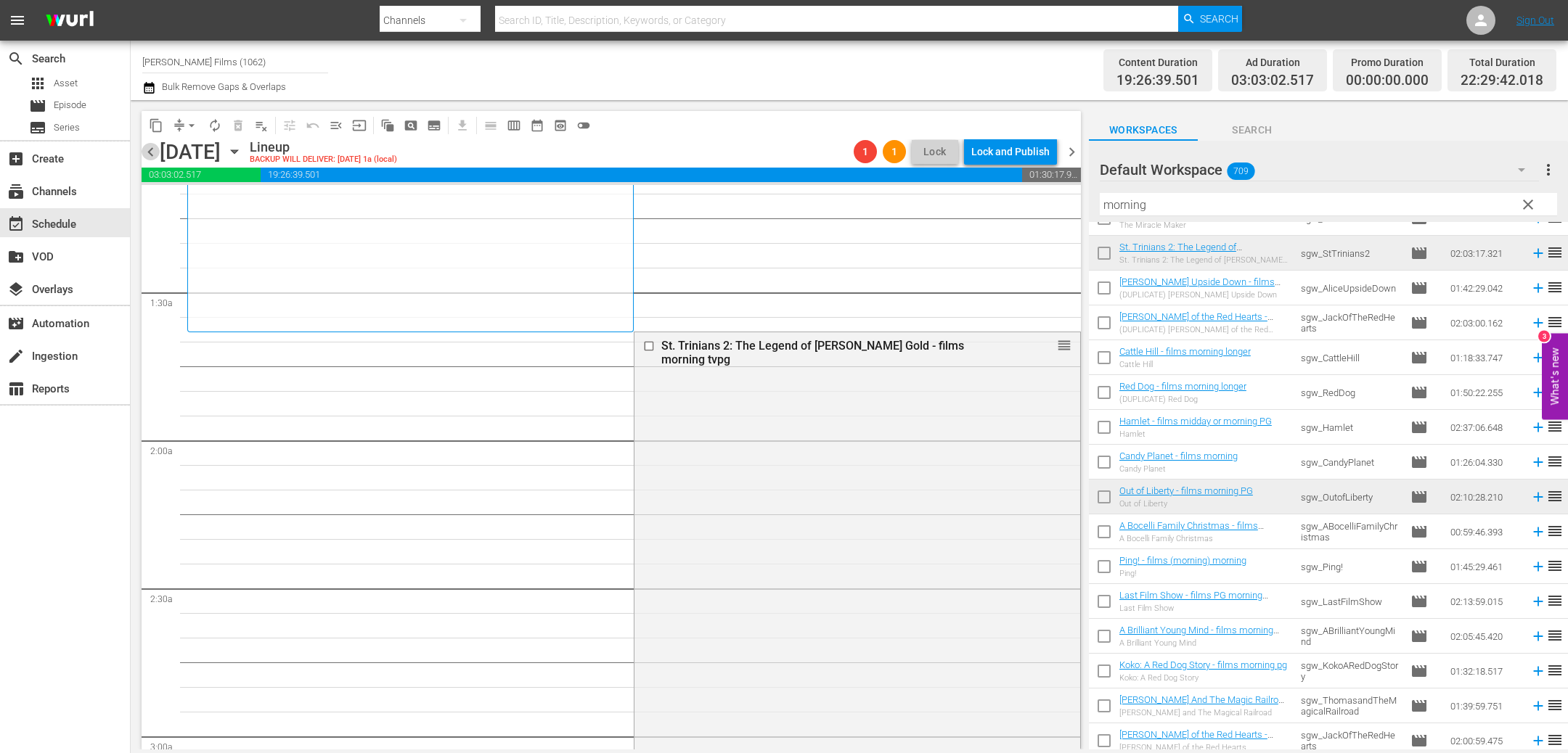
click at [154, 154] on span "chevron_left" at bounding box center [151, 152] width 18 height 18
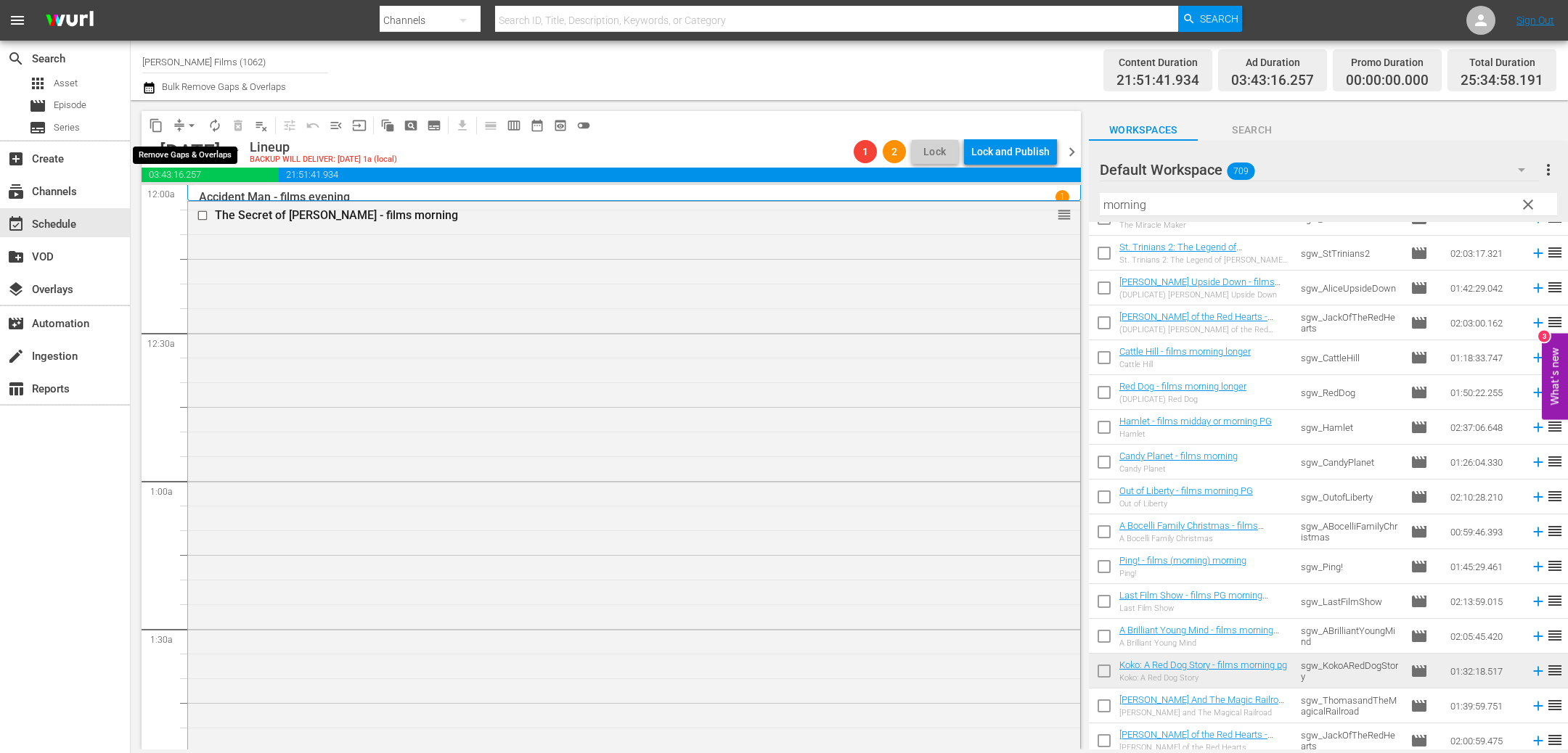
click at [186, 129] on span "arrow_drop_down" at bounding box center [191, 125] width 14 height 14
click at [243, 206] on li "Align to End of Previous Day" at bounding box center [192, 202] width 152 height 24
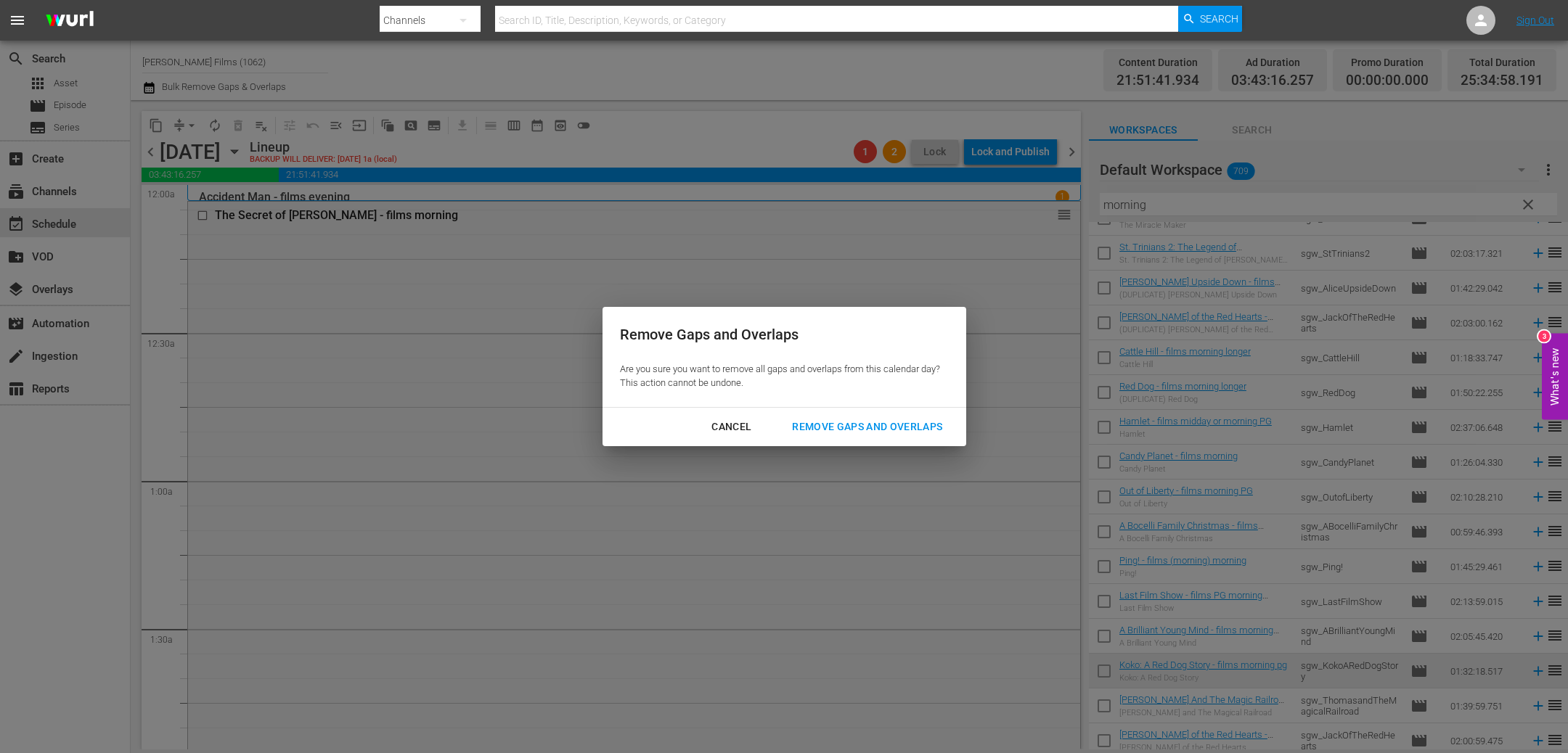
click at [874, 414] on button "Remove Gaps and Overlaps" at bounding box center [866, 427] width 185 height 27
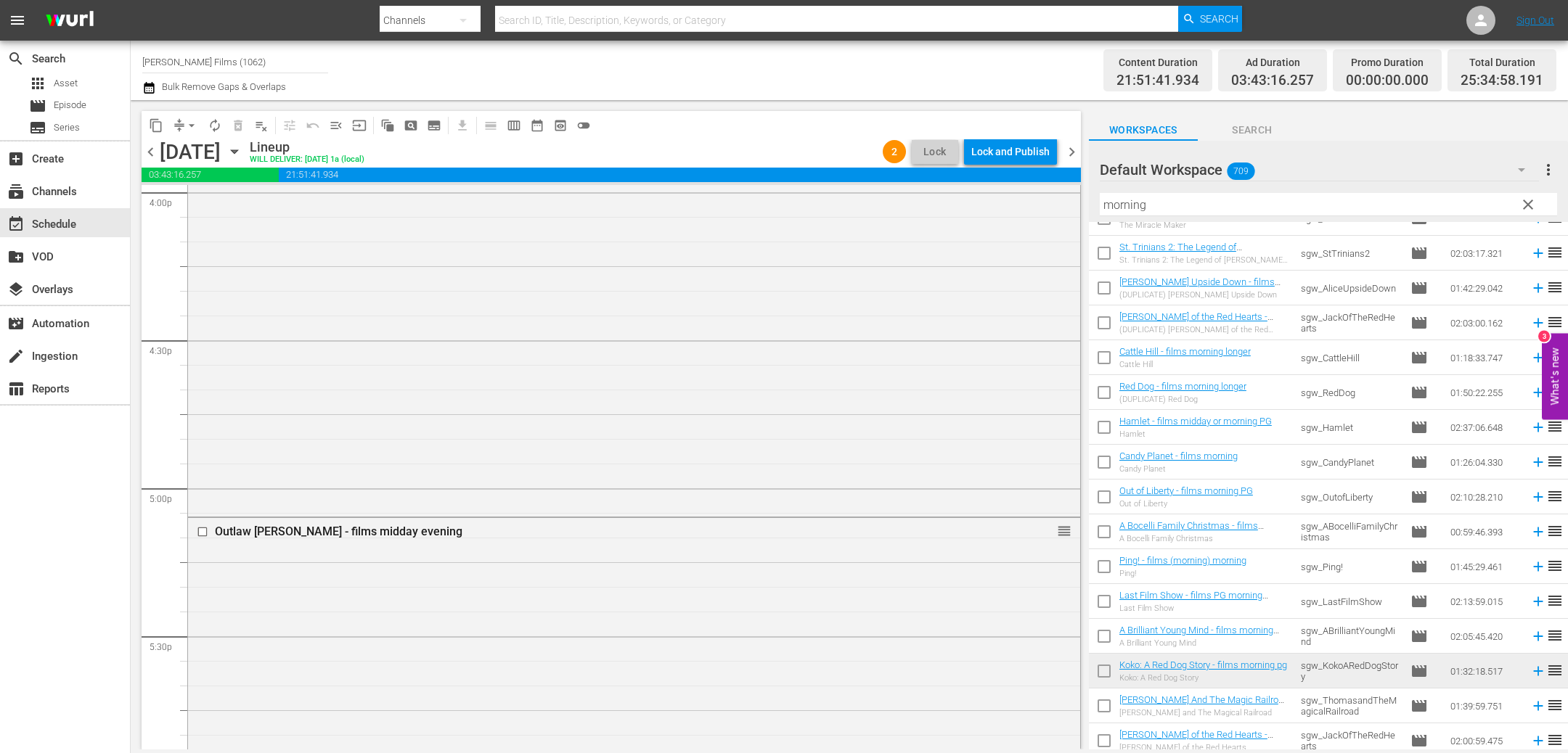
scroll to position [4725, 0]
click at [995, 156] on div "Lock and Publish" at bounding box center [1011, 151] width 79 height 26
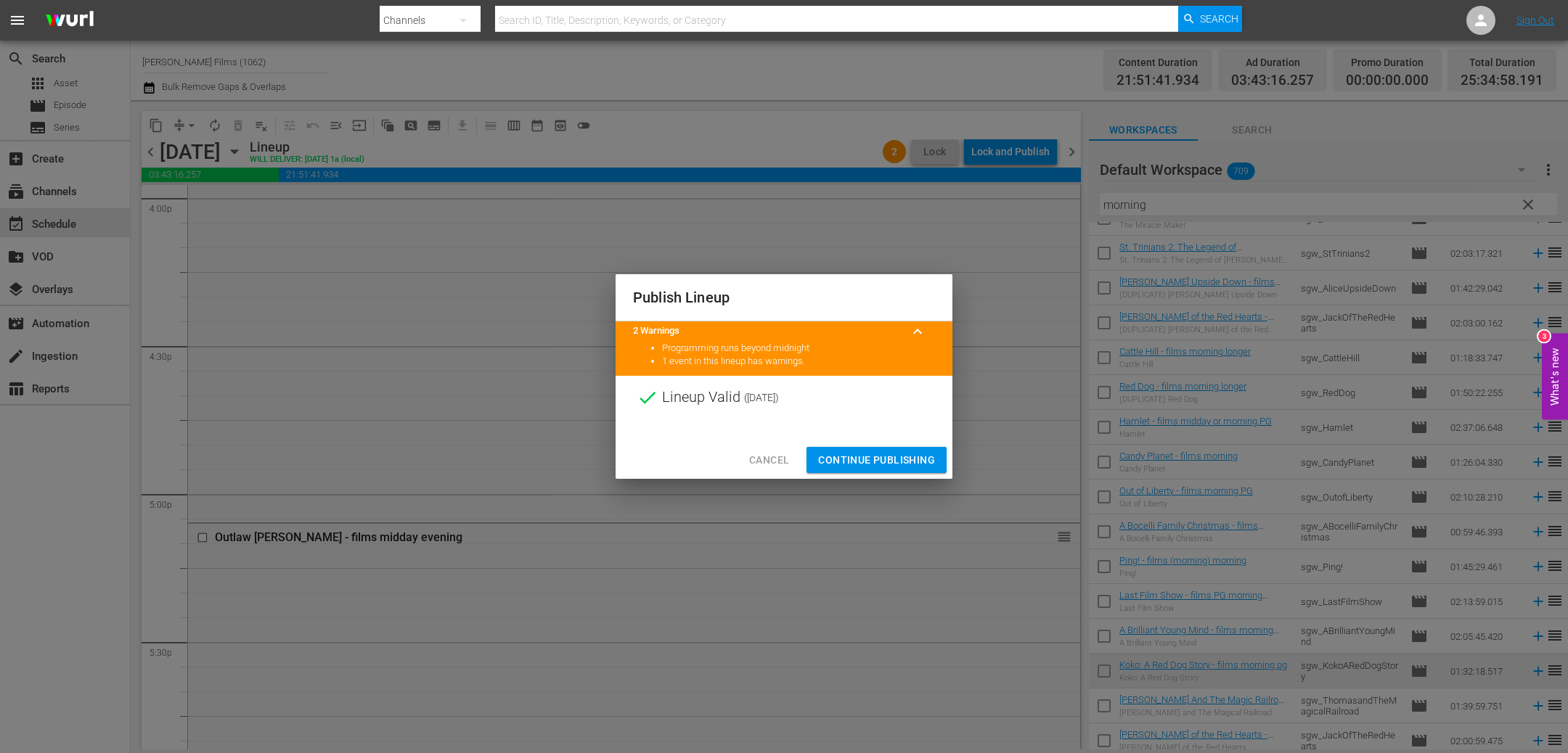
click at [888, 458] on span "Continue Publishing" at bounding box center [877, 460] width 117 height 18
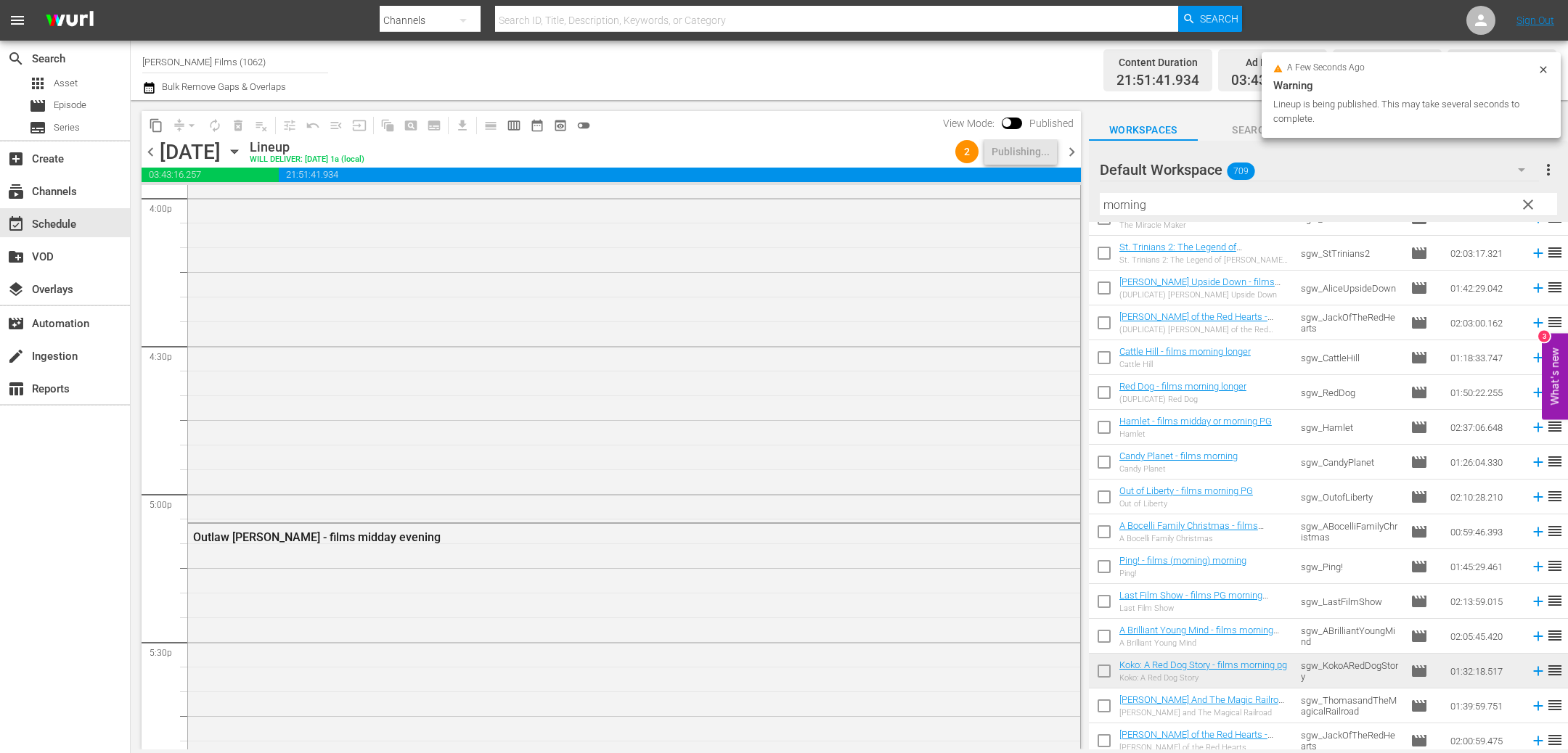
click at [1074, 156] on span "chevron_right" at bounding box center [1072, 152] width 18 height 18
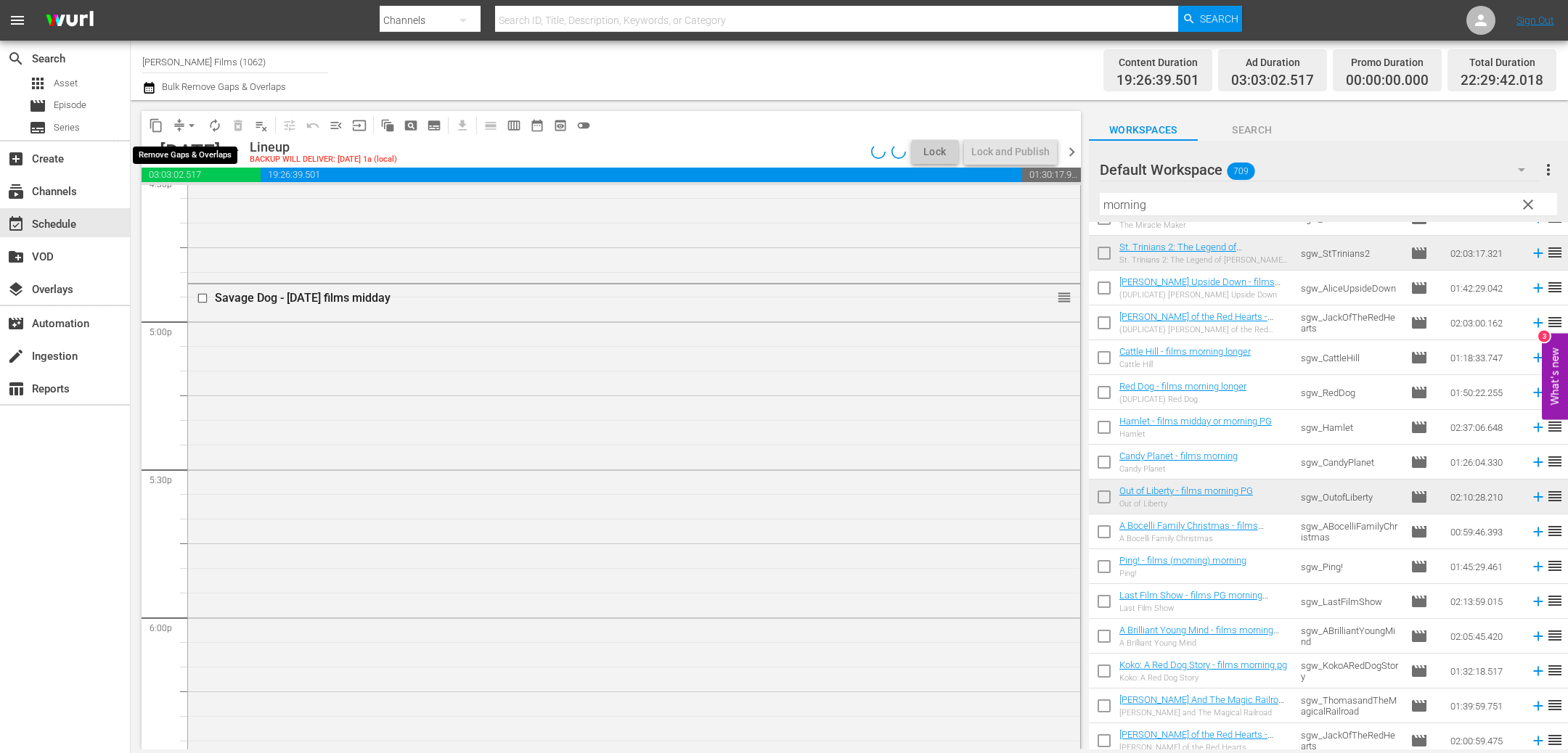
scroll to position [4749, 0]
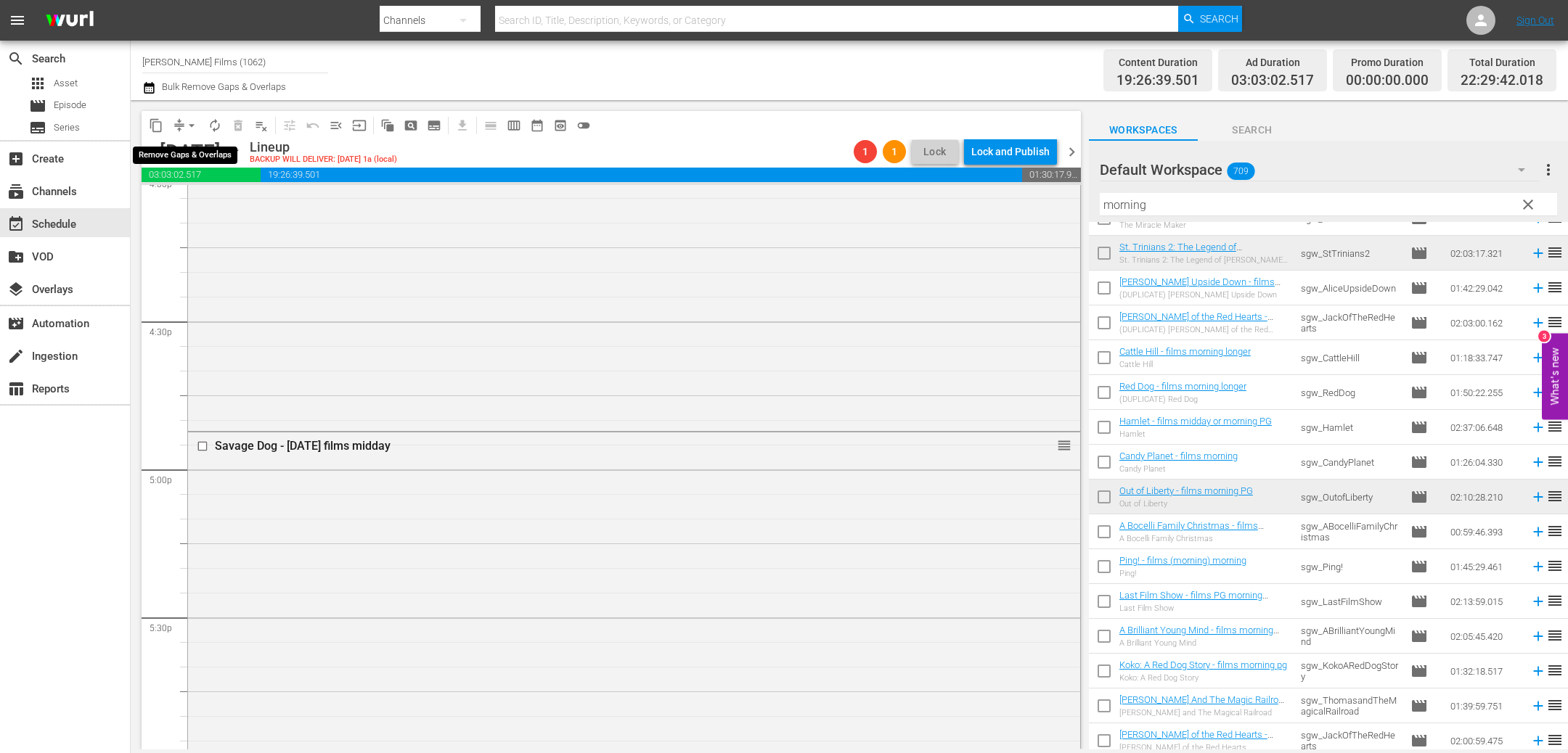
click at [184, 129] on span "arrow_drop_down" at bounding box center [191, 125] width 14 height 14
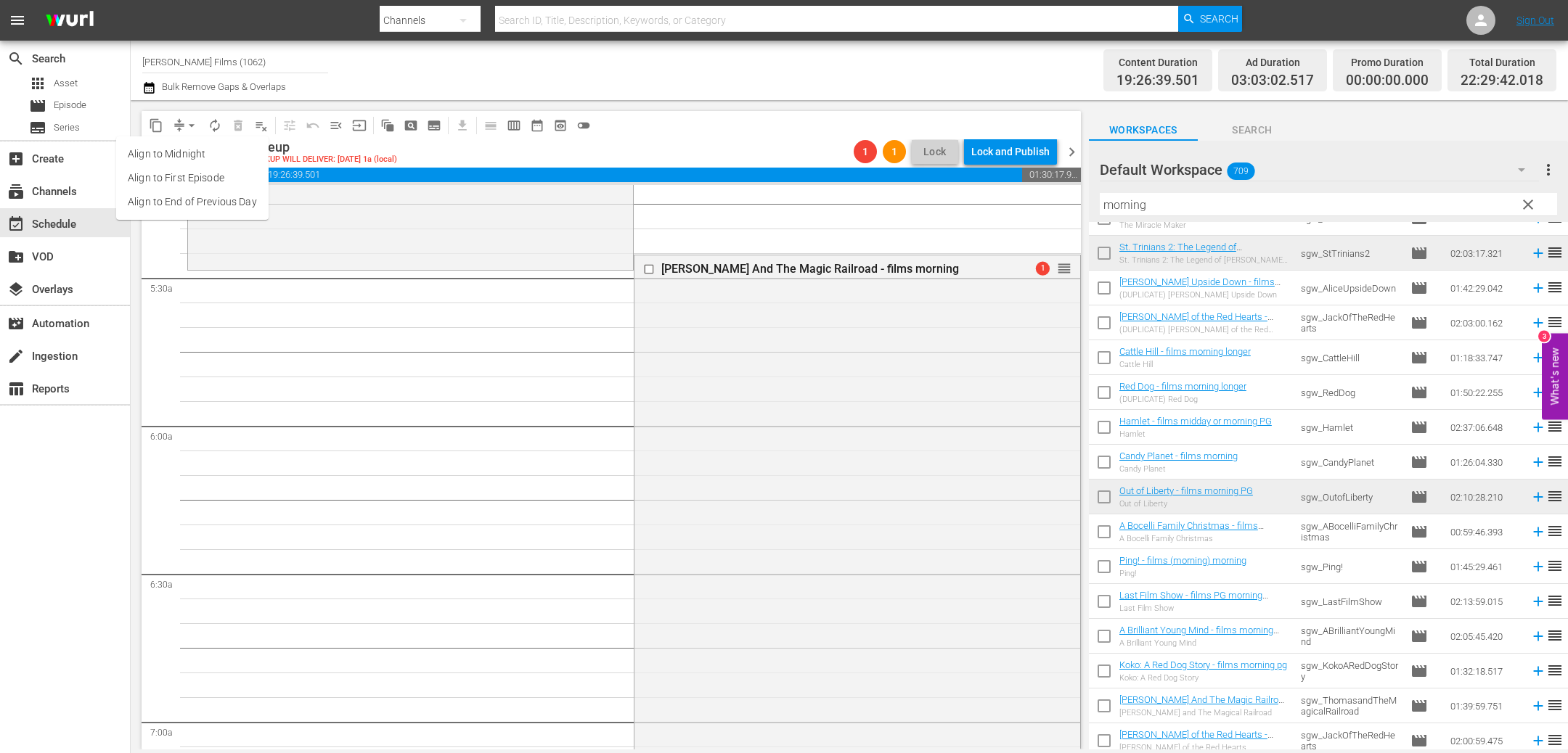
scroll to position [0, 0]
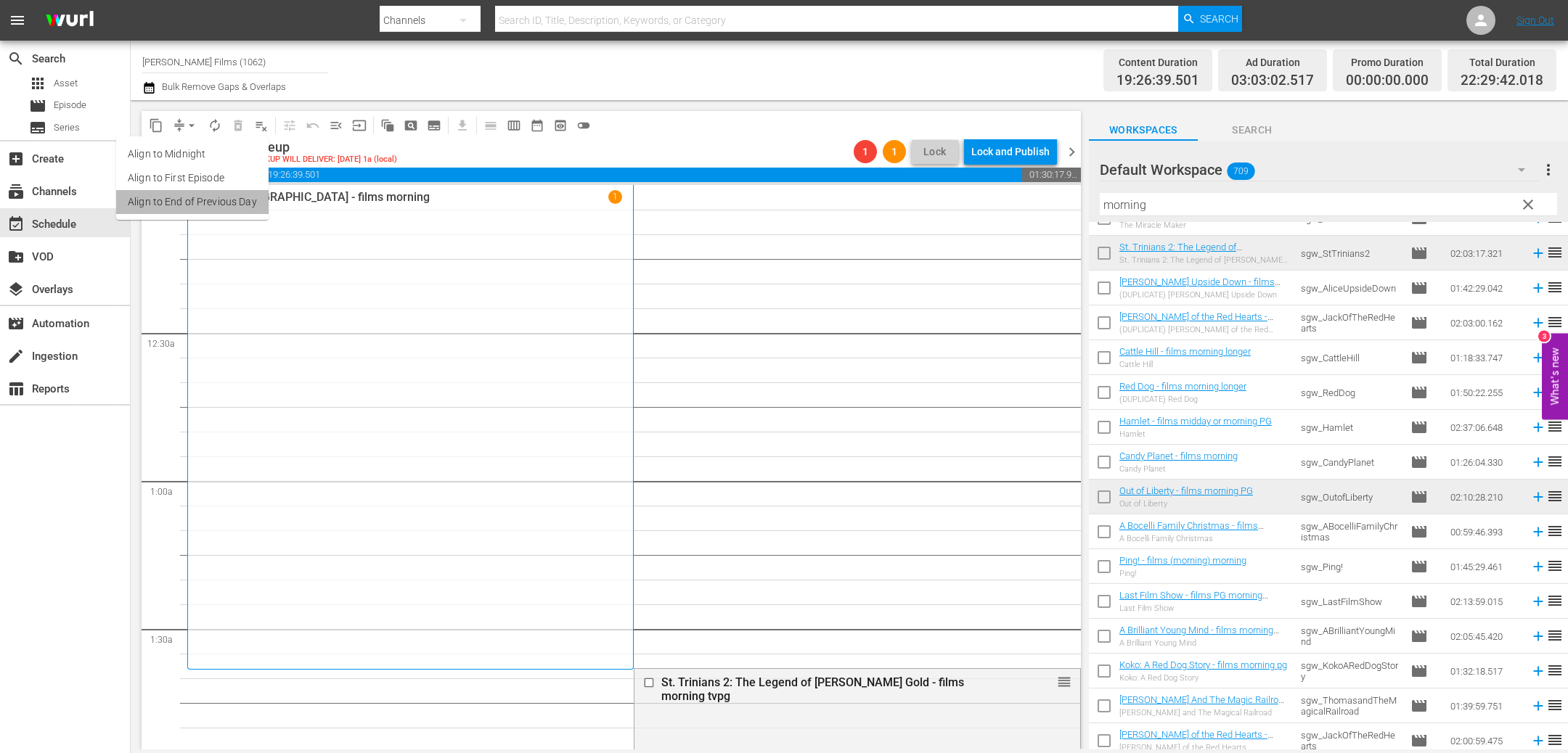
click at [231, 205] on li "Align to End of Previous Day" at bounding box center [192, 202] width 152 height 24
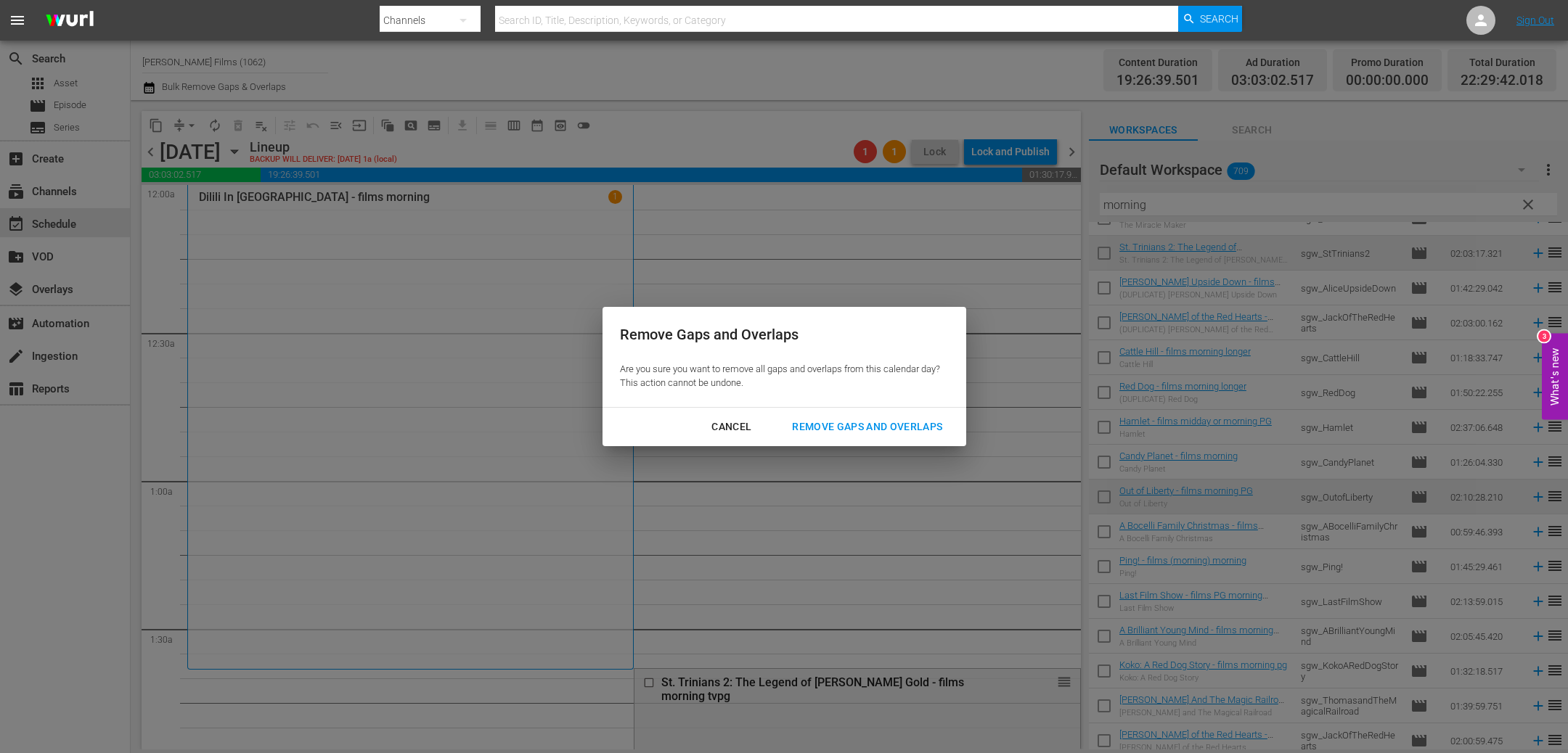
click at [856, 424] on div "Remove Gaps and Overlaps" at bounding box center [866, 428] width 173 height 18
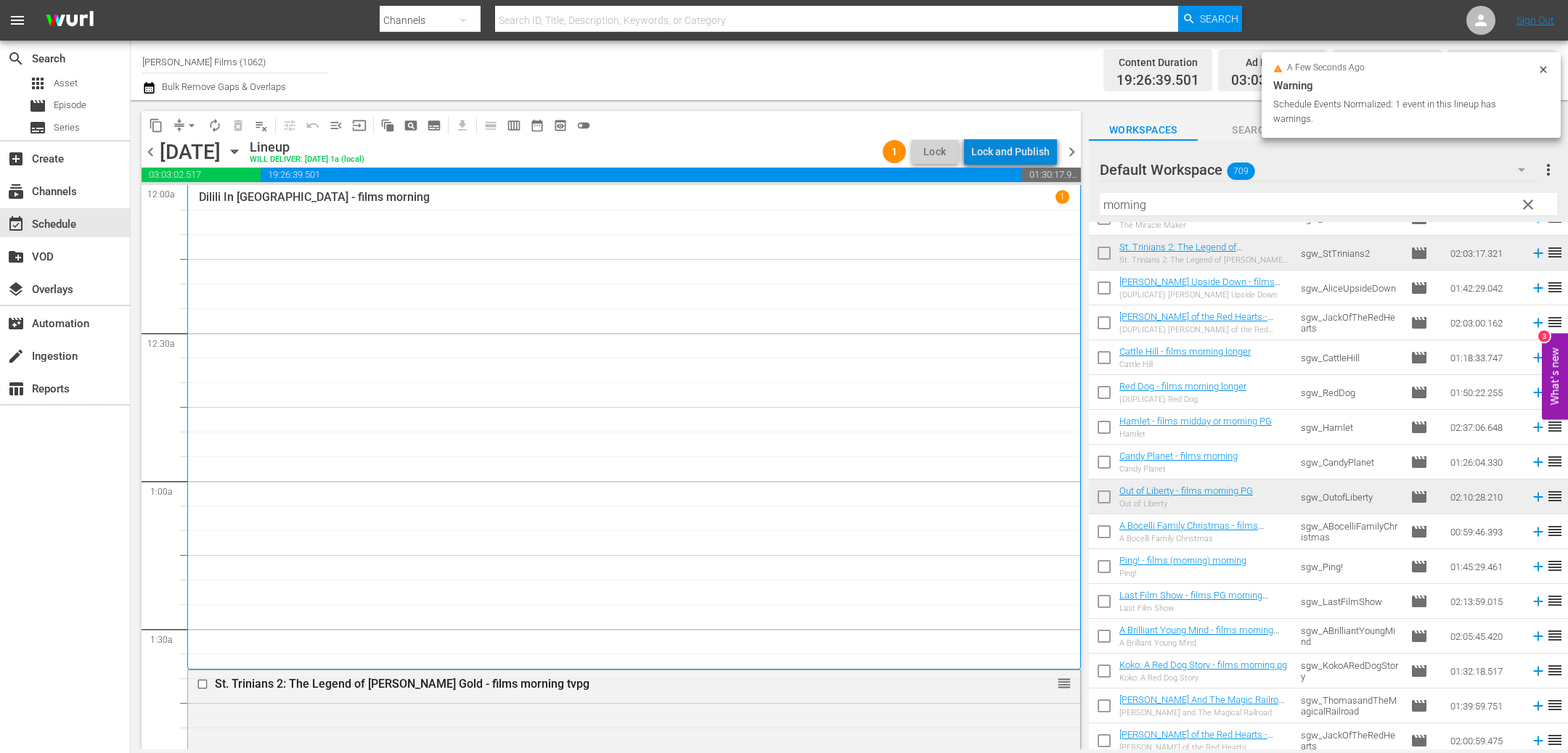
click at [1021, 150] on div "Lock and Publish" at bounding box center [1011, 151] width 79 height 26
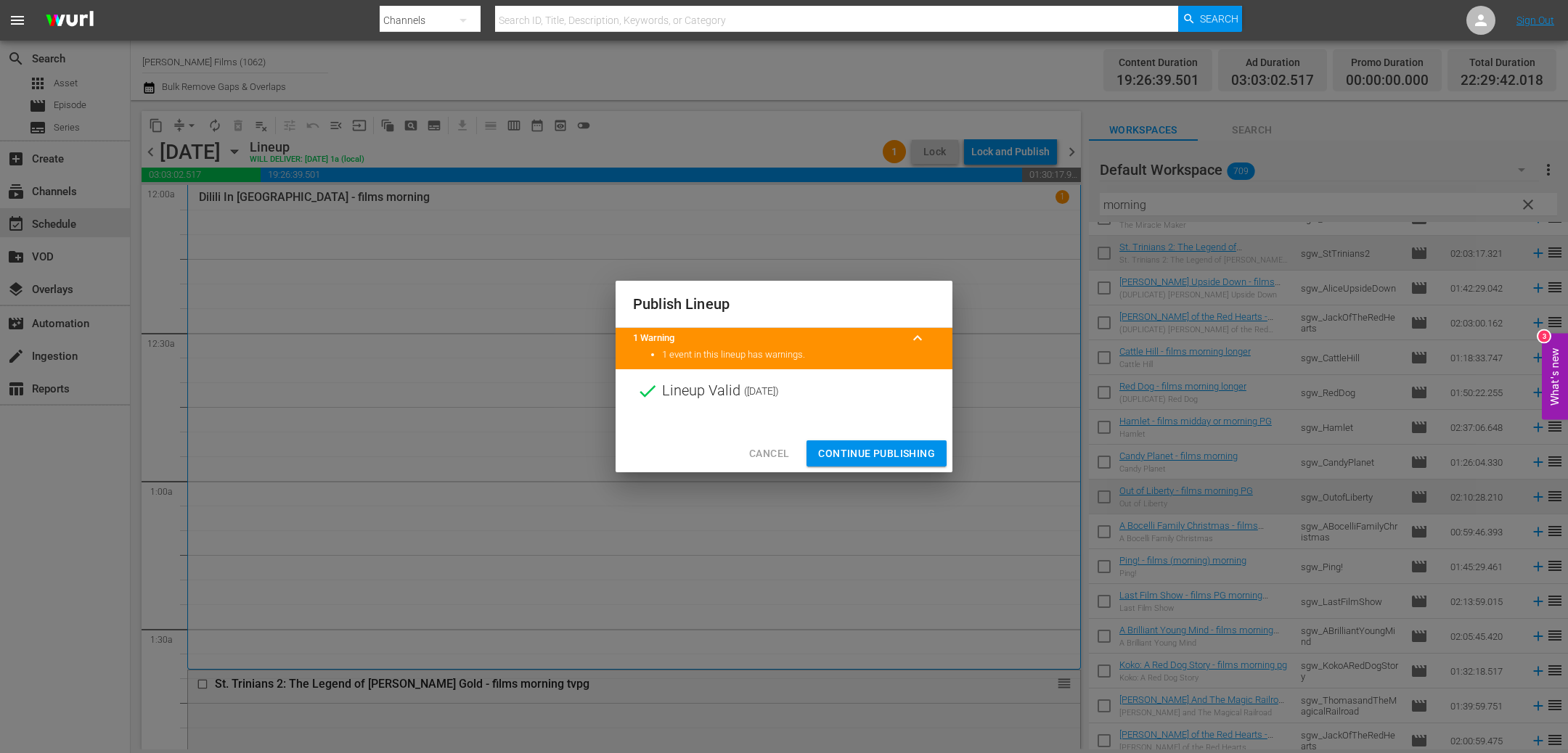
click at [915, 448] on span "Continue Publishing" at bounding box center [877, 454] width 117 height 18
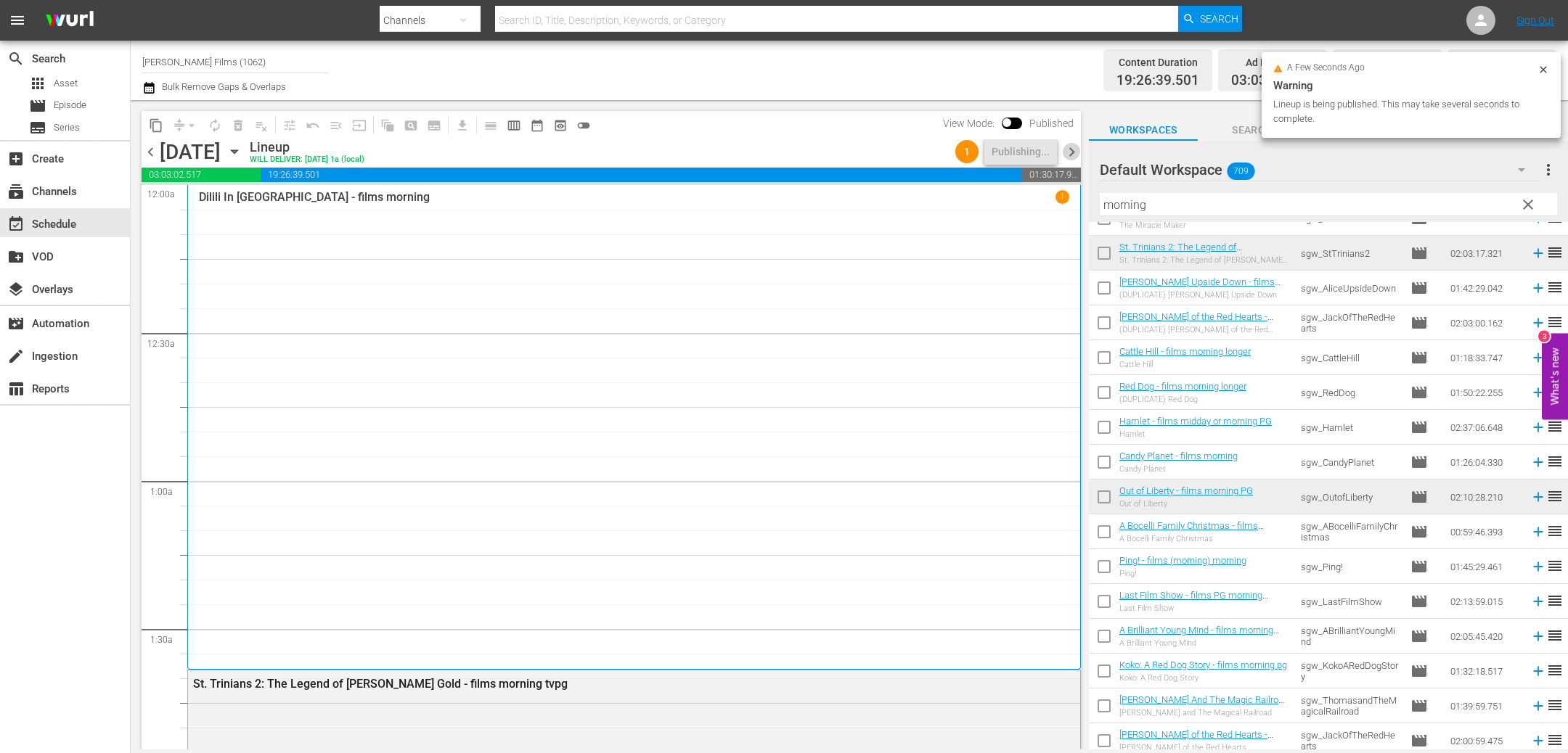
click at [1076, 150] on span "chevron_right" at bounding box center [1072, 152] width 18 height 18
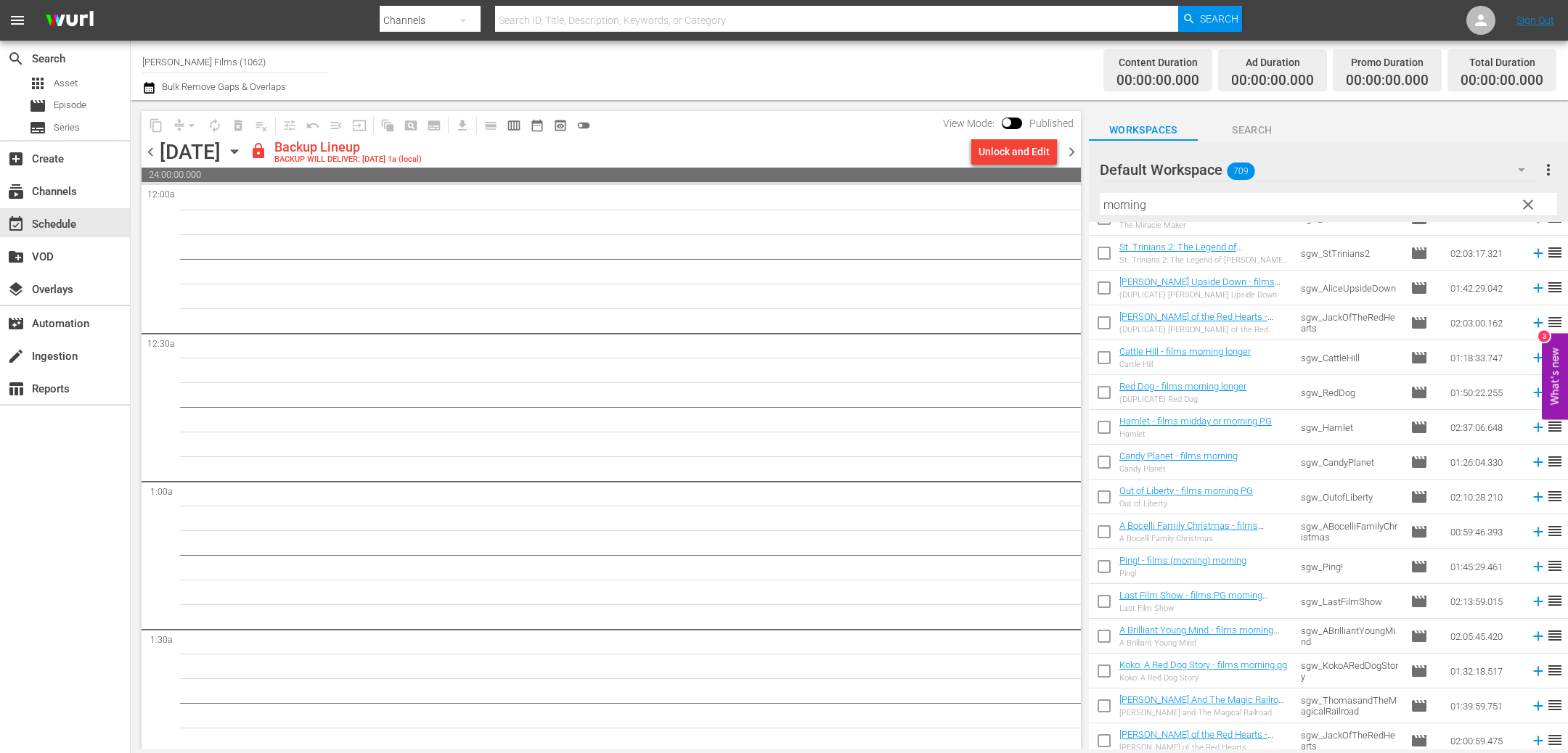
scroll to position [474, 0]
